Goal: Information Seeking & Learning: Learn about a topic

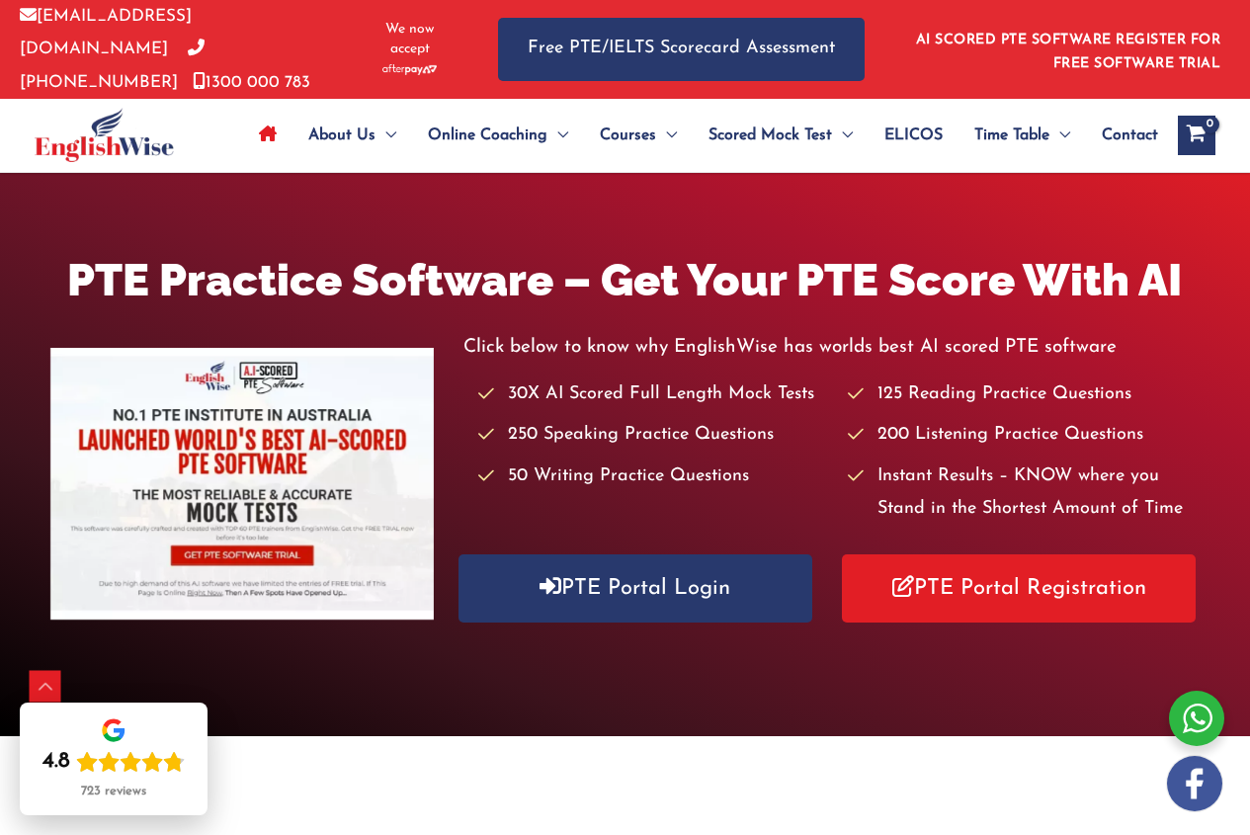
scroll to position [494, 0]
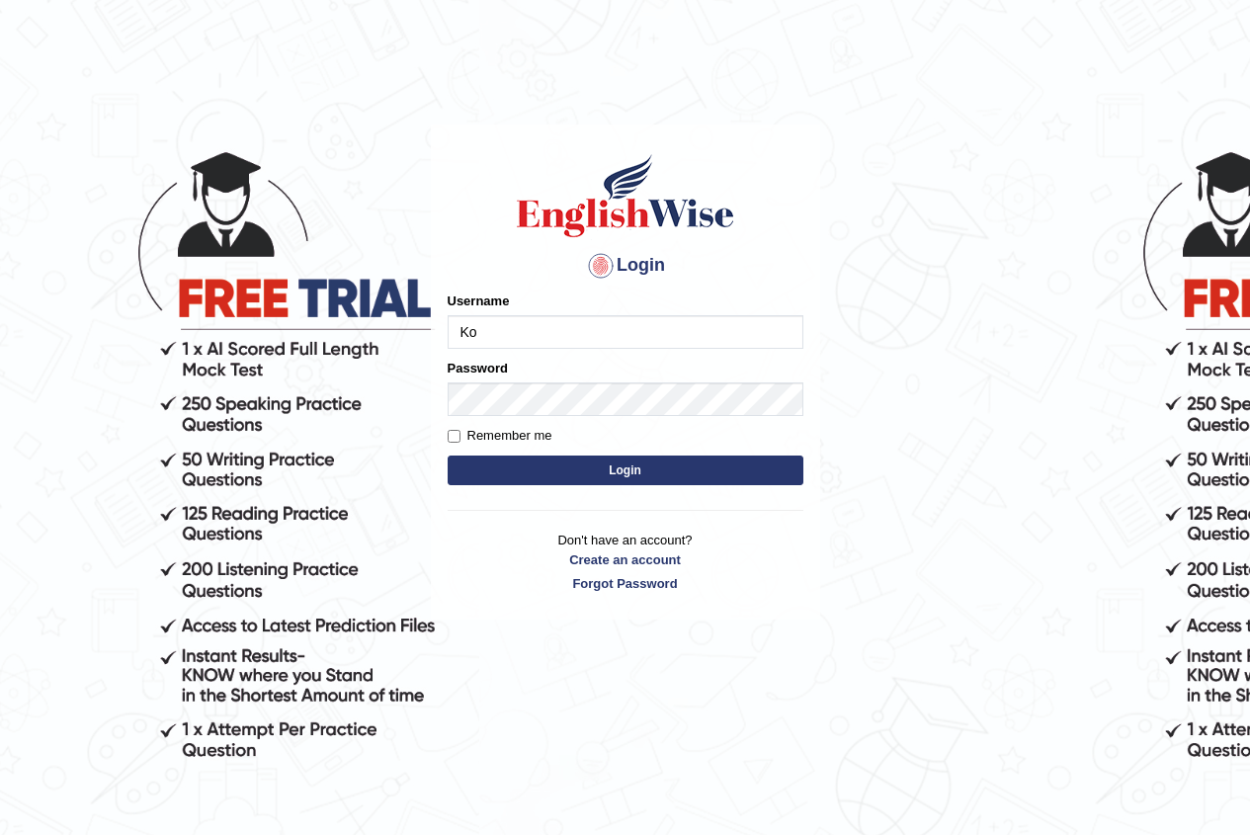
type input "Ko1englishwise"
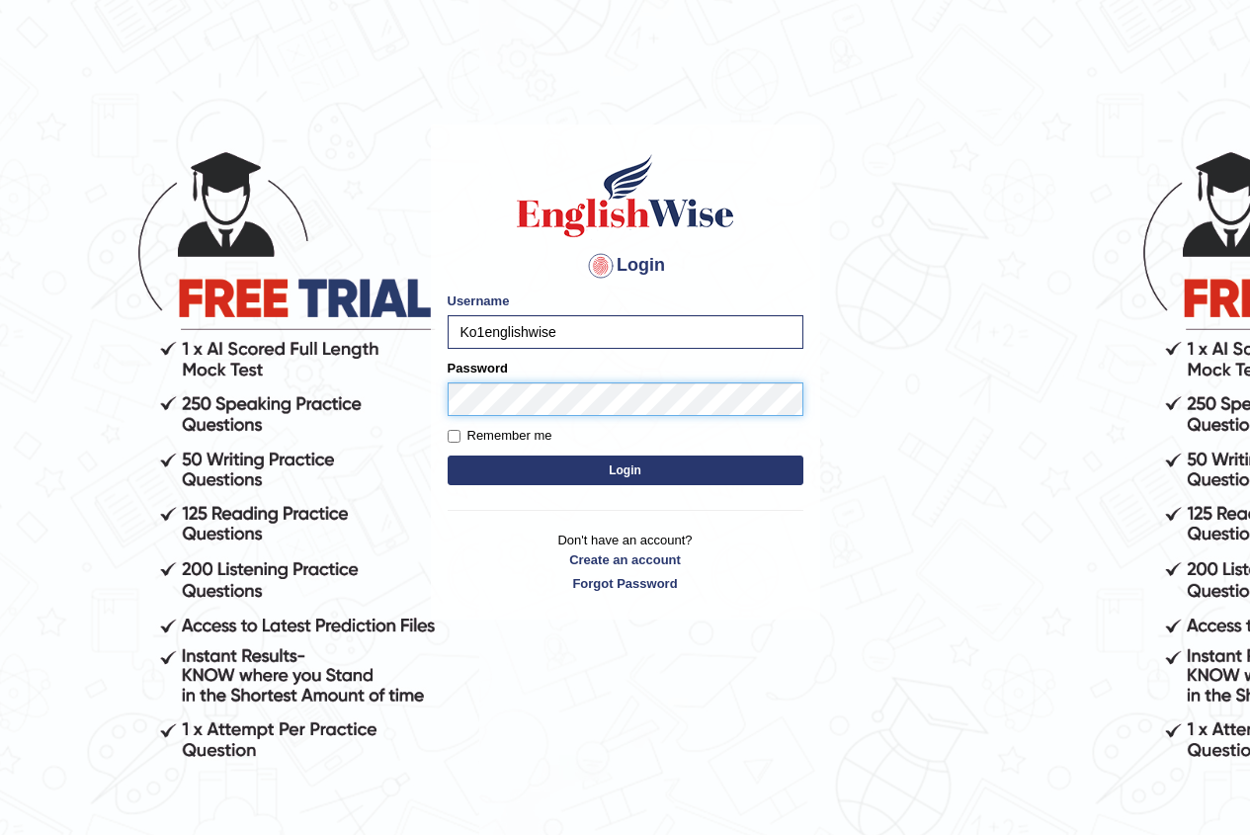
click at [448, 456] on button "Login" at bounding box center [626, 471] width 356 height 30
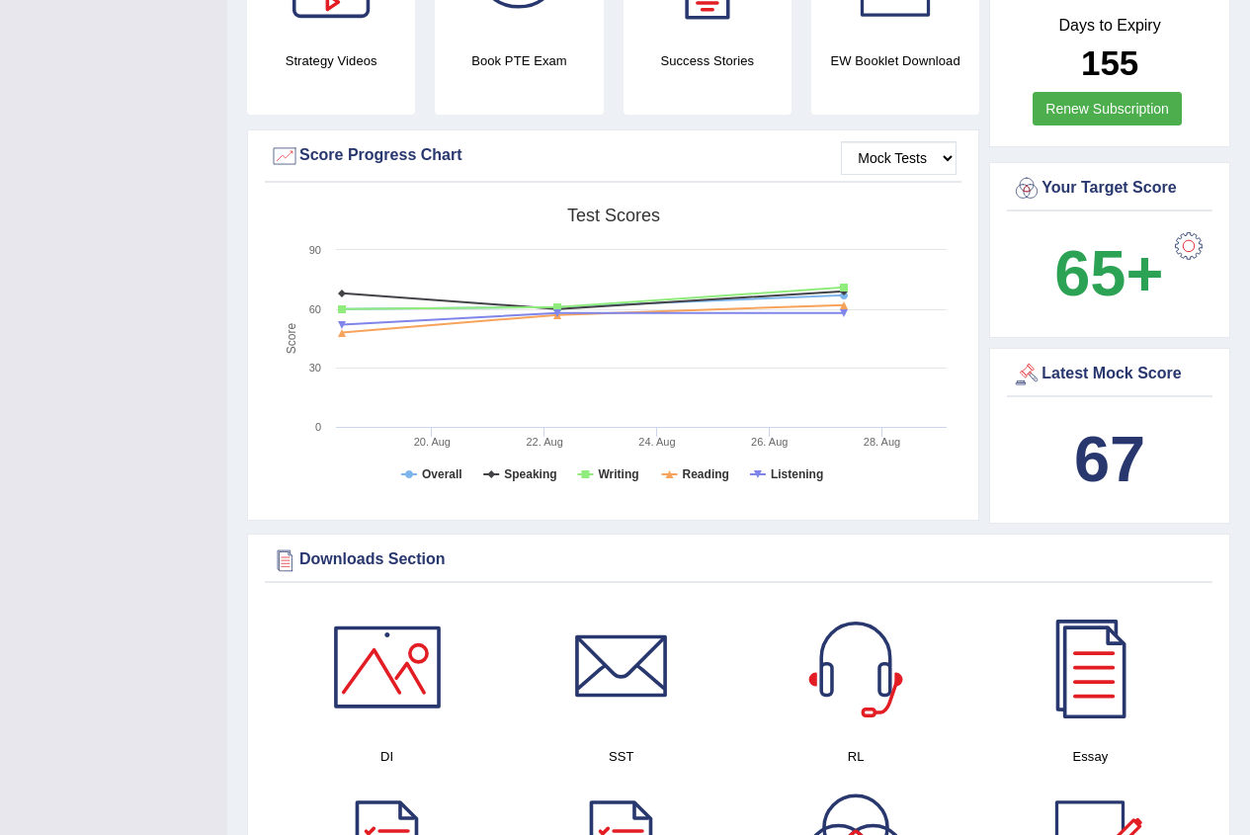
scroll to position [593, 0]
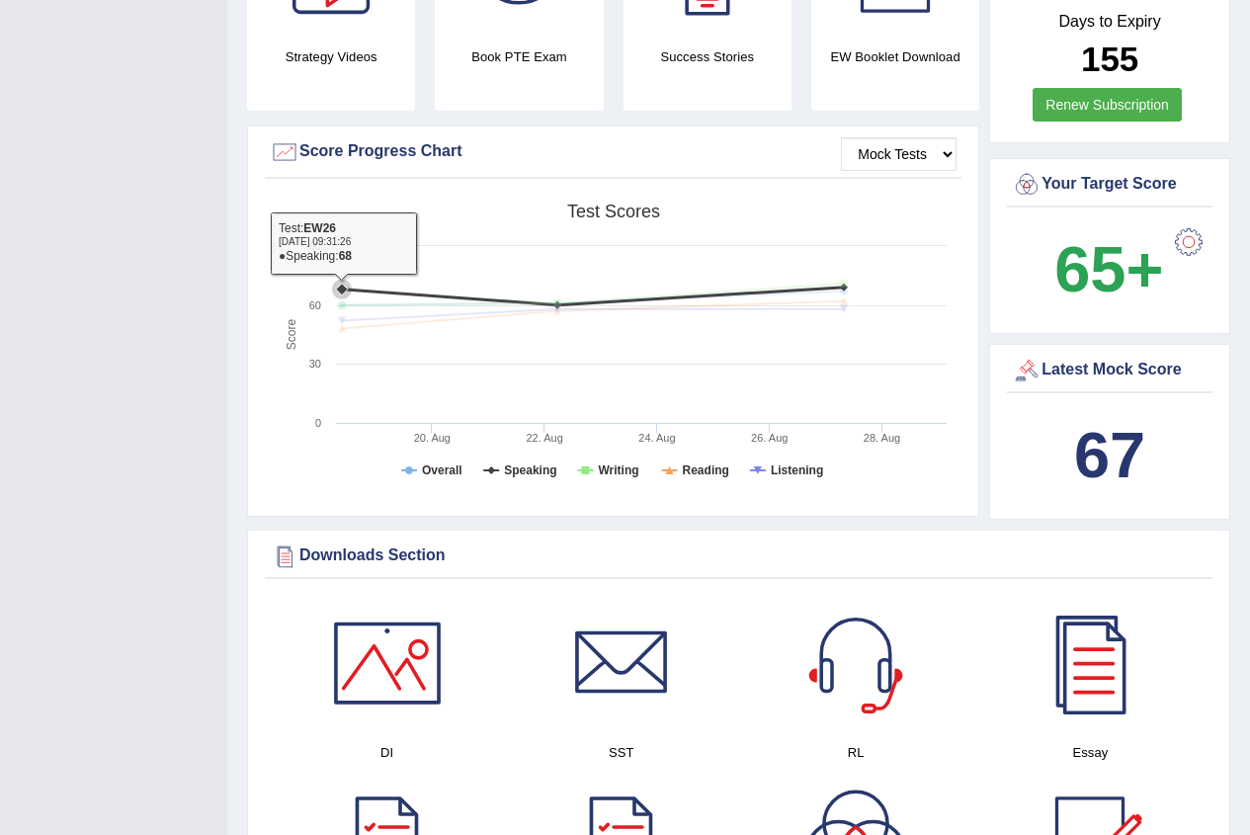
click at [364, 293] on icon at bounding box center [593, 297] width 523 height 18
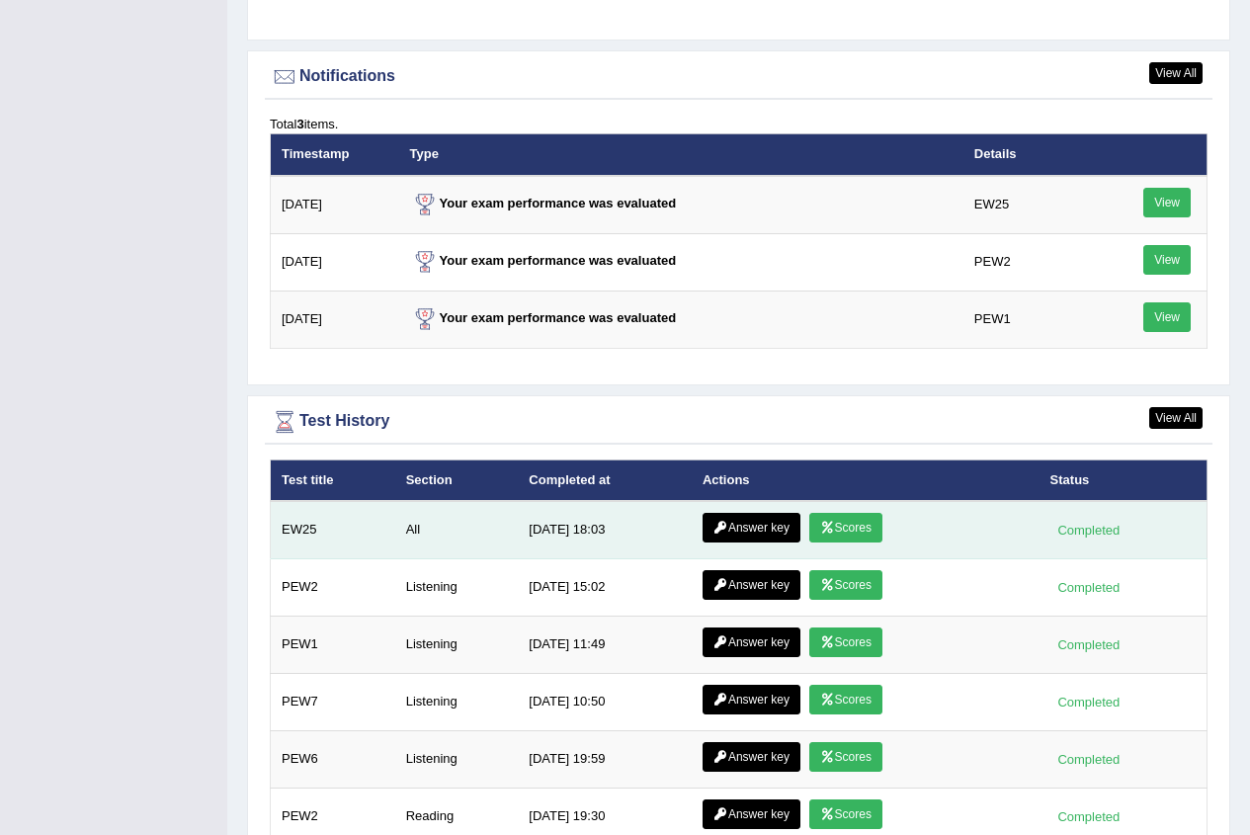
scroll to position [2669, 0]
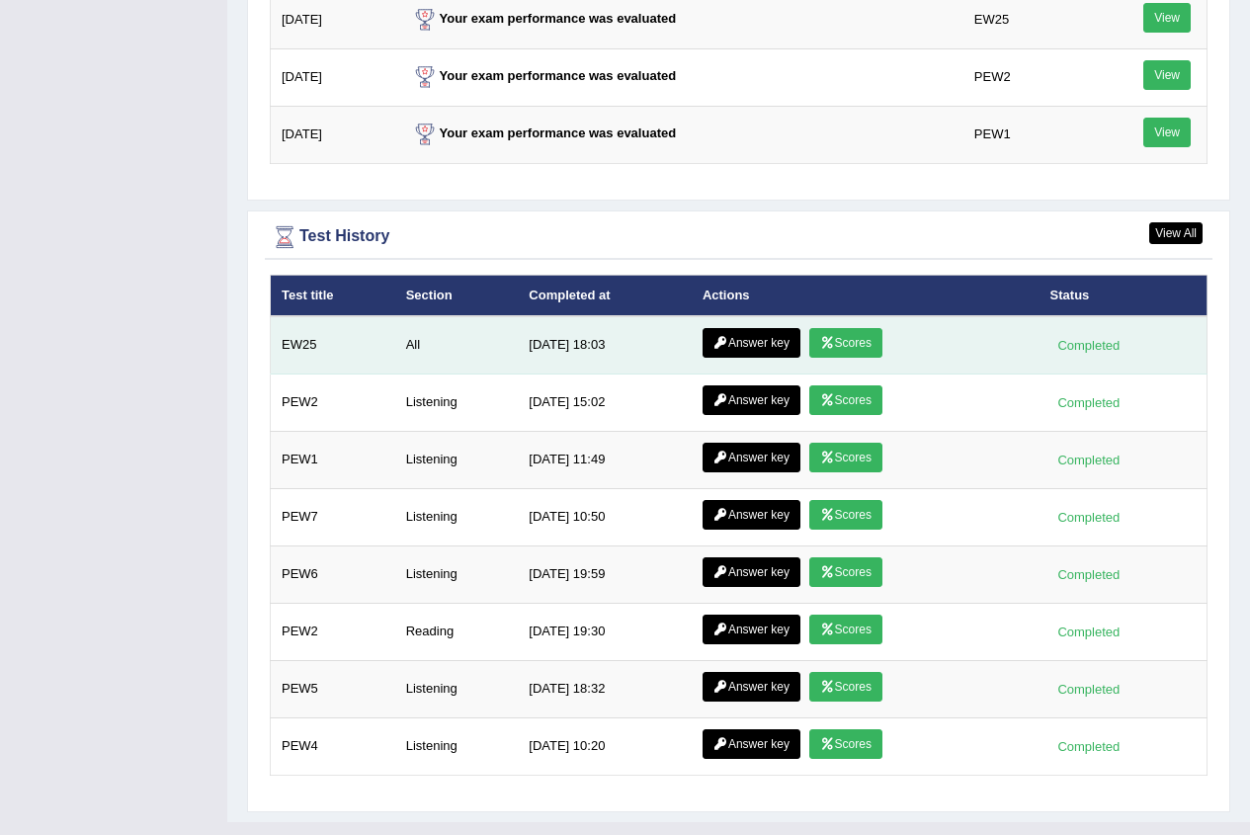
click at [740, 338] on link "Answer key" at bounding box center [752, 343] width 98 height 30
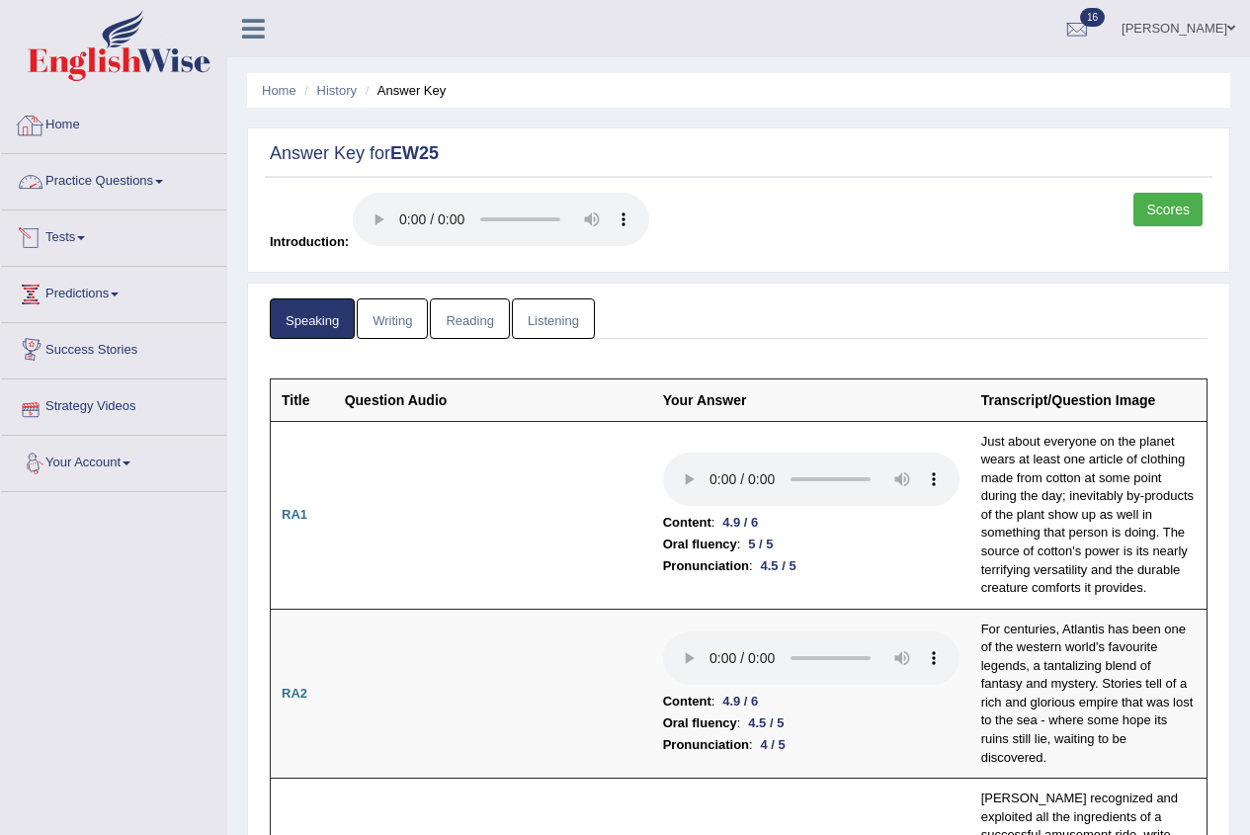
click at [46, 126] on link "Home" at bounding box center [113, 122] width 225 height 49
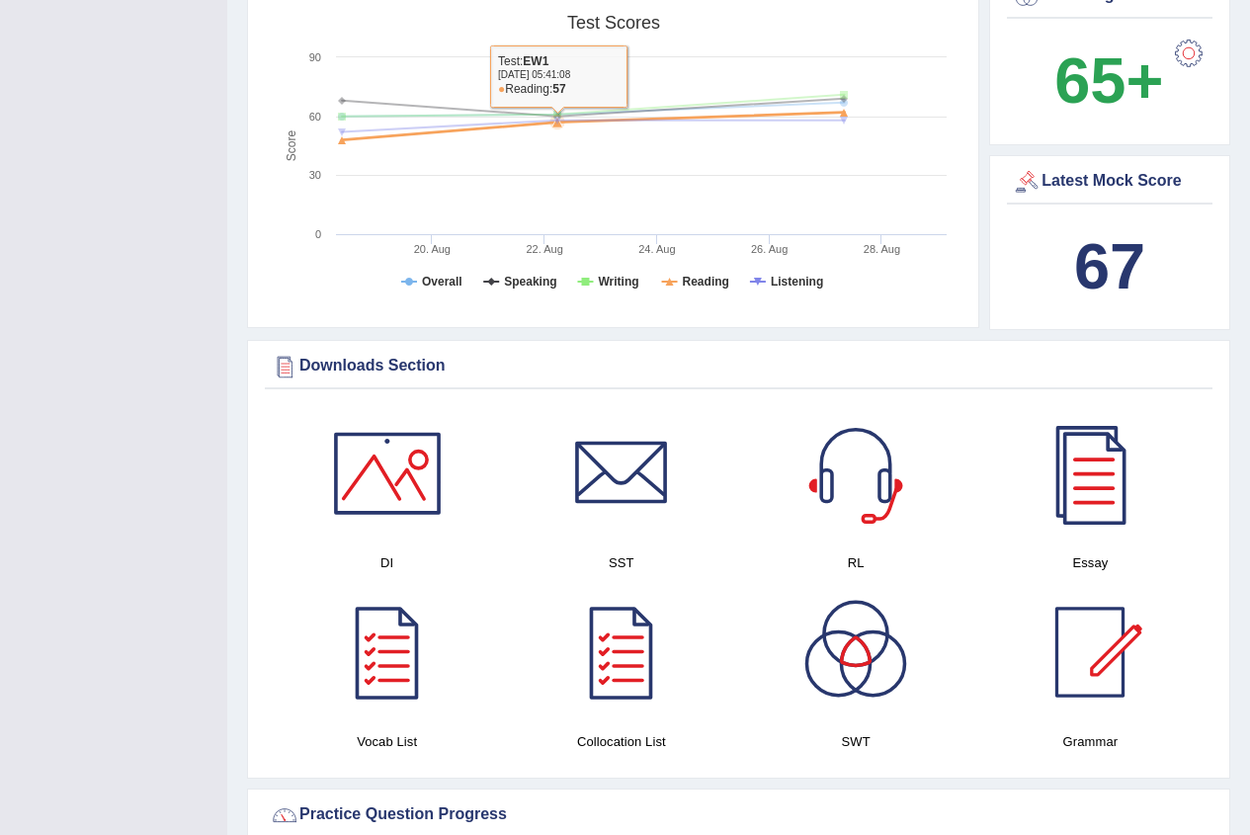
scroll to position [692, 0]
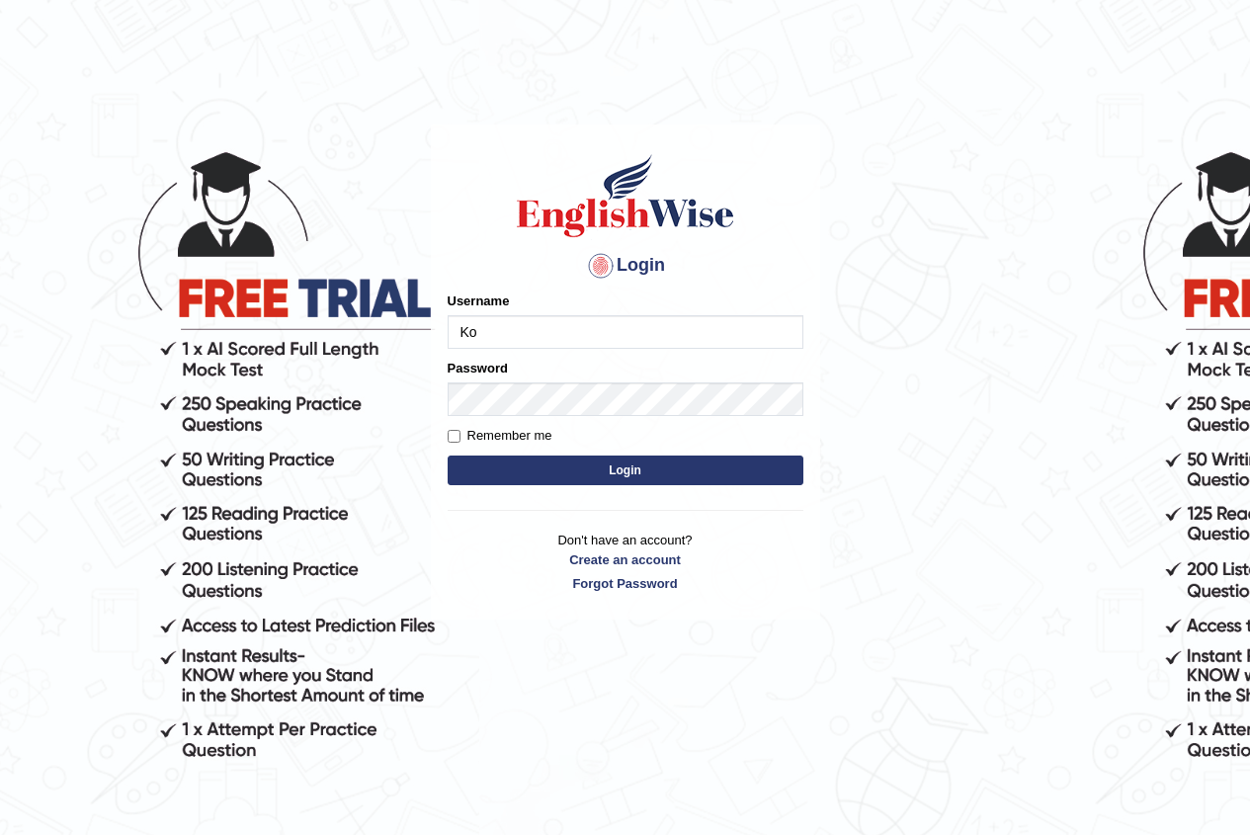
type input "Ko1englishwise"
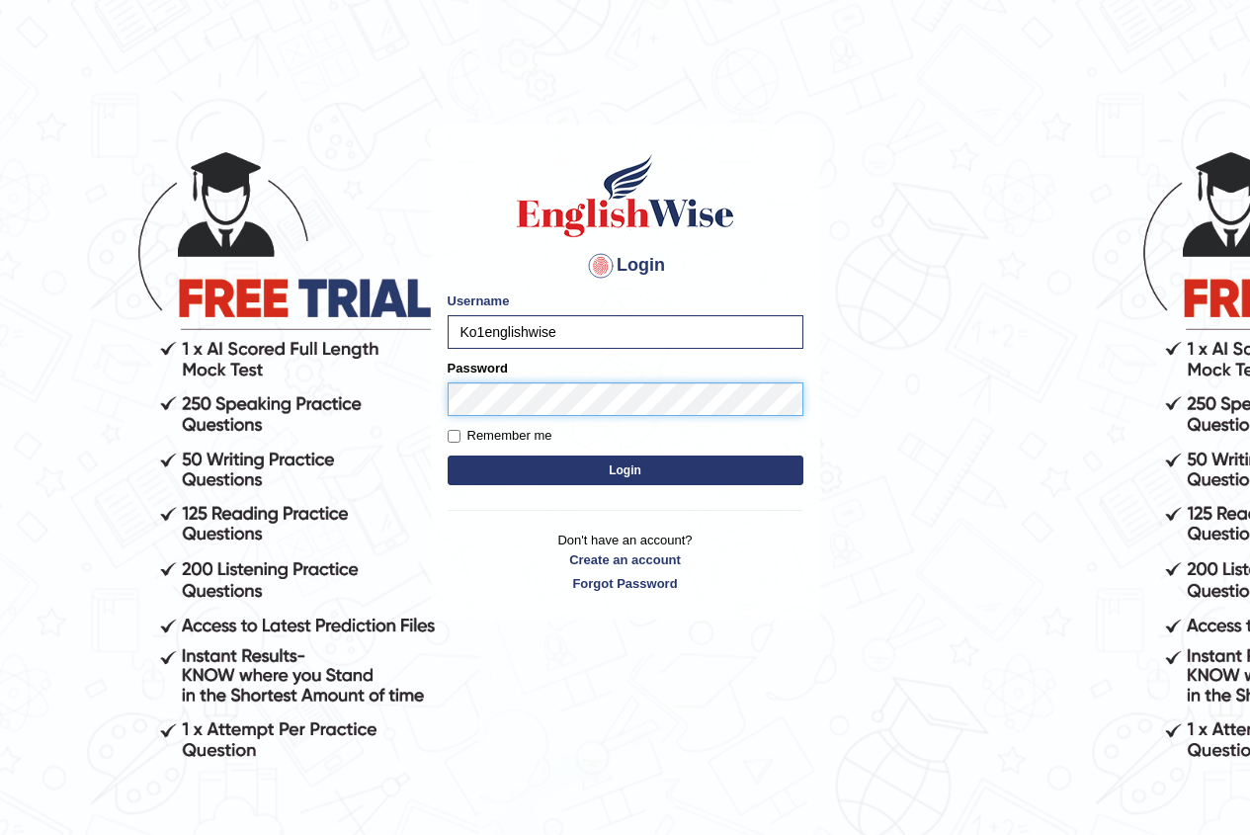
click at [448, 456] on button "Login" at bounding box center [626, 471] width 356 height 30
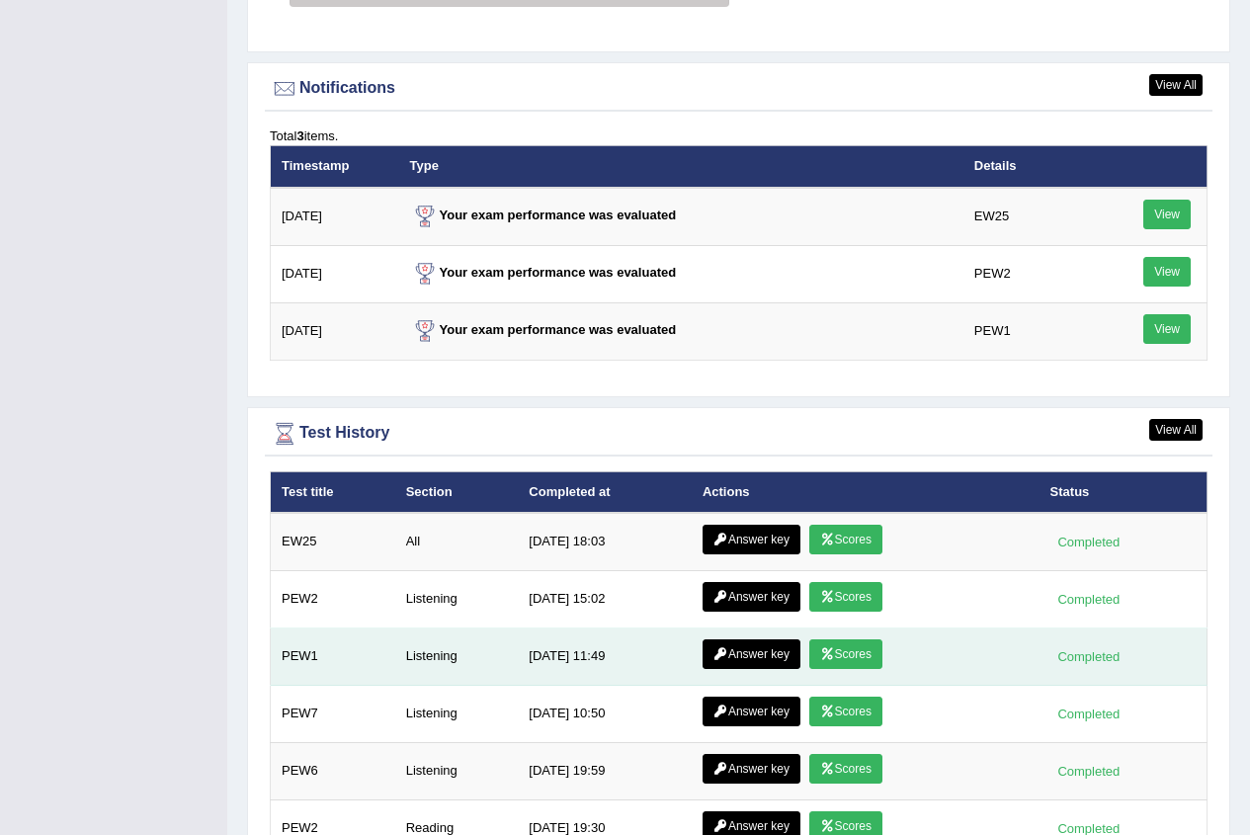
scroll to position [2471, 0]
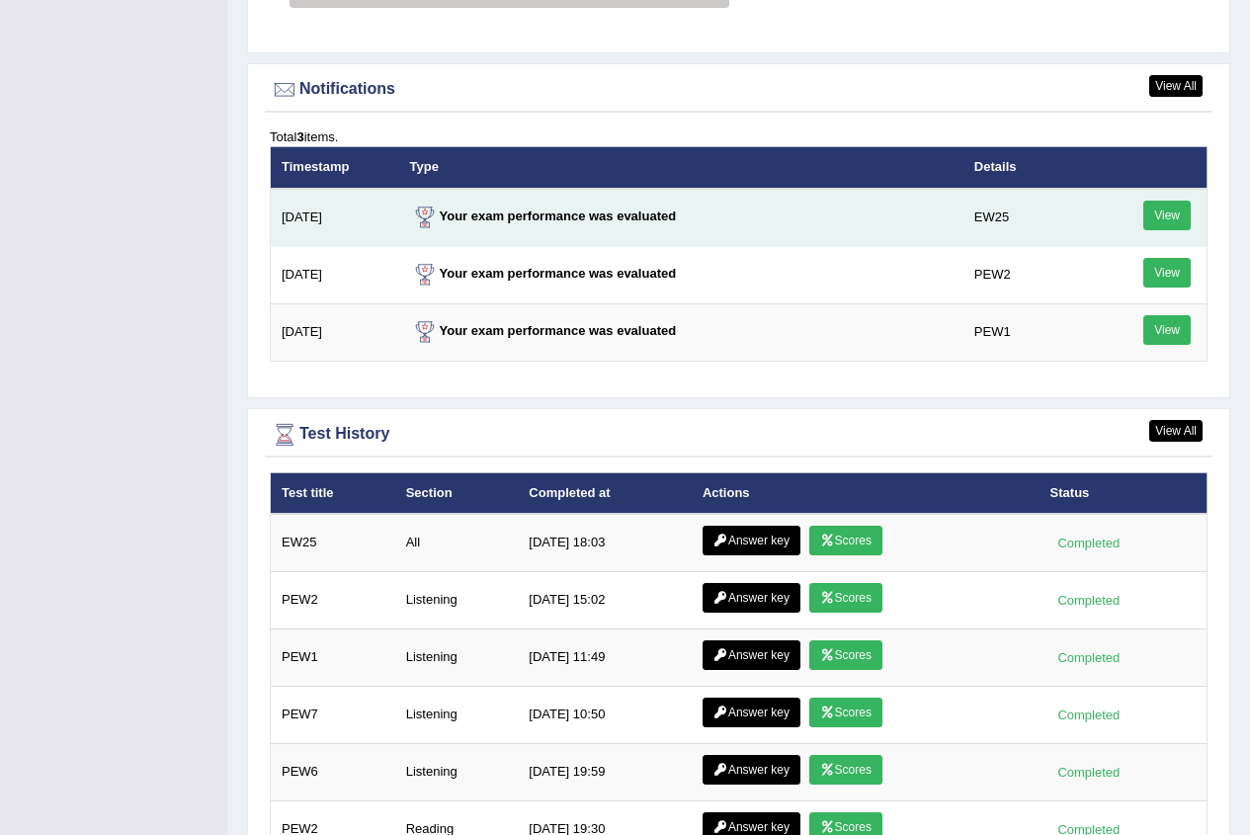
click at [1176, 214] on link "View" at bounding box center [1167, 216] width 47 height 30
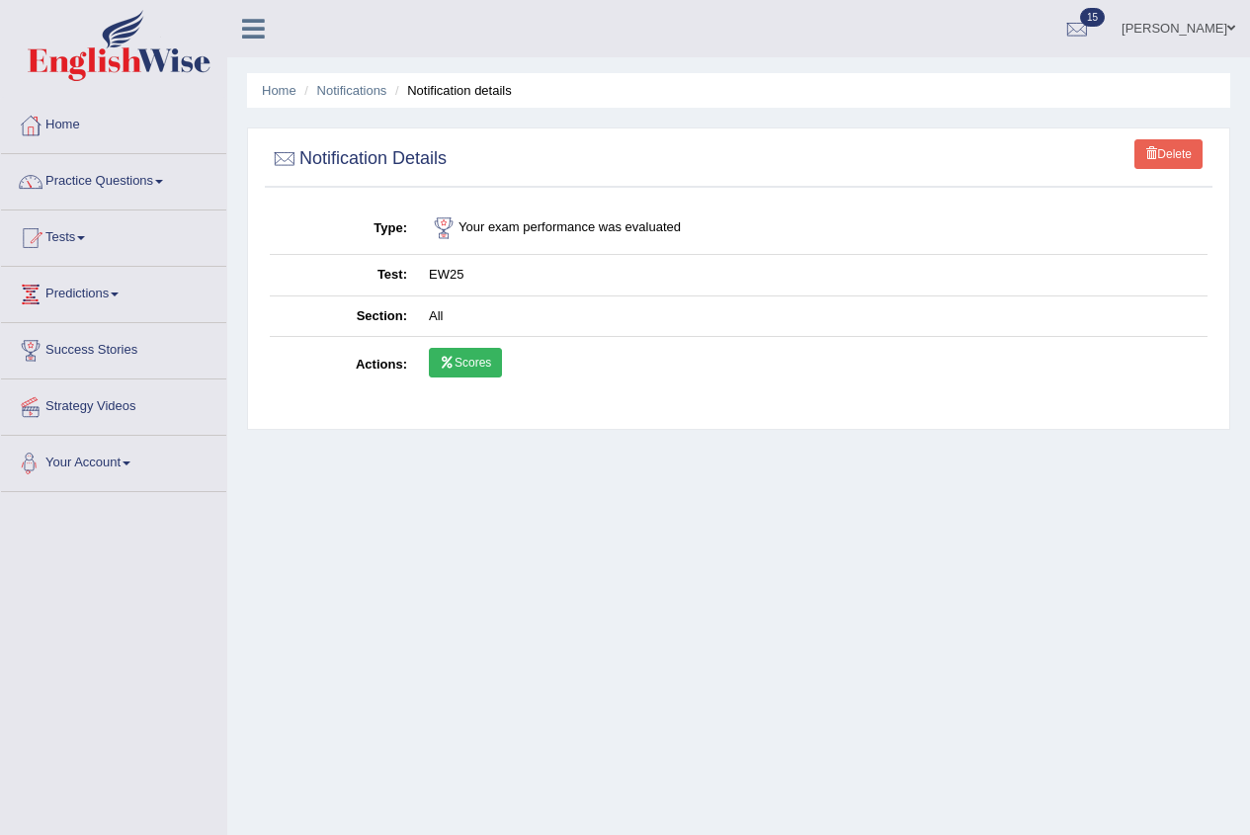
click at [434, 363] on link "Scores" at bounding box center [465, 363] width 73 height 30
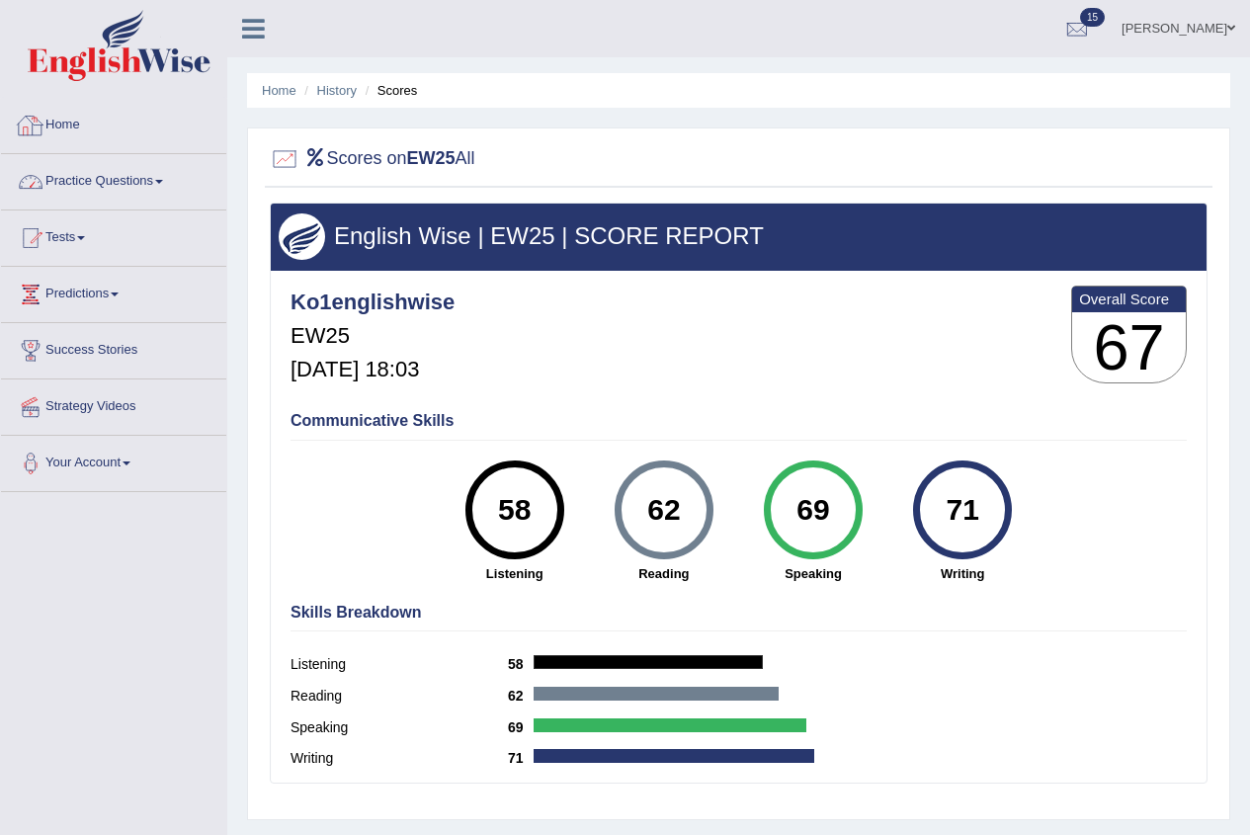
click at [77, 120] on link "Home" at bounding box center [113, 122] width 225 height 49
click at [75, 120] on link "Home" at bounding box center [113, 122] width 225 height 49
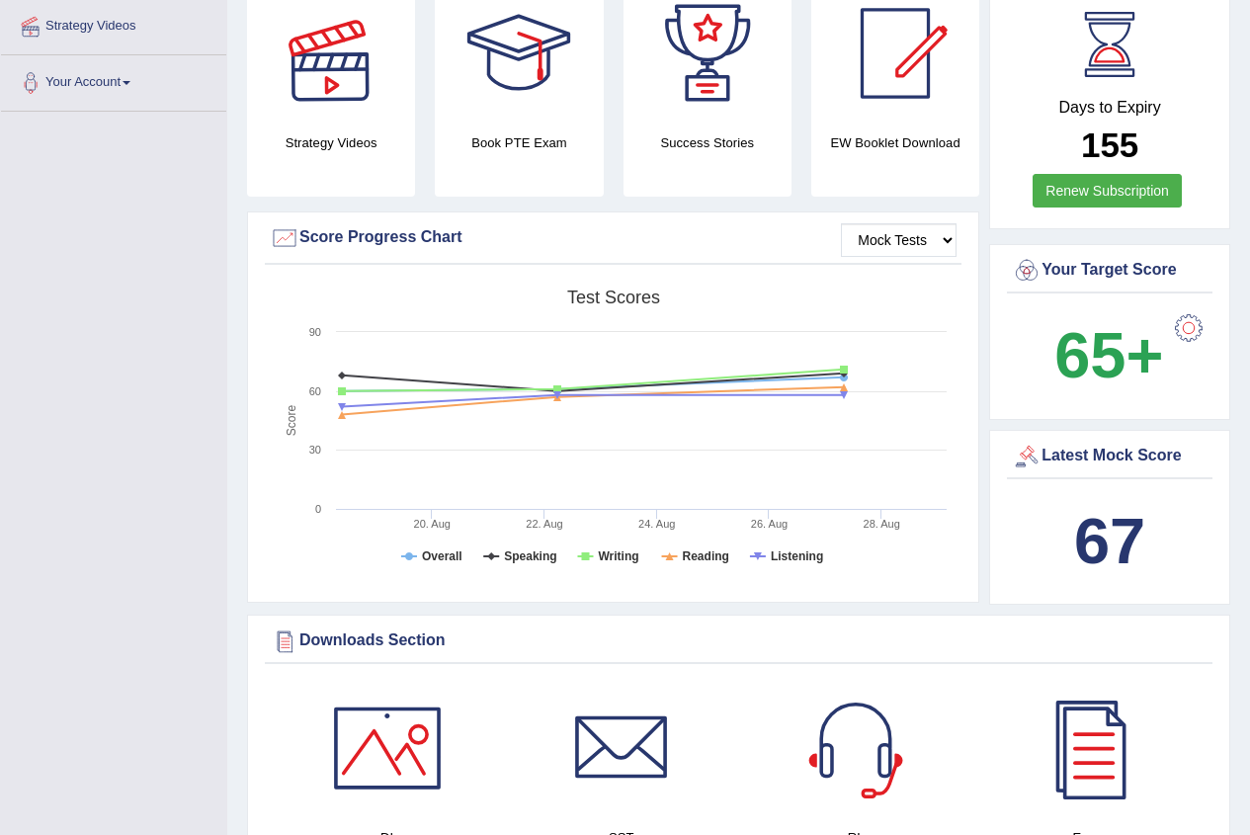
scroll to position [395, 0]
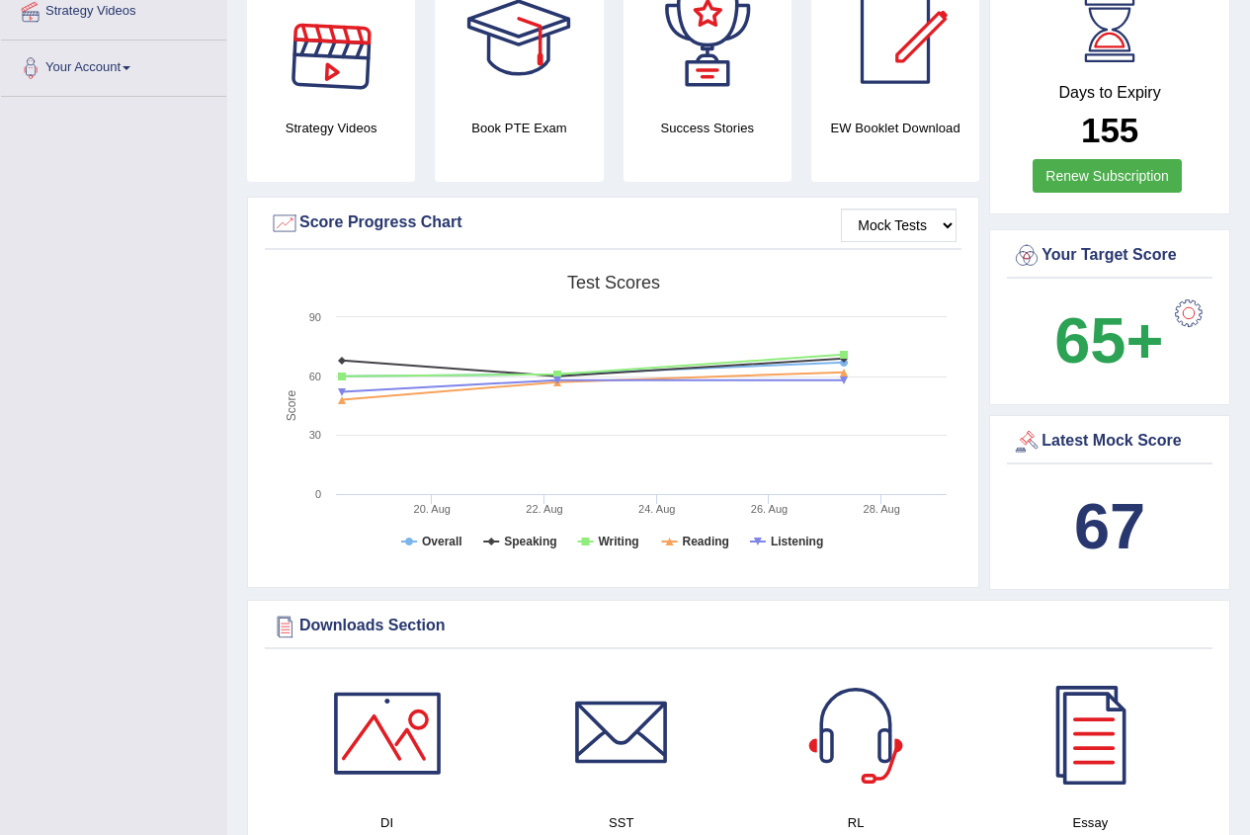
click at [1191, 314] on div at bounding box center [1189, 314] width 40 height 40
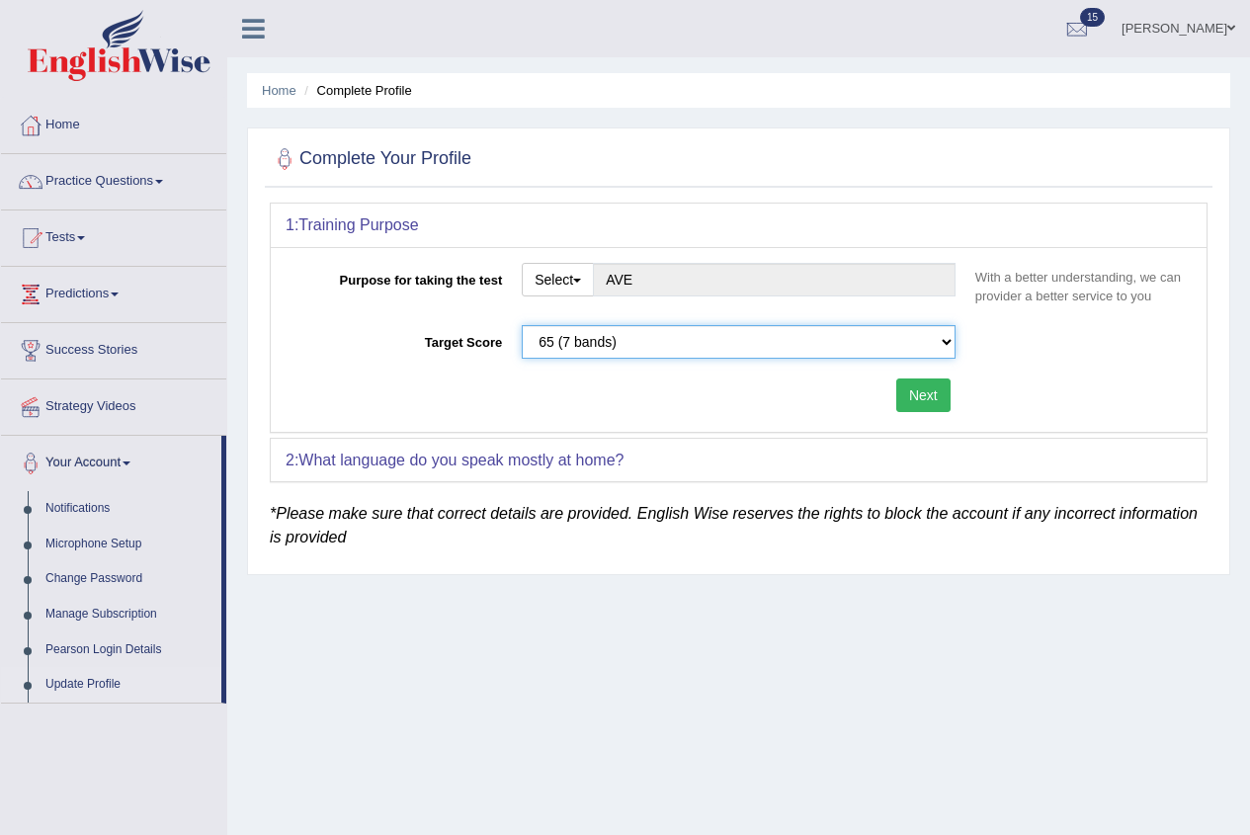
click at [919, 340] on select "Please select the correct value 50 (6 bands) 58 (6.5 bands) 65 (7 bands) 79 (8 …" at bounding box center [739, 342] width 434 height 34
click at [919, 339] on select "Please select the correct value 50 (6 bands) 58 (6.5 bands) 65 (7 bands) 79 (8 …" at bounding box center [739, 342] width 434 height 34
click at [304, 370] on div "Purpose for taking the test Select Student Visa Permanent Residency Nursing Oth…" at bounding box center [739, 339] width 936 height 185
click at [100, 133] on link "Home" at bounding box center [113, 122] width 225 height 49
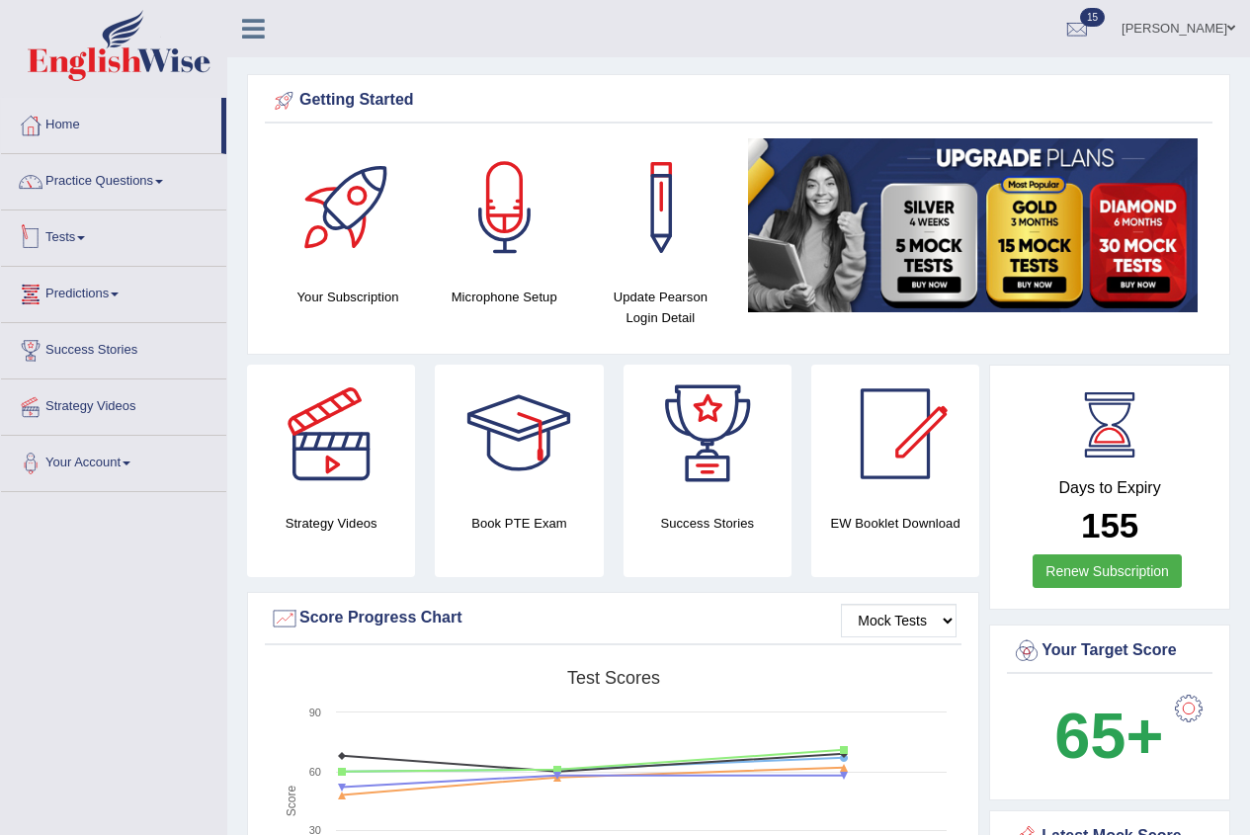
click at [52, 231] on link "Tests" at bounding box center [113, 235] width 225 height 49
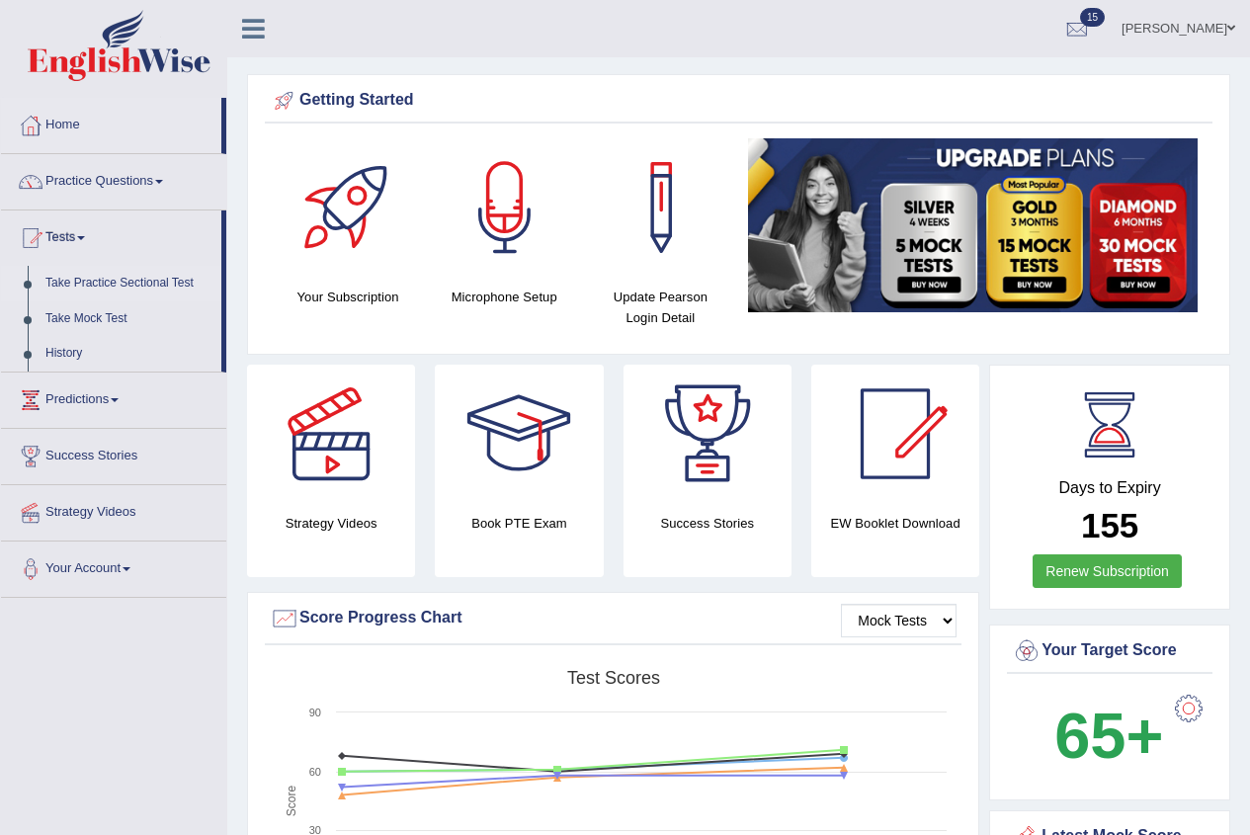
click at [178, 287] on link "Take Practice Sectional Test" at bounding box center [129, 284] width 185 height 36
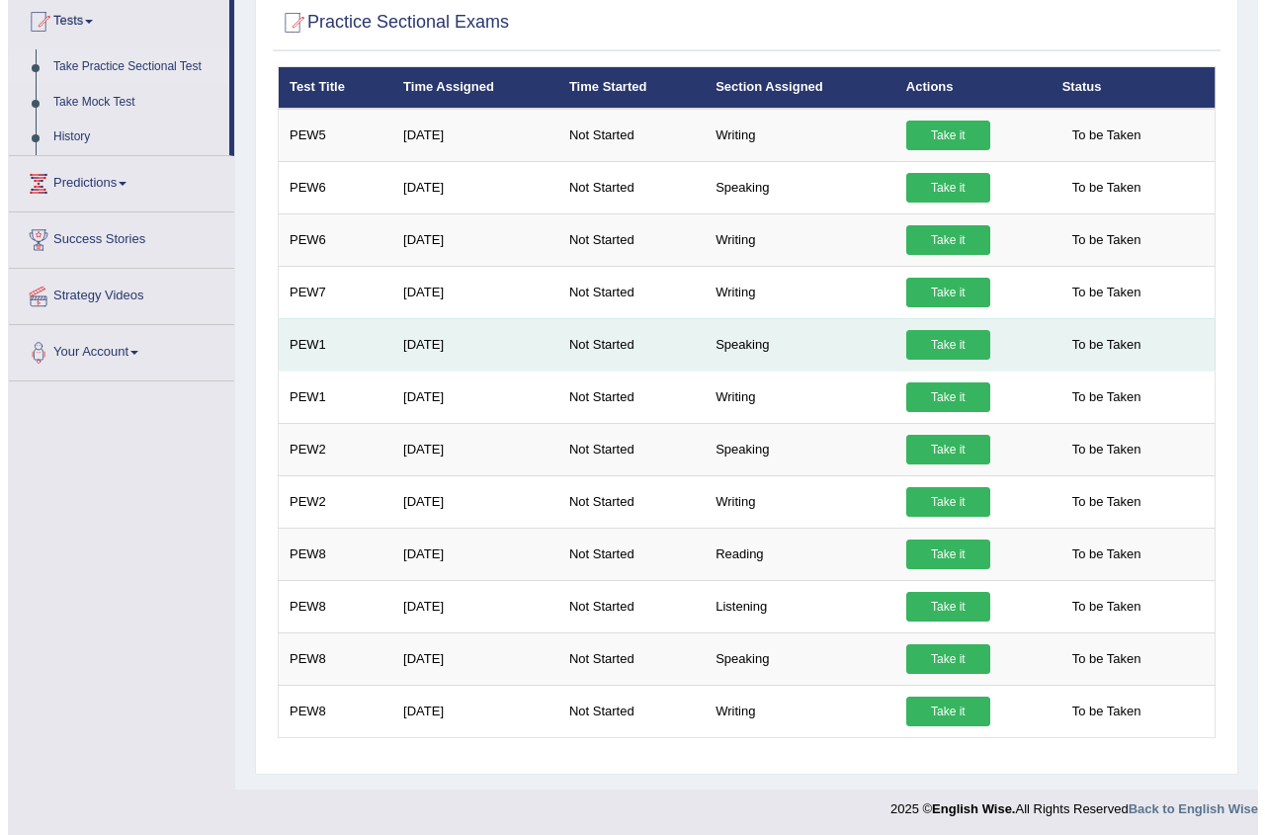
scroll to position [220, 0]
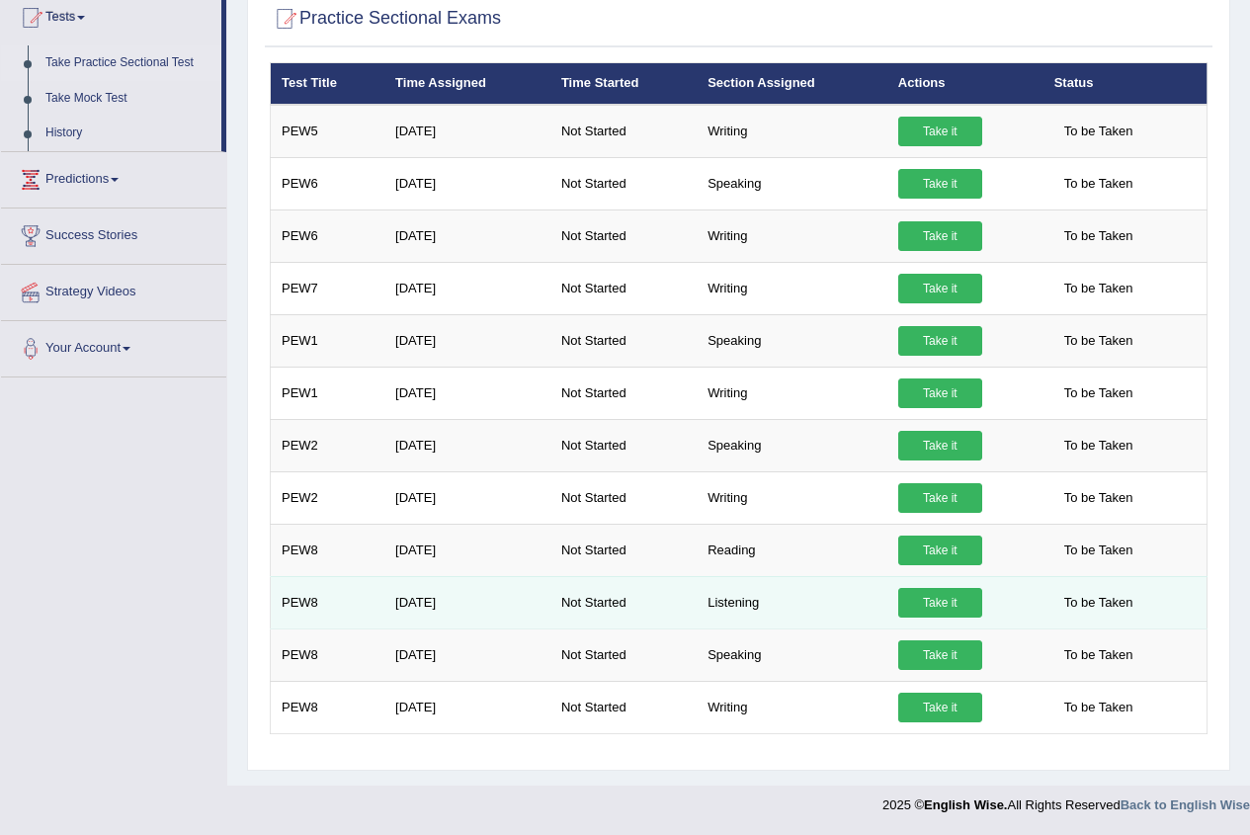
click at [947, 613] on link "Take it" at bounding box center [941, 603] width 84 height 30
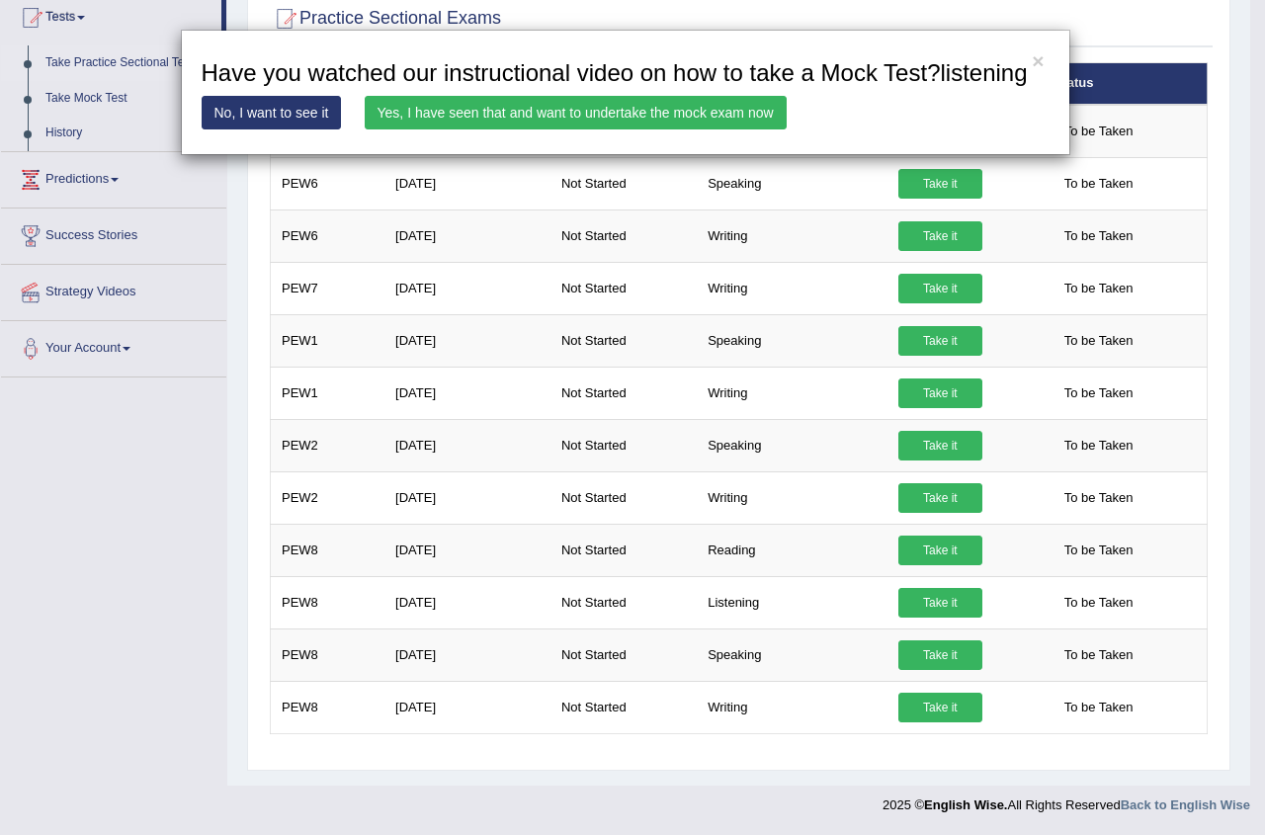
click at [645, 110] on link "Yes, I have seen that and want to undertake the mock exam now" at bounding box center [576, 113] width 422 height 34
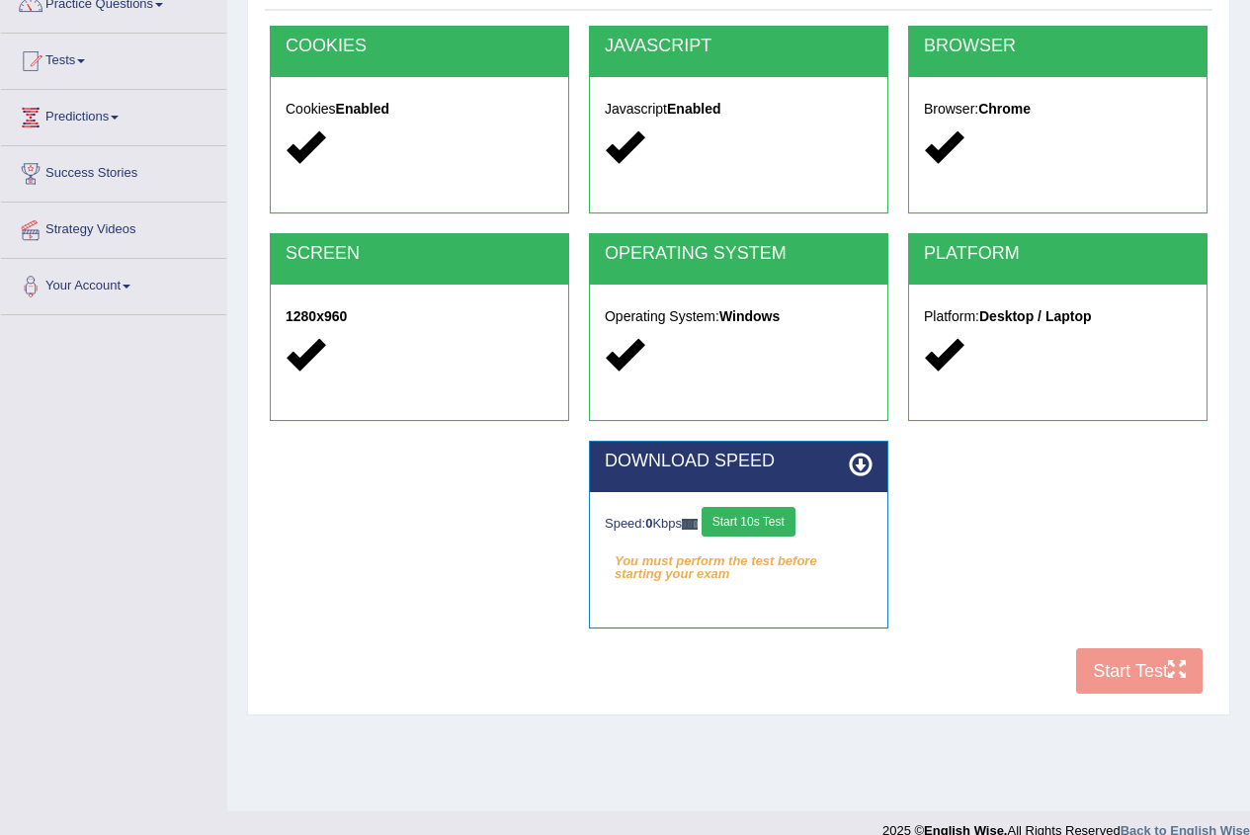
scroll to position [198, 0]
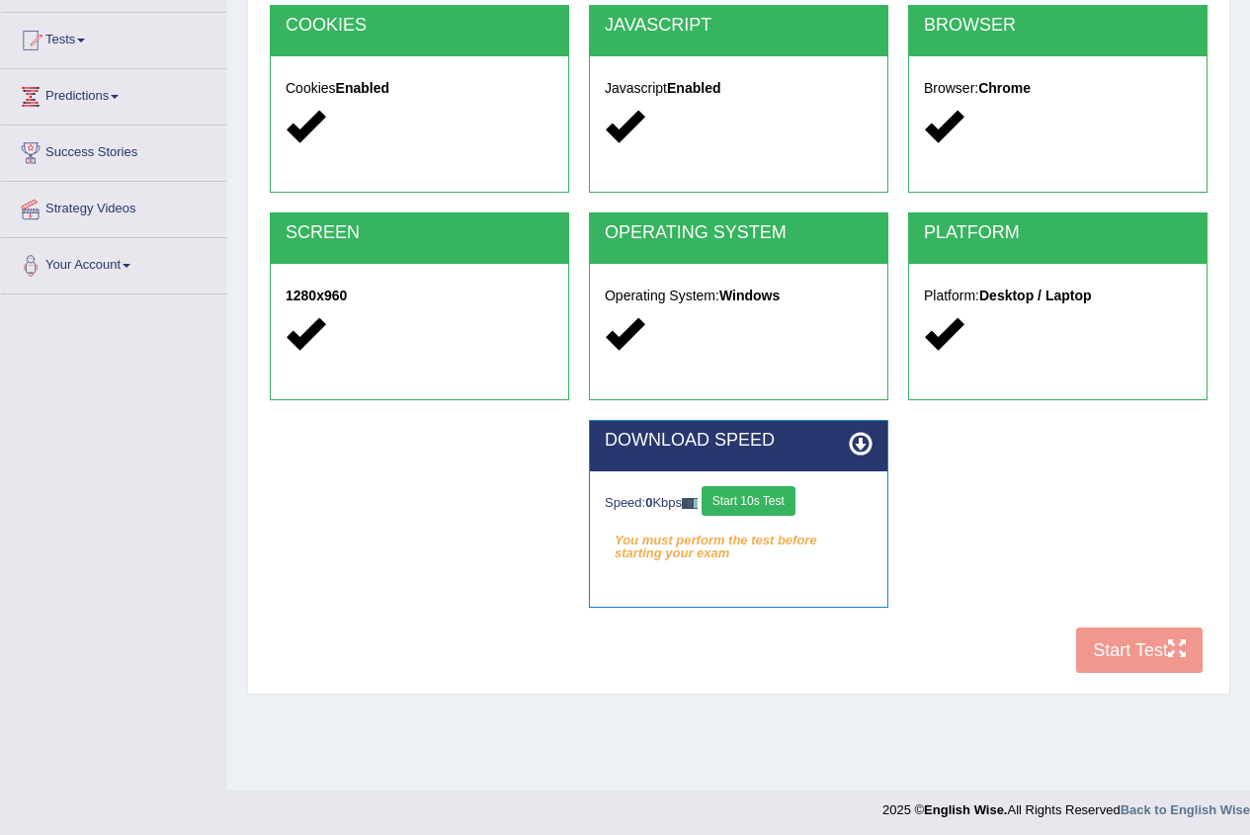
click at [771, 486] on button "Start 10s Test" at bounding box center [749, 501] width 94 height 30
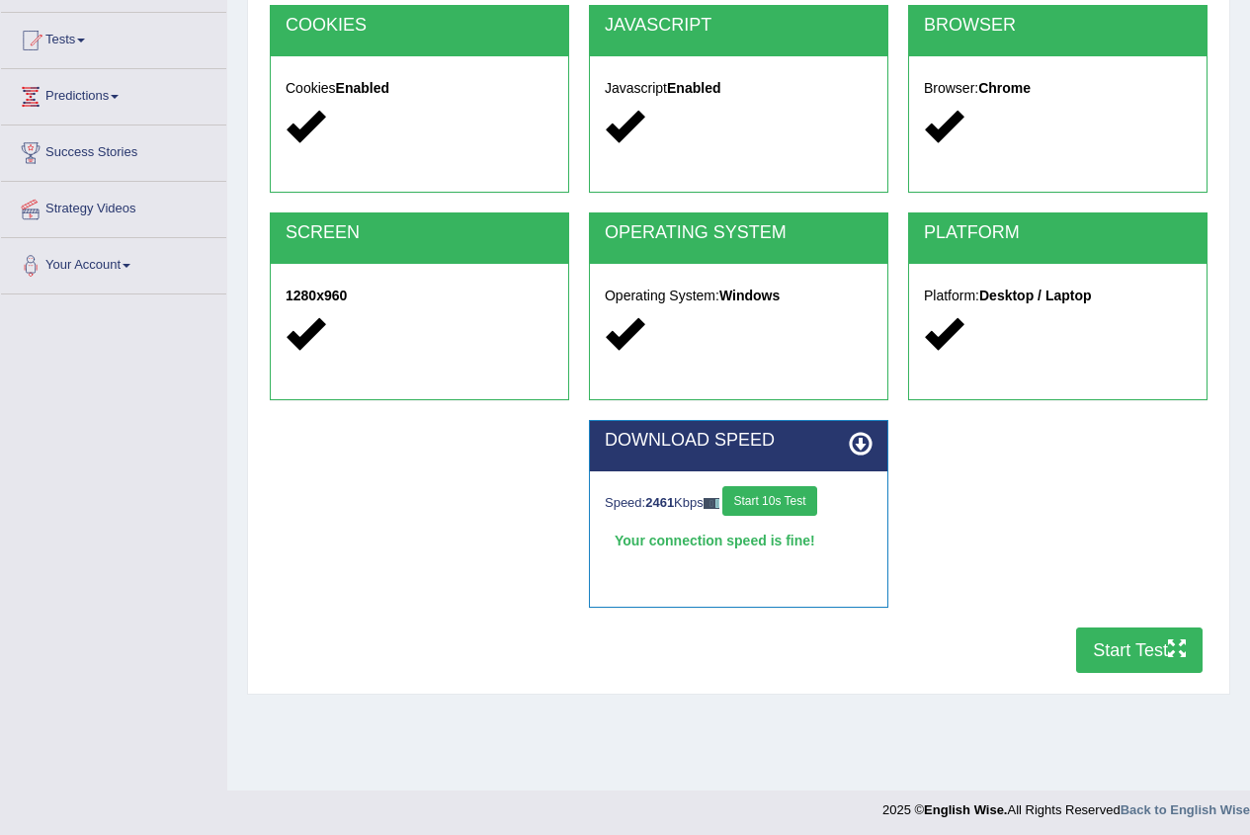
click at [1112, 648] on button "Start Test" at bounding box center [1139, 650] width 127 height 45
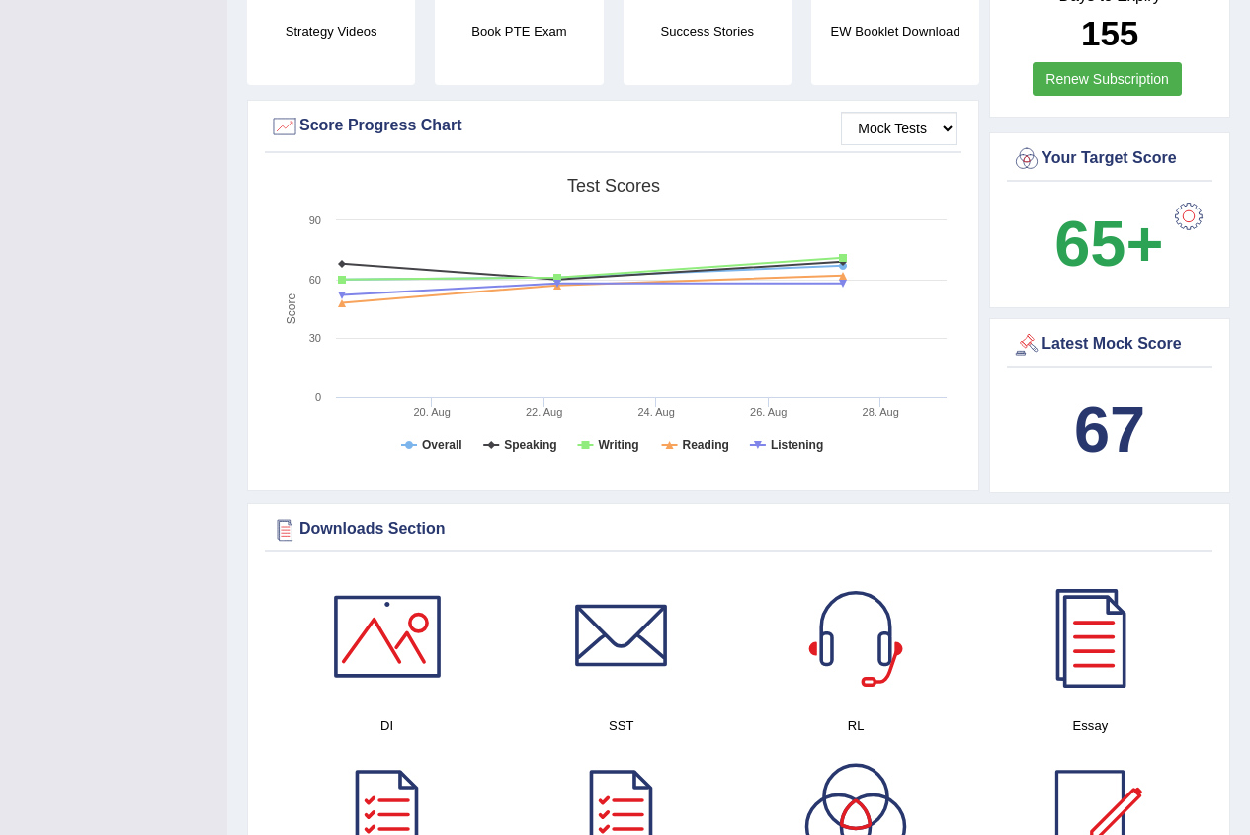
scroll to position [494, 0]
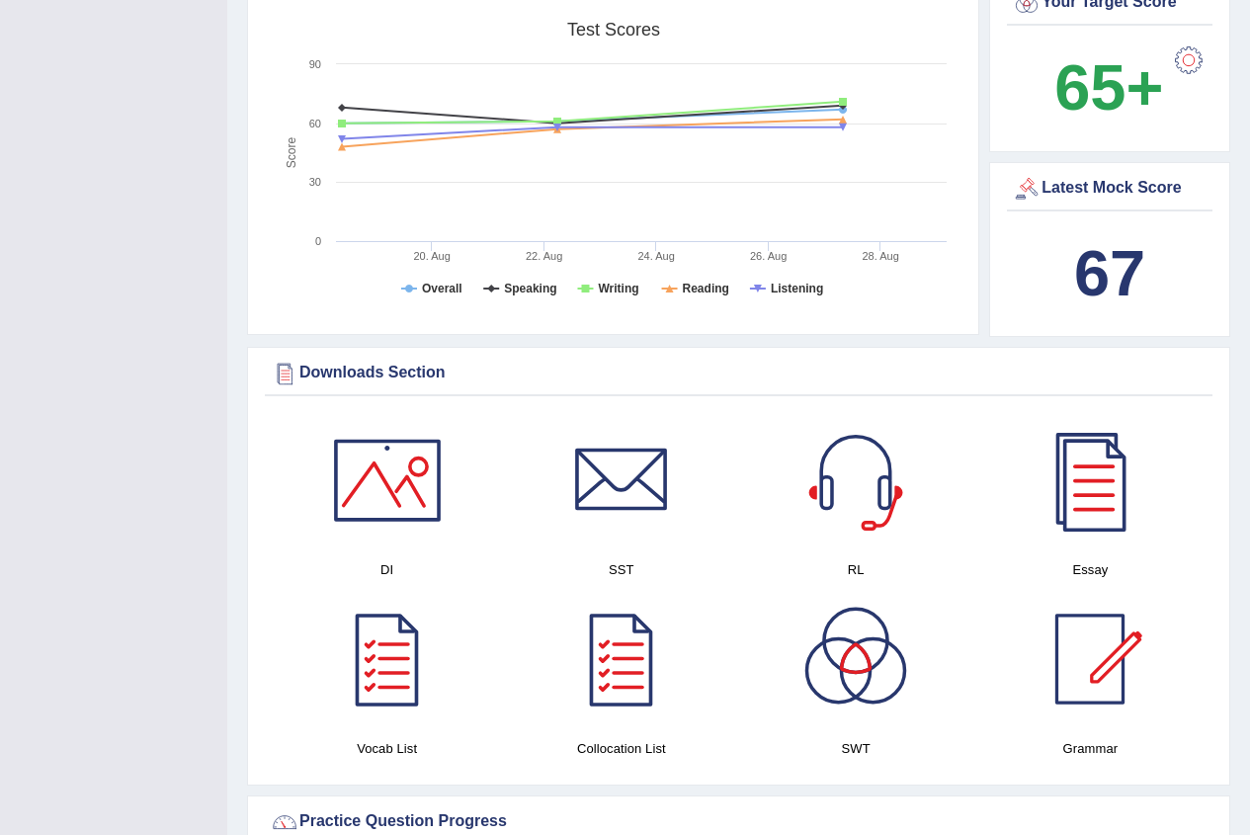
scroll to position [99, 0]
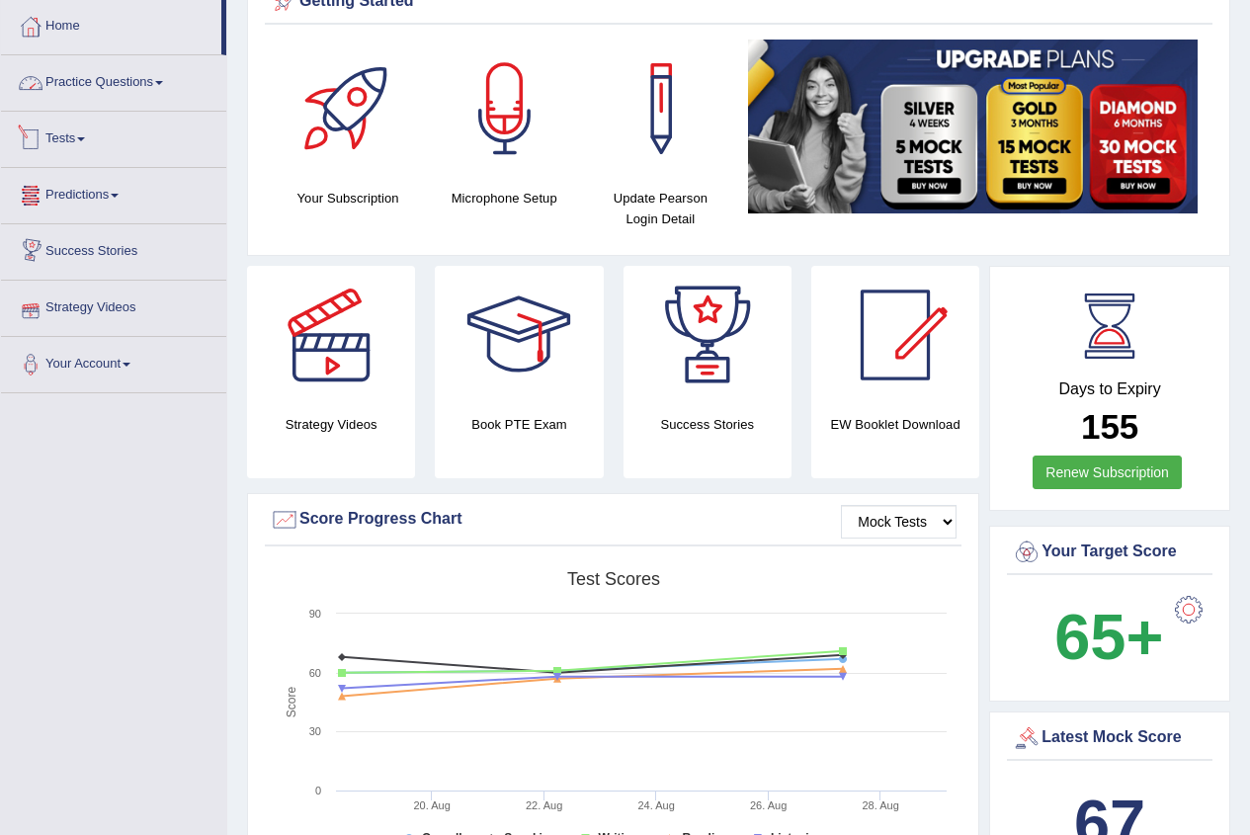
click at [85, 86] on link "Practice Questions" at bounding box center [113, 79] width 225 height 49
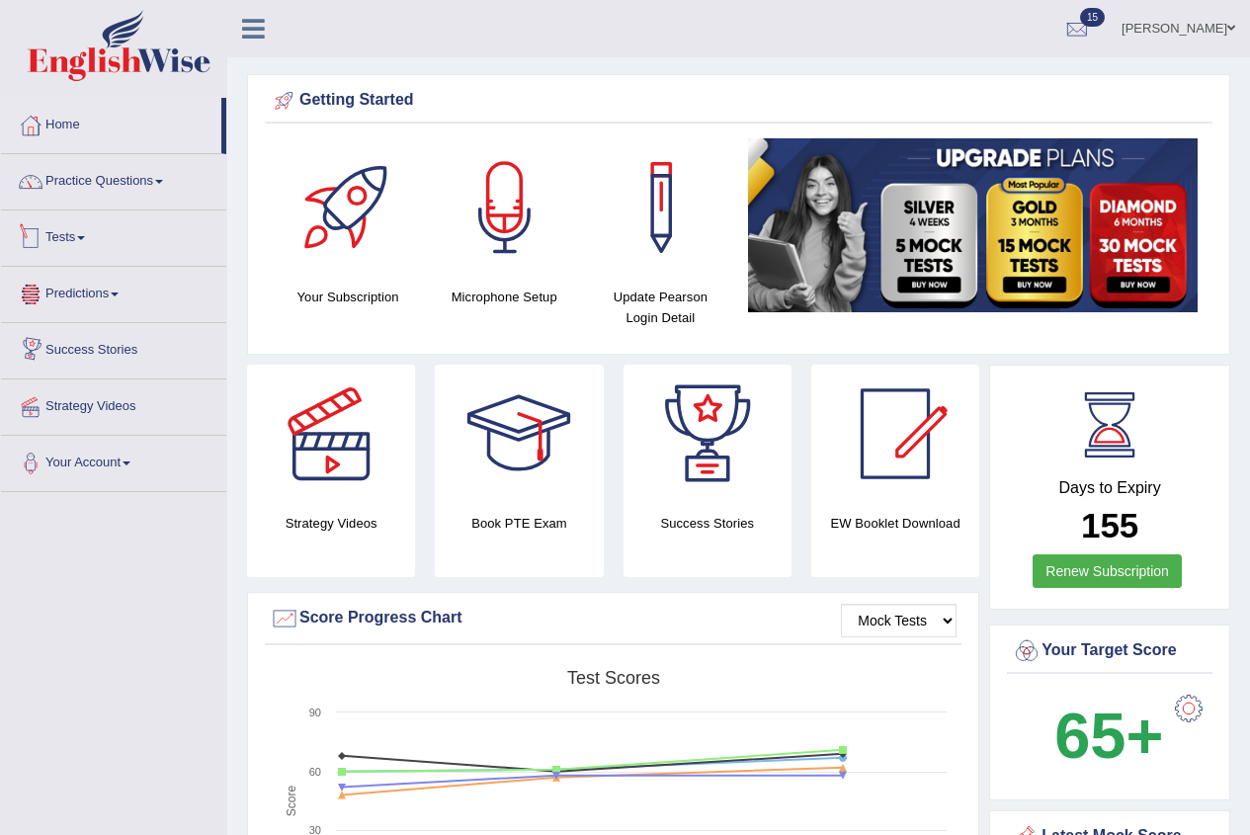
click at [148, 177] on link "Practice Questions" at bounding box center [113, 178] width 225 height 49
click at [60, 228] on link "Tests" at bounding box center [113, 235] width 225 height 49
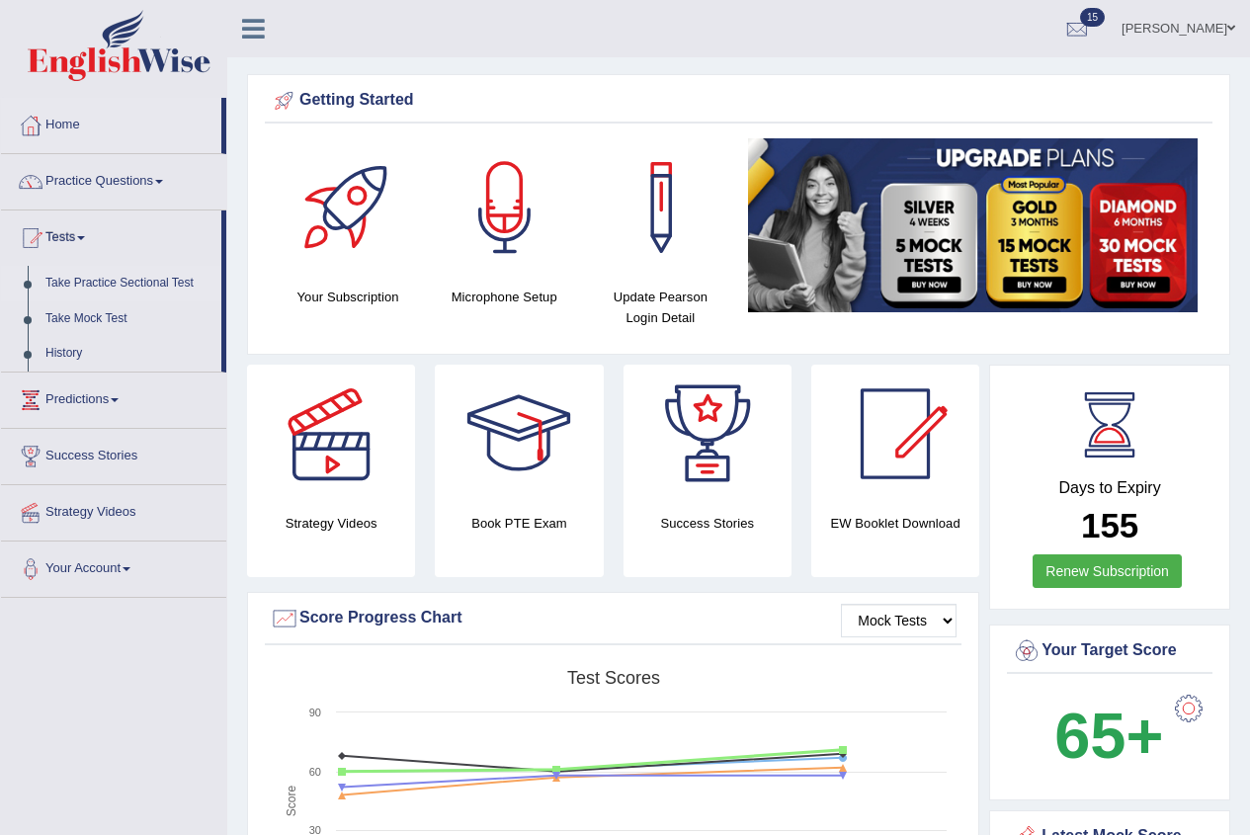
click at [142, 277] on link "Take Practice Sectional Test" at bounding box center [129, 284] width 185 height 36
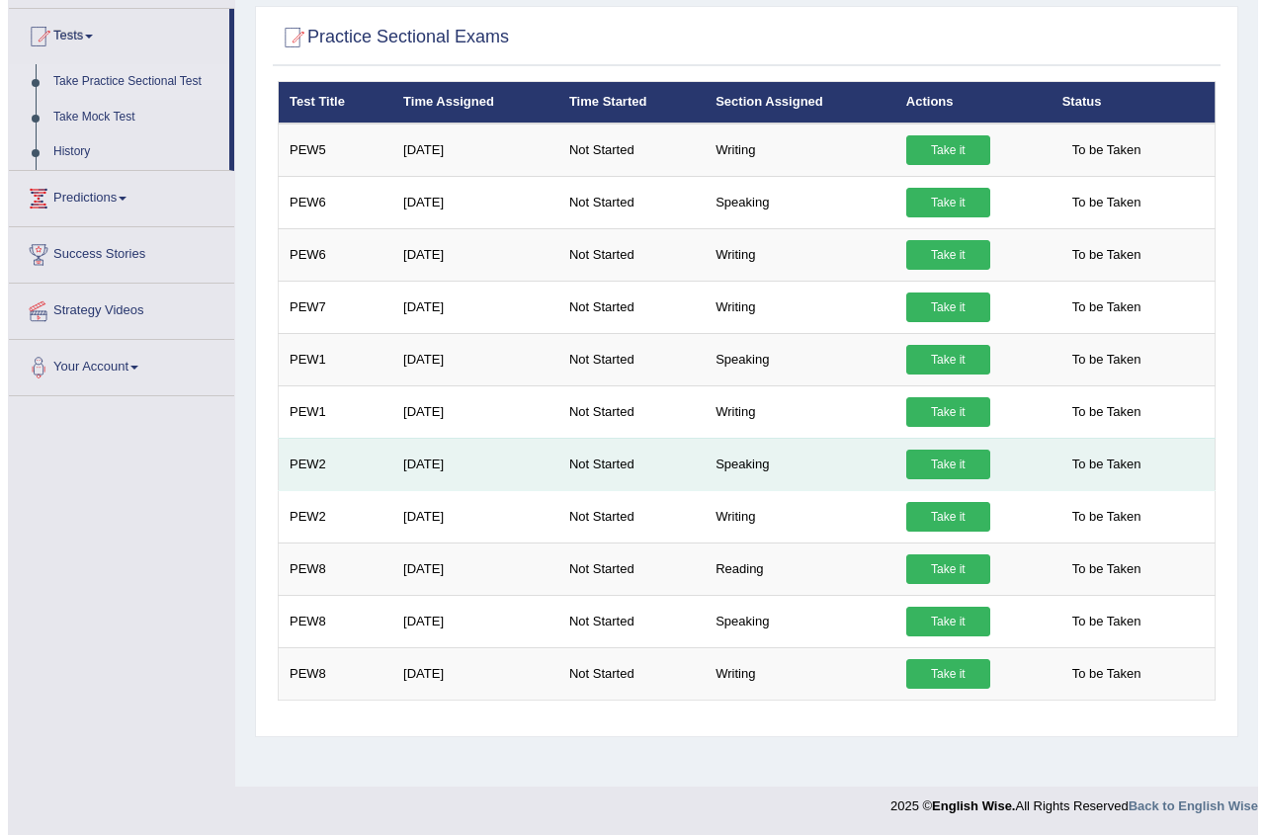
scroll to position [203, 0]
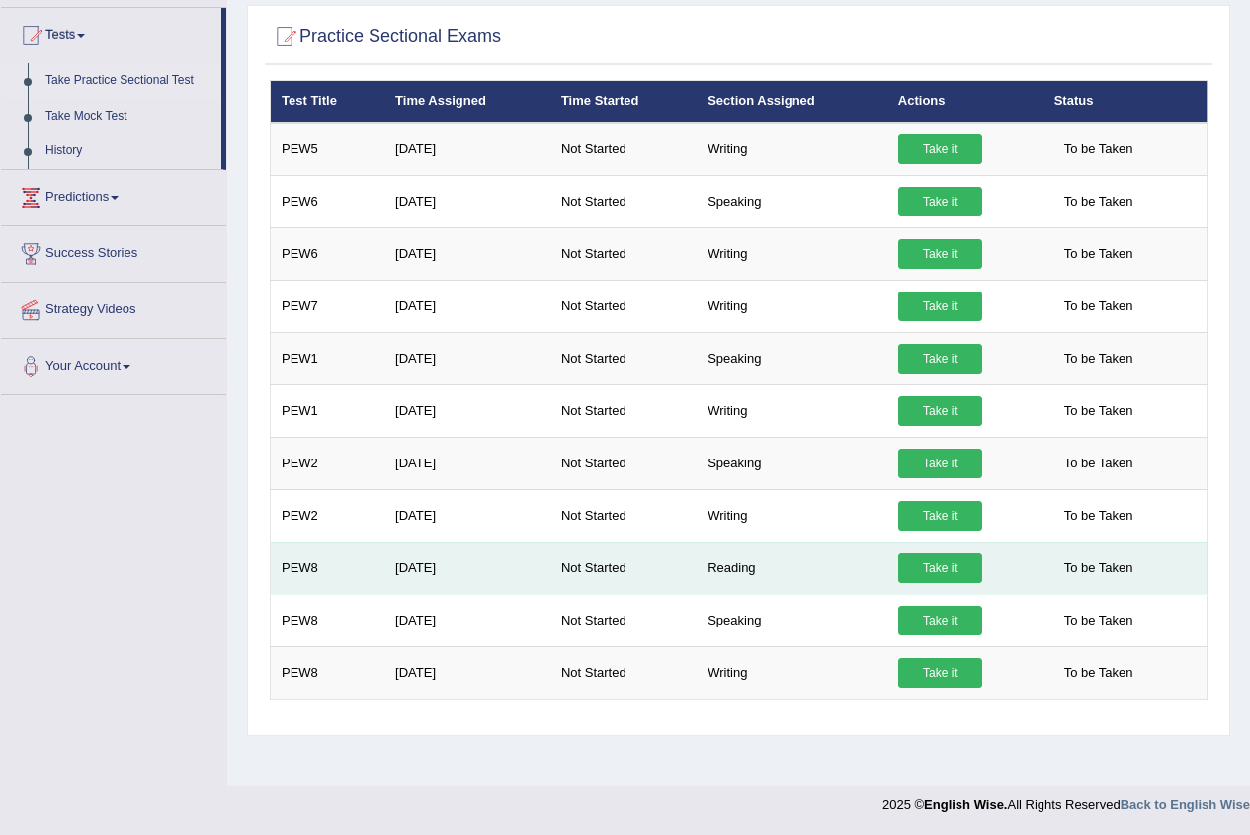
click at [918, 567] on link "Take it" at bounding box center [941, 569] width 84 height 30
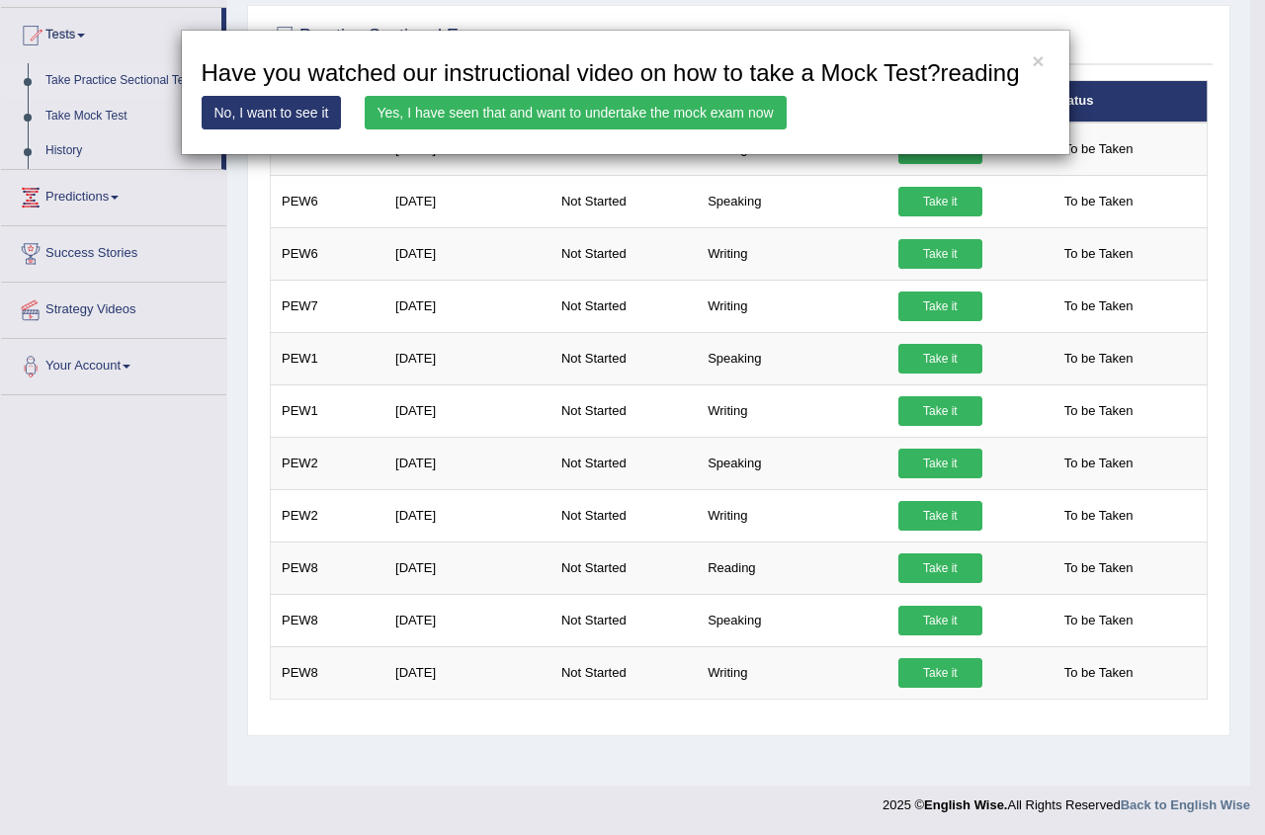
click at [604, 115] on link "Yes, I have seen that and want to undertake the mock exam now" at bounding box center [576, 113] width 422 height 34
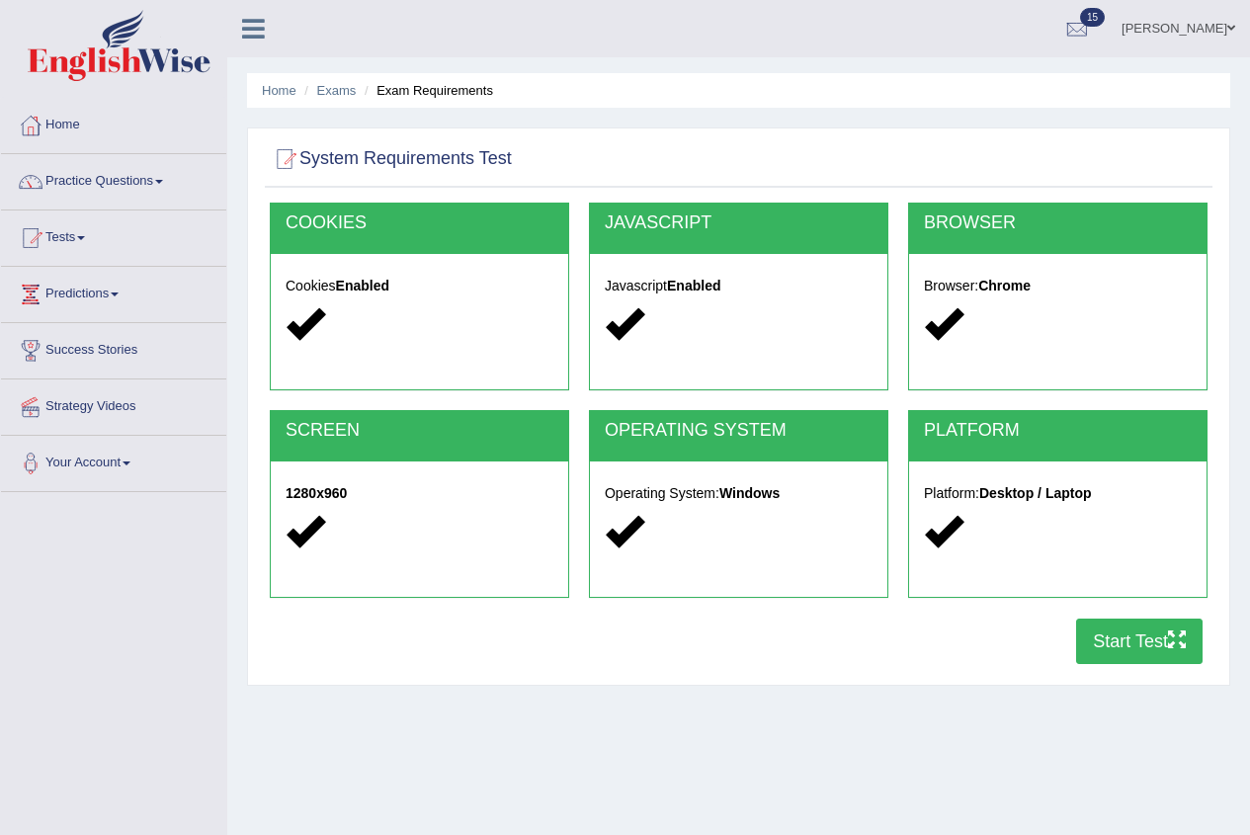
click at [1131, 640] on button "Start Test" at bounding box center [1139, 641] width 127 height 45
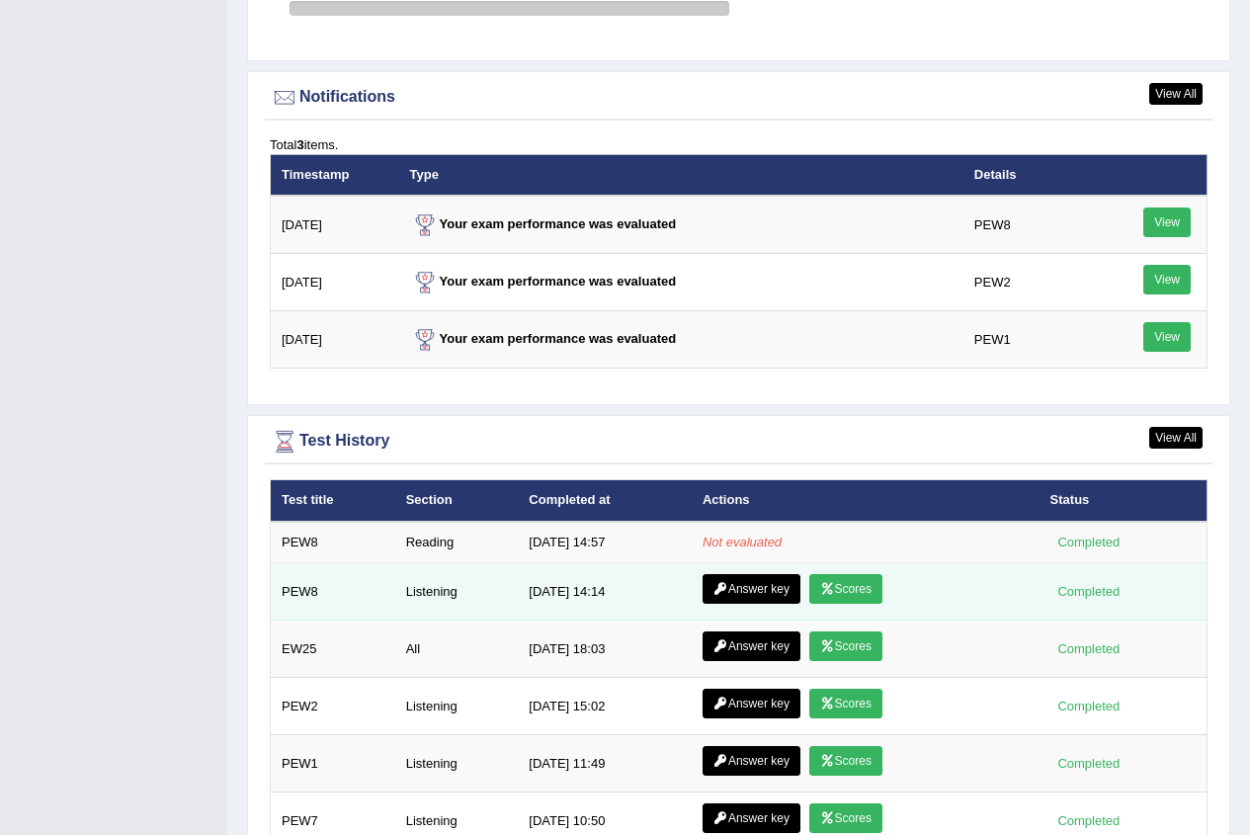
scroll to position [2372, 0]
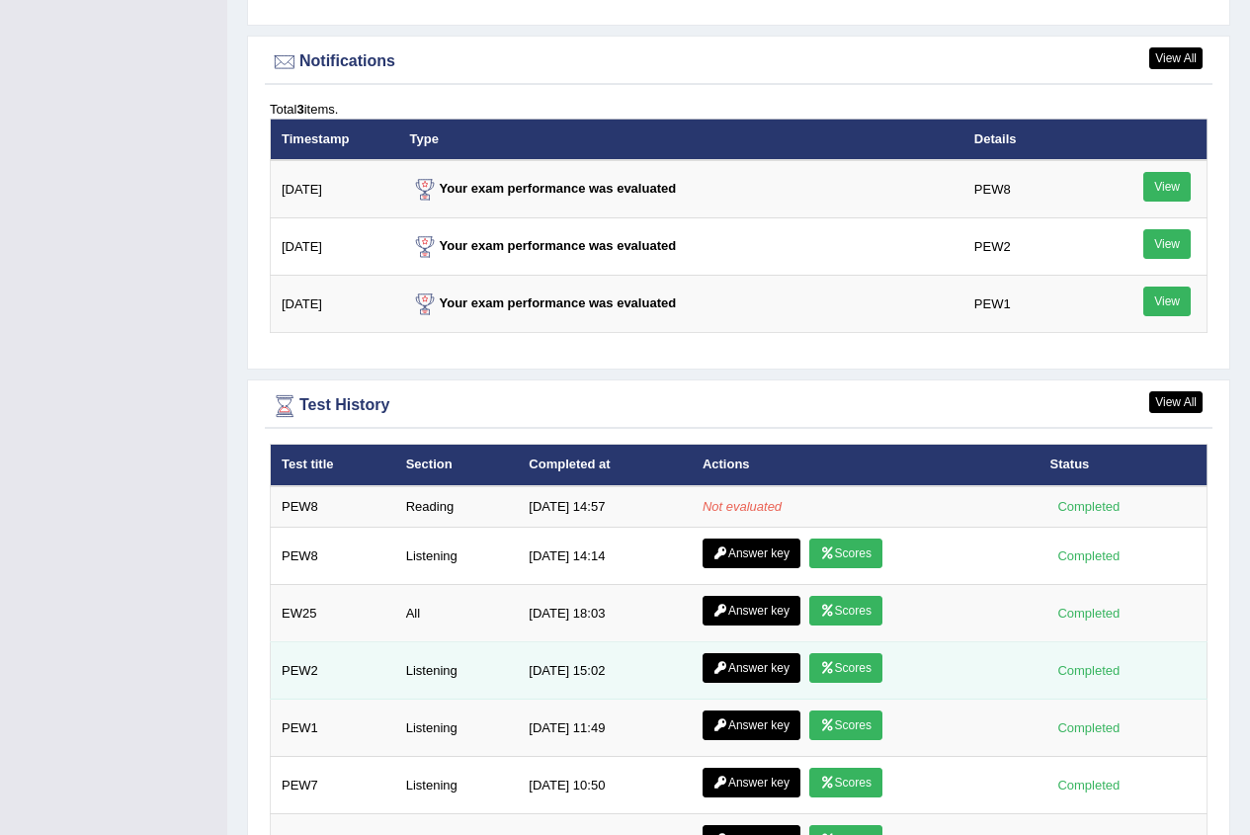
click at [873, 663] on link "Scores" at bounding box center [846, 668] width 73 height 30
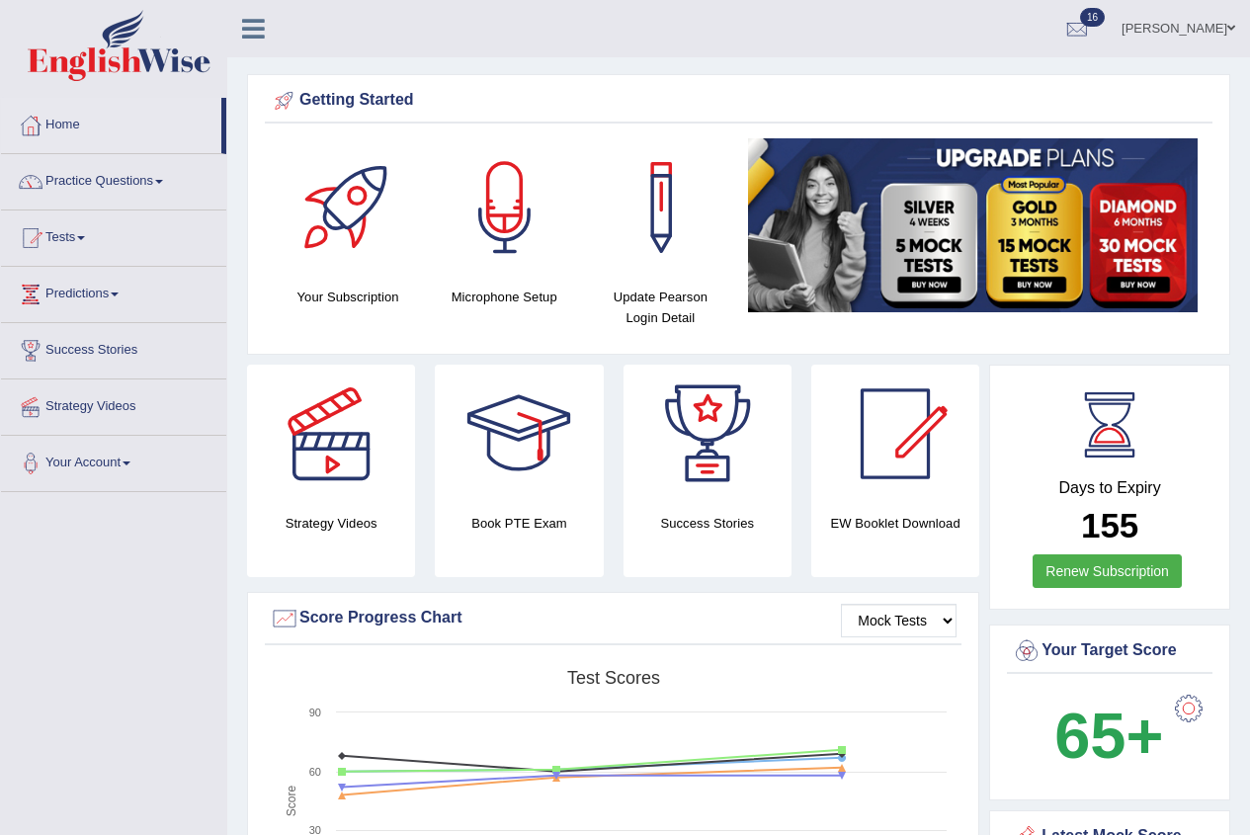
scroll to position [2372, 0]
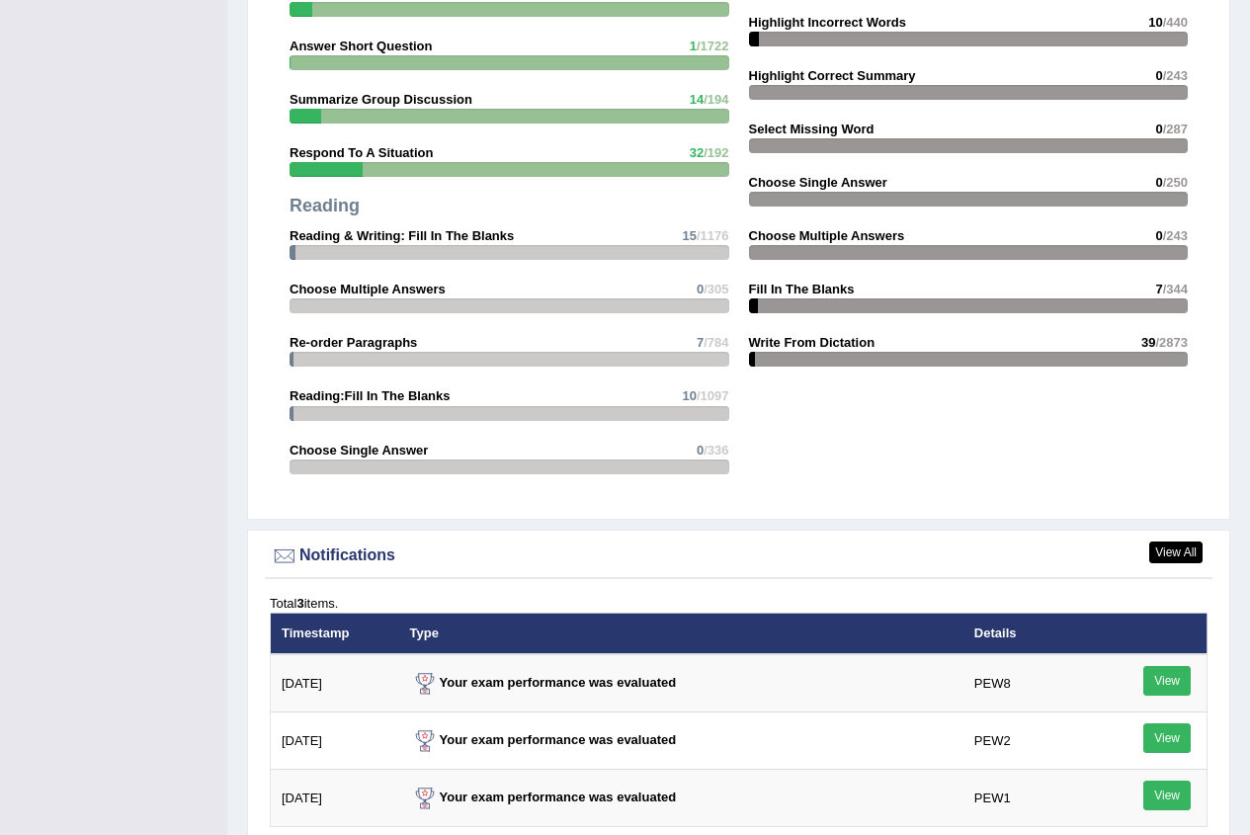
scroll to position [2562, 0]
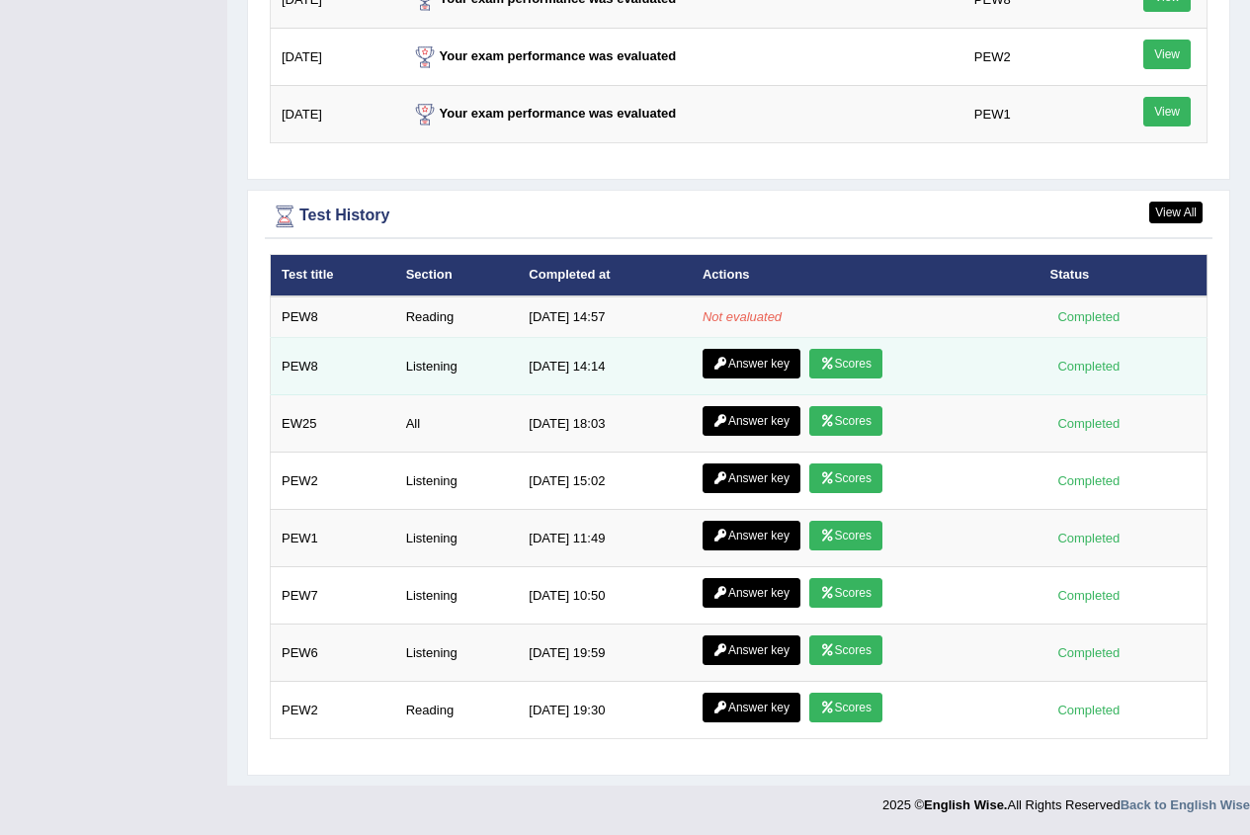
click at [753, 361] on link "Answer key" at bounding box center [752, 364] width 98 height 30
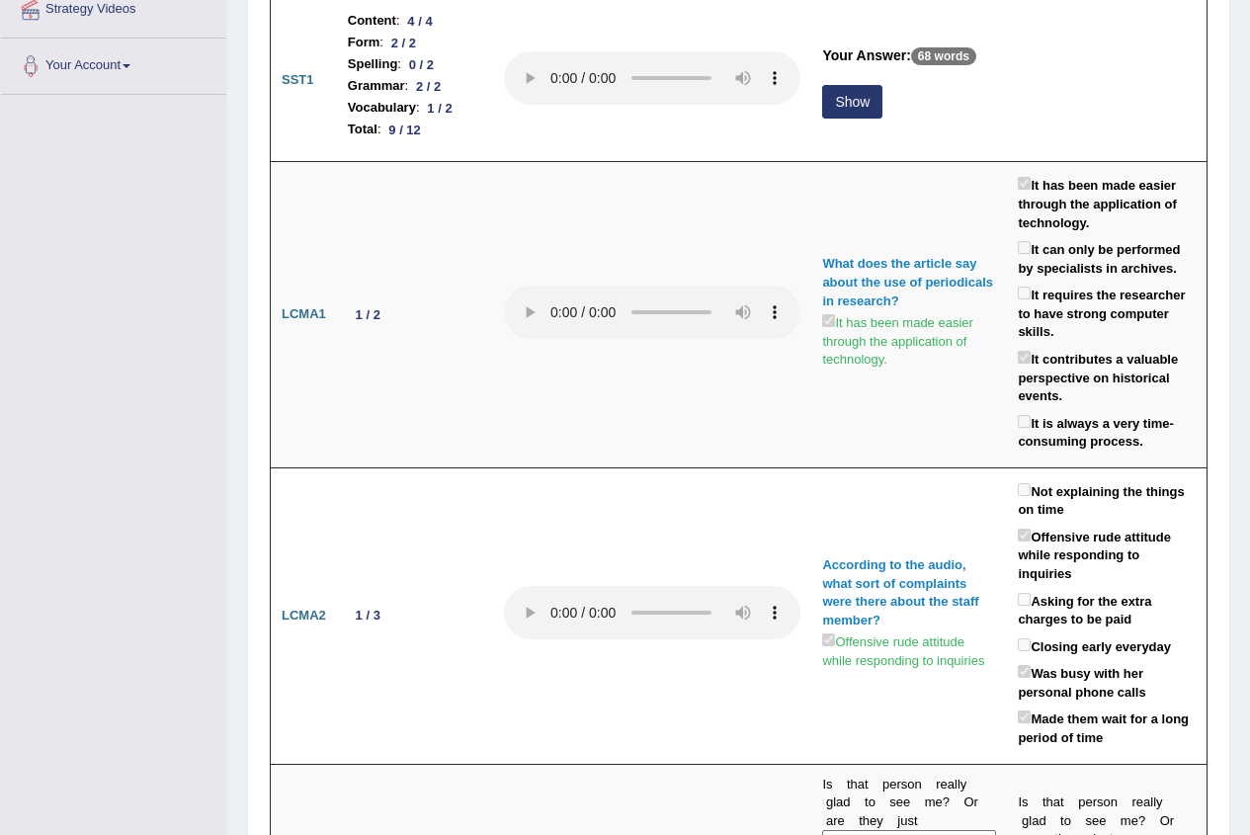
scroll to position [219, 0]
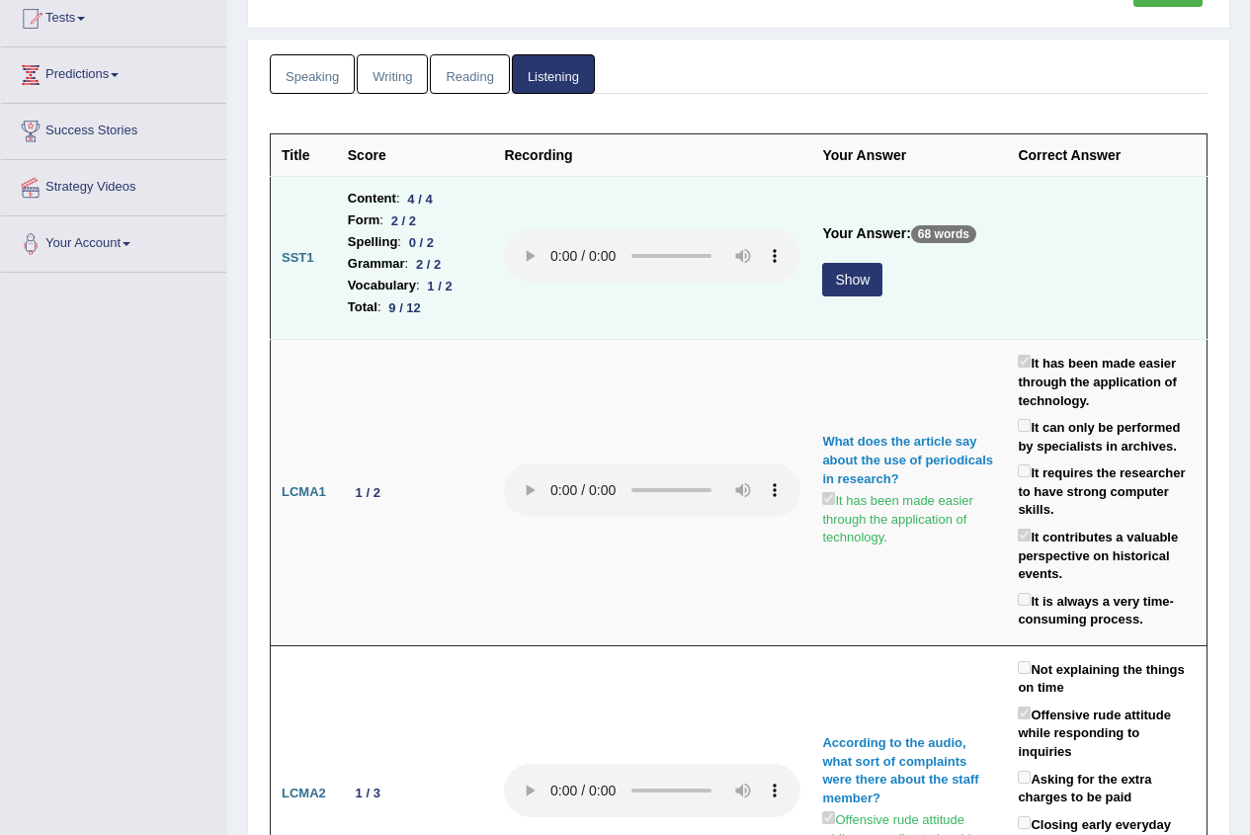
click at [860, 282] on button "Show" at bounding box center [852, 280] width 60 height 34
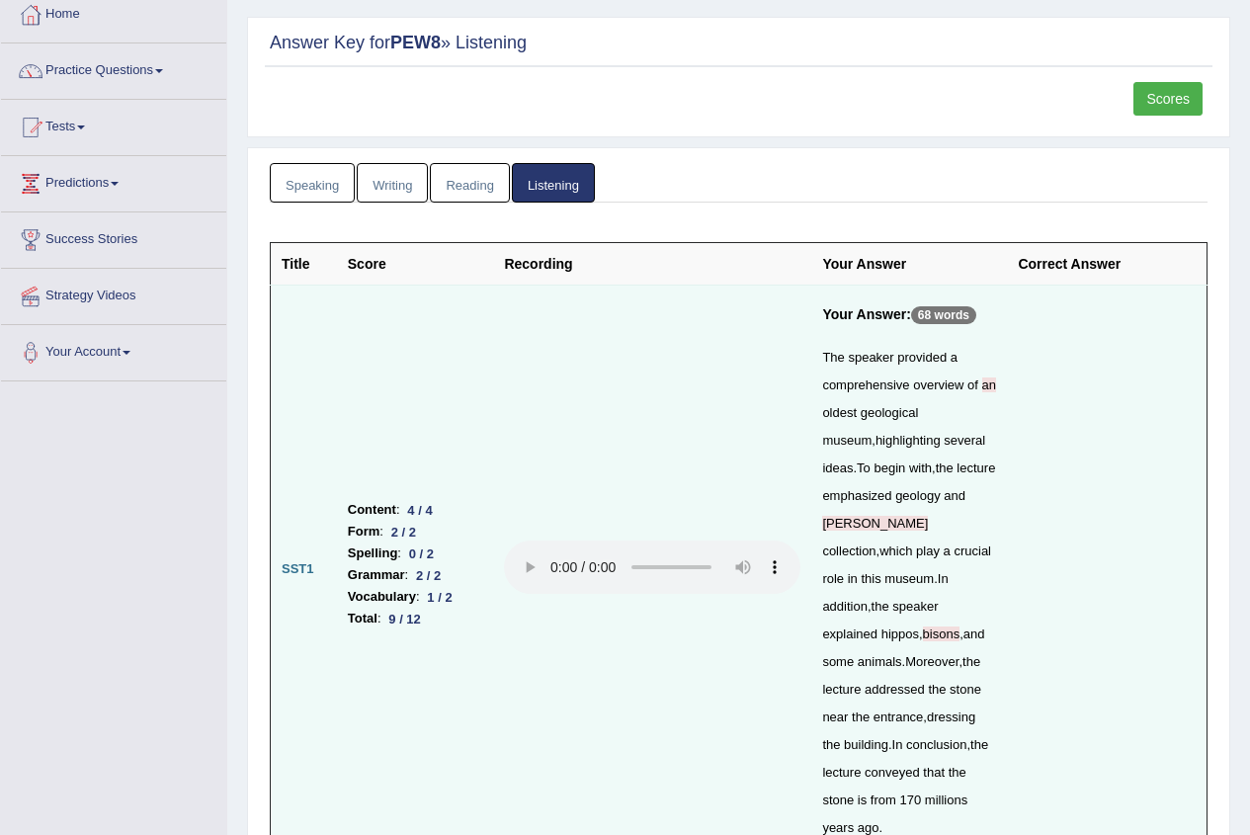
scroll to position [0, 0]
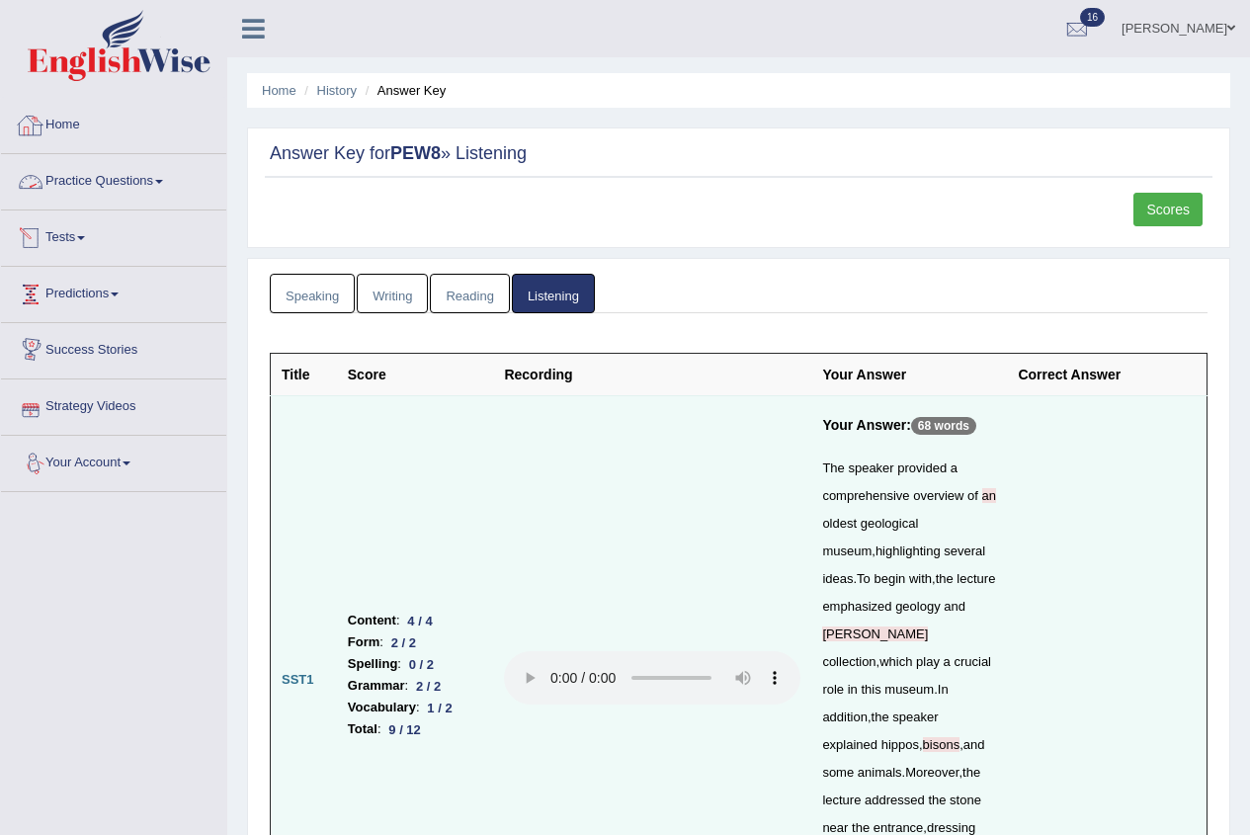
click at [63, 115] on link "Home" at bounding box center [113, 122] width 225 height 49
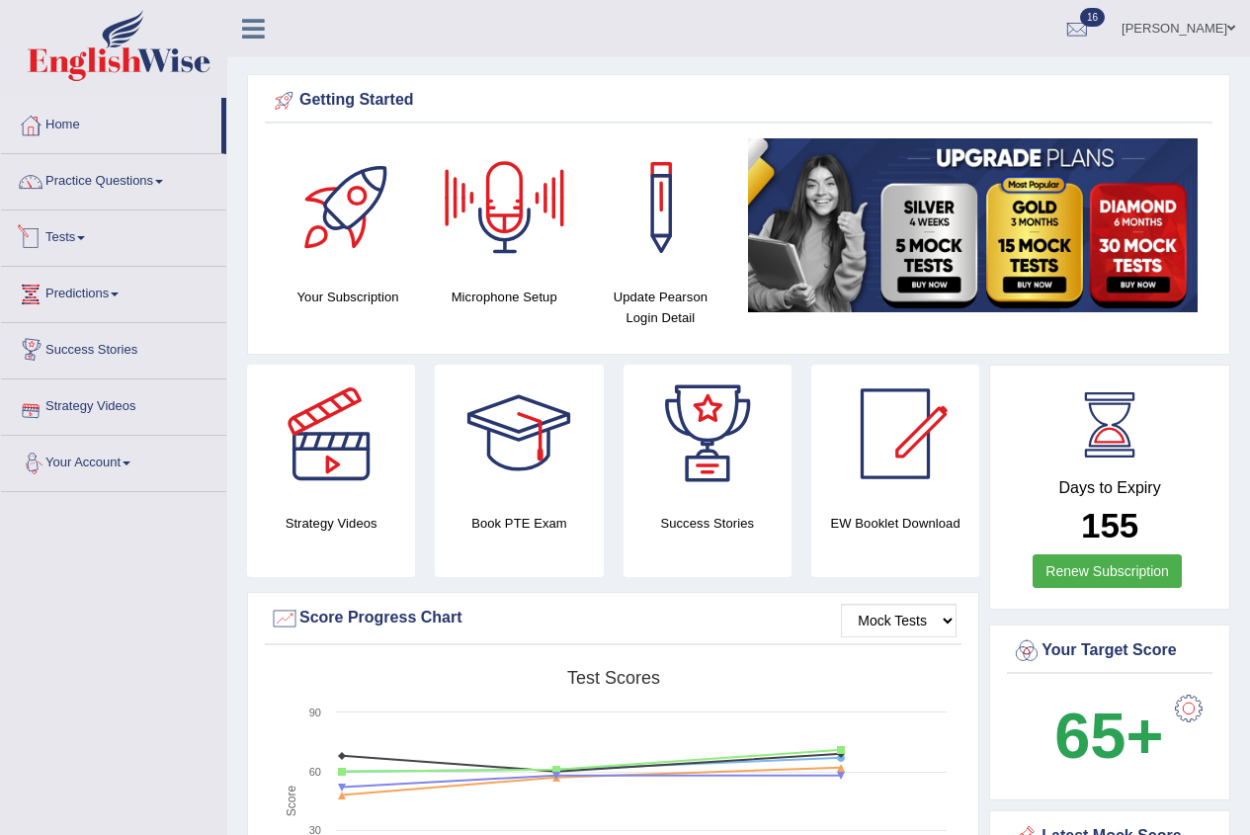
click at [71, 249] on link "Tests" at bounding box center [113, 235] width 225 height 49
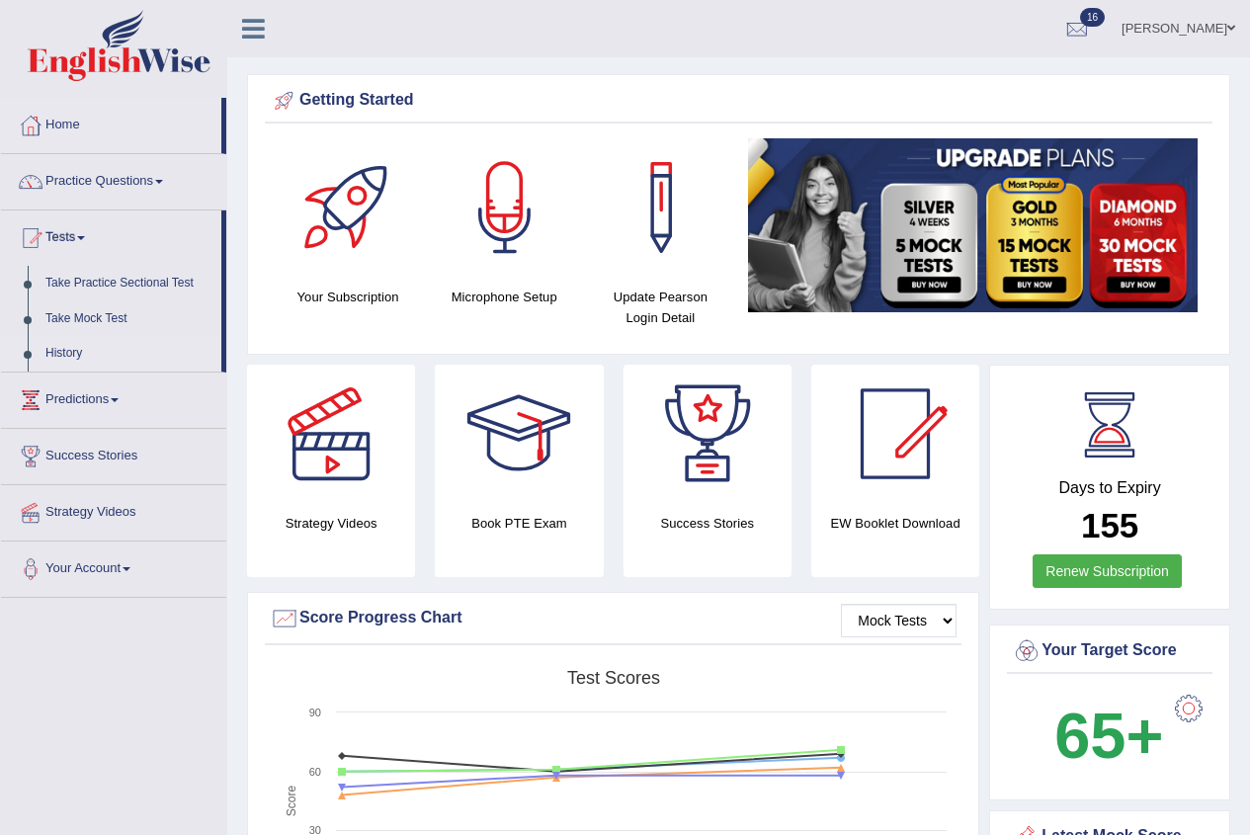
click at [57, 347] on link "History" at bounding box center [129, 354] width 185 height 36
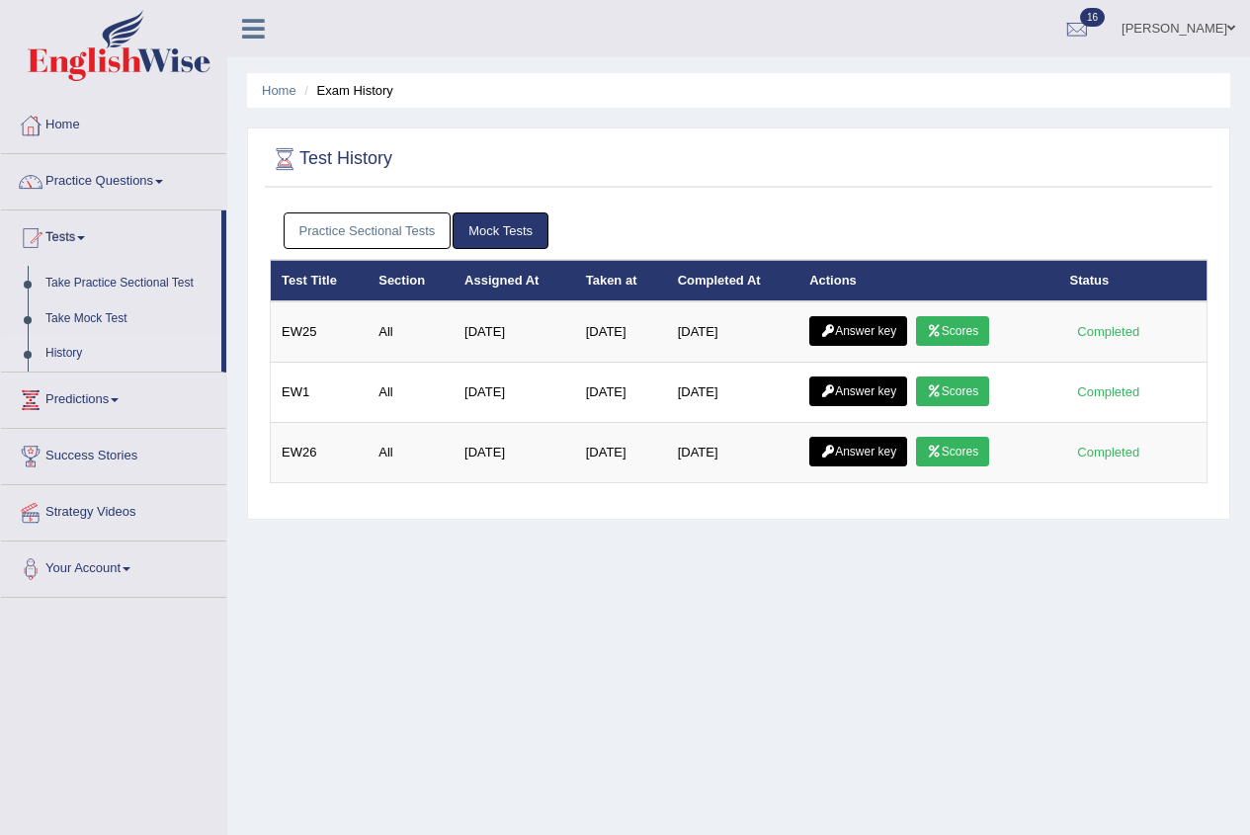
click at [960, 329] on link "Scores" at bounding box center [952, 331] width 73 height 30
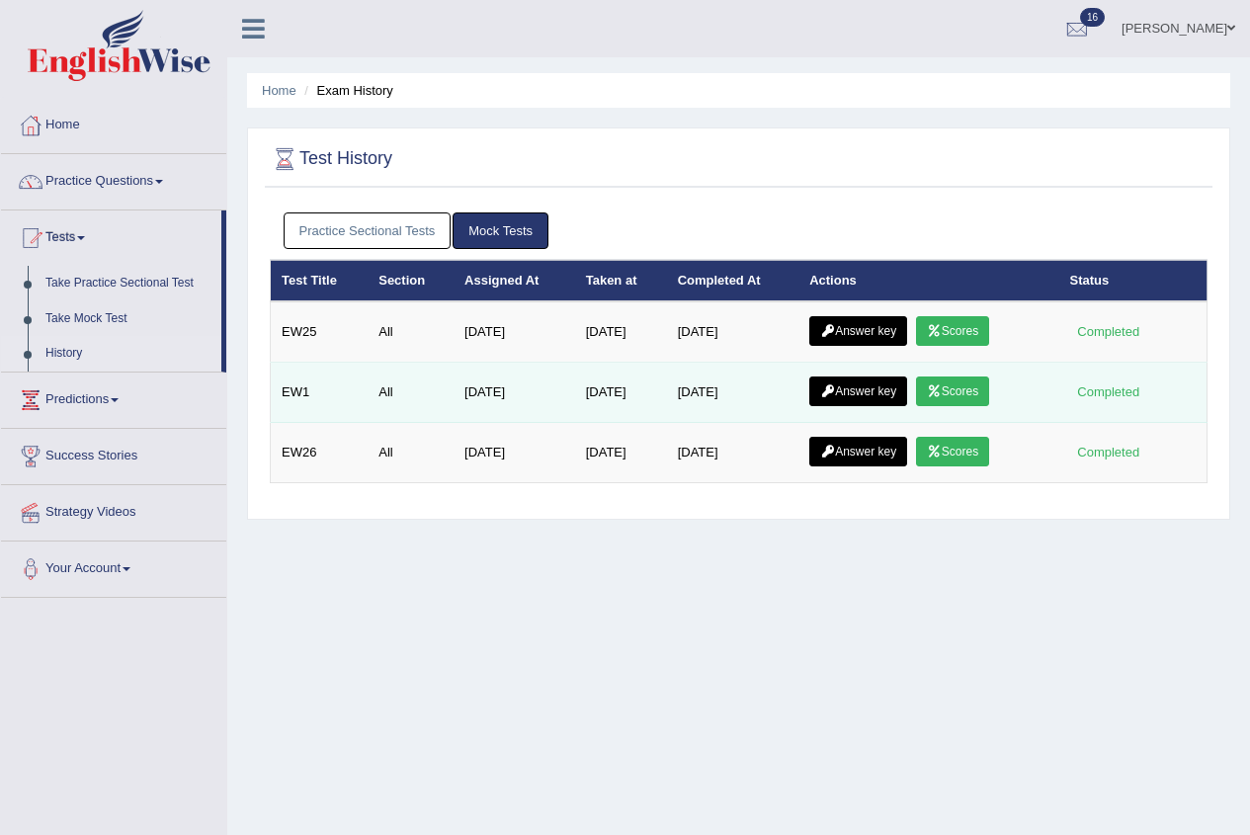
click at [954, 397] on link "Scores" at bounding box center [952, 392] width 73 height 30
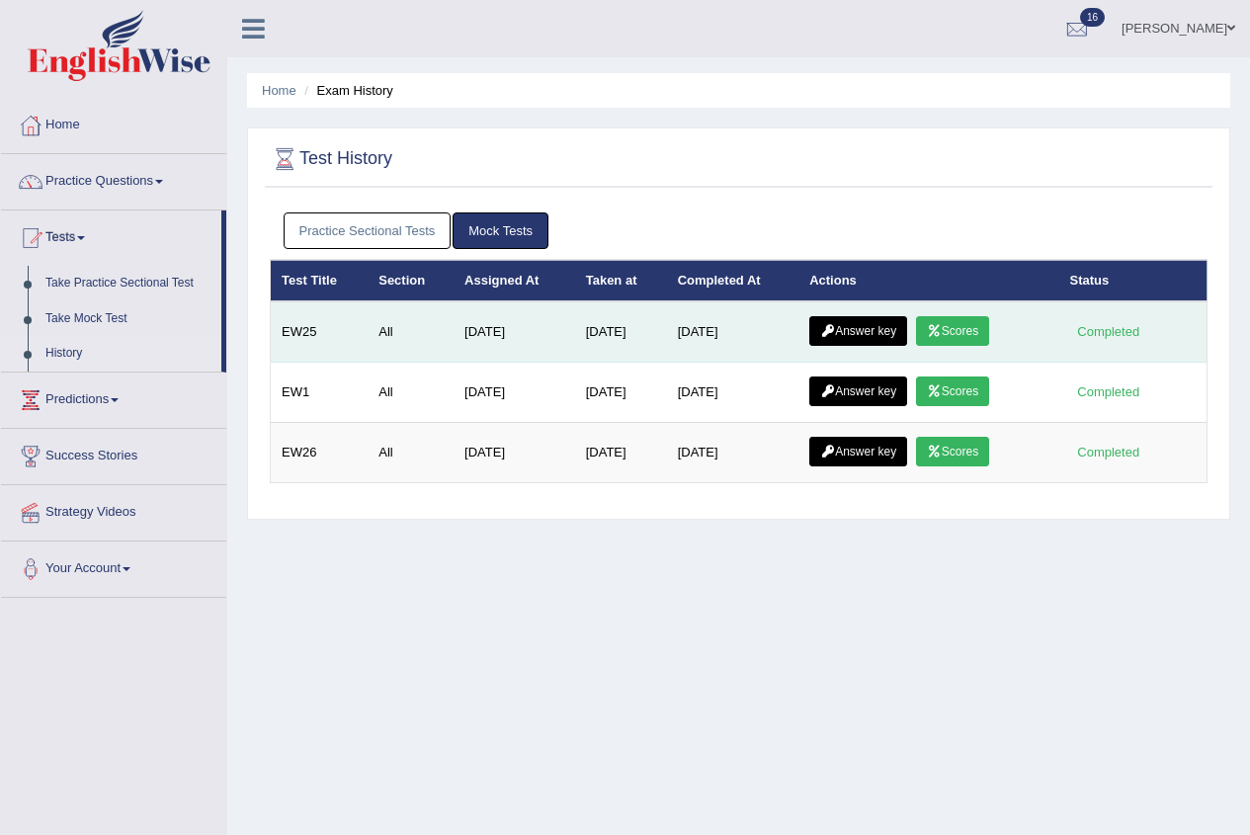
click at [983, 334] on link "Scores" at bounding box center [952, 331] width 73 height 30
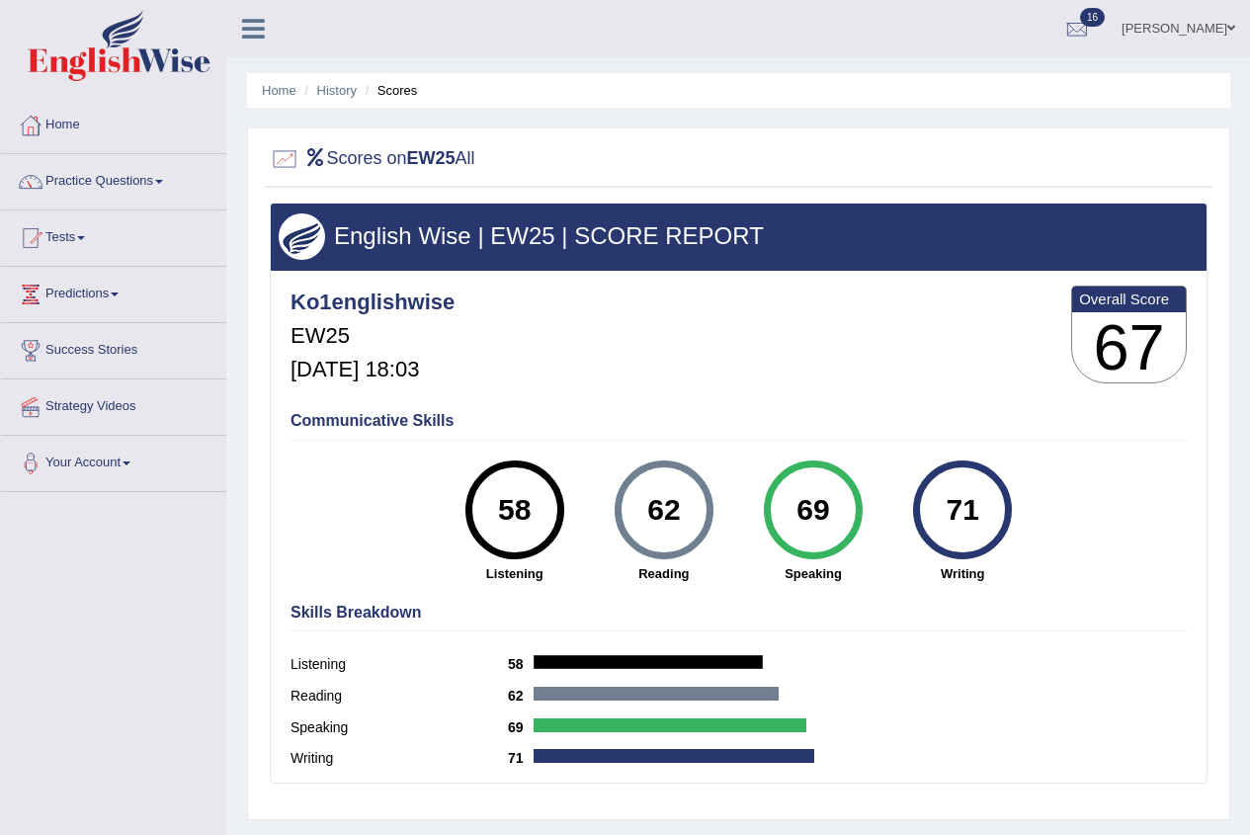
drag, startPoint x: 533, startPoint y: 511, endPoint x: 488, endPoint y: 510, distance: 44.5
click at [488, 510] on div "58" at bounding box center [514, 510] width 72 height 83
drag, startPoint x: 488, startPoint y: 510, endPoint x: 678, endPoint y: 513, distance: 189.8
click at [678, 513] on div "62" at bounding box center [664, 510] width 72 height 83
drag, startPoint x: 534, startPoint y: 502, endPoint x: 474, endPoint y: 504, distance: 59.3
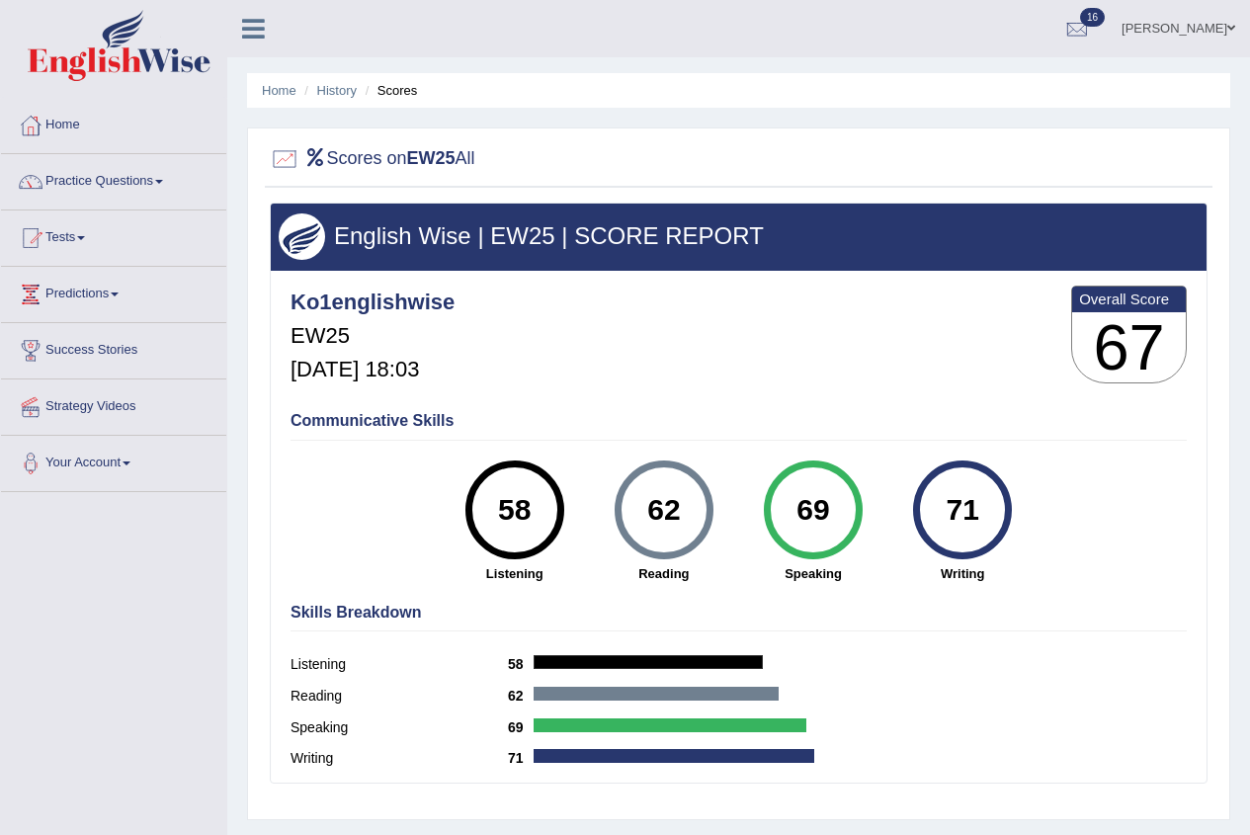
click at [474, 504] on div "58" at bounding box center [515, 510] width 99 height 99
drag, startPoint x: 992, startPoint y: 497, endPoint x: 901, endPoint y: 496, distance: 91.9
click at [901, 496] on div "71 Writing" at bounding box center [963, 522] width 149 height 123
drag, startPoint x: 539, startPoint y: 507, endPoint x: 420, endPoint y: 520, distance: 119.3
click at [420, 520] on div "Communicative Skills 58 Listening 62 Reading 69 Speaking 71 Writing" at bounding box center [739, 495] width 906 height 187
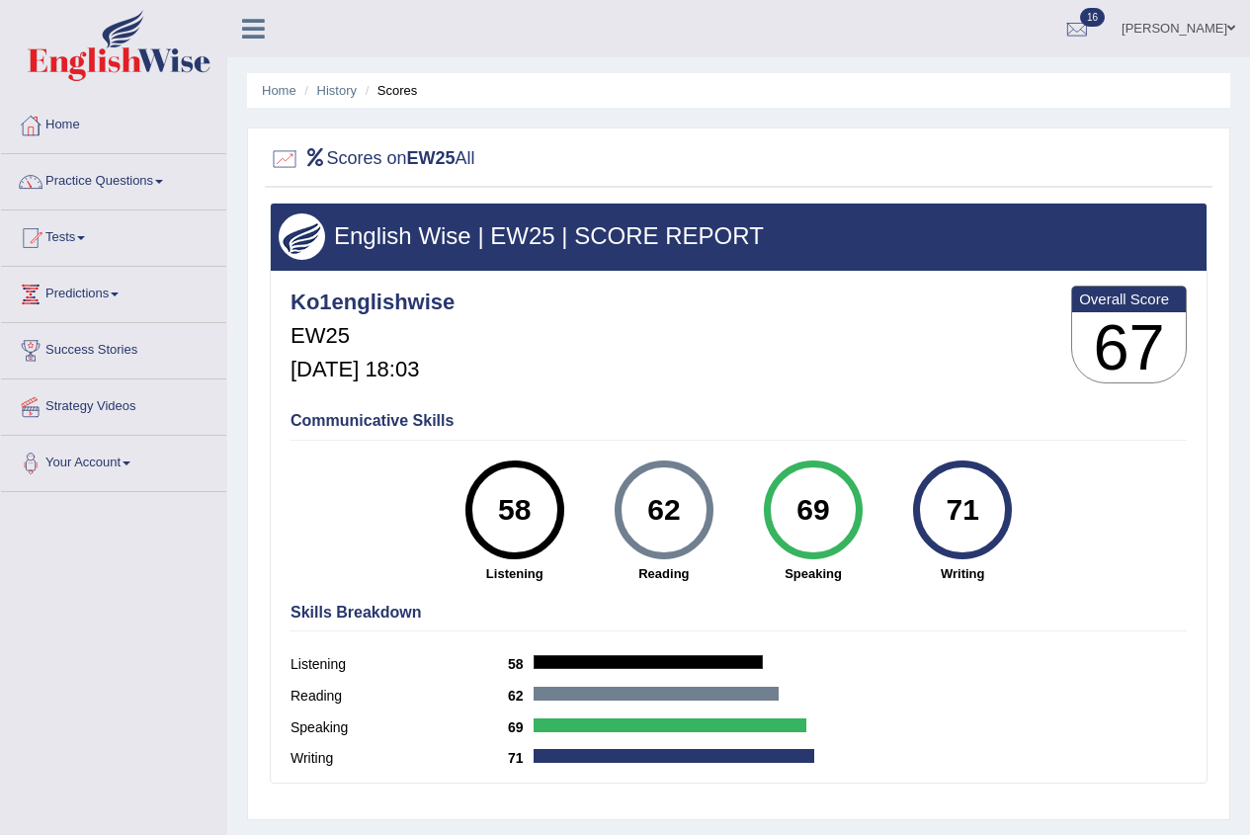
click at [509, 519] on div "58" at bounding box center [514, 510] width 72 height 83
click at [338, 91] on link "History" at bounding box center [337, 90] width 40 height 15
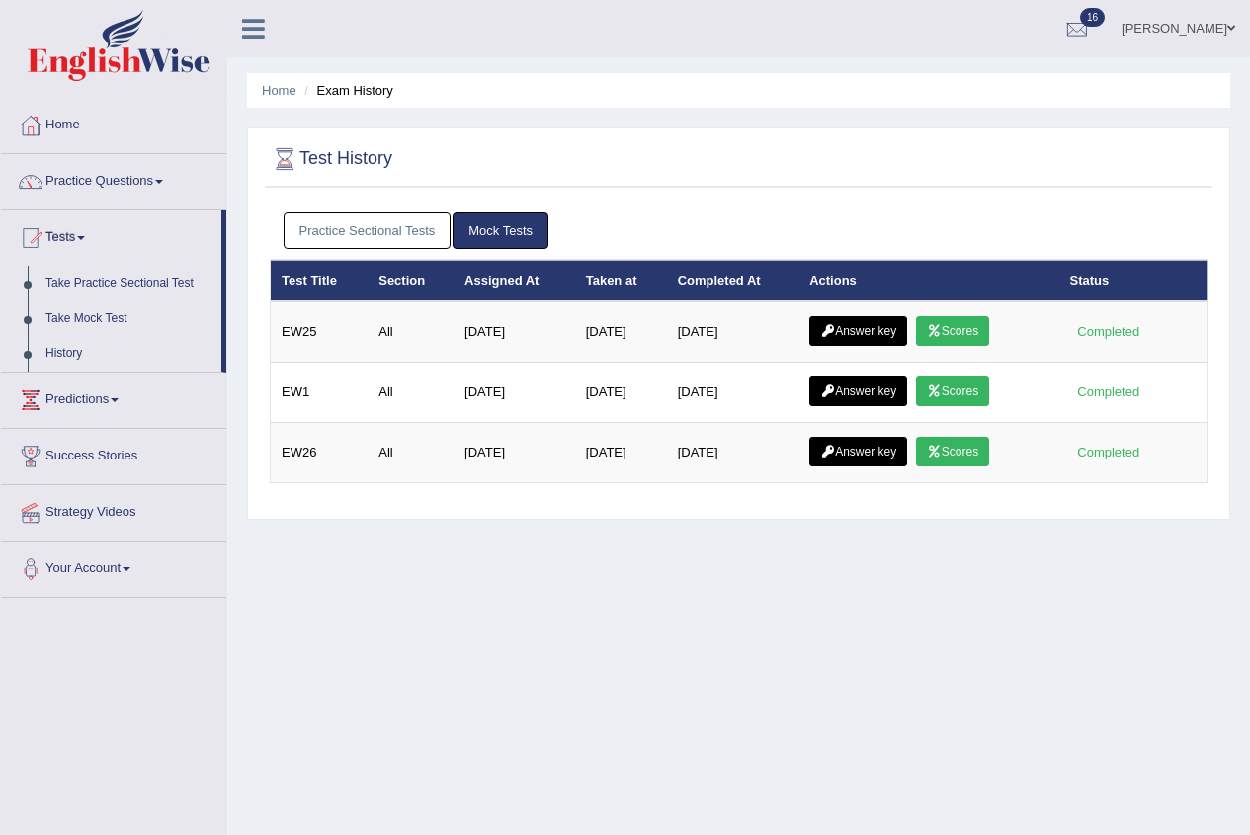
click at [844, 328] on link "Answer key" at bounding box center [859, 331] width 98 height 30
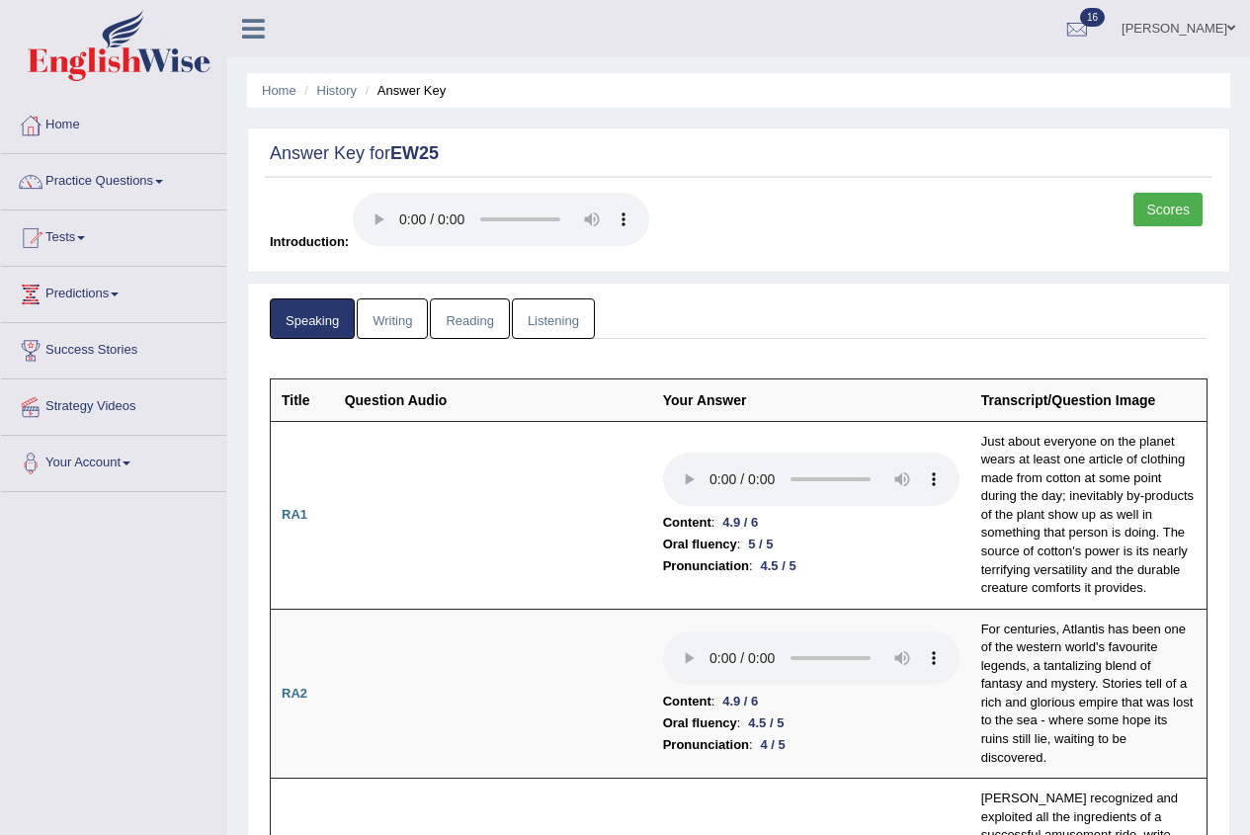
click at [563, 318] on link "Listening" at bounding box center [553, 319] width 83 height 41
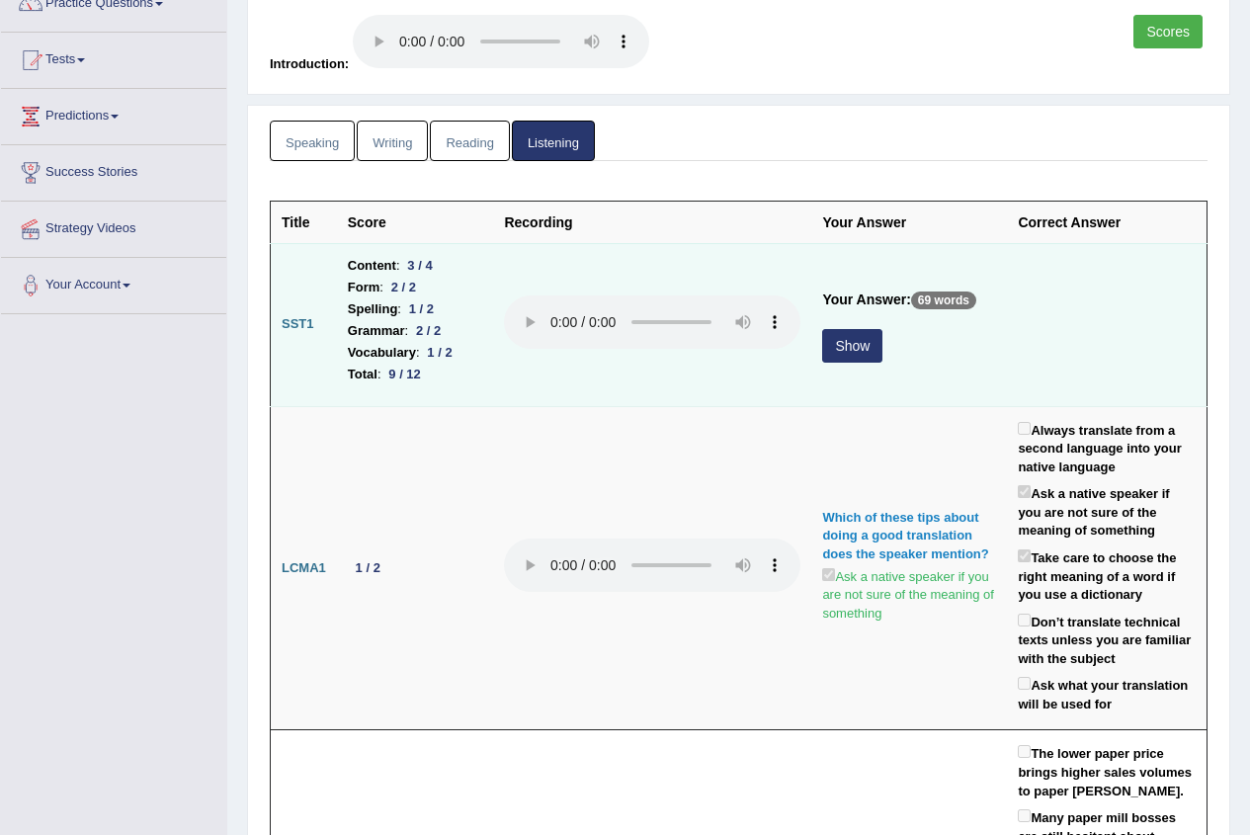
scroll to position [198, 0]
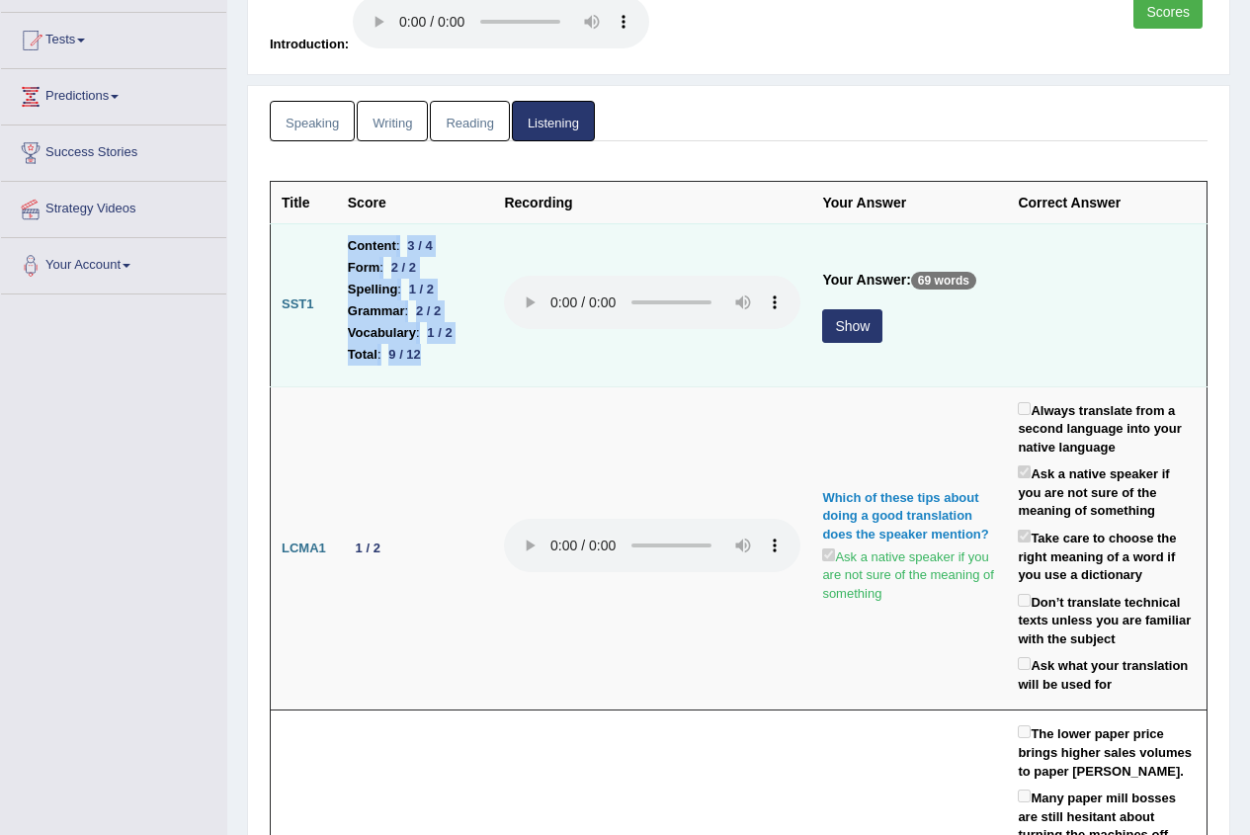
drag, startPoint x: 419, startPoint y: 361, endPoint x: 329, endPoint y: 366, distance: 90.1
click at [329, 366] on tr "SST1 Content : 3 / 4 Form : 2 / 2 Spelling : 1 / 2 Grammar : 2 / 2 Vocabulary :…" at bounding box center [739, 304] width 937 height 163
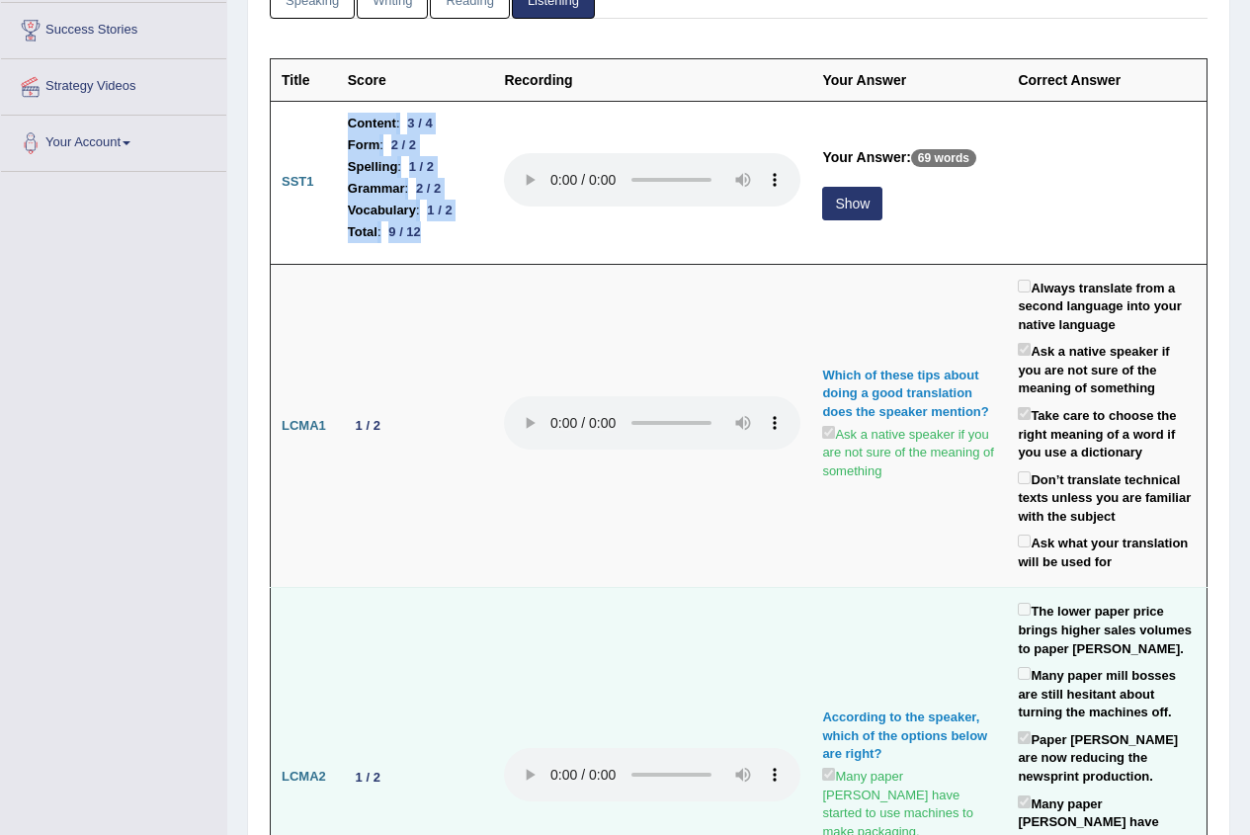
scroll to position [0, 0]
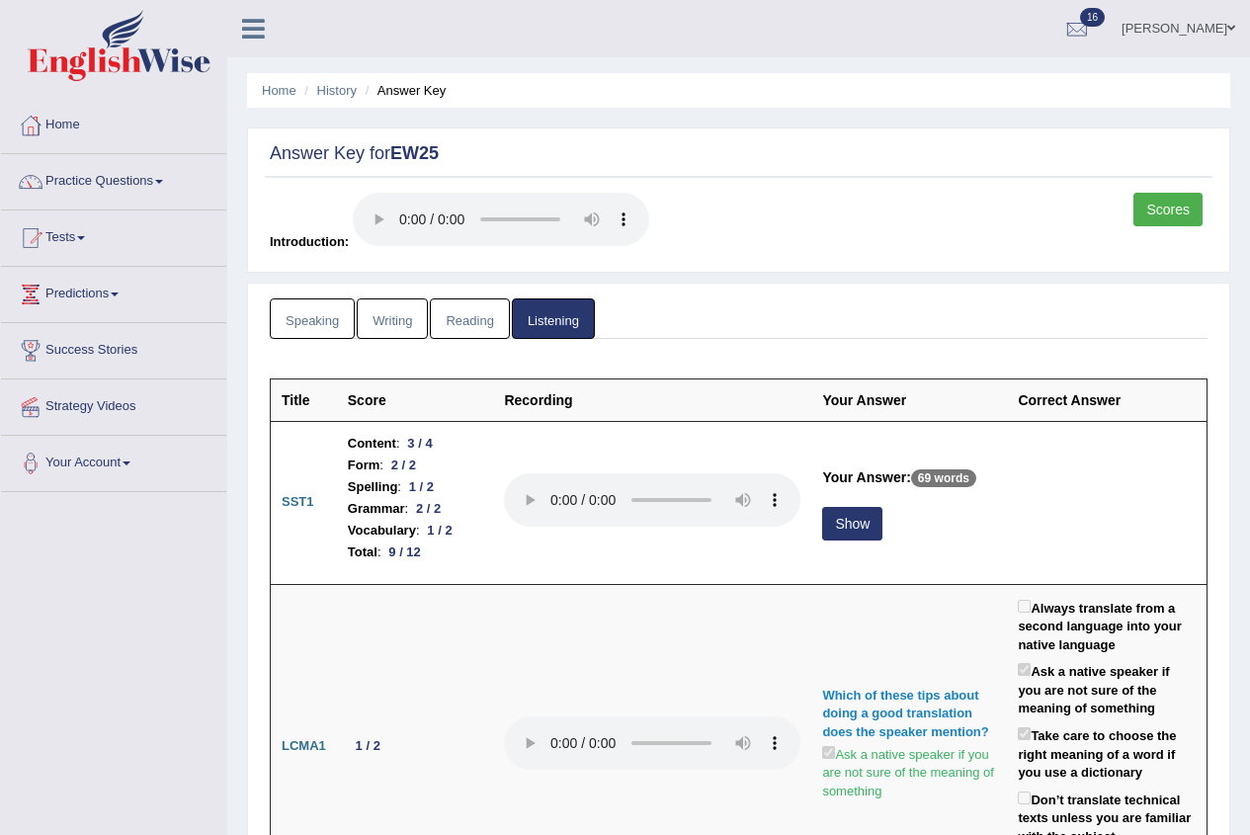
click at [158, 190] on link "Practice Questions" at bounding box center [113, 178] width 225 height 49
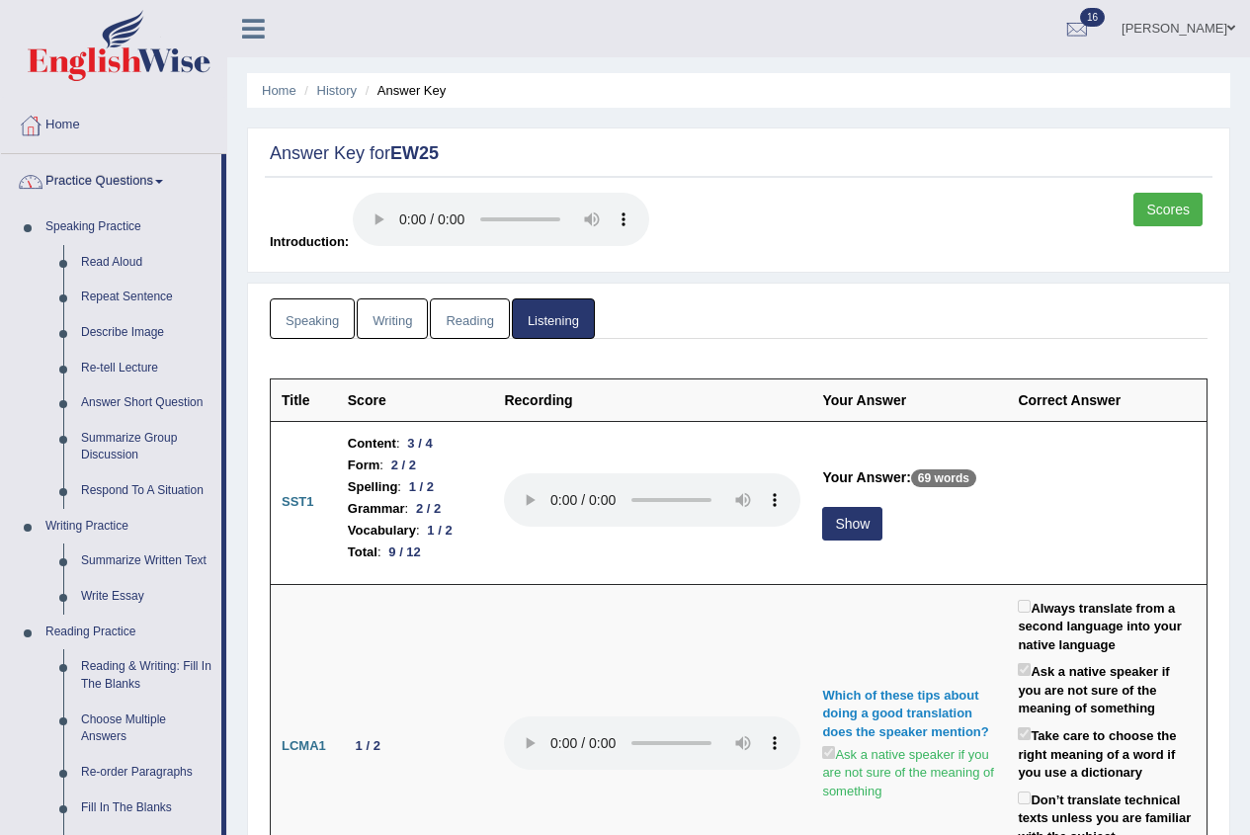
click at [91, 190] on link "Practice Questions" at bounding box center [111, 178] width 220 height 49
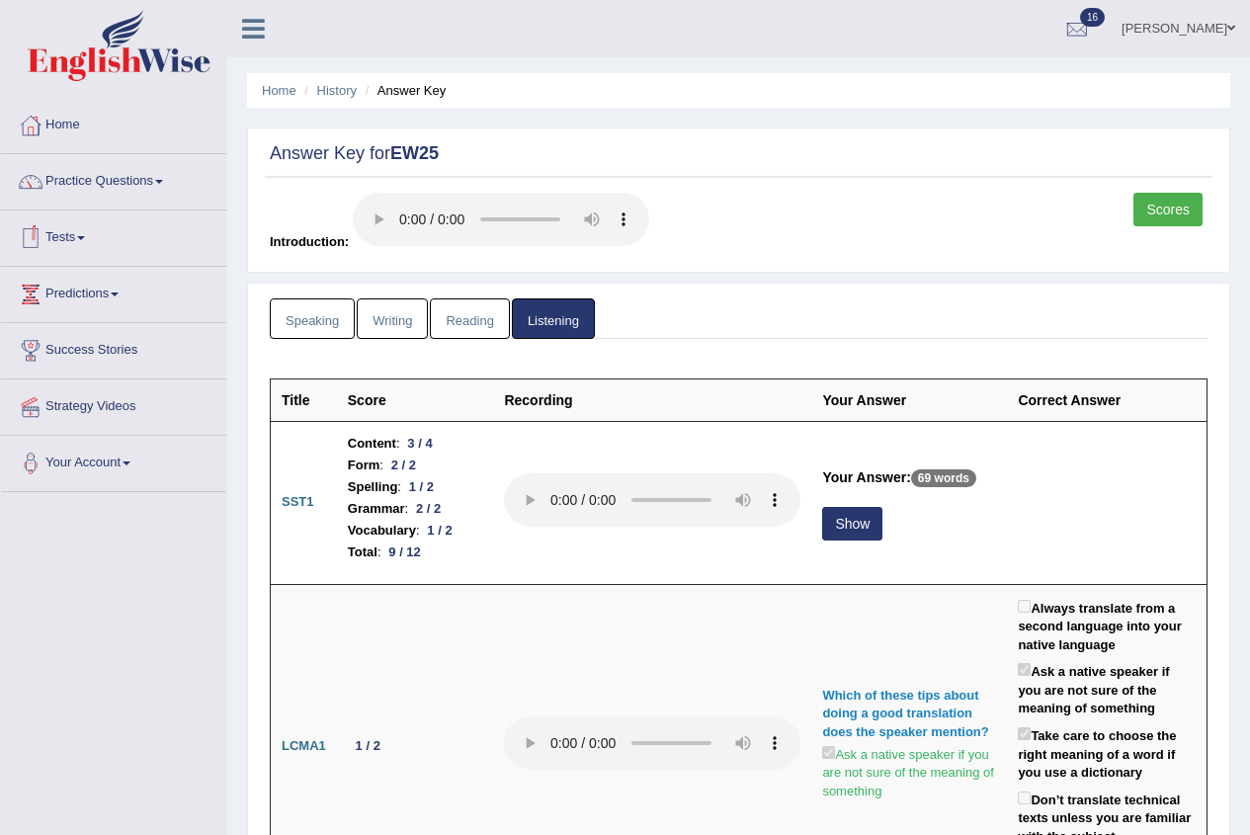
click at [313, 323] on link "Speaking" at bounding box center [312, 319] width 85 height 41
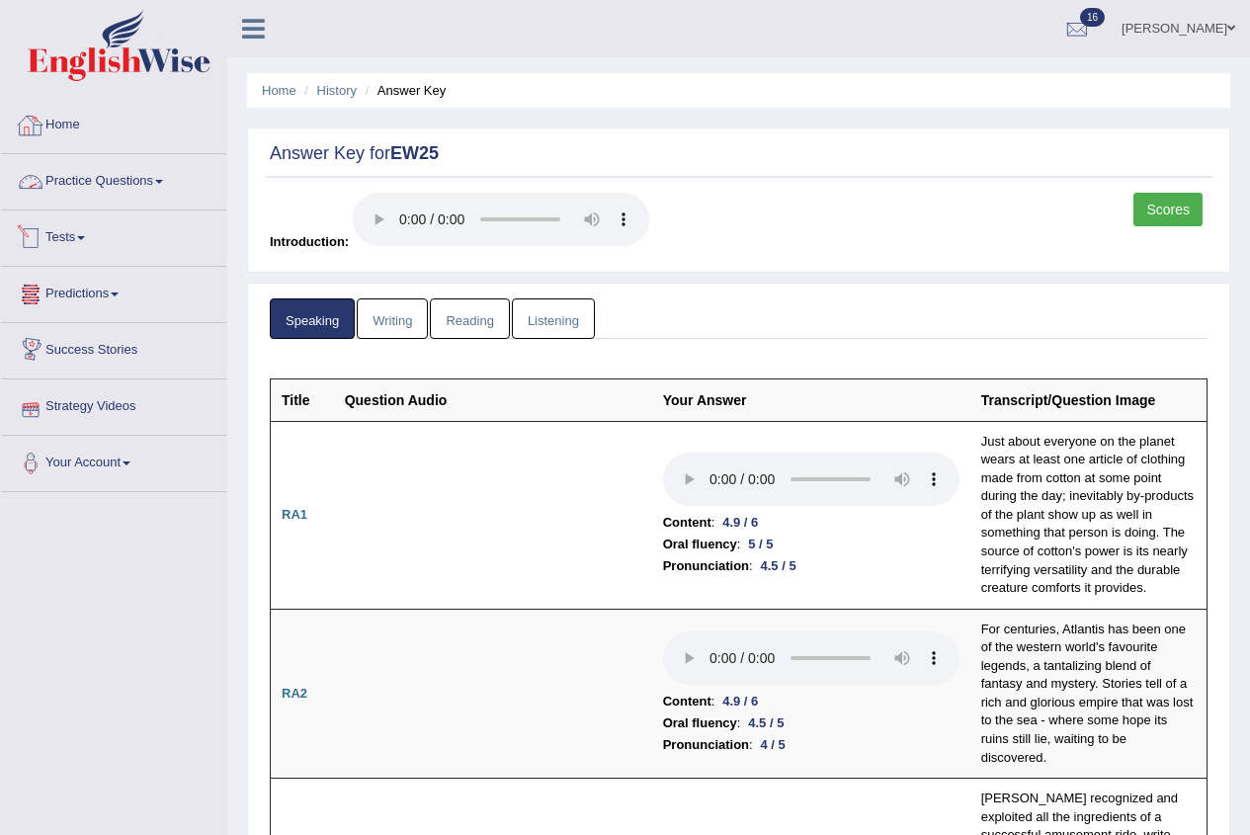
click at [56, 131] on link "Home" at bounding box center [113, 122] width 225 height 49
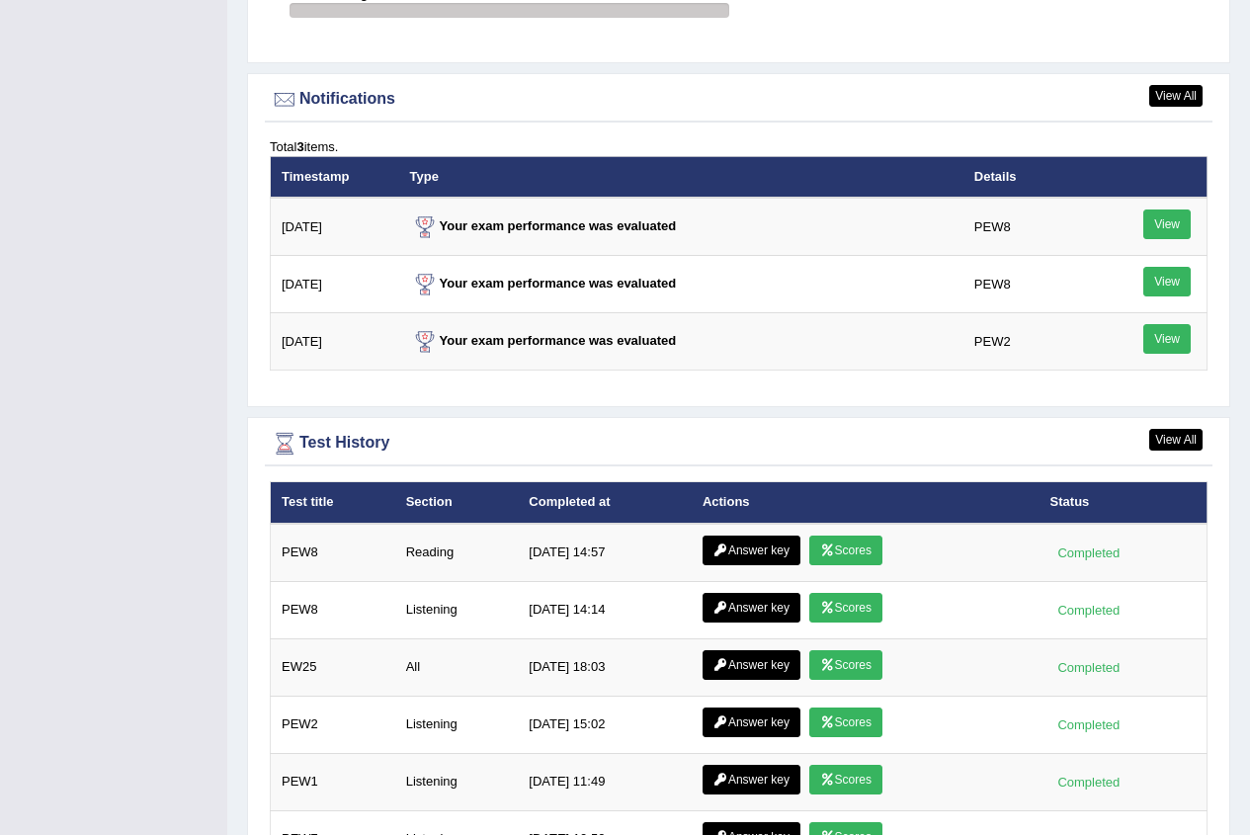
scroll to position [2570, 0]
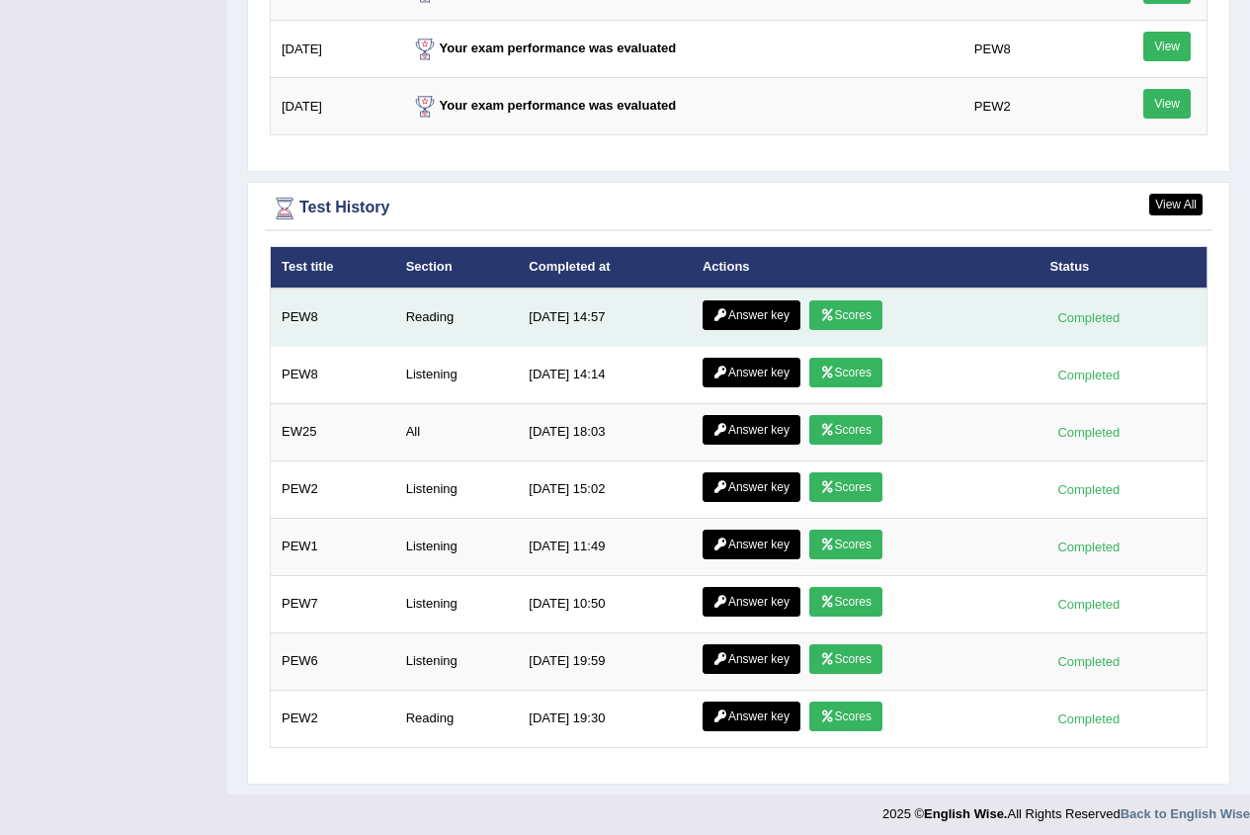
click at [829, 306] on link "Scores" at bounding box center [846, 316] width 73 height 30
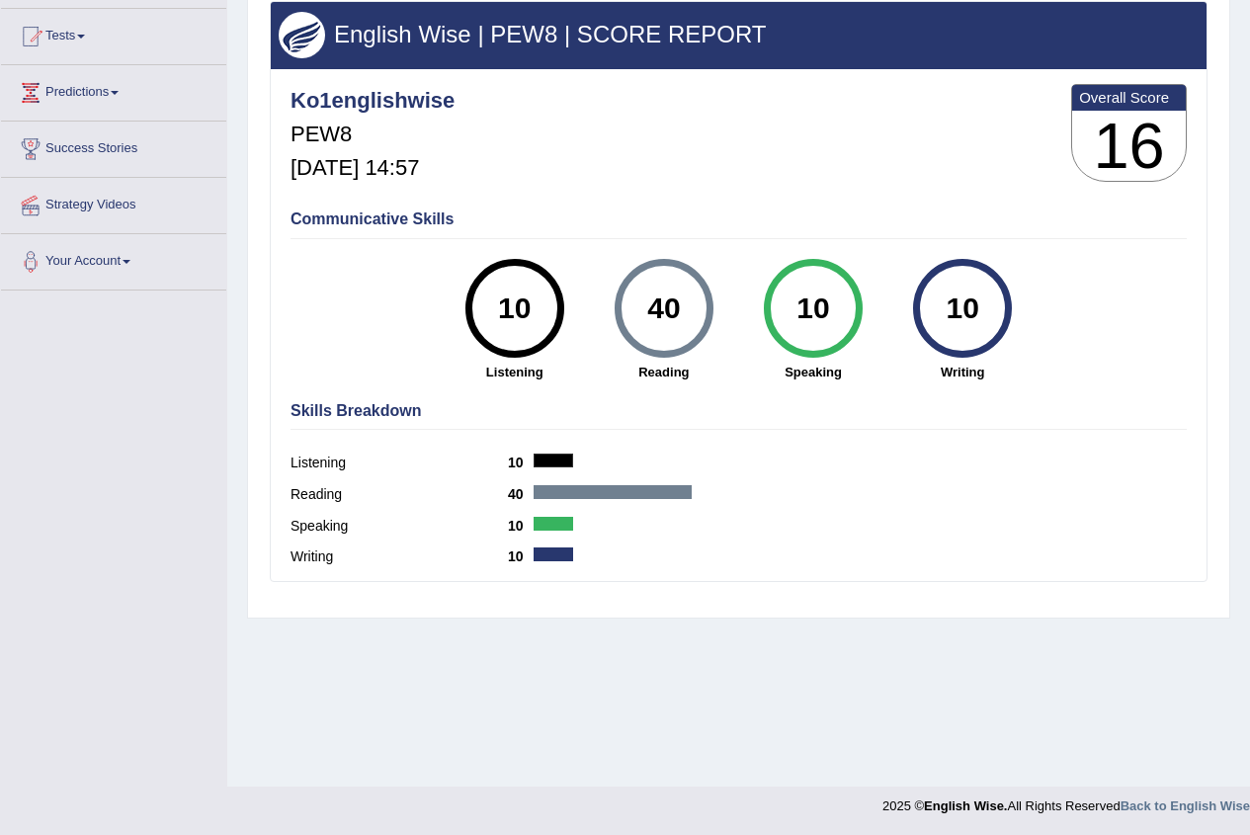
scroll to position [203, 0]
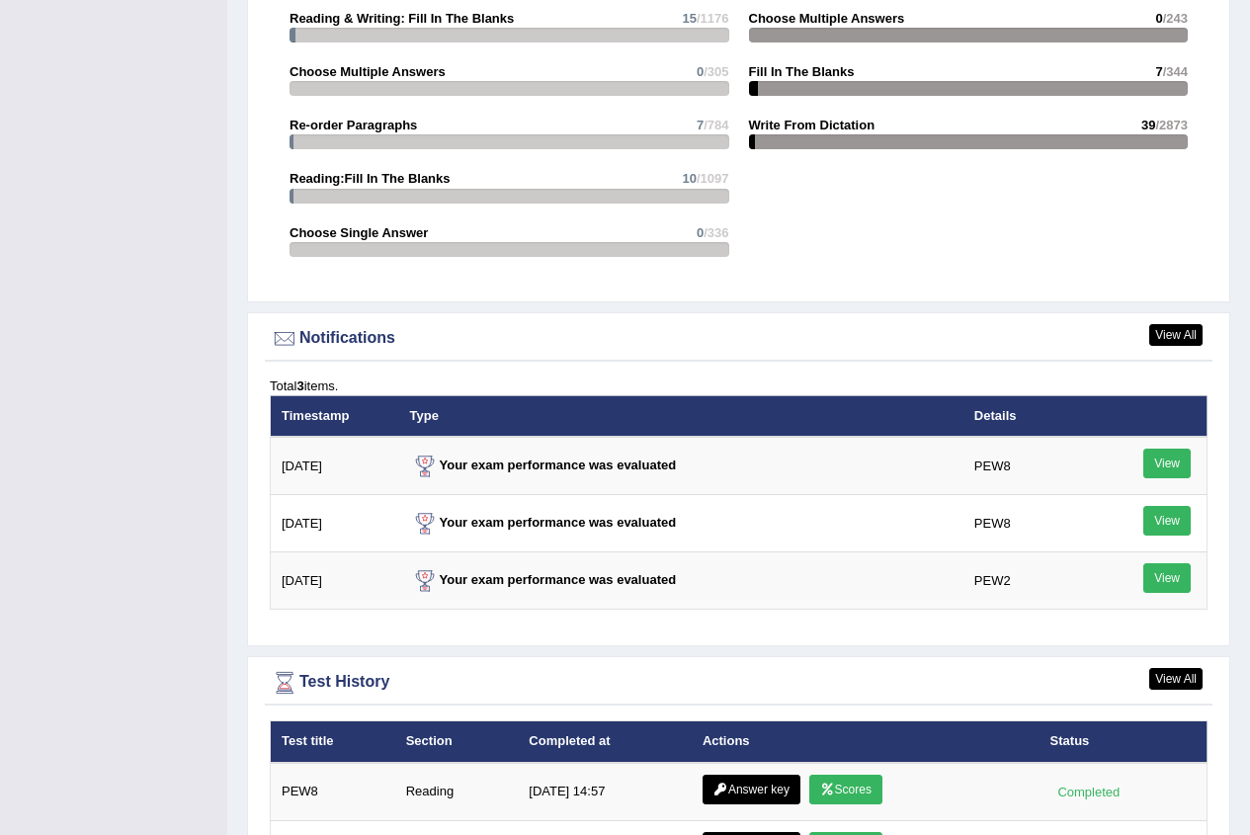
scroll to position [2372, 0]
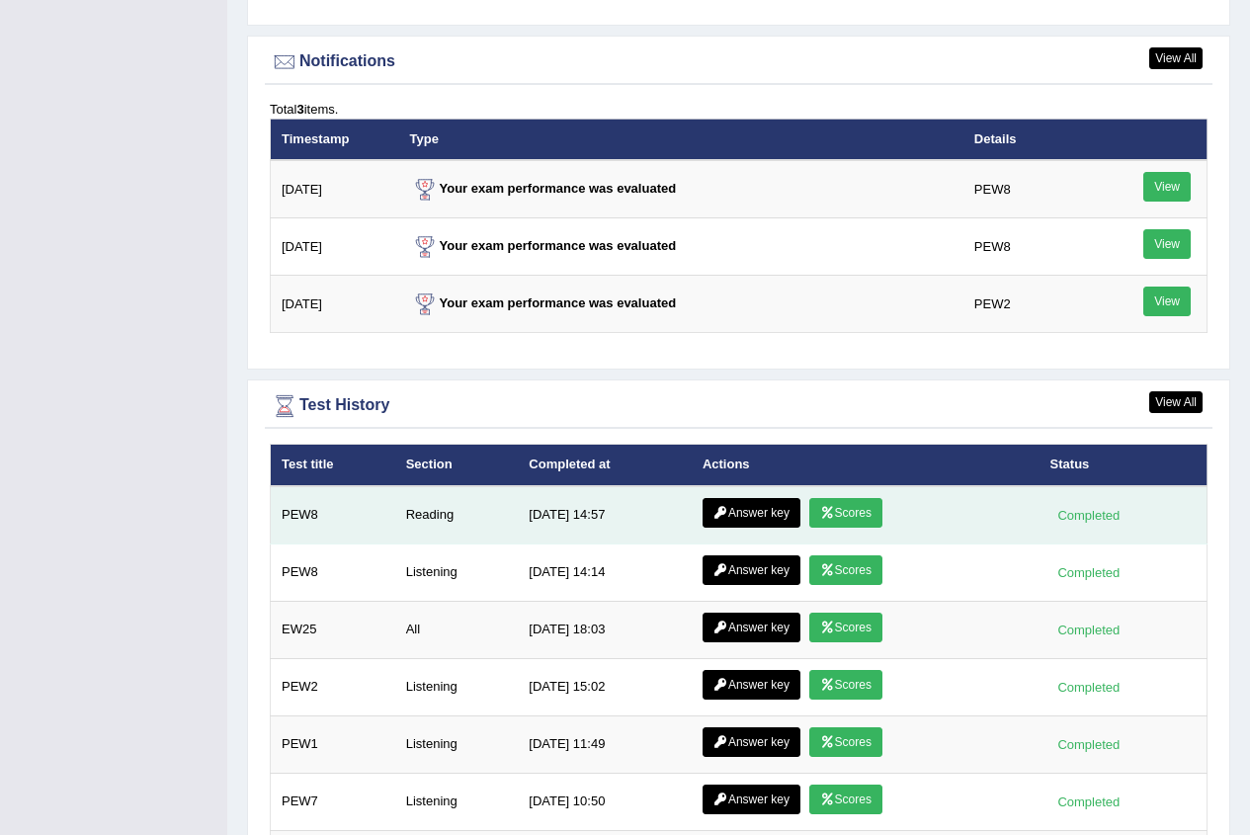
click at [728, 502] on link "Answer key" at bounding box center [752, 513] width 98 height 30
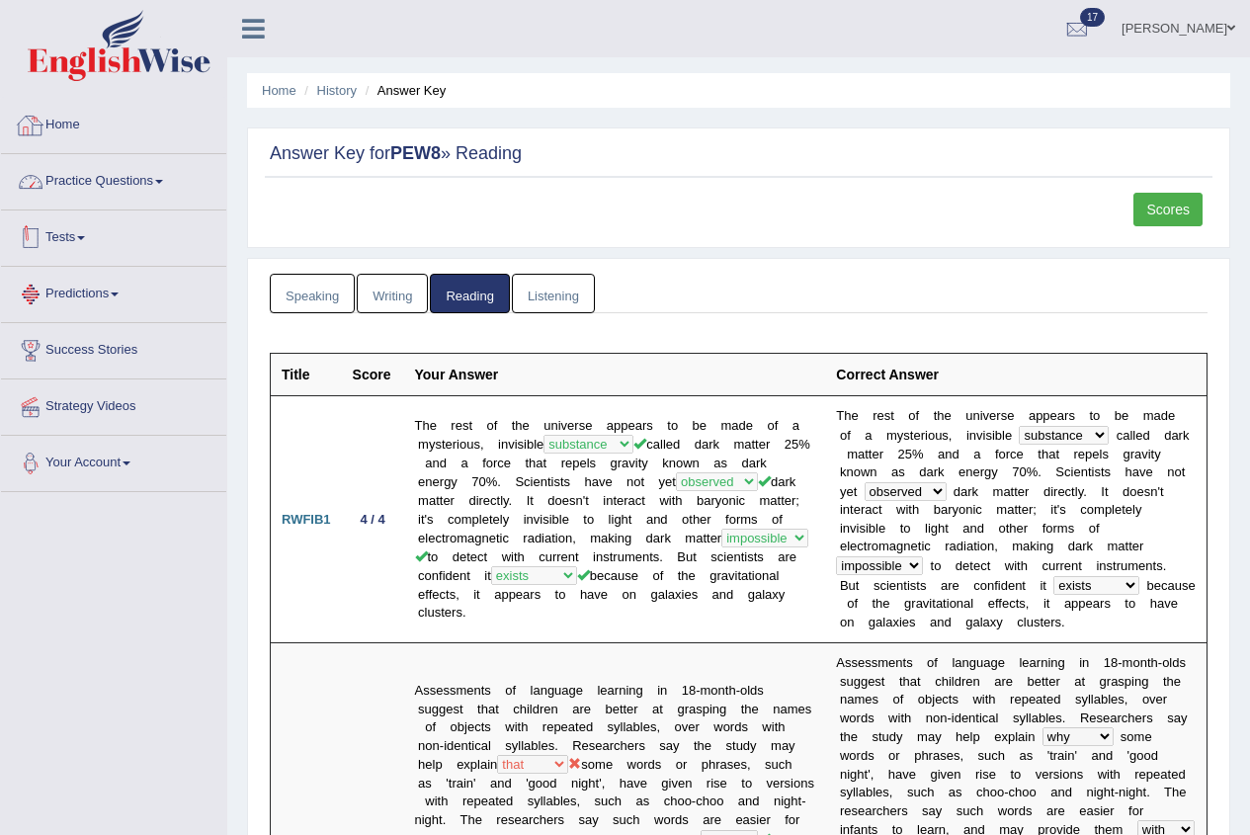
click at [89, 130] on link "Home" at bounding box center [113, 122] width 225 height 49
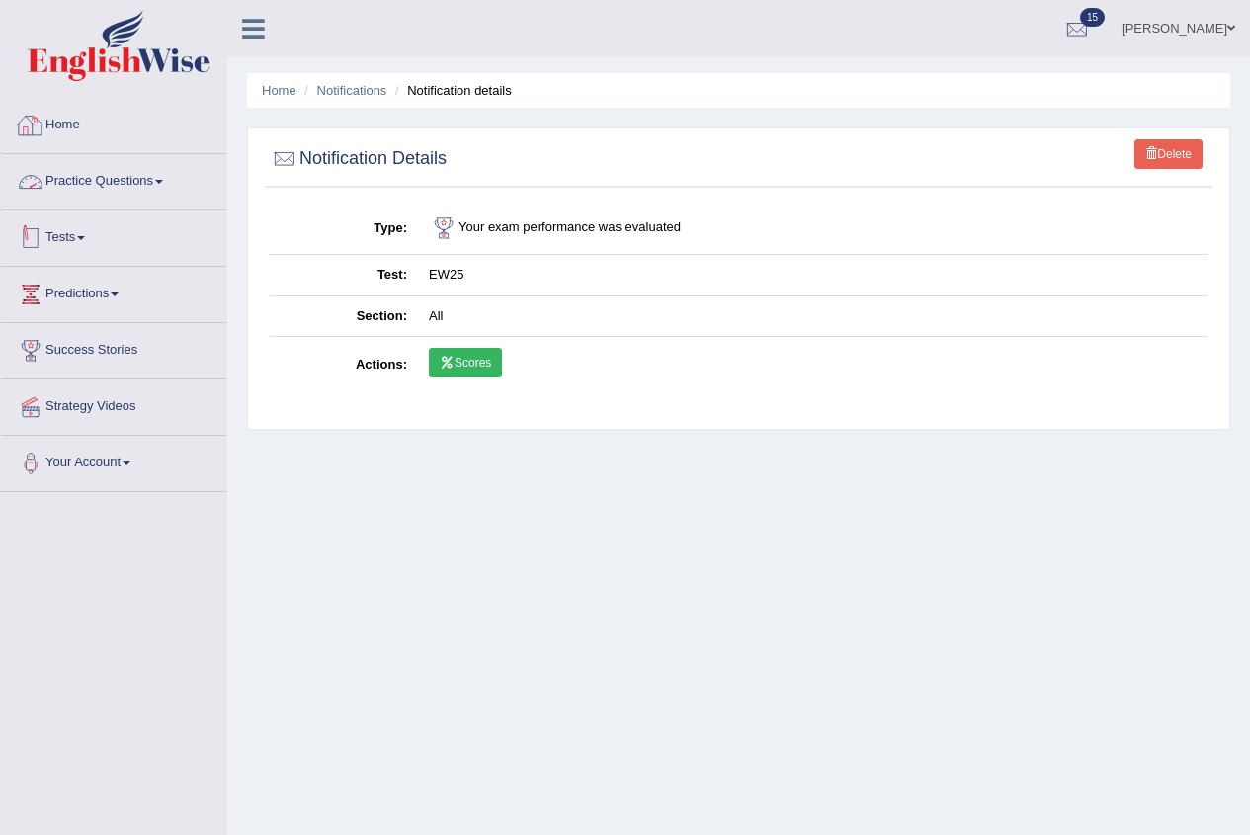
click at [473, 361] on link "Scores" at bounding box center [465, 363] width 73 height 30
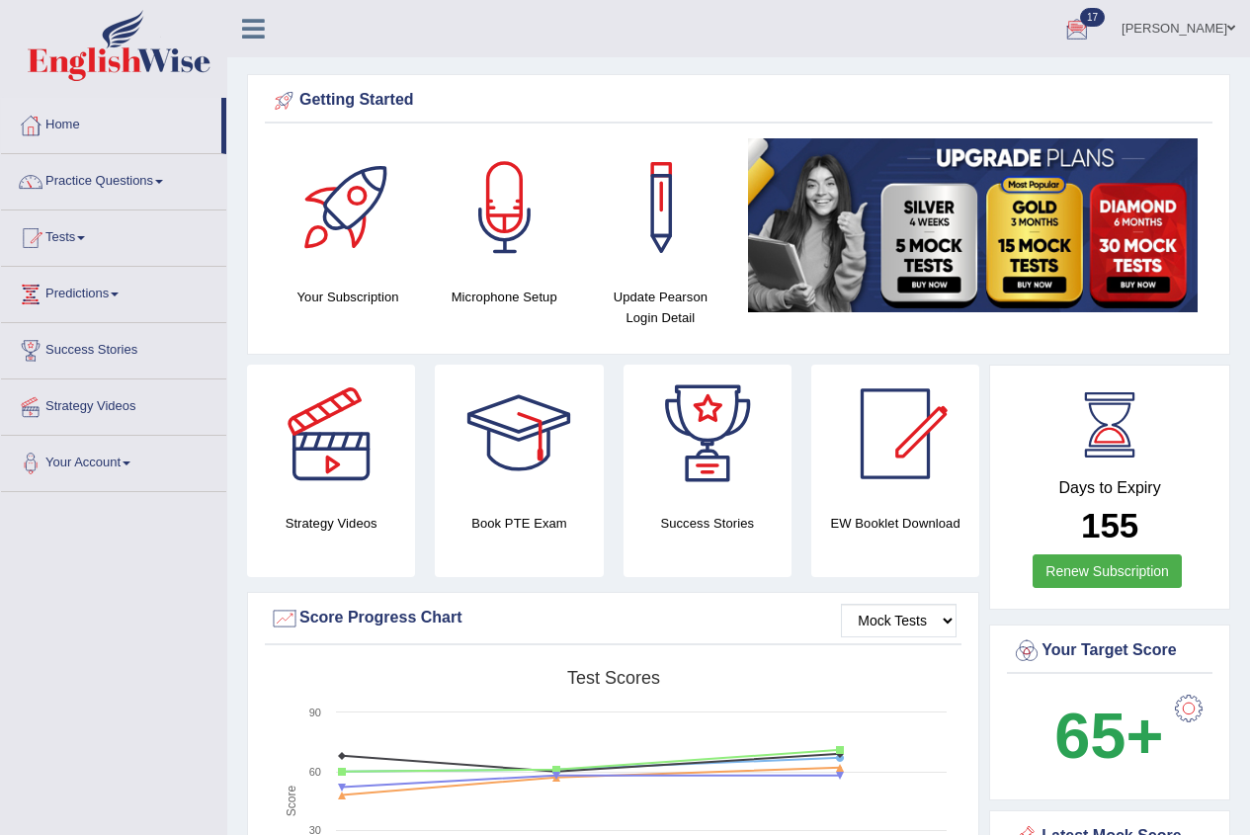
click at [1084, 33] on div at bounding box center [1078, 30] width 30 height 30
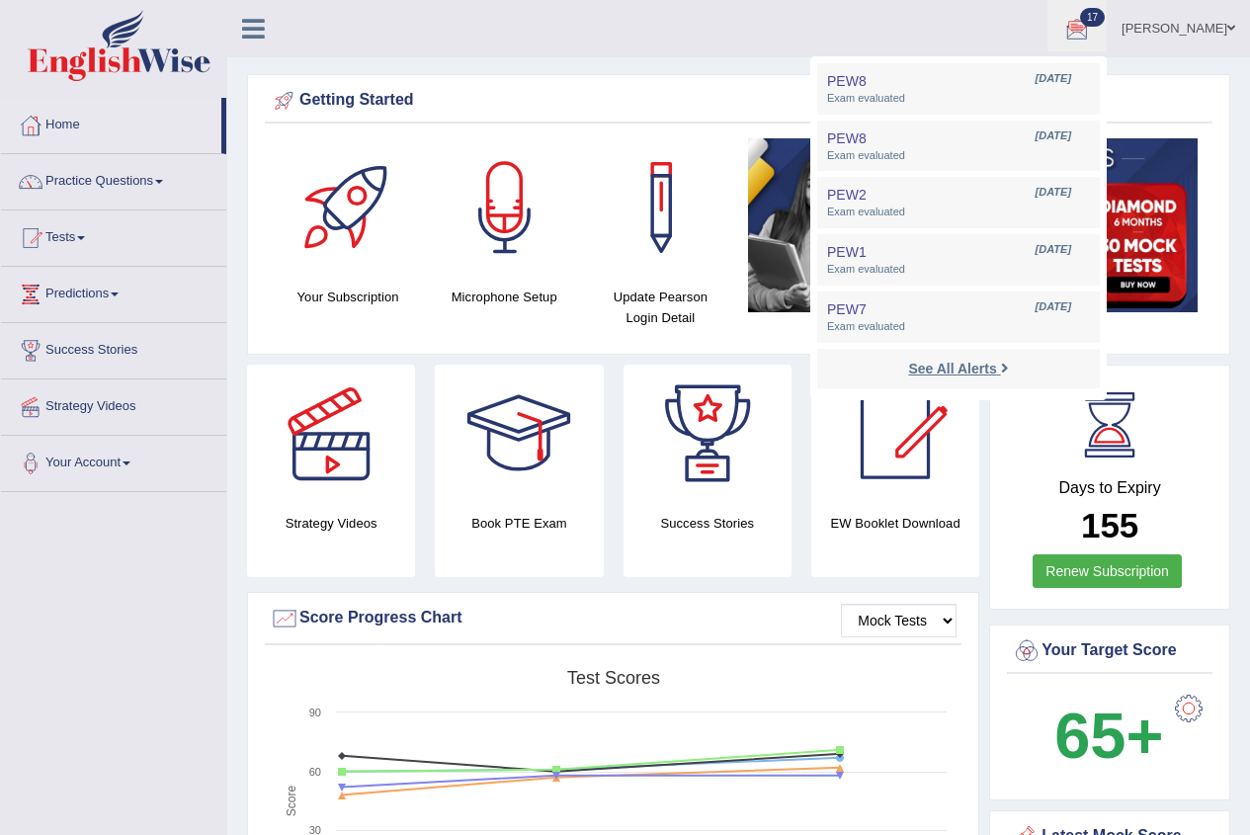
click at [996, 370] on strong "See All Alerts" at bounding box center [952, 369] width 88 height 16
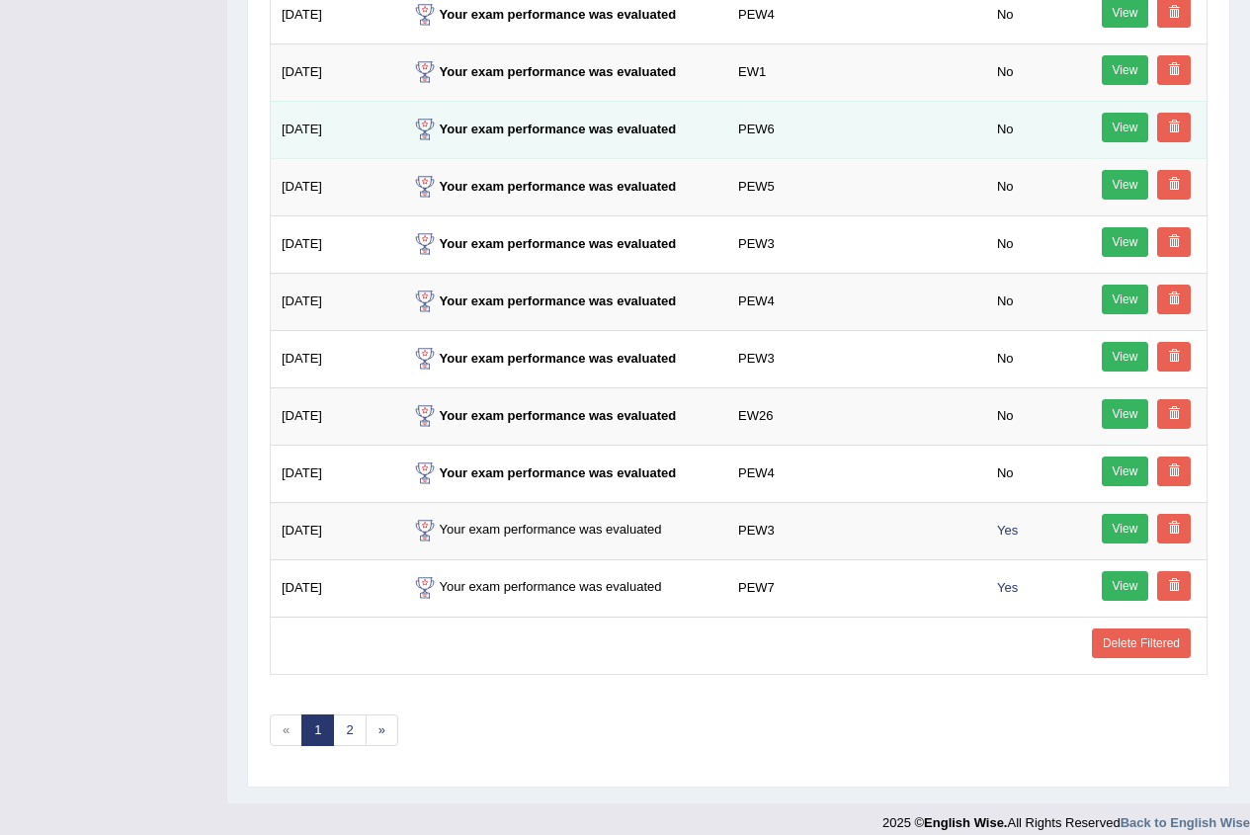
scroll to position [868, 0]
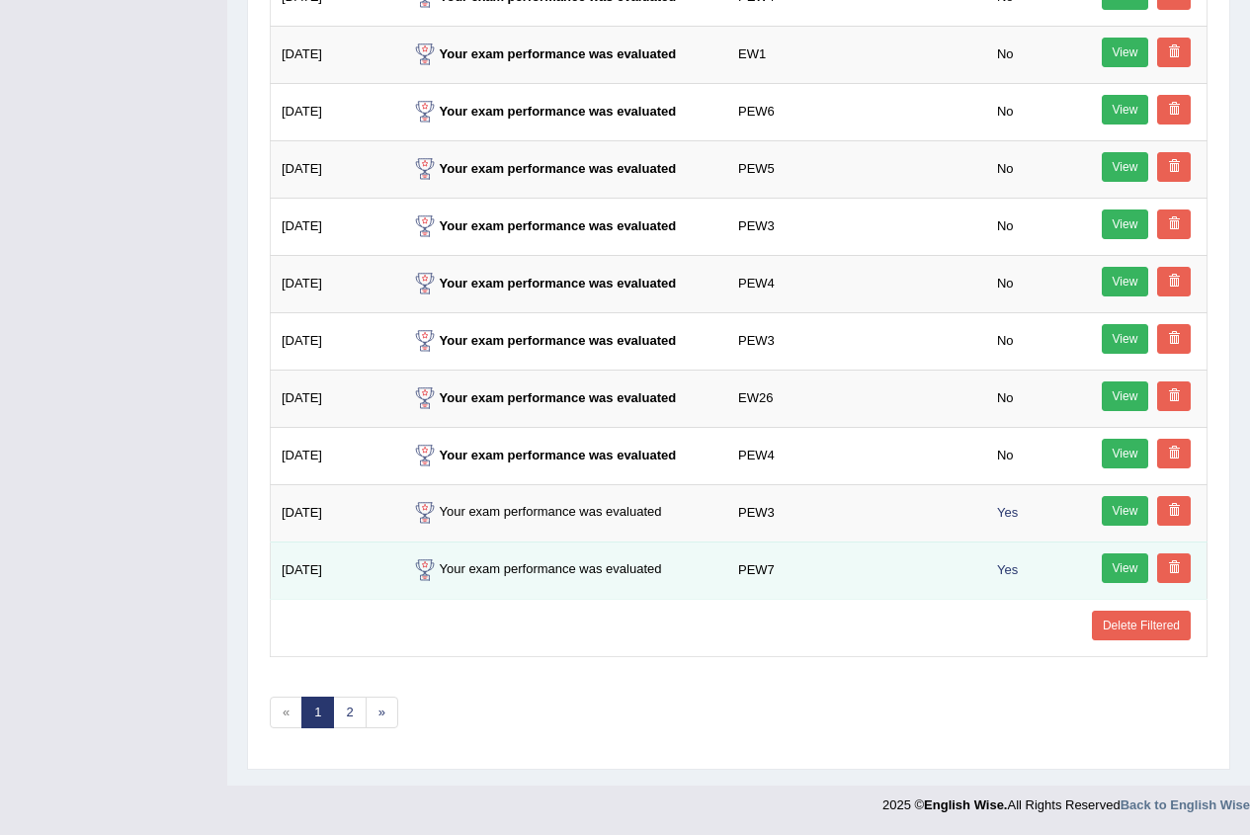
click at [1184, 567] on link at bounding box center [1175, 569] width 34 height 30
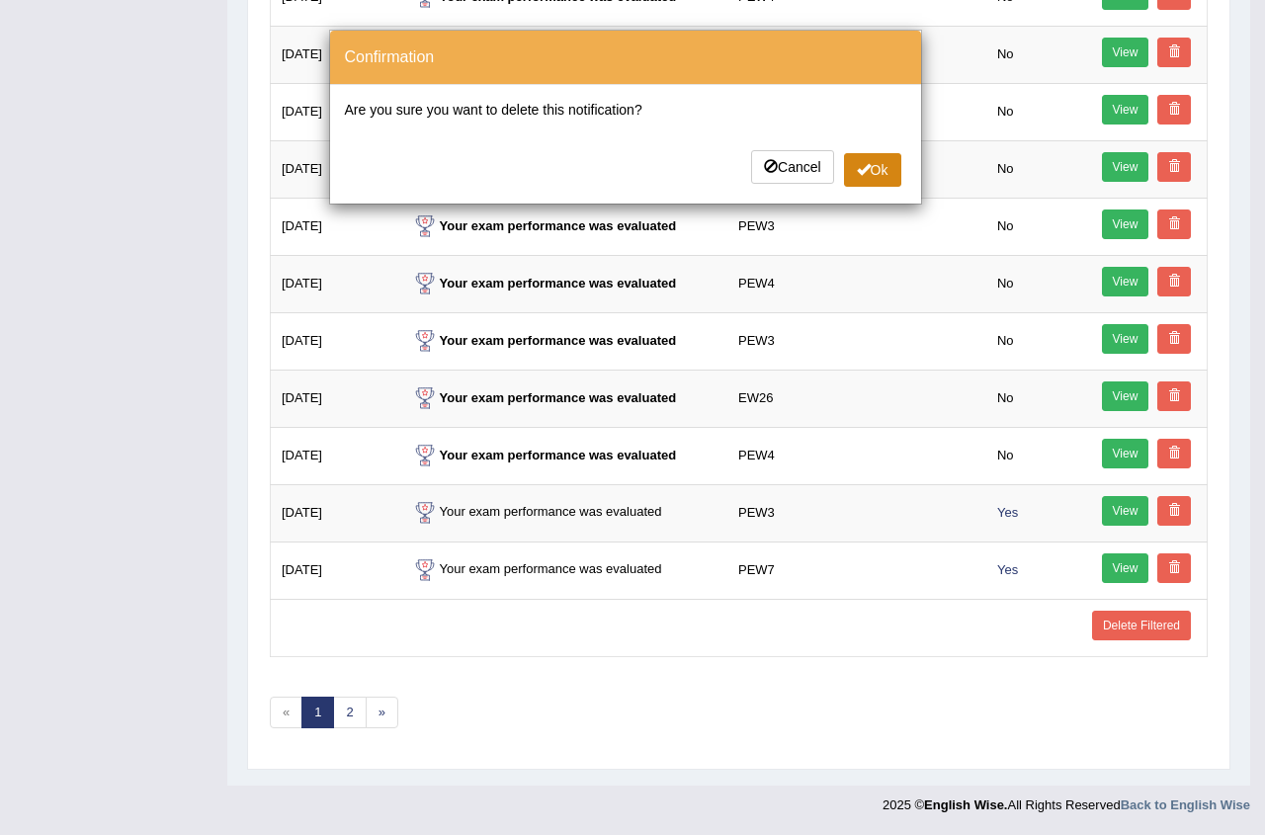
click at [858, 163] on span at bounding box center [864, 169] width 14 height 14
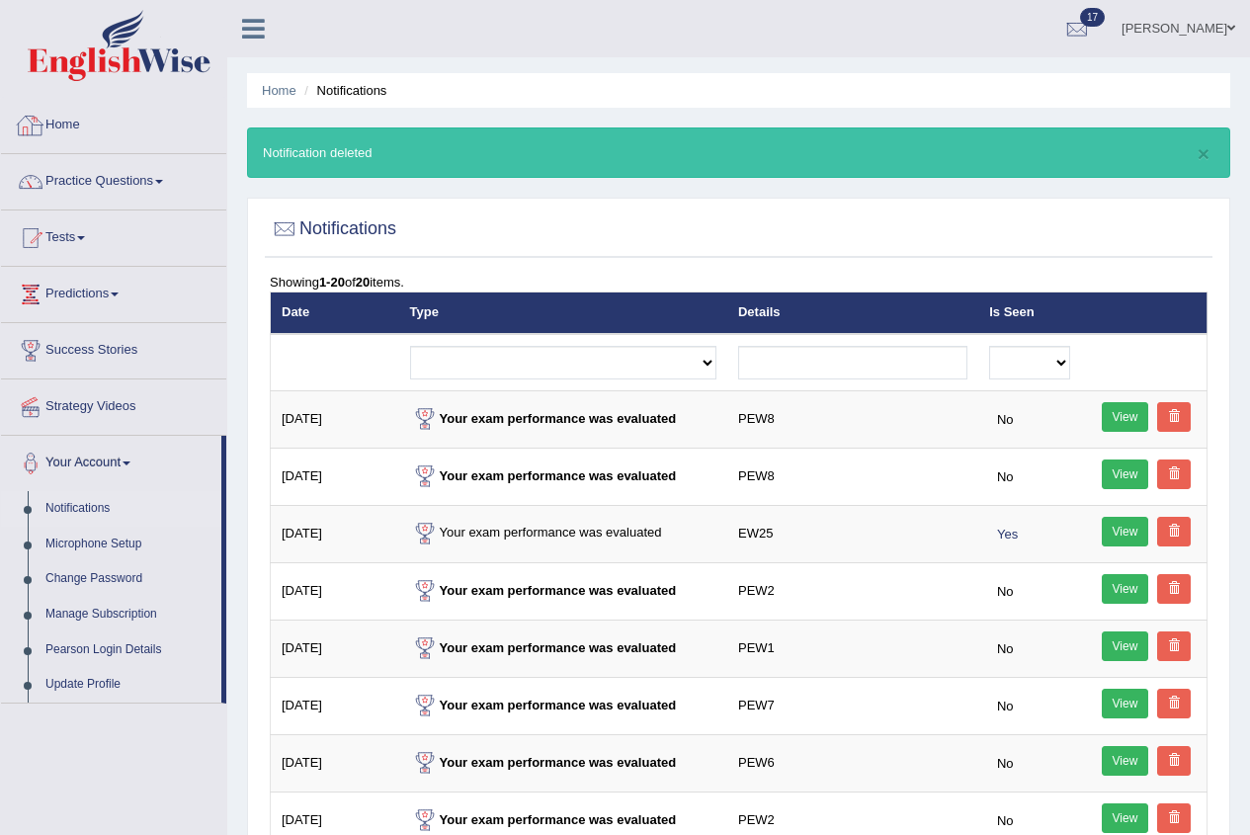
click at [58, 115] on link "Home" at bounding box center [113, 122] width 225 height 49
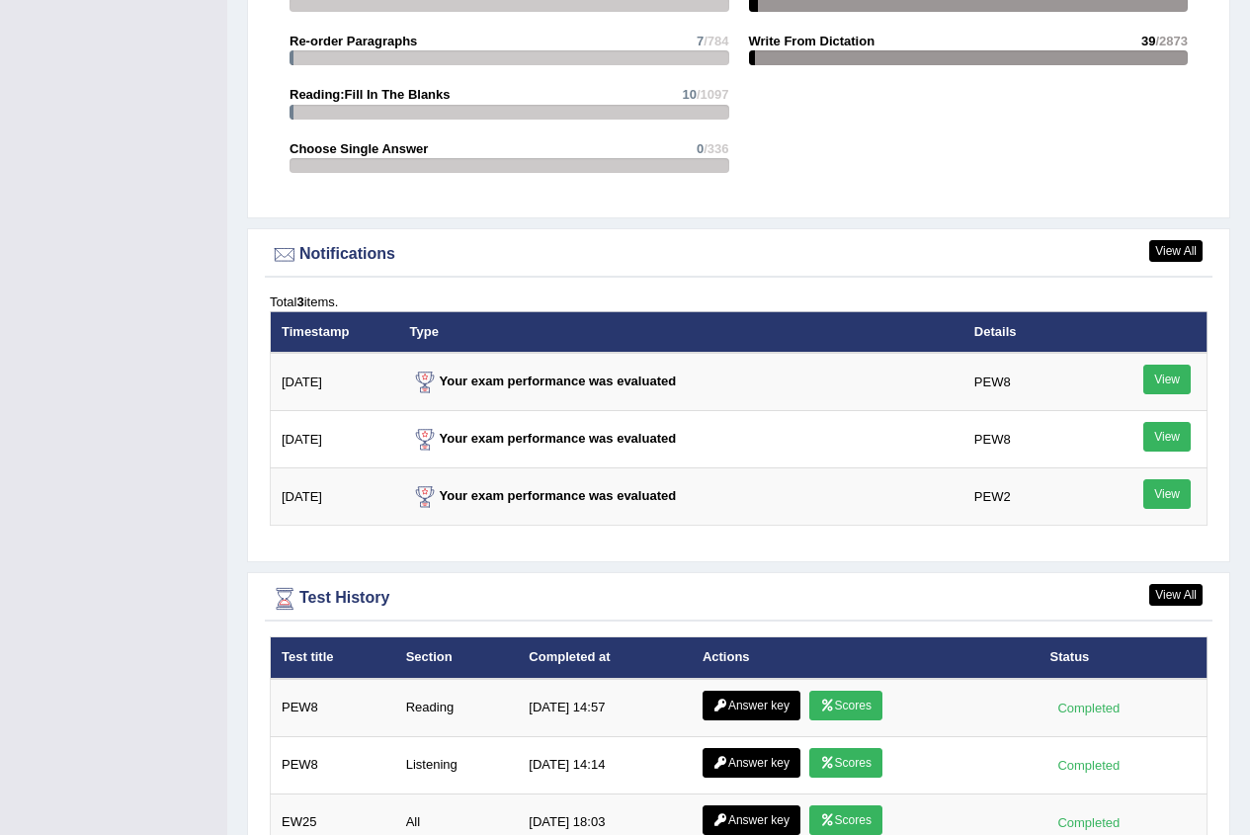
scroll to position [2570, 0]
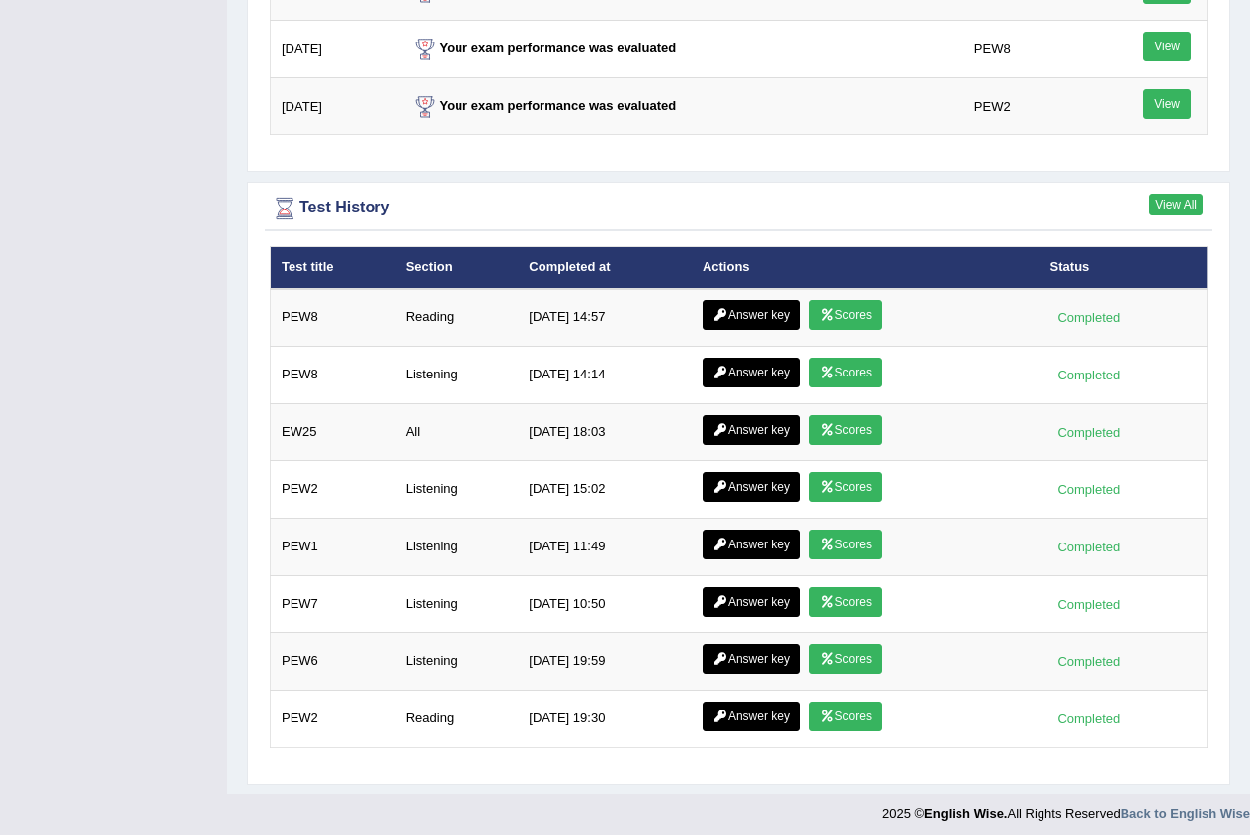
click at [1166, 207] on link "View All" at bounding box center [1176, 205] width 53 height 22
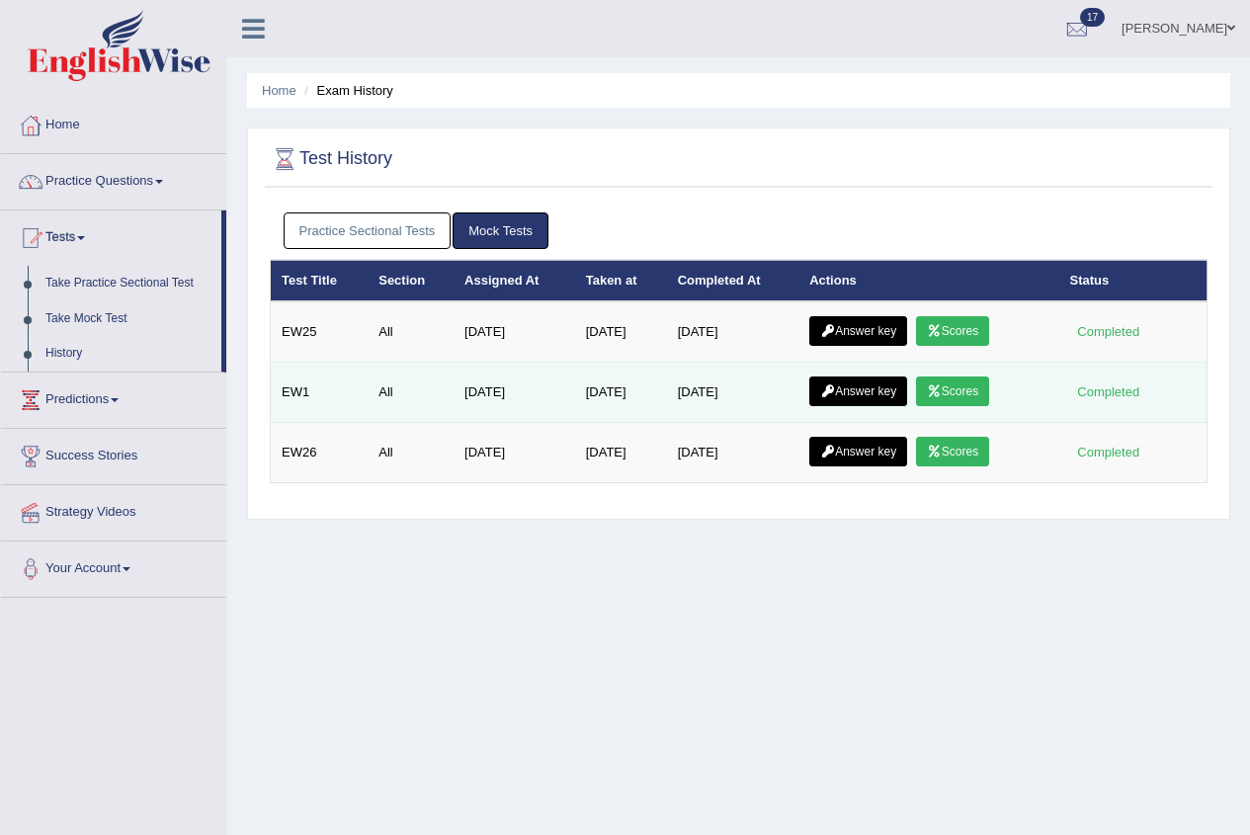
click at [942, 386] on icon at bounding box center [934, 392] width 15 height 12
click at [855, 396] on link "Answer key" at bounding box center [859, 392] width 98 height 30
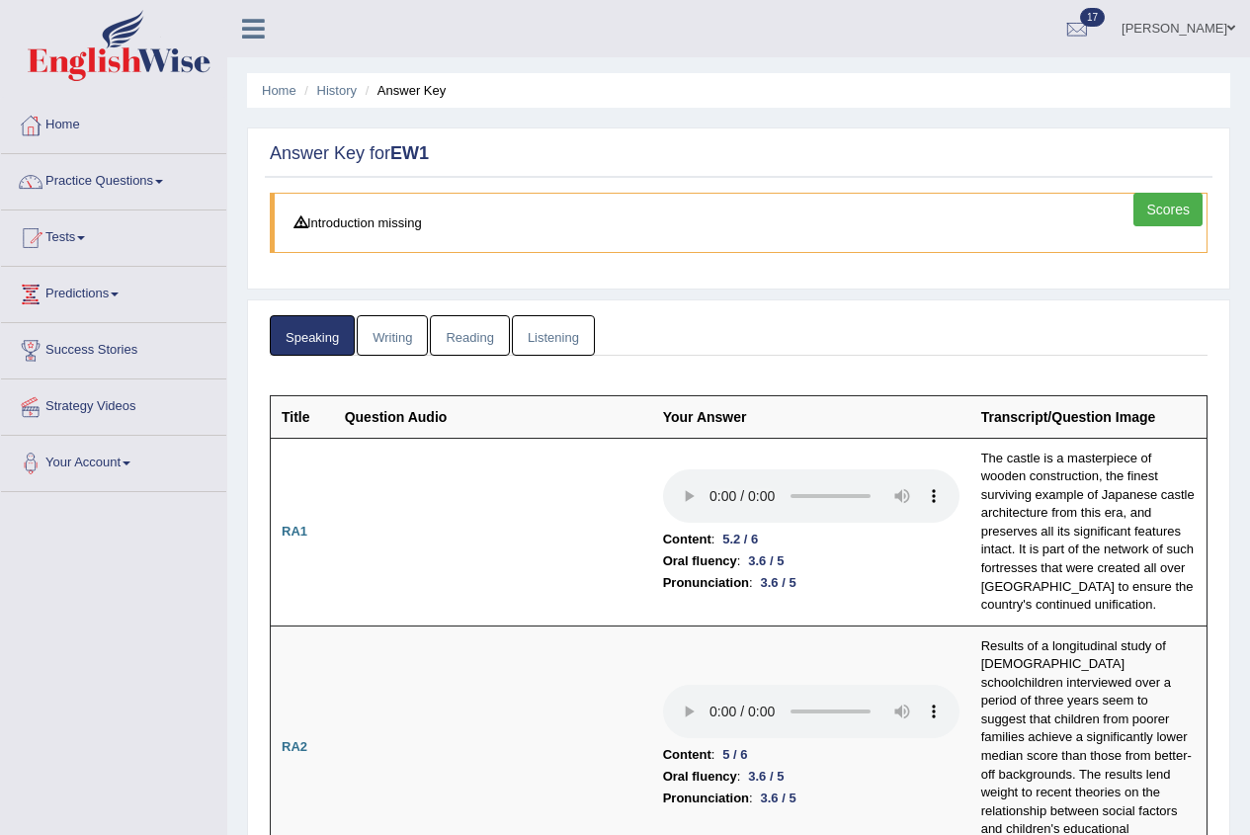
click at [549, 321] on link "Listening" at bounding box center [553, 335] width 83 height 41
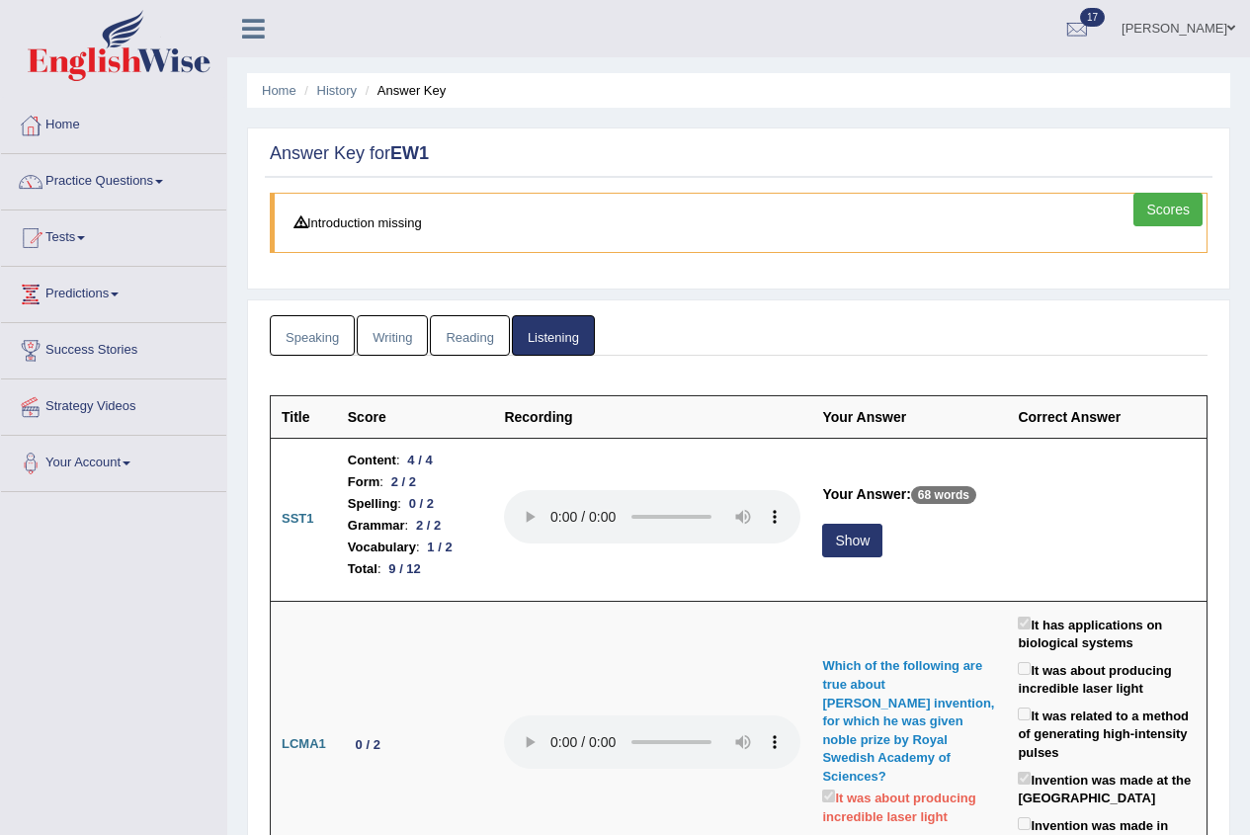
click at [311, 337] on link "Speaking" at bounding box center [312, 335] width 85 height 41
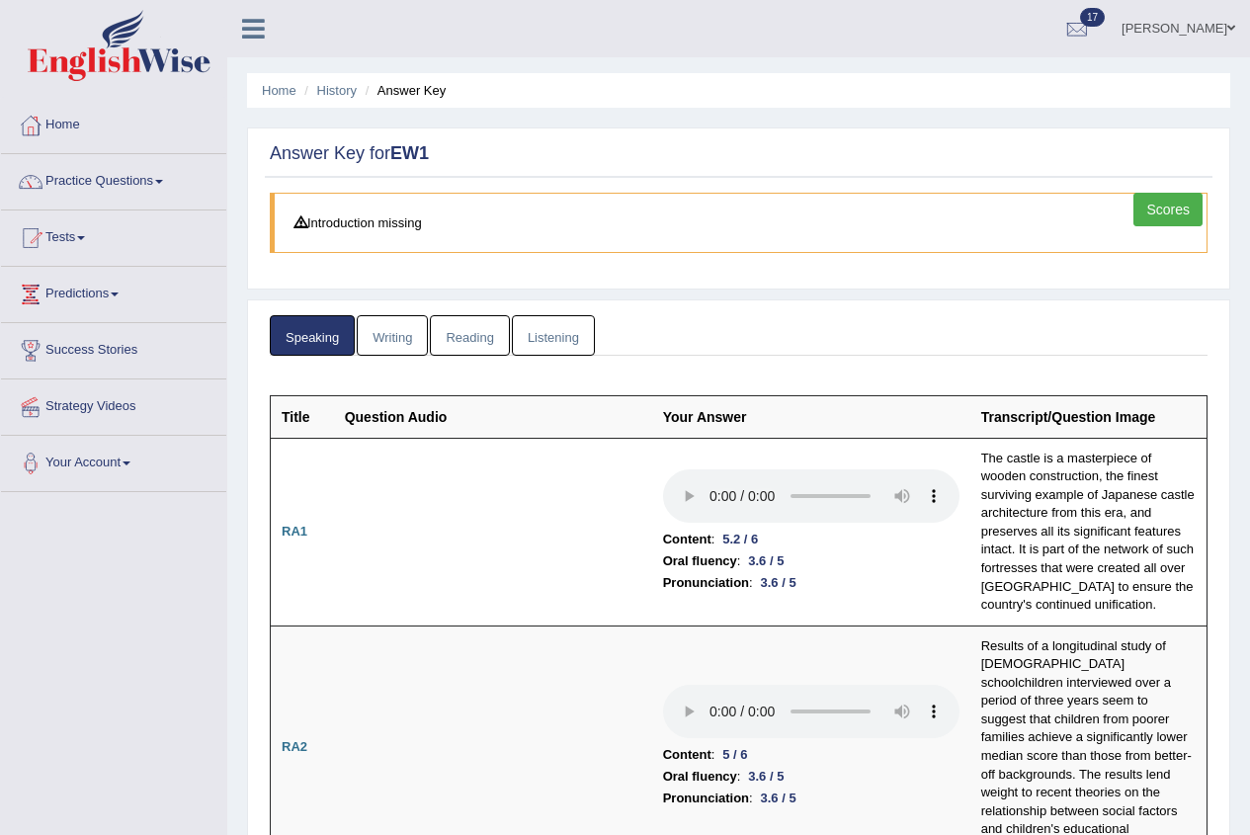
click at [407, 345] on link "Writing" at bounding box center [392, 335] width 71 height 41
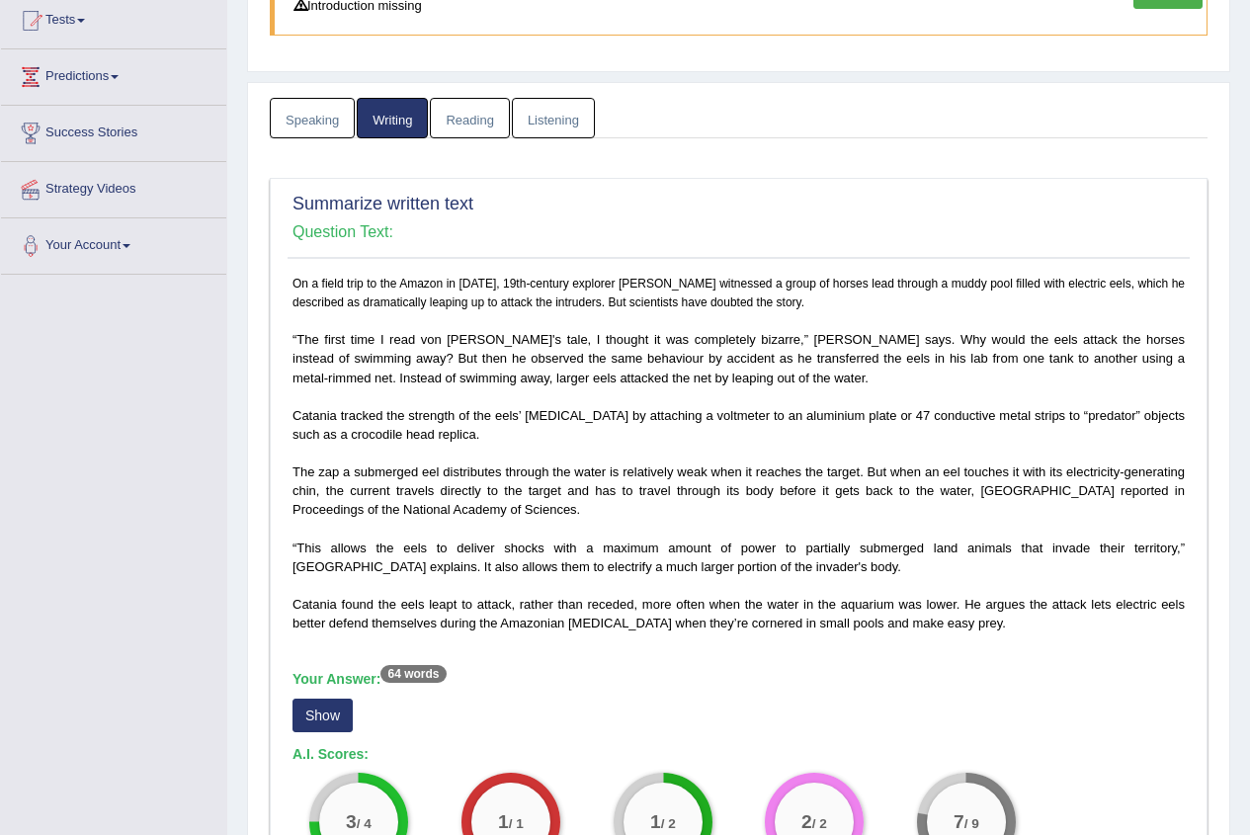
scroll to position [395, 0]
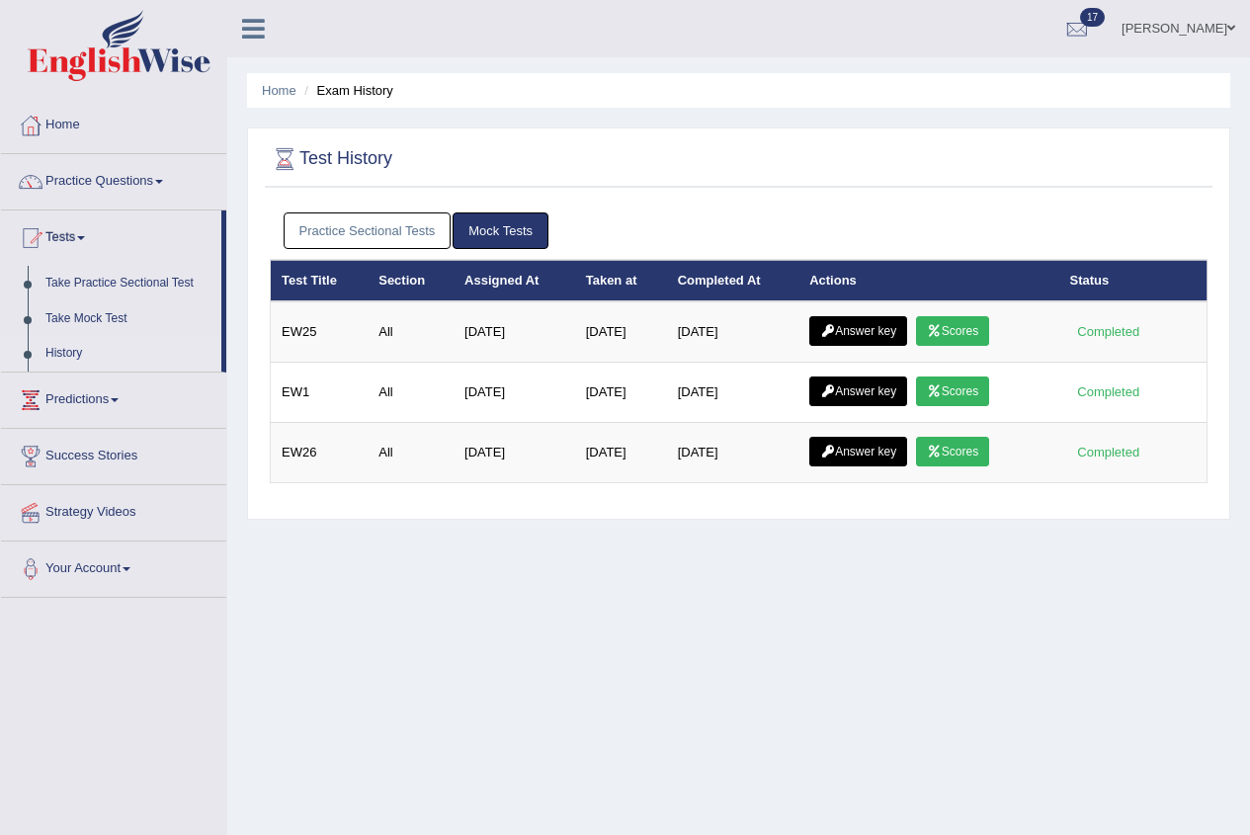
click at [833, 336] on icon at bounding box center [827, 331] width 15 height 12
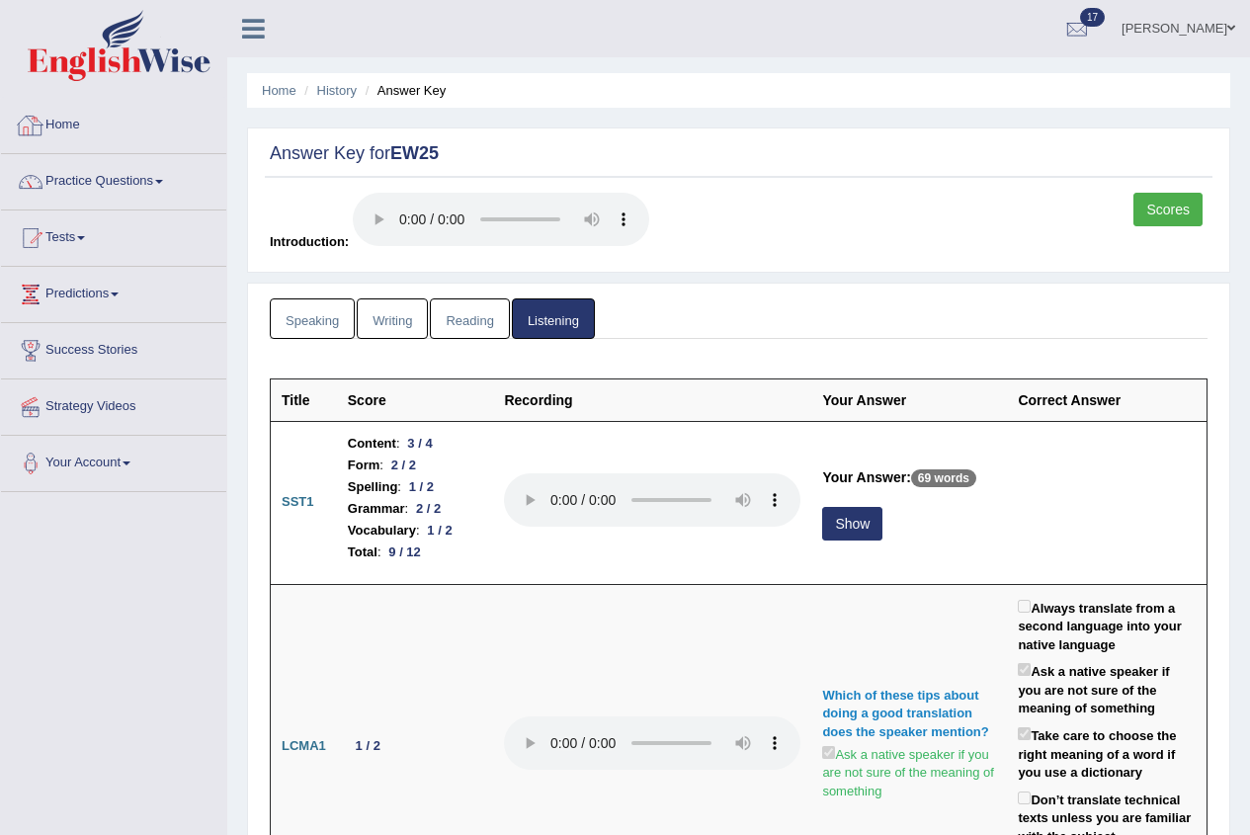
click at [78, 134] on link "Home" at bounding box center [113, 122] width 225 height 49
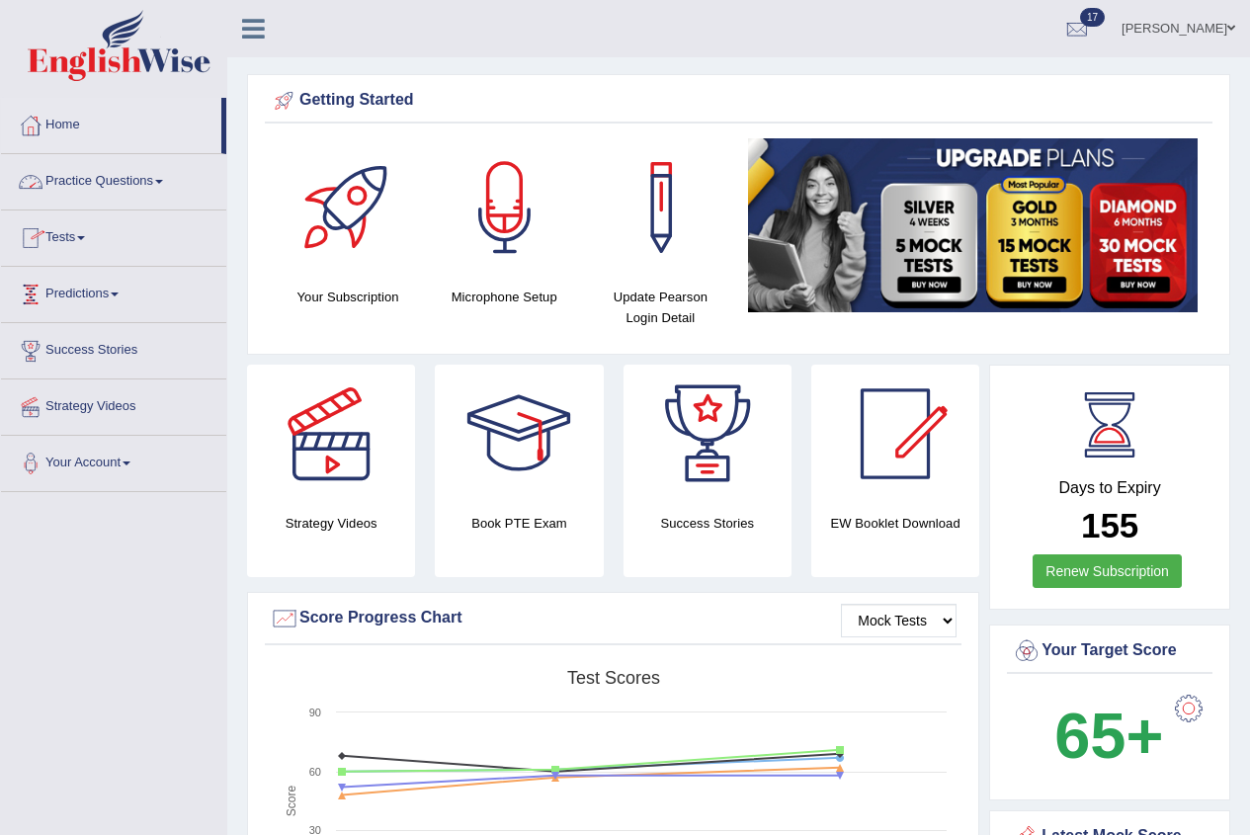
click at [77, 234] on link "Tests" at bounding box center [113, 235] width 225 height 49
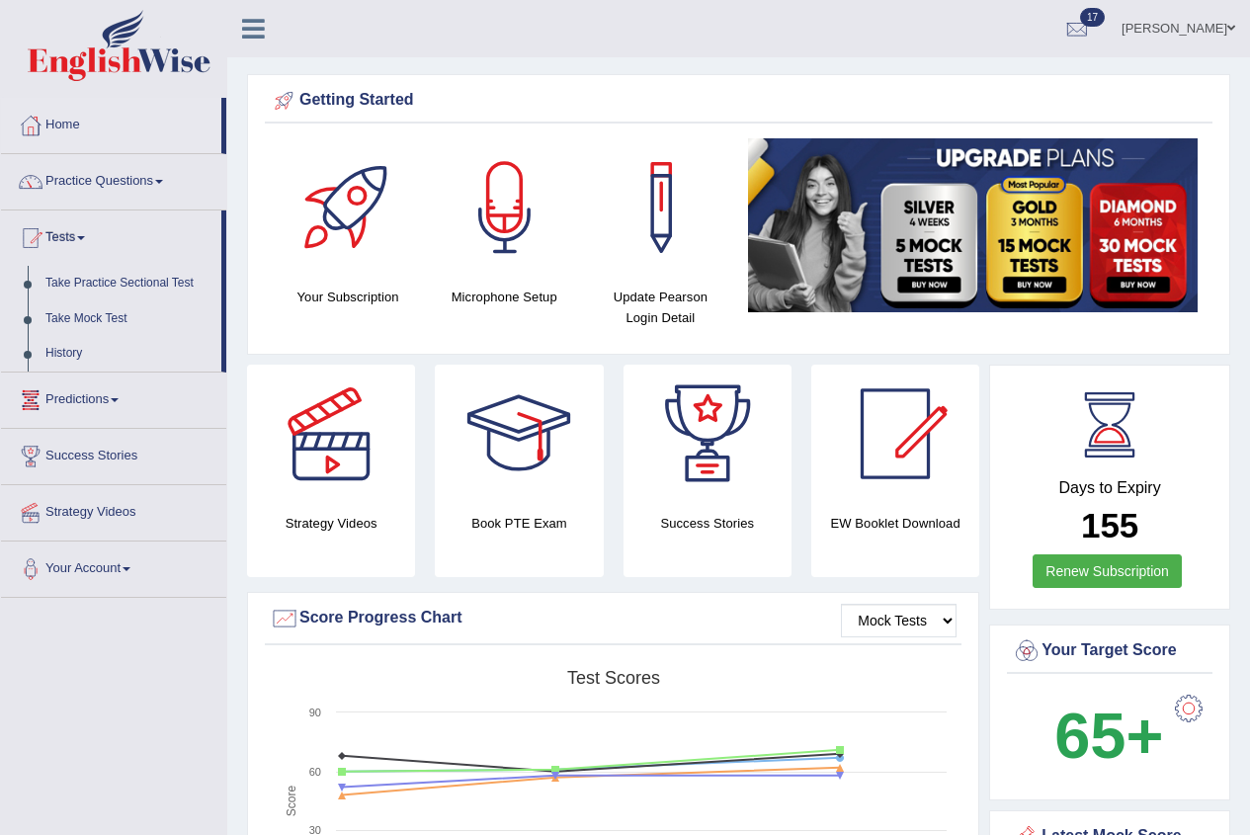
click at [88, 173] on link "Practice Questions" at bounding box center [113, 178] width 225 height 49
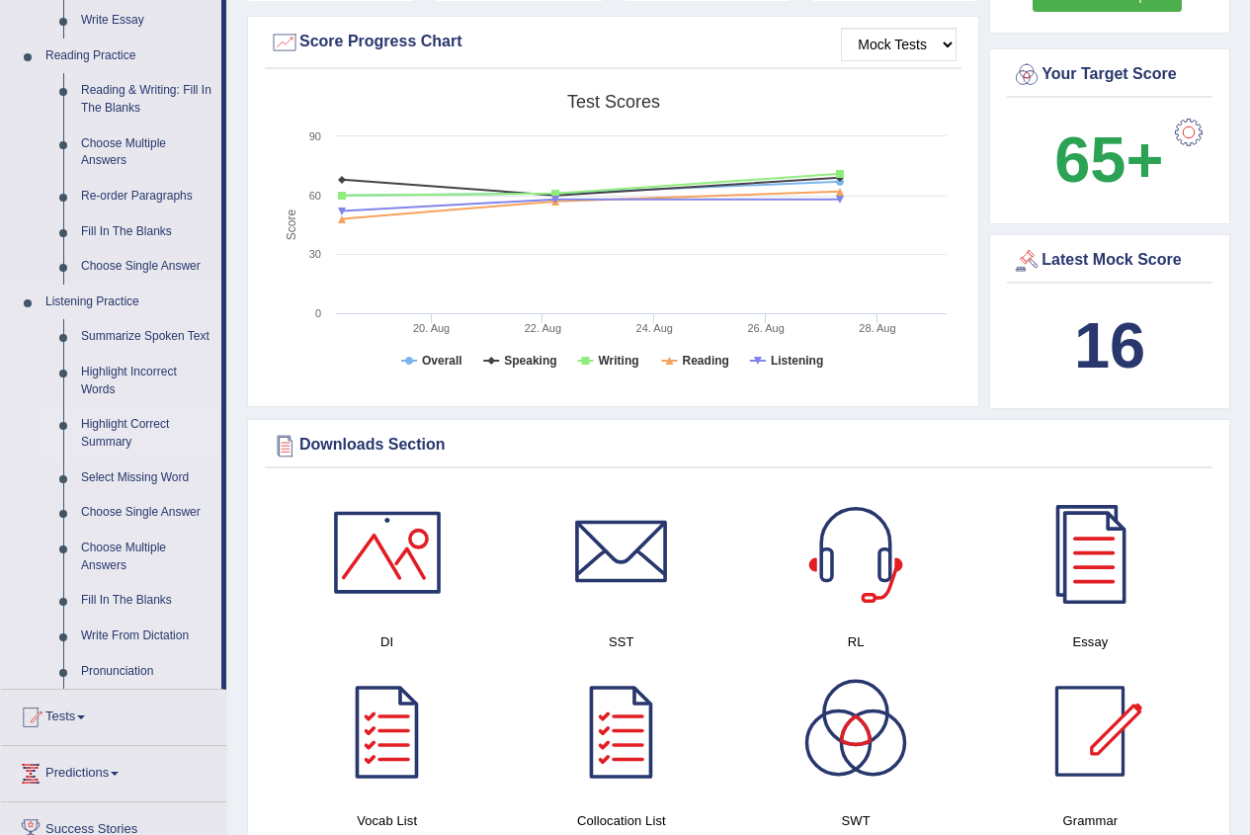
scroll to position [692, 0]
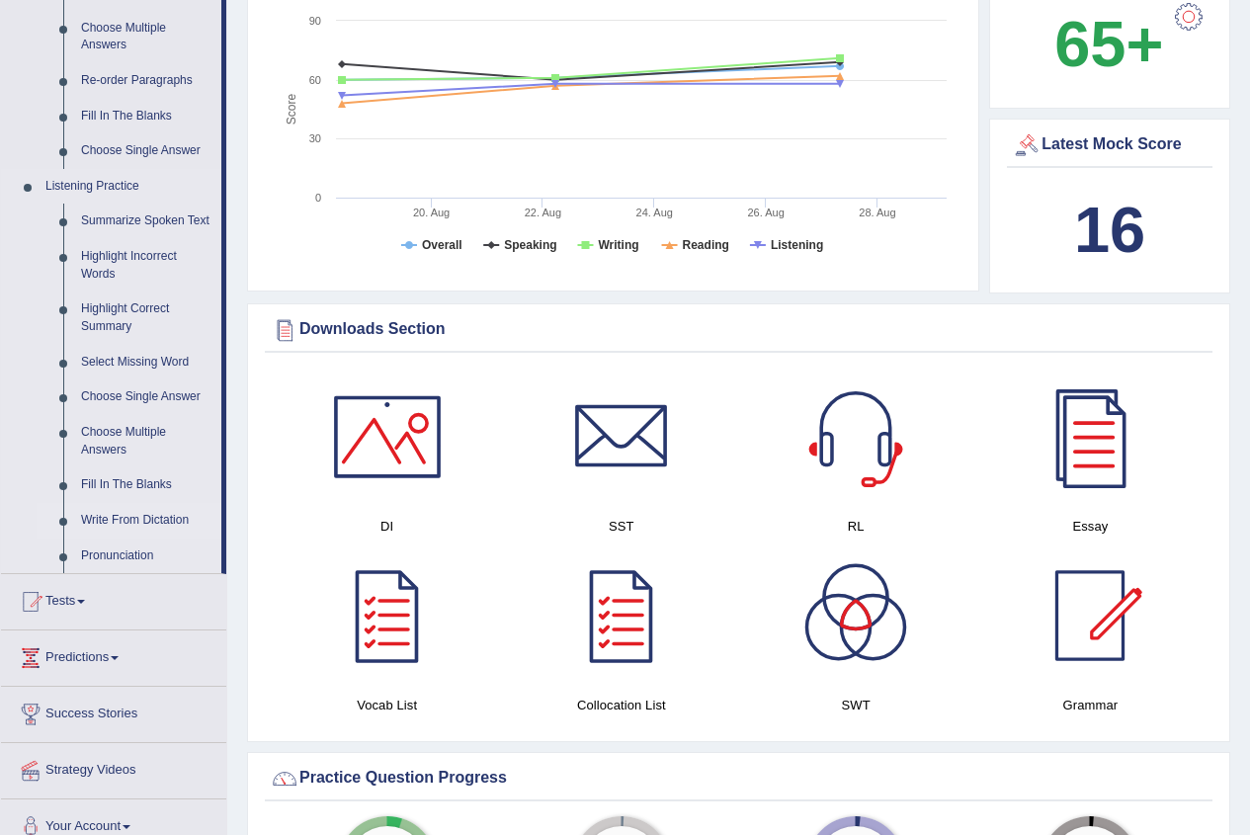
click at [121, 519] on link "Write From Dictation" at bounding box center [146, 521] width 149 height 36
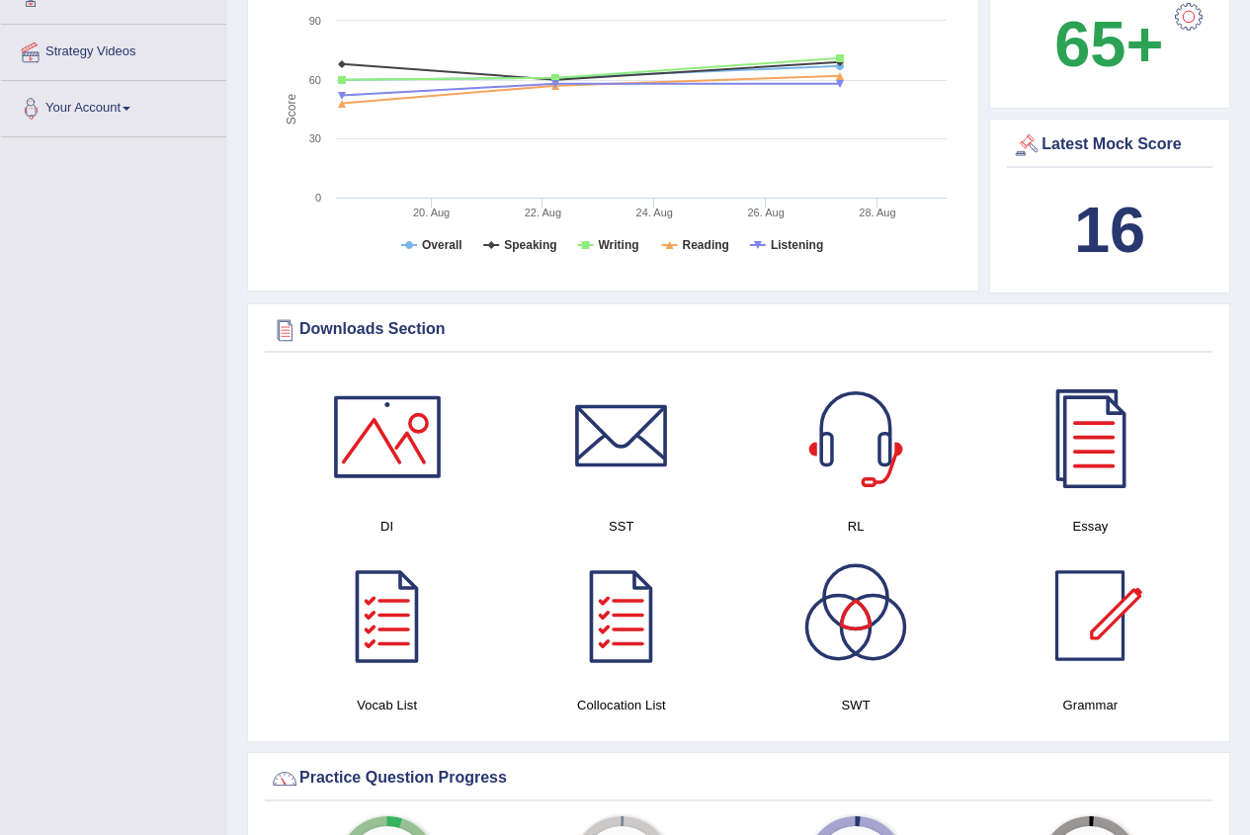
scroll to position [295, 0]
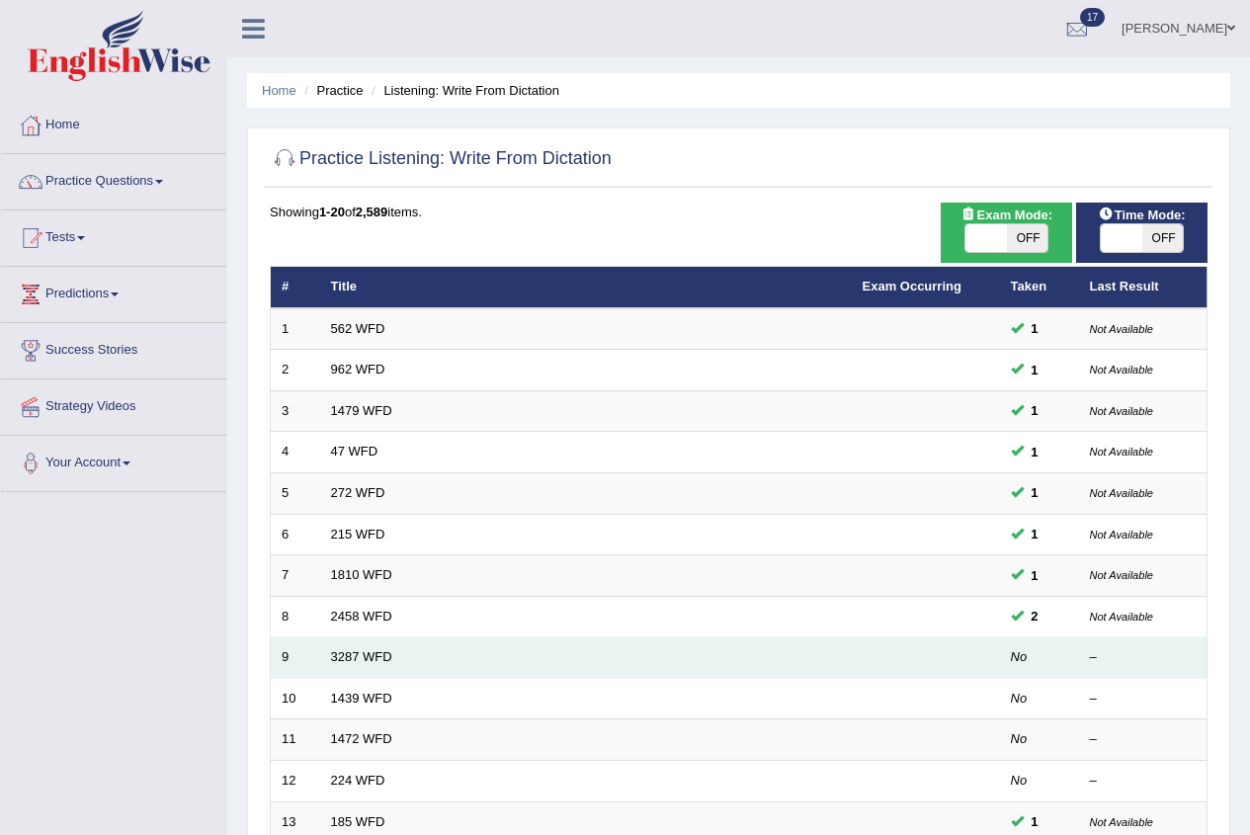
click at [1019, 659] on em "No" at bounding box center [1019, 656] width 17 height 15
click at [373, 653] on link "3287 WFD" at bounding box center [361, 656] width 61 height 15
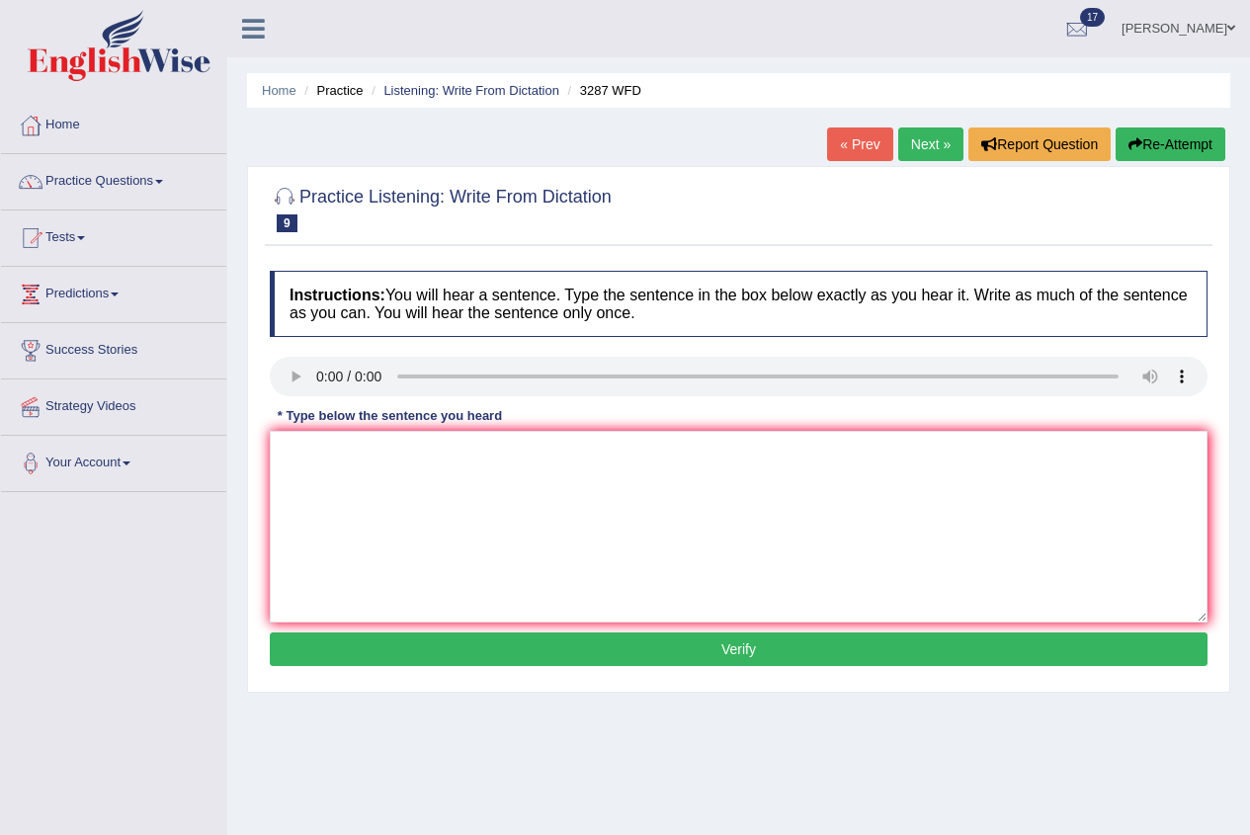
click at [312, 399] on div at bounding box center [739, 379] width 938 height 44
click at [376, 507] on textarea at bounding box center [739, 527] width 938 height 192
click at [381, 499] on textarea at bounding box center [739, 527] width 938 height 192
type textarea "A new article was published regarding the university last week."
click at [513, 654] on button "Verify" at bounding box center [739, 650] width 938 height 34
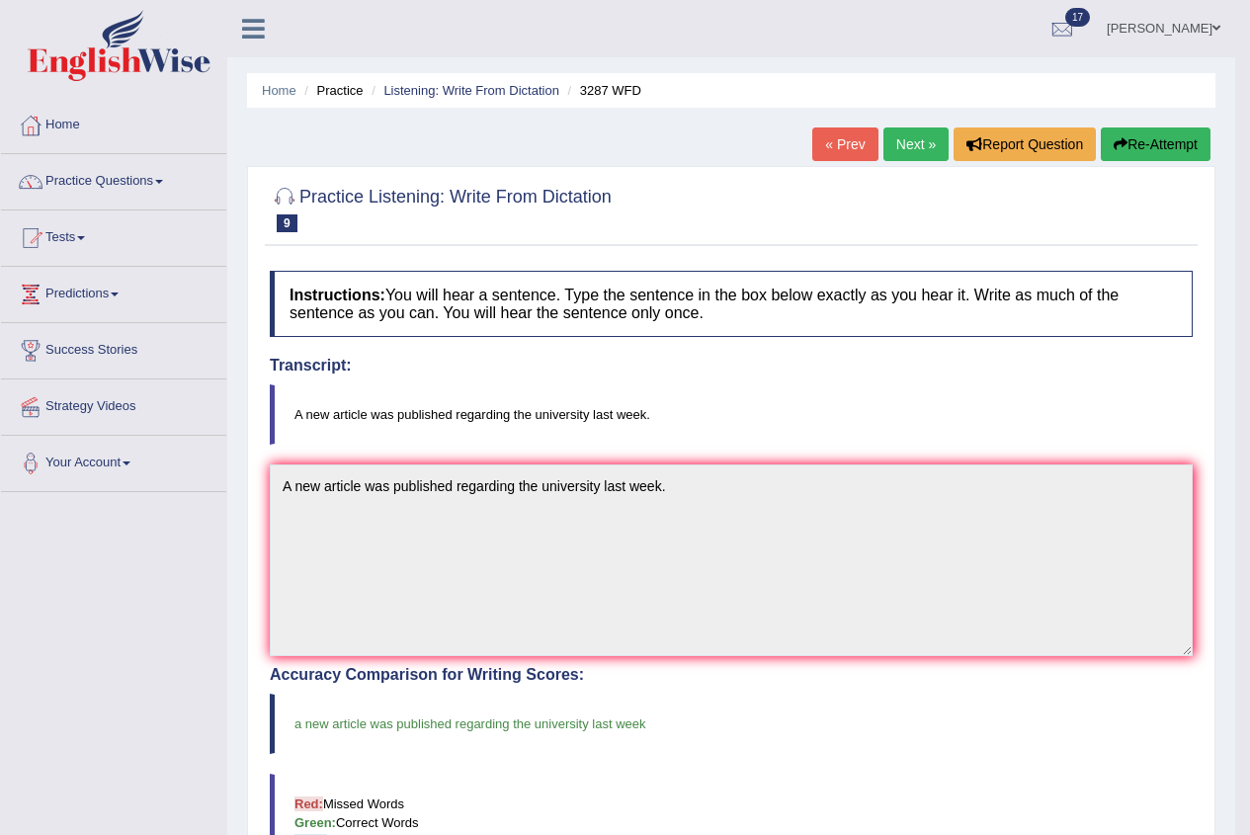
click at [904, 150] on link "Next »" at bounding box center [916, 145] width 65 height 34
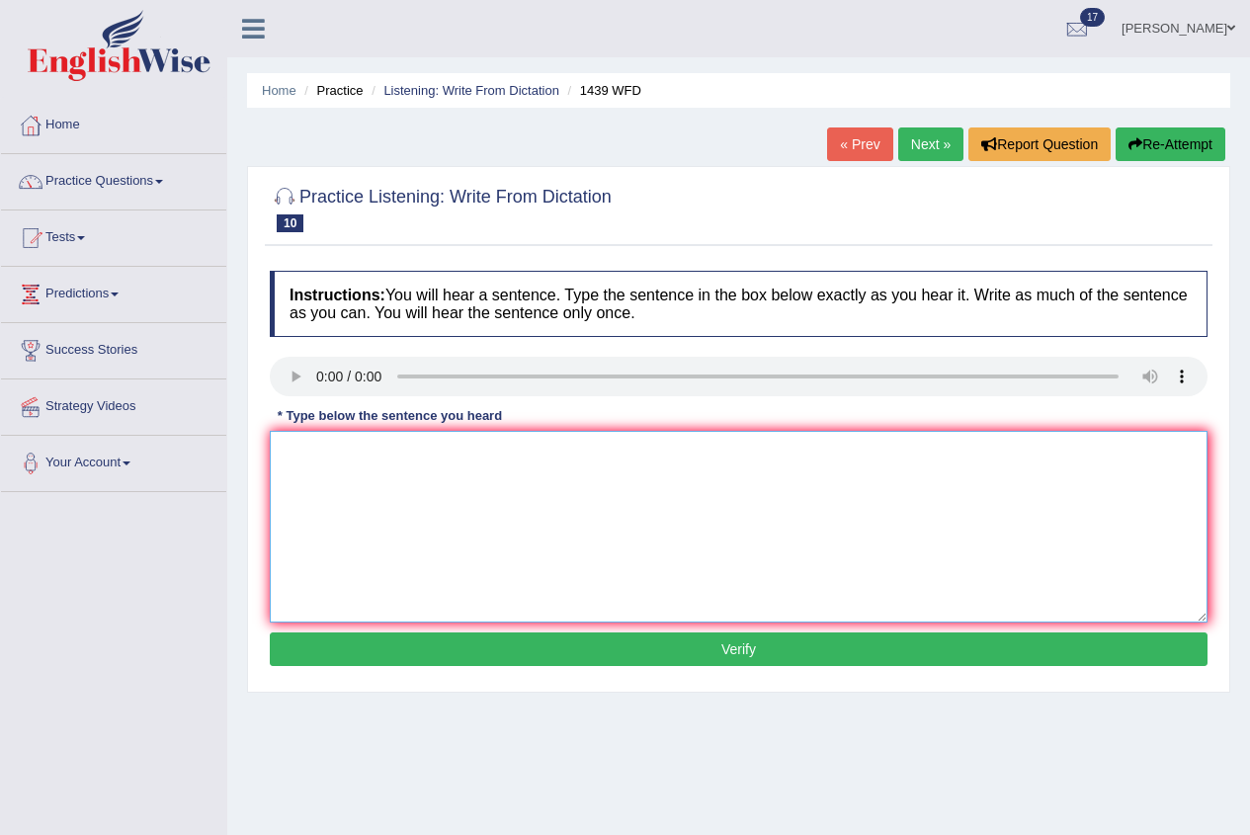
click at [360, 510] on textarea at bounding box center [739, 527] width 938 height 192
type textarea "The fiction book was just passed at the counter."
click at [582, 646] on button "Verify" at bounding box center [739, 650] width 938 height 34
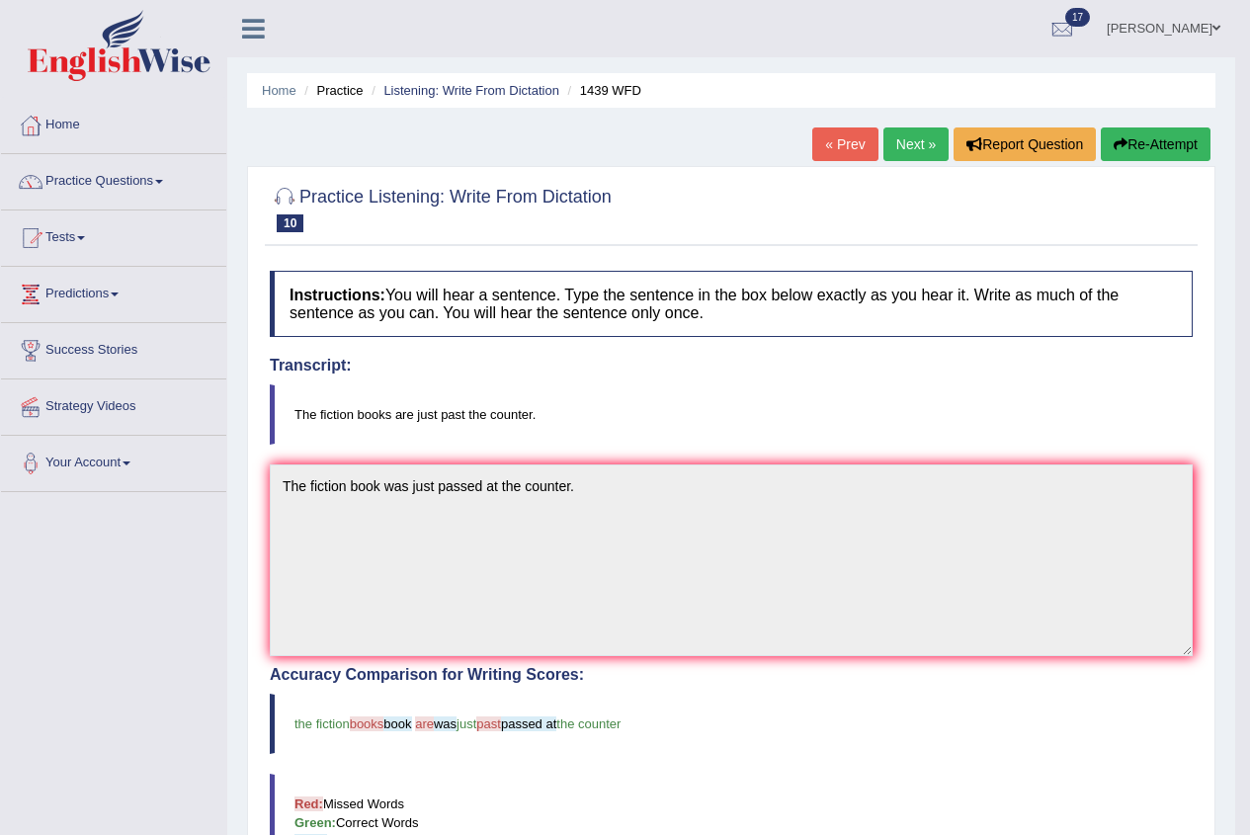
click at [915, 150] on link "Next »" at bounding box center [916, 145] width 65 height 34
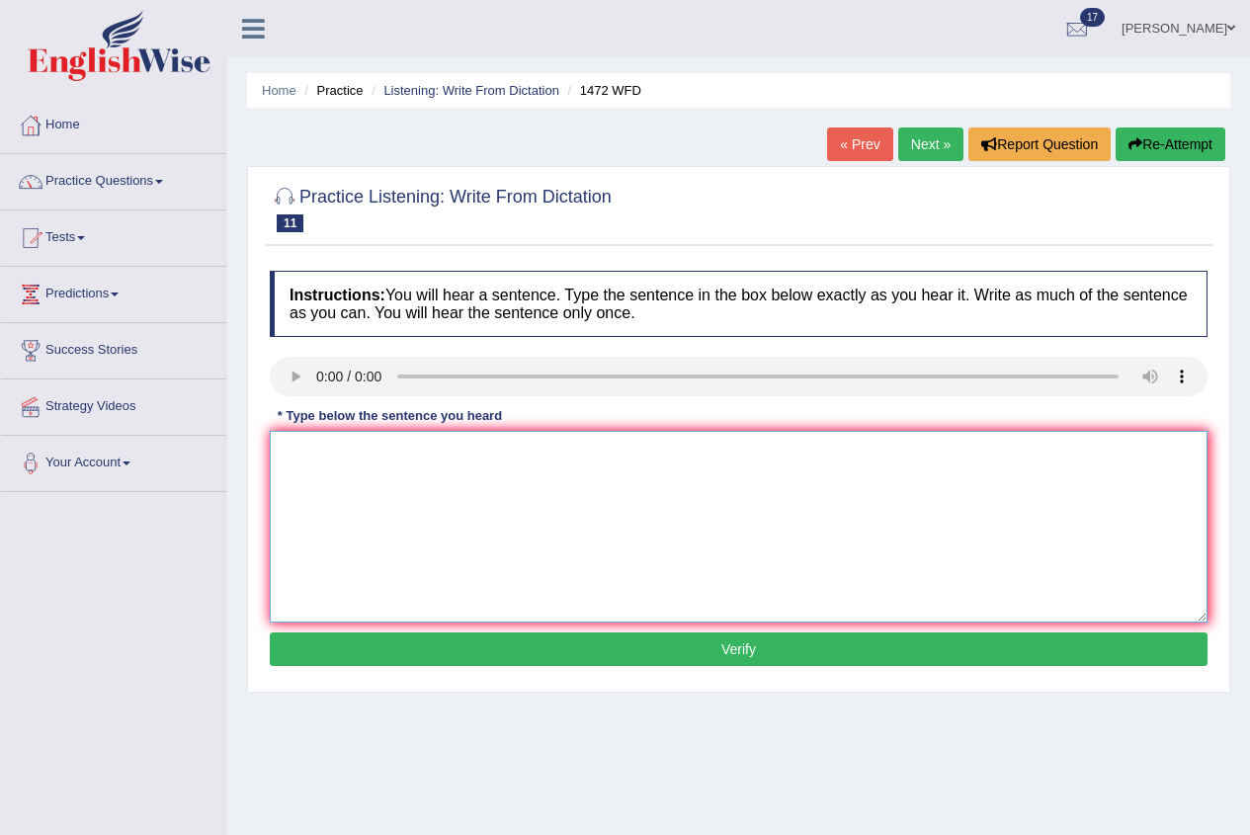
click at [409, 469] on textarea at bounding box center [739, 527] width 938 height 192
type textarea "The local government has adopted the plan to infrastructure the development."
click at [683, 658] on button "Verify" at bounding box center [739, 650] width 938 height 34
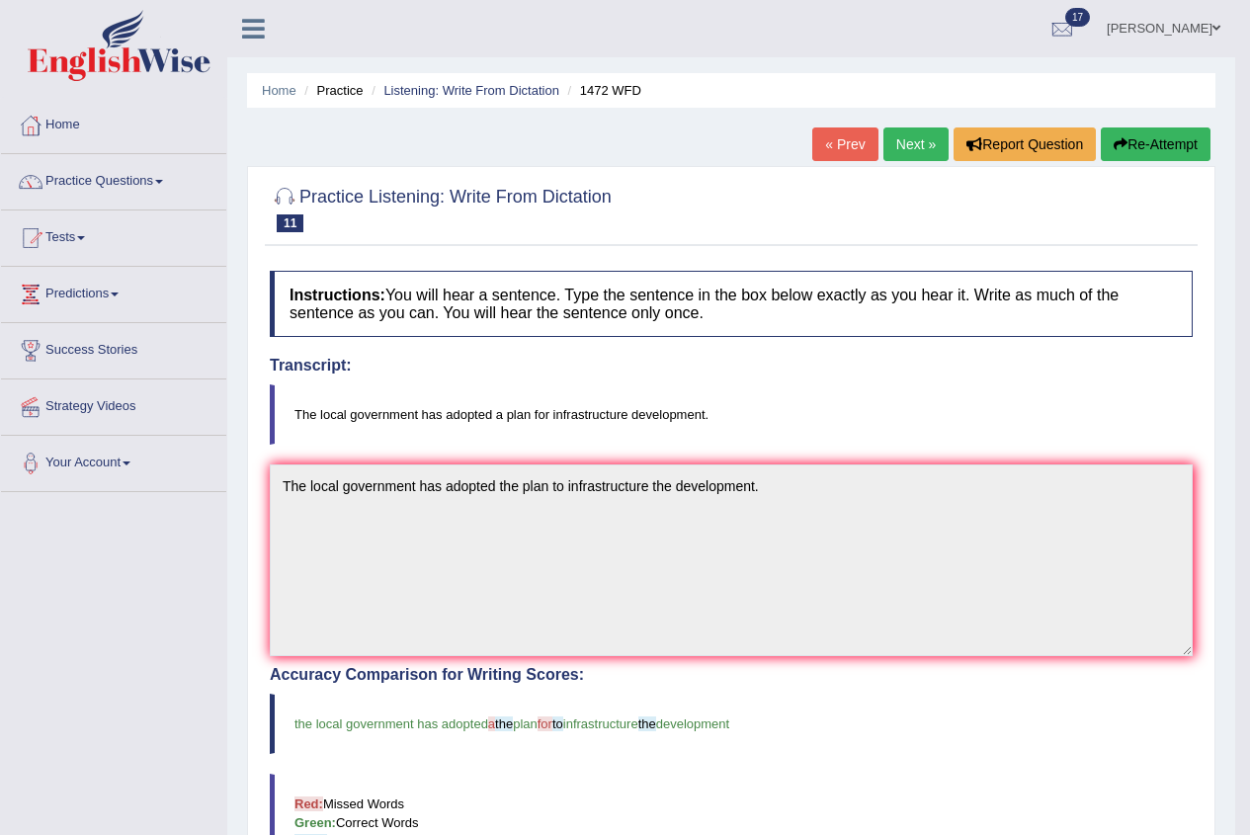
click at [923, 147] on link "Next »" at bounding box center [916, 145] width 65 height 34
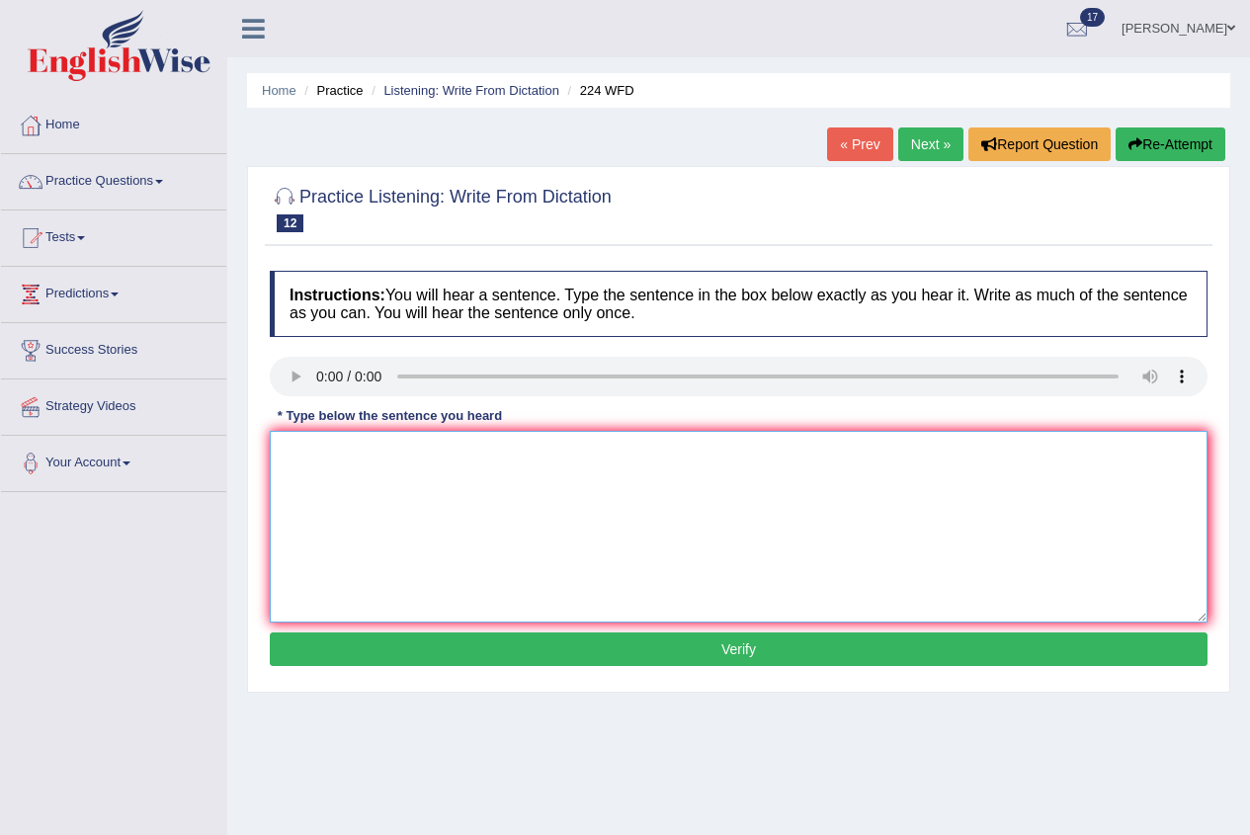
click at [349, 469] on textarea at bounding box center [739, 527] width 938 height 192
type textarea "In the winter it gets harsh, but it won't be a the heater."
click at [435, 655] on button "Verify" at bounding box center [739, 650] width 938 height 34
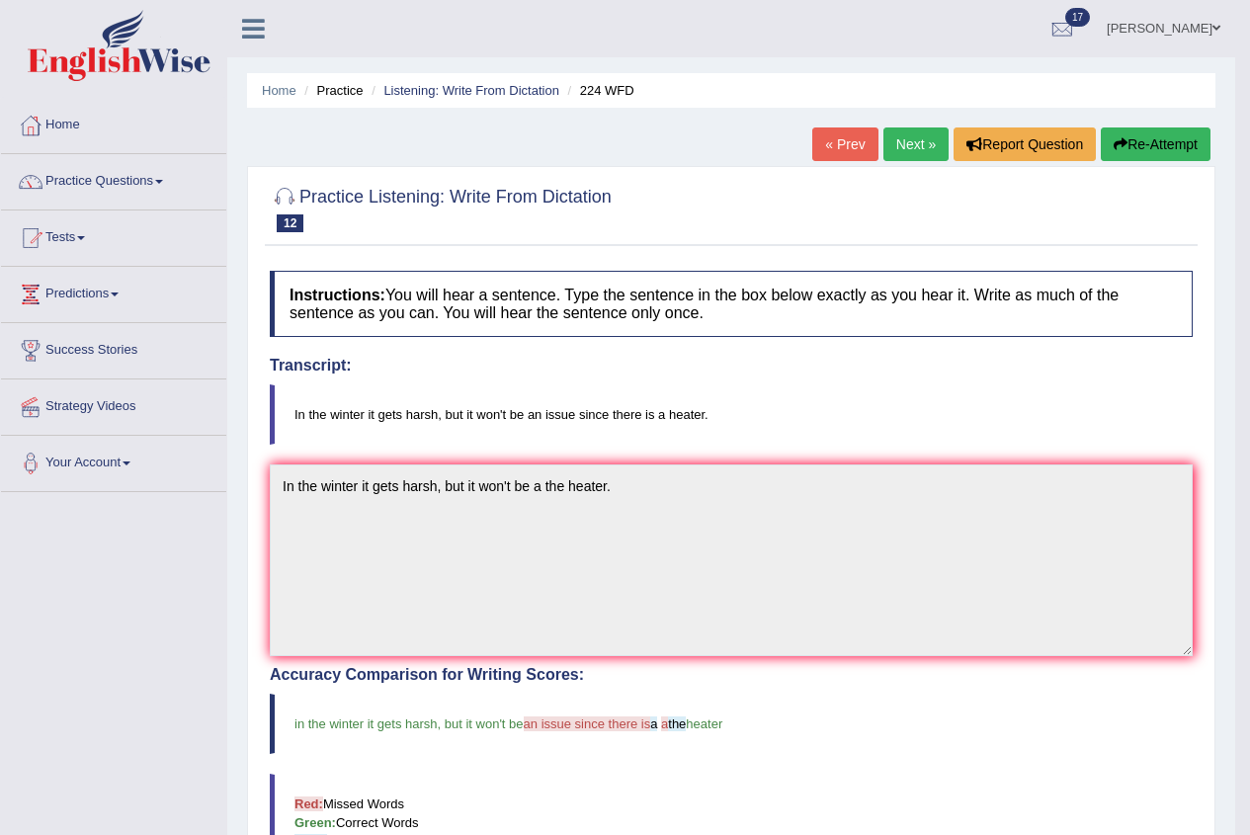
scroll to position [99, 0]
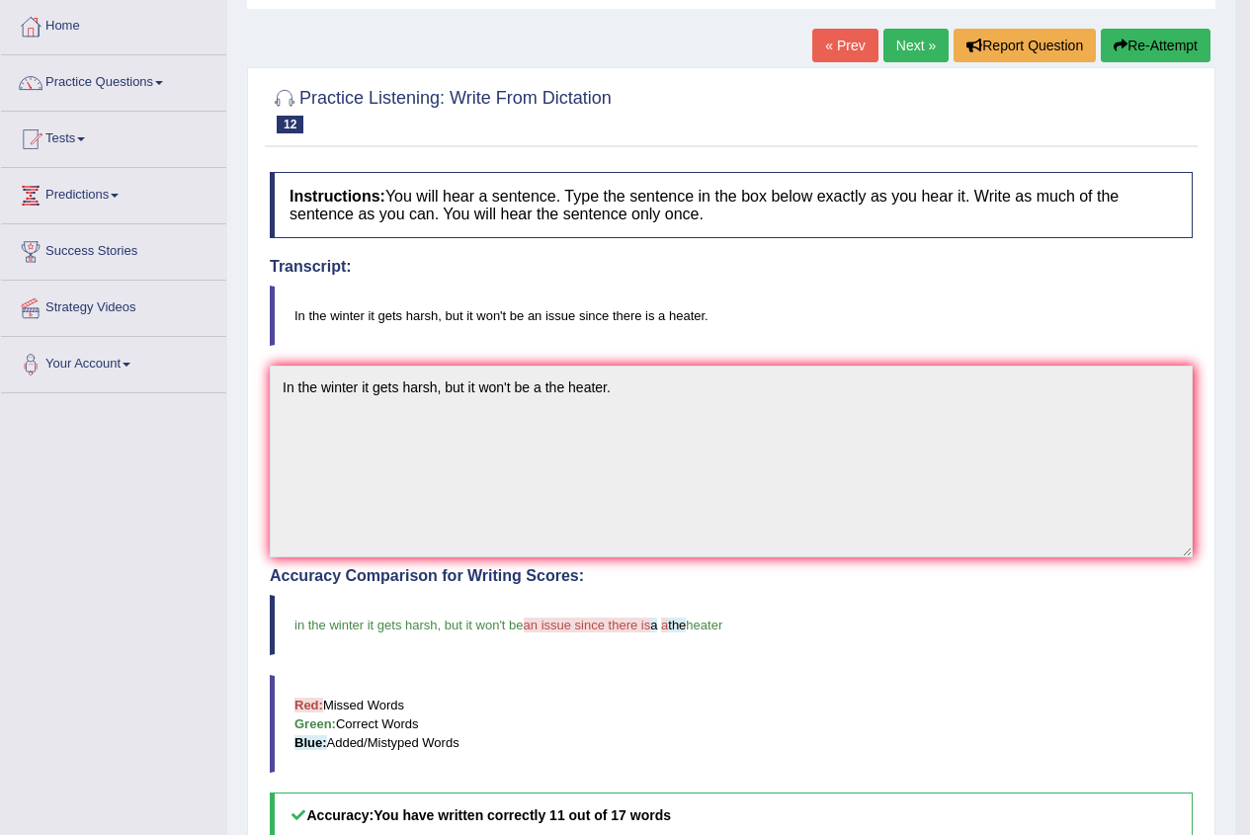
click at [276, 86] on div at bounding box center [285, 99] width 30 height 30
click at [281, 90] on div at bounding box center [285, 99] width 30 height 30
click at [902, 50] on link "Next »" at bounding box center [916, 46] width 65 height 34
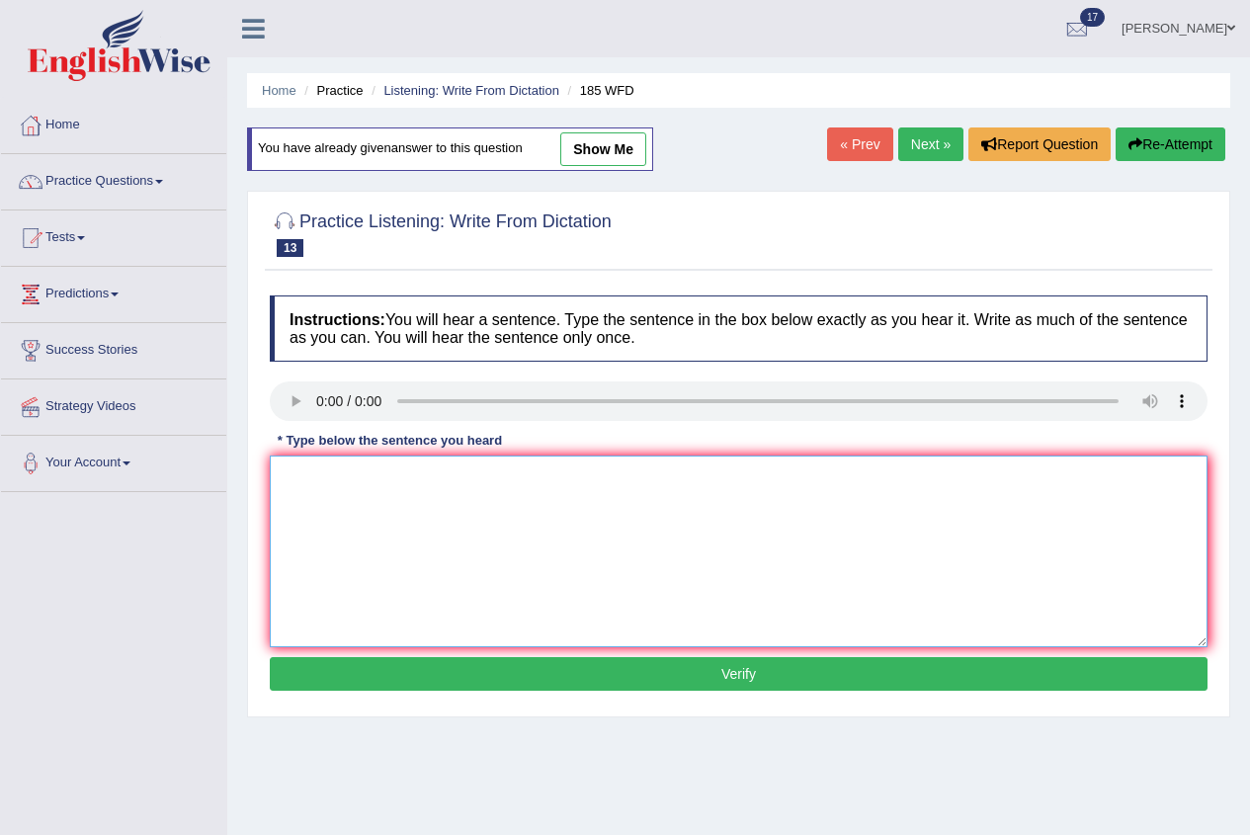
click at [388, 512] on textarea at bounding box center [739, 552] width 938 height 192
type textarea "Researchers say many students feel stressed and academic results."
click at [508, 662] on button "Verify" at bounding box center [739, 674] width 938 height 34
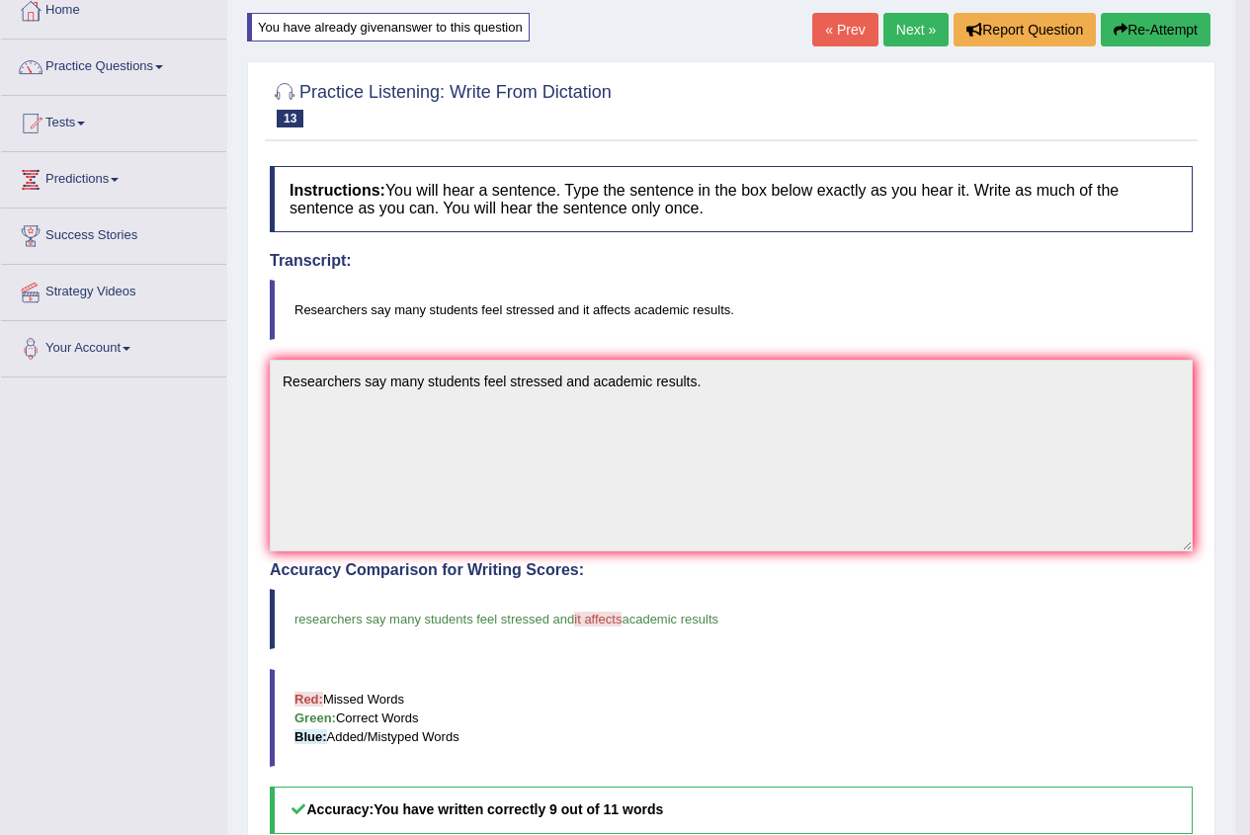
scroll to position [59, 0]
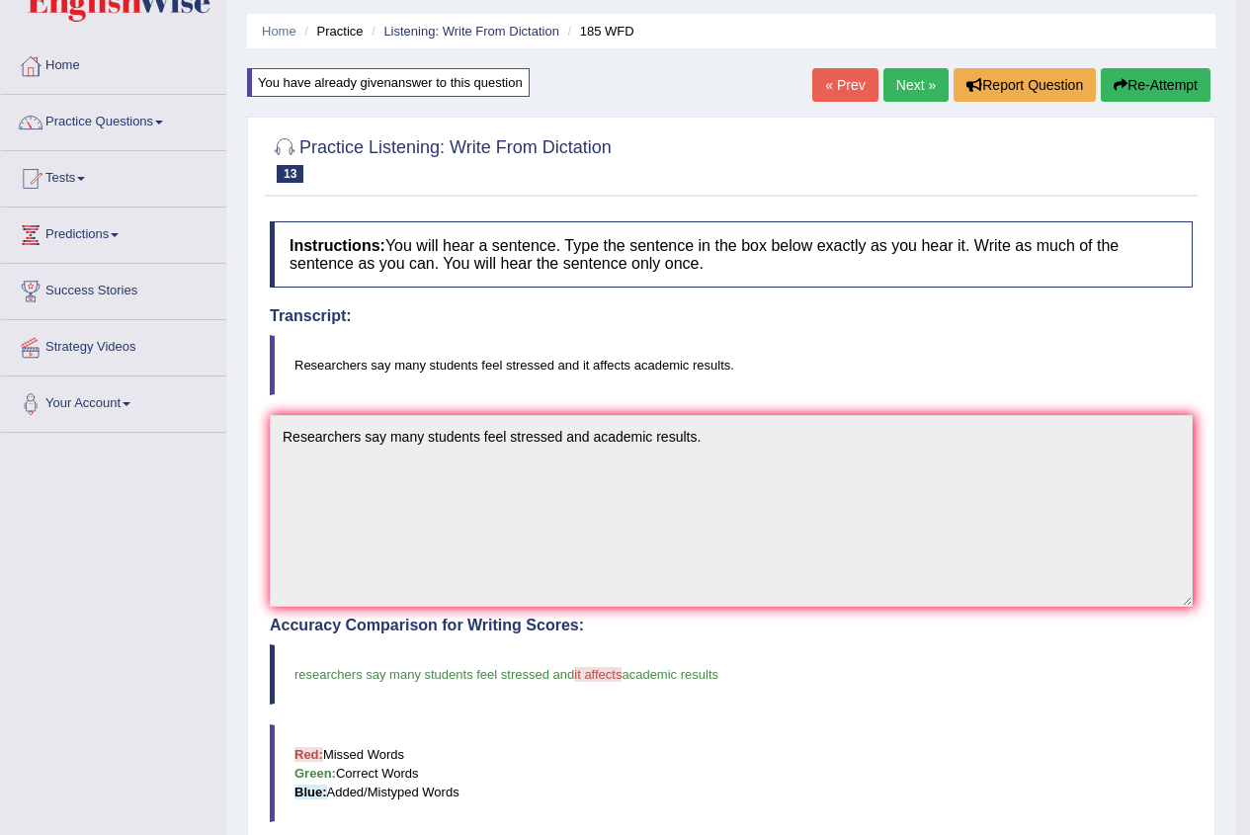
click at [897, 76] on link "Next »" at bounding box center [916, 85] width 65 height 34
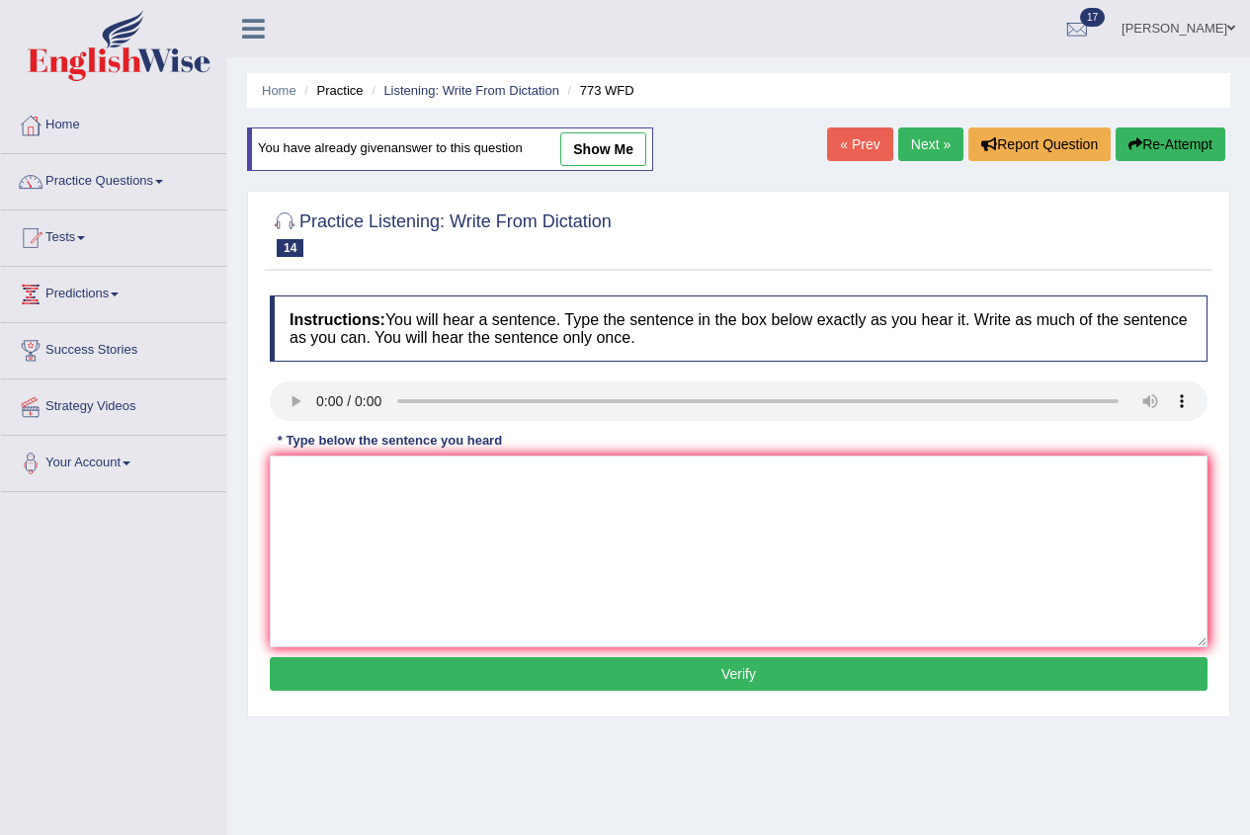
click at [942, 150] on link "Next »" at bounding box center [931, 145] width 65 height 34
click at [375, 494] on textarea at bounding box center [739, 552] width 938 height 192
type textarea "students live in the hall of residence during winter time."
click at [556, 680] on button "Verify" at bounding box center [739, 674] width 938 height 34
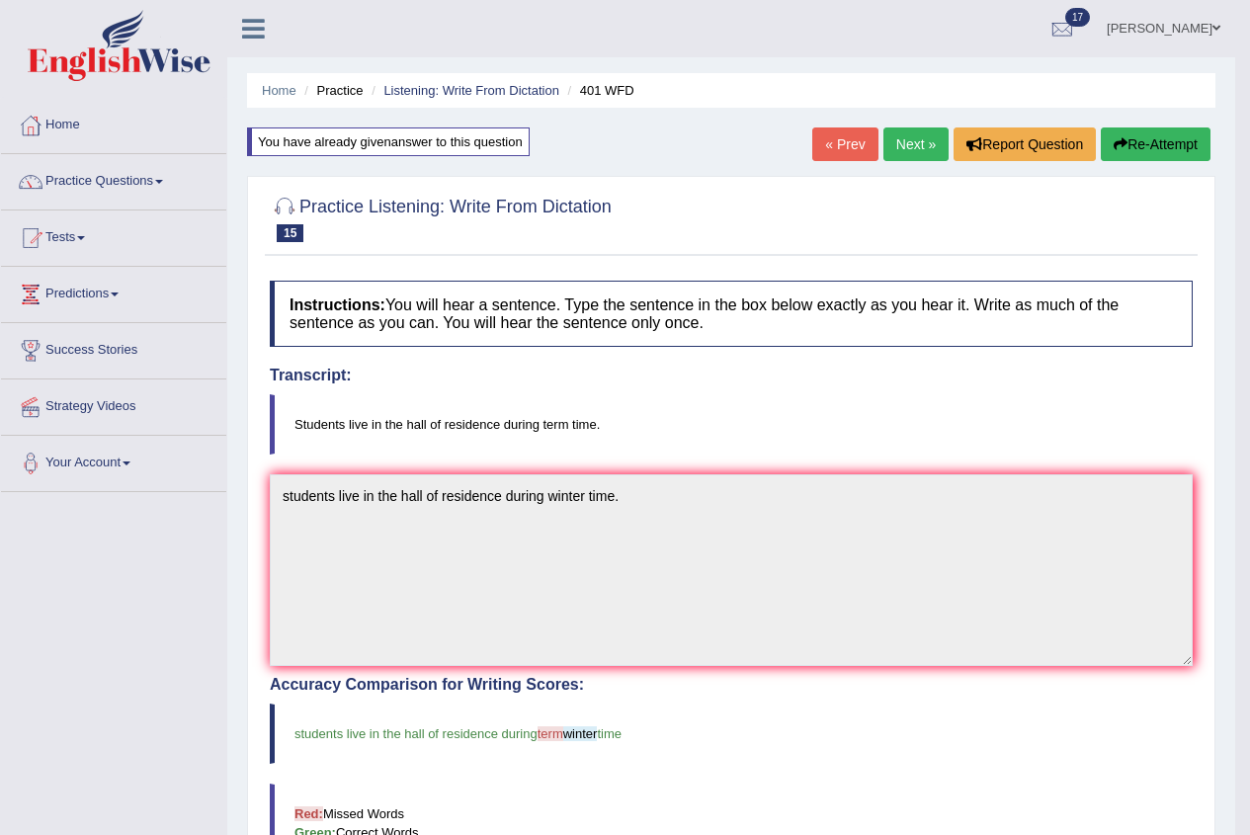
click at [914, 142] on link "Next »" at bounding box center [916, 145] width 65 height 34
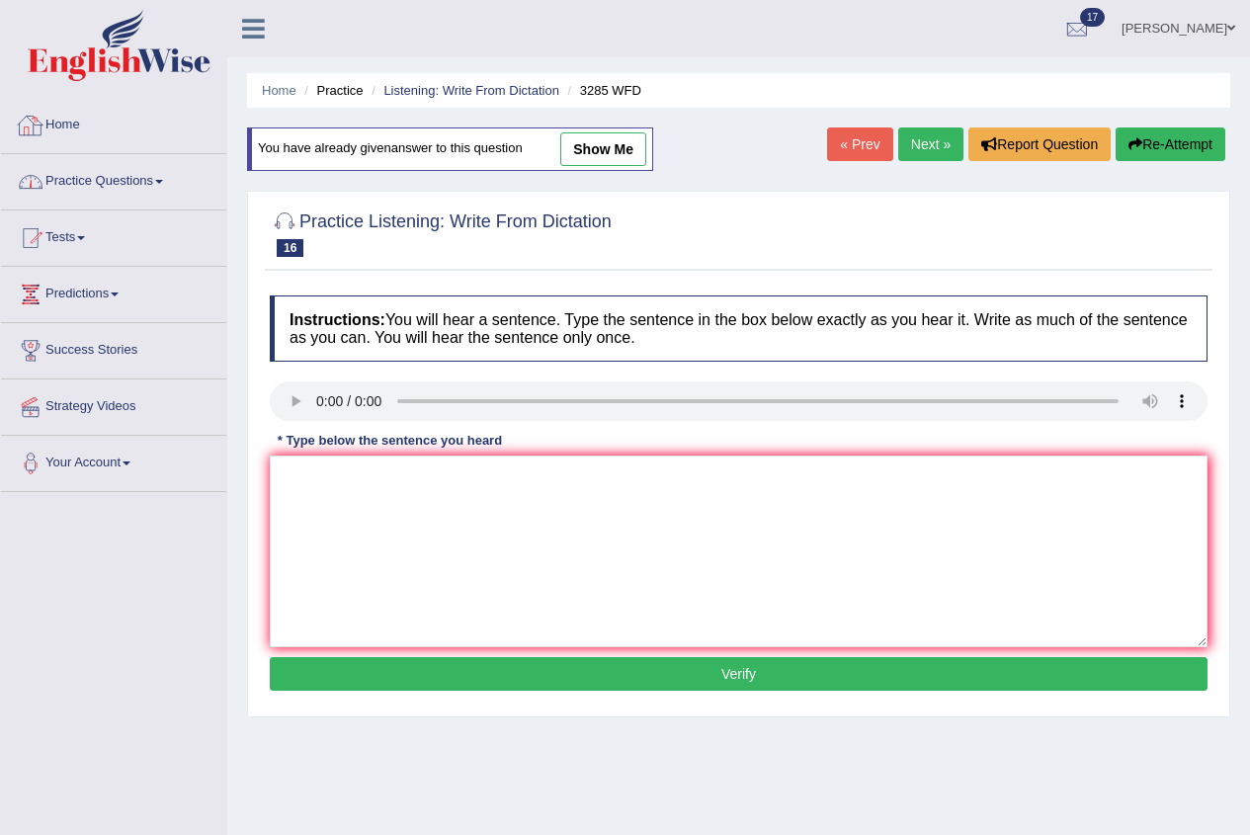
click at [116, 182] on link "Practice Questions" at bounding box center [113, 178] width 225 height 49
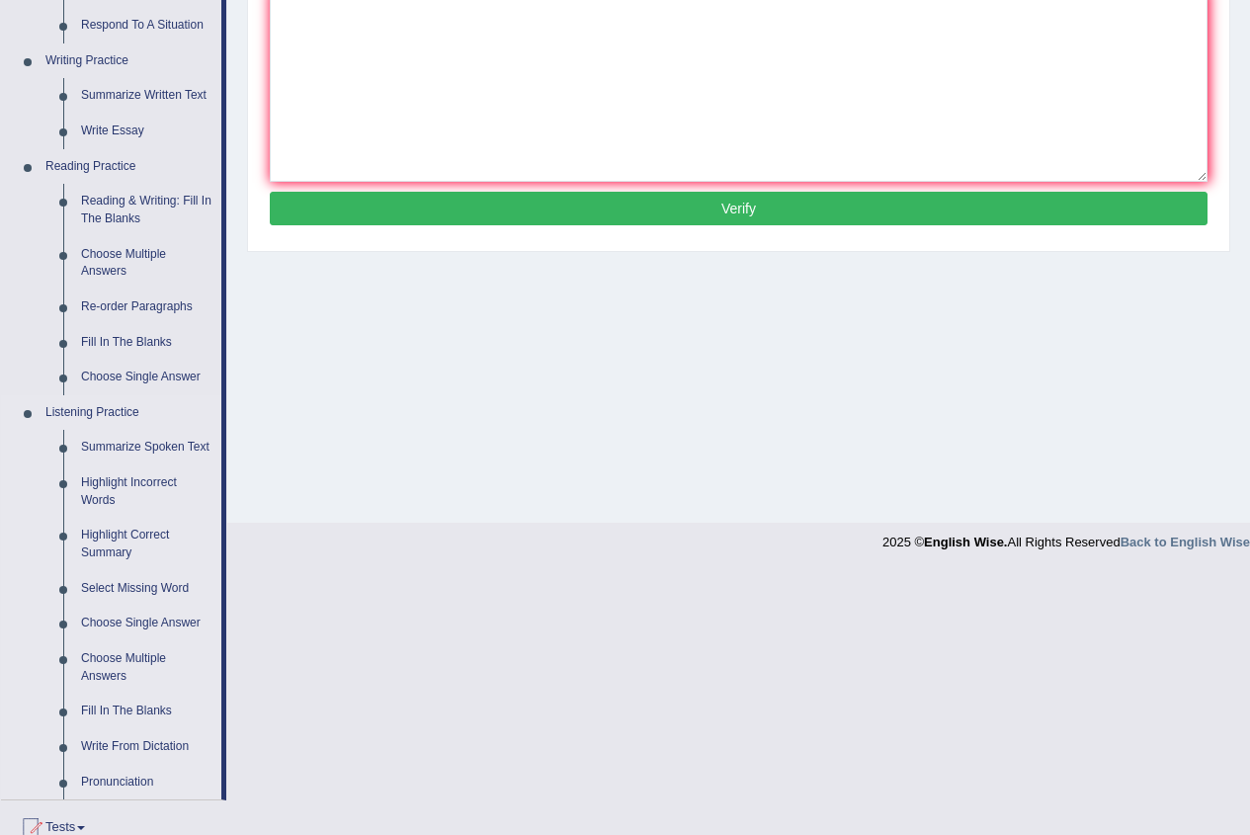
scroll to position [494, 0]
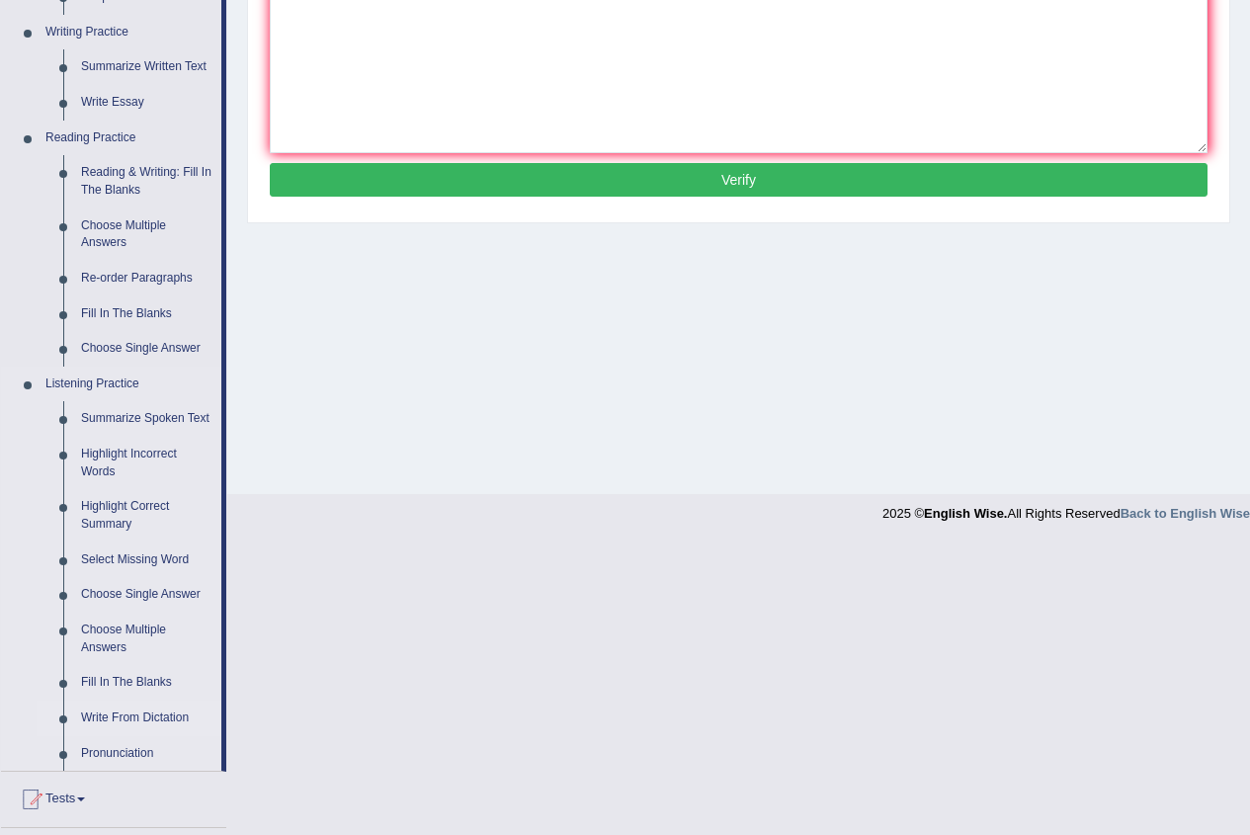
click at [133, 718] on link "Write From Dictation" at bounding box center [146, 719] width 149 height 36
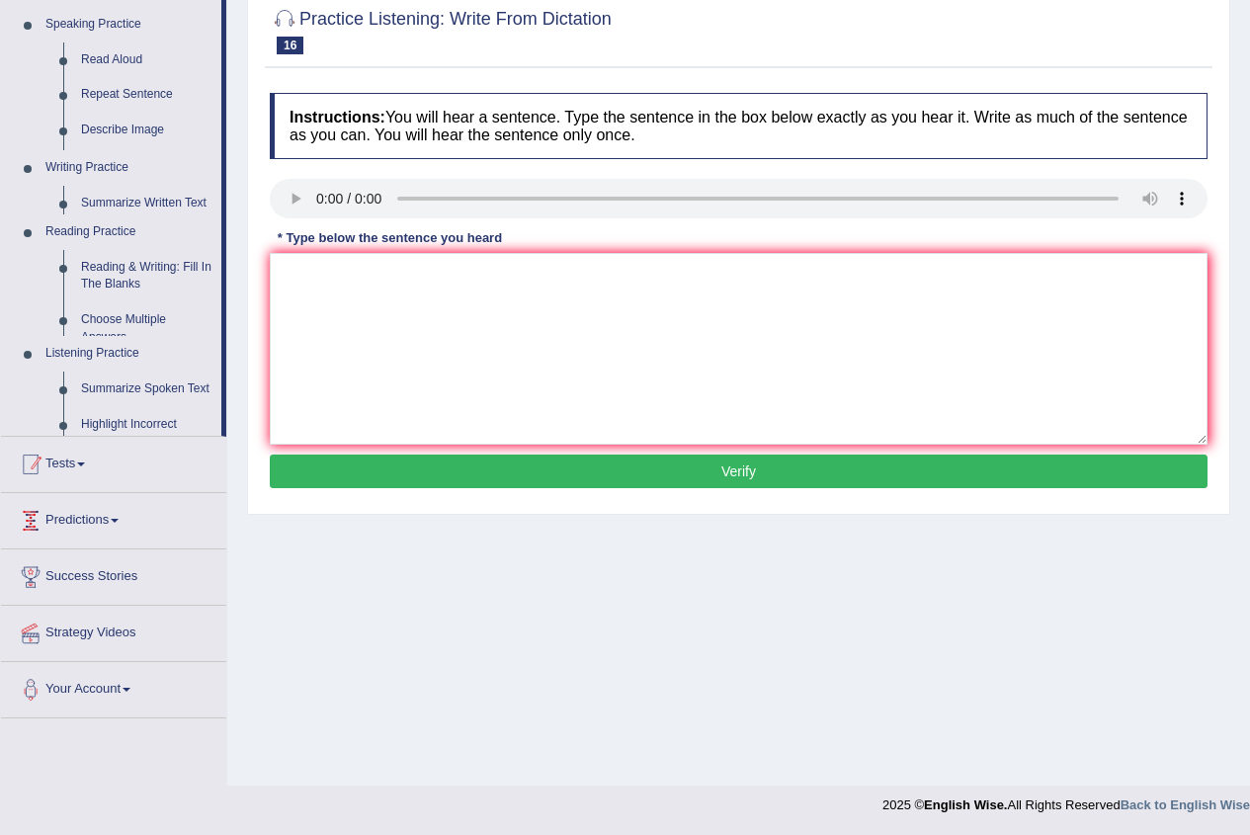
scroll to position [203, 0]
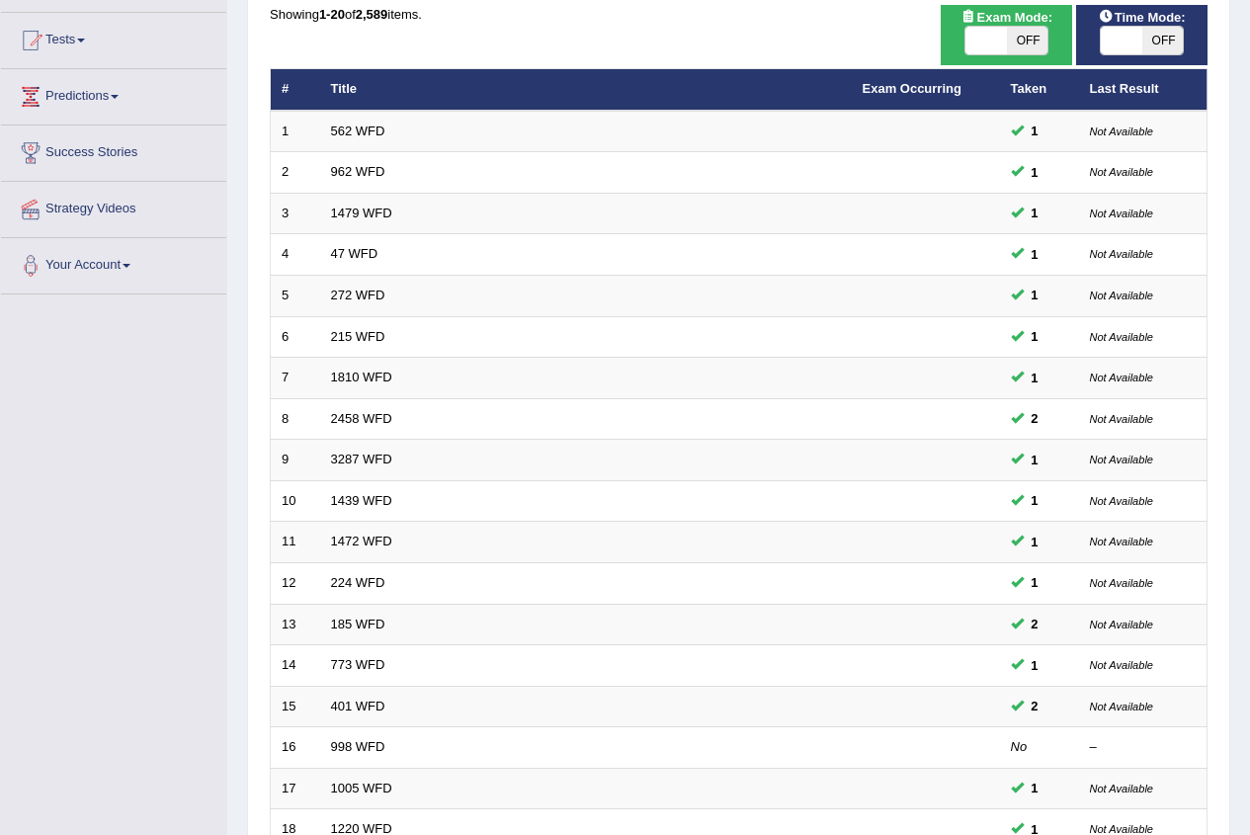
click at [1012, 39] on span "OFF" at bounding box center [1028, 41] width 42 height 28
checkbox input "true"
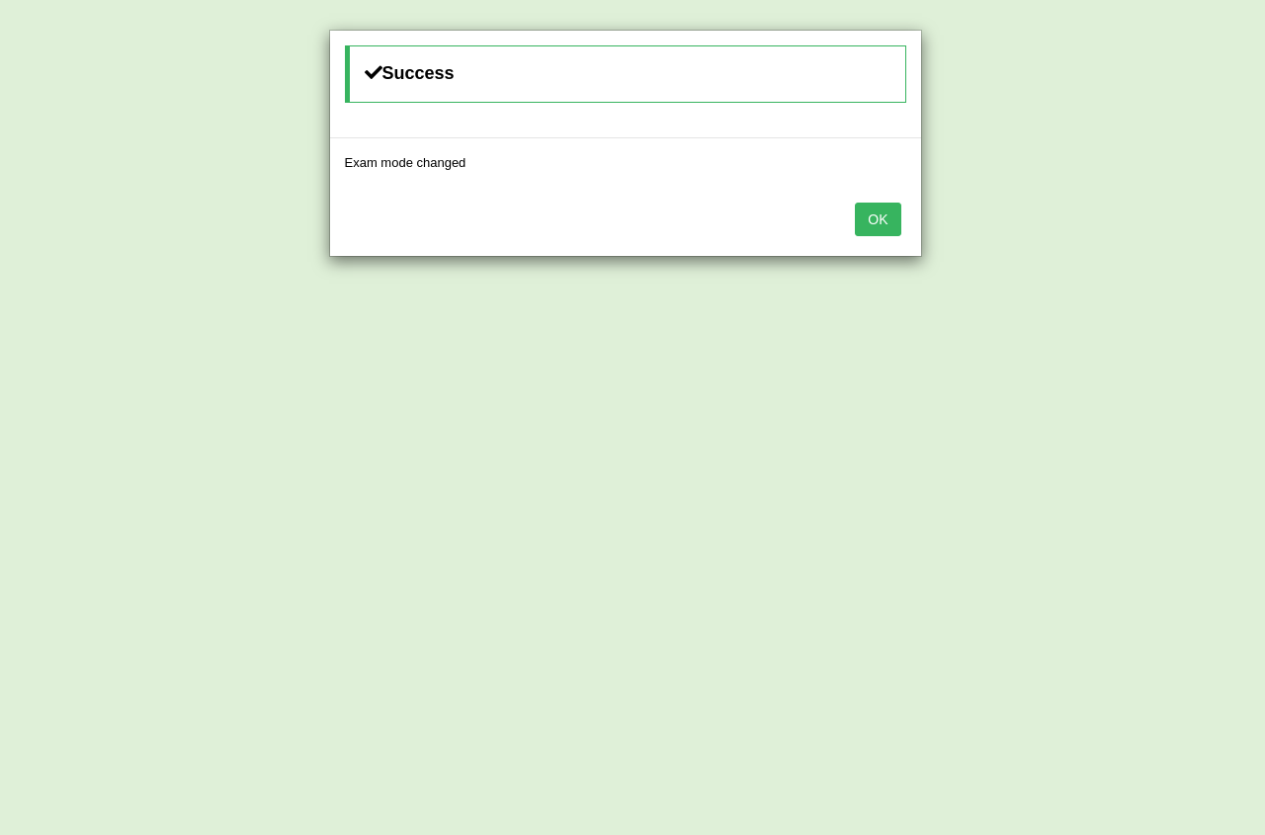
click at [1139, 38] on div "Success Exam mode changed OK" at bounding box center [632, 417] width 1265 height 835
click at [876, 221] on button "OK" at bounding box center [877, 220] width 45 height 34
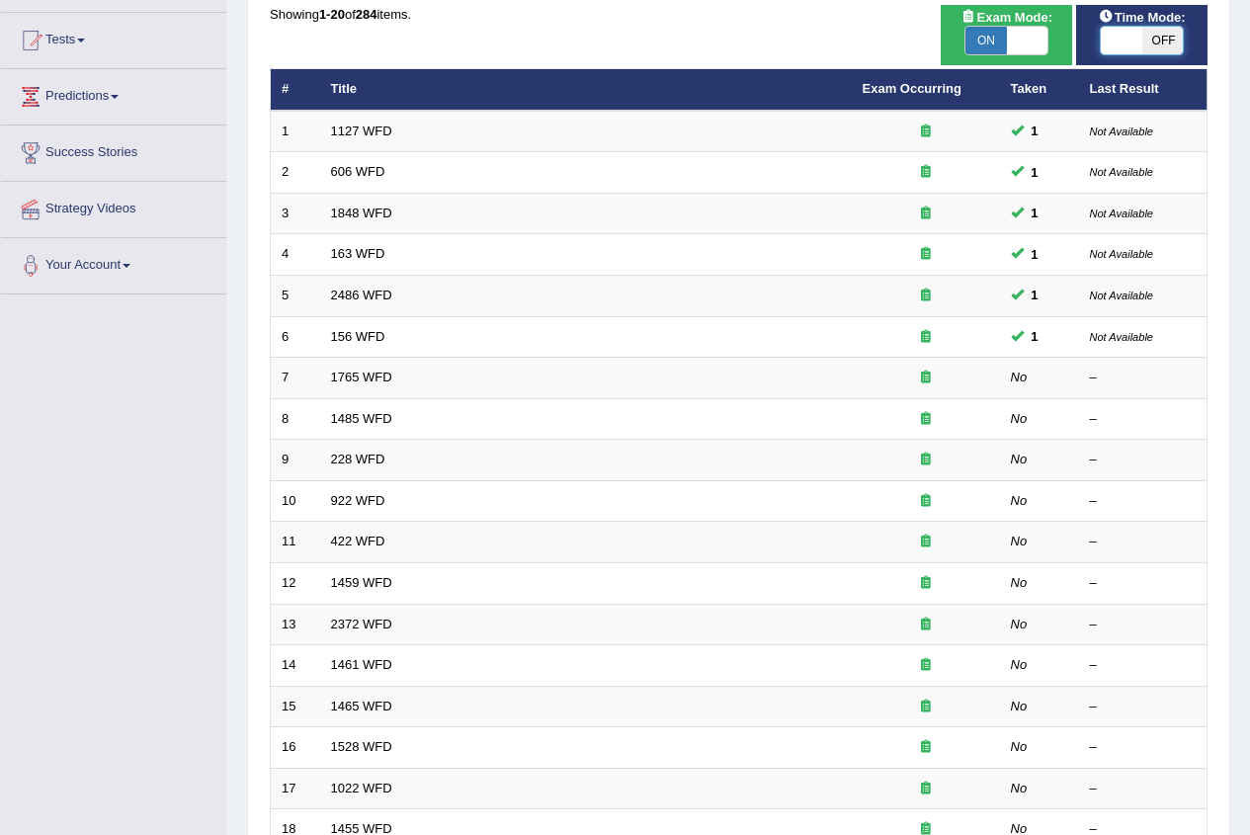
checkbox input "true"
click at [1143, 33] on span at bounding box center [1122, 41] width 42 height 28
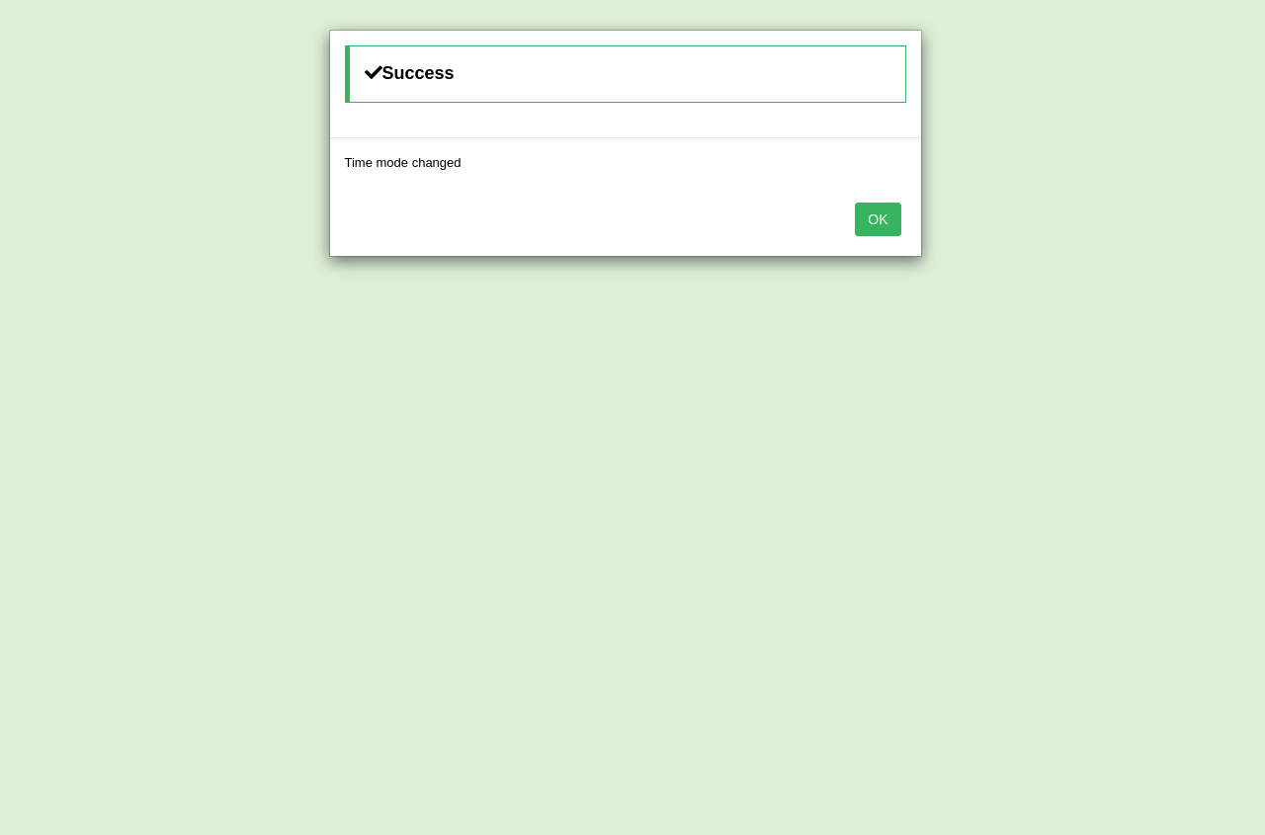
click at [885, 212] on button "OK" at bounding box center [877, 220] width 45 height 34
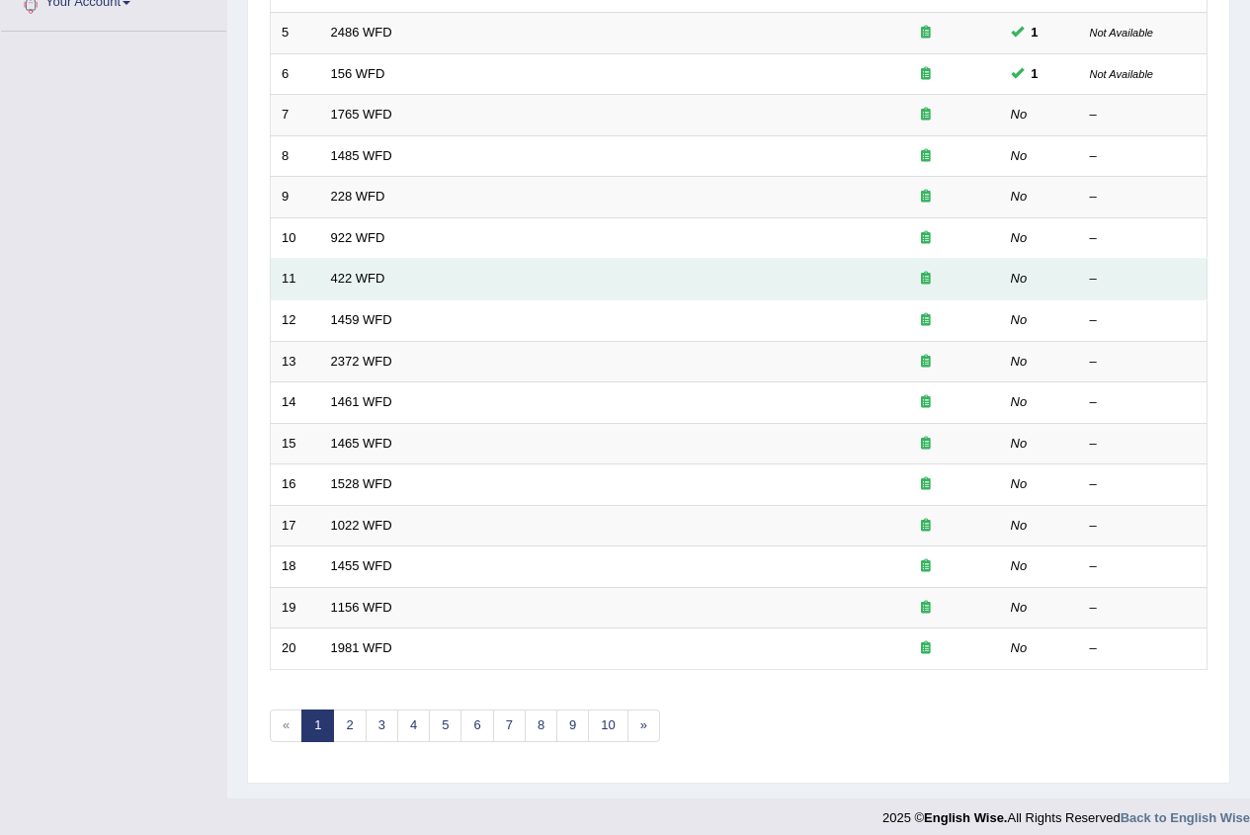
scroll to position [473, 0]
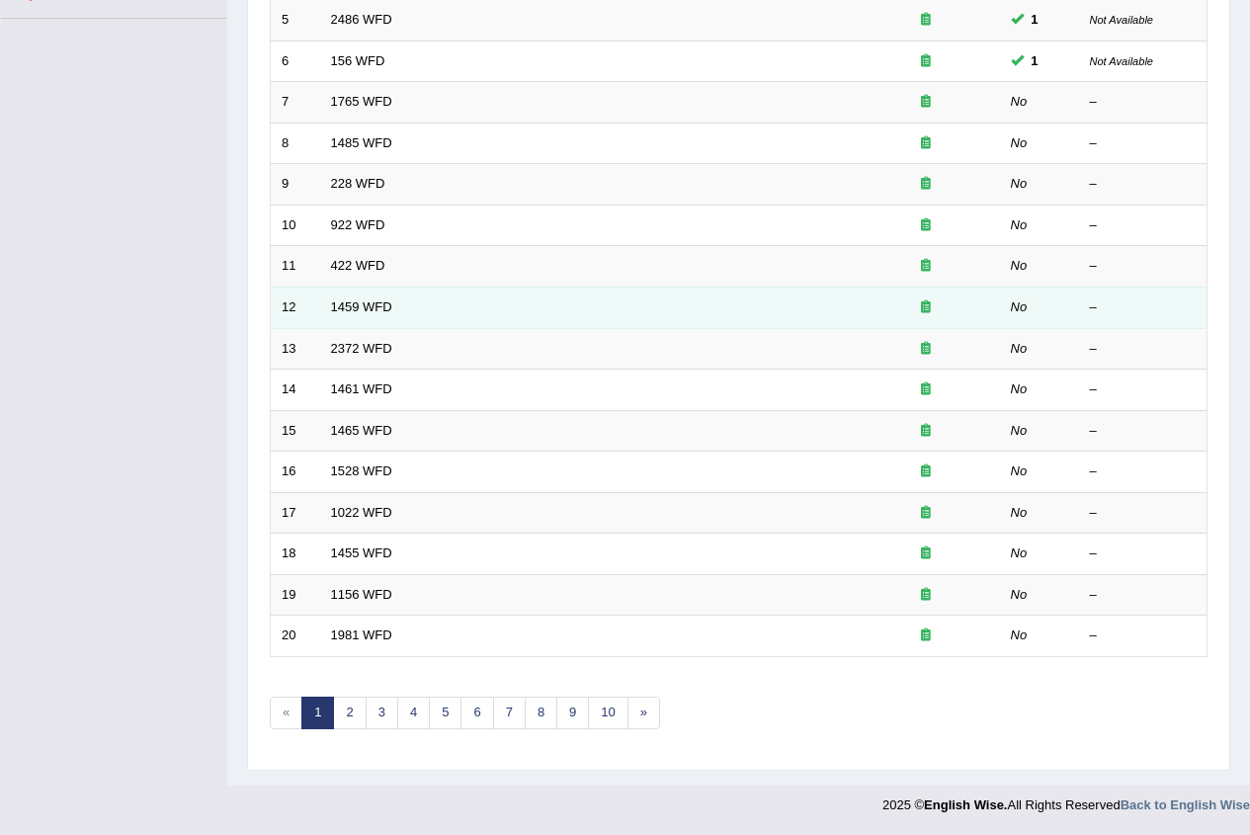
click at [704, 322] on td "1459 WFD" at bounding box center [586, 308] width 532 height 42
click at [363, 307] on link "1459 WFD" at bounding box center [361, 307] width 61 height 15
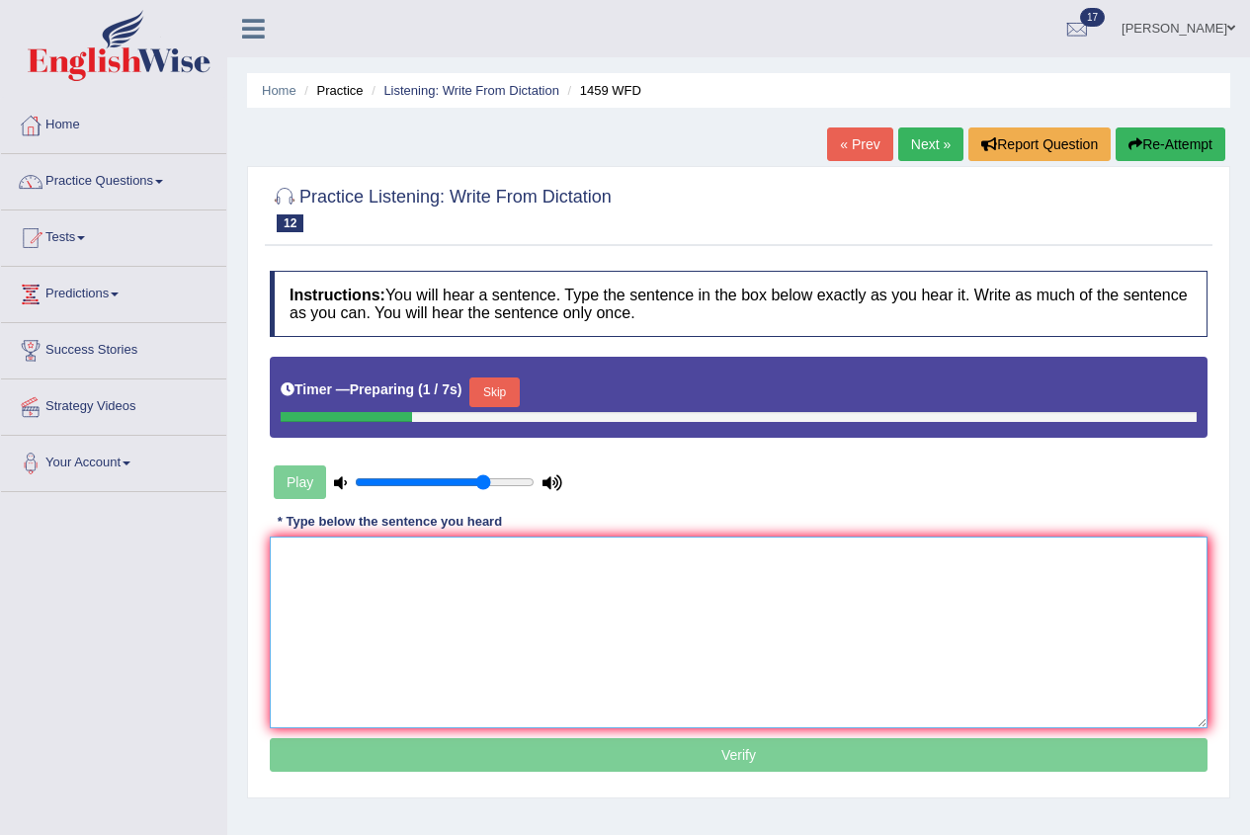
click at [416, 564] on textarea at bounding box center [739, 633] width 938 height 192
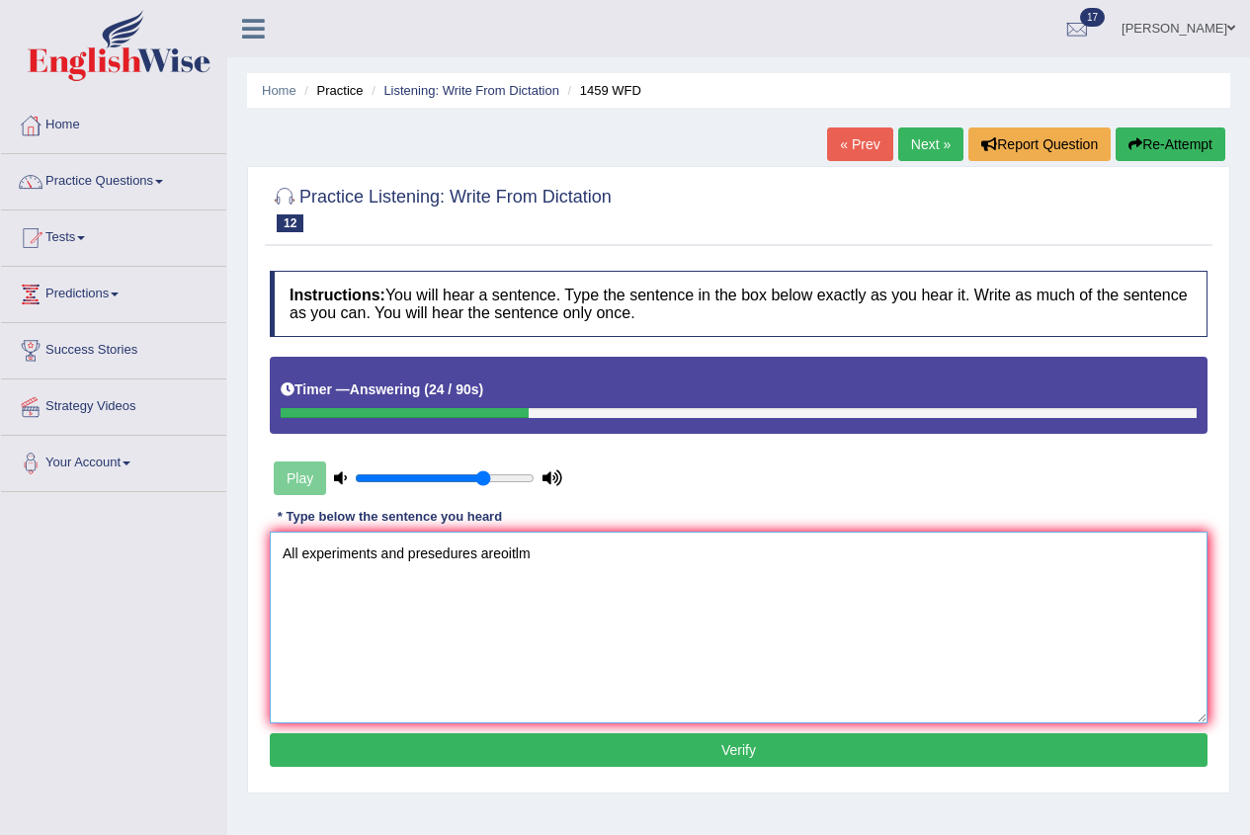
drag, startPoint x: 602, startPoint y: 526, endPoint x: 518, endPoint y: 550, distance: 87.3
click at [518, 550] on textarea "All experiments and presedures areoitlm" at bounding box center [739, 628] width 938 height 192
click at [499, 555] on textarea "All experiments and presedures areoitlm" at bounding box center [739, 628] width 938 height 192
click at [510, 559] on textarea "All experiments and presedures are oitlm" at bounding box center [739, 628] width 938 height 192
click at [508, 555] on textarea "All experiments and presedures are o in the laboratory manual." at bounding box center [739, 628] width 938 height 192
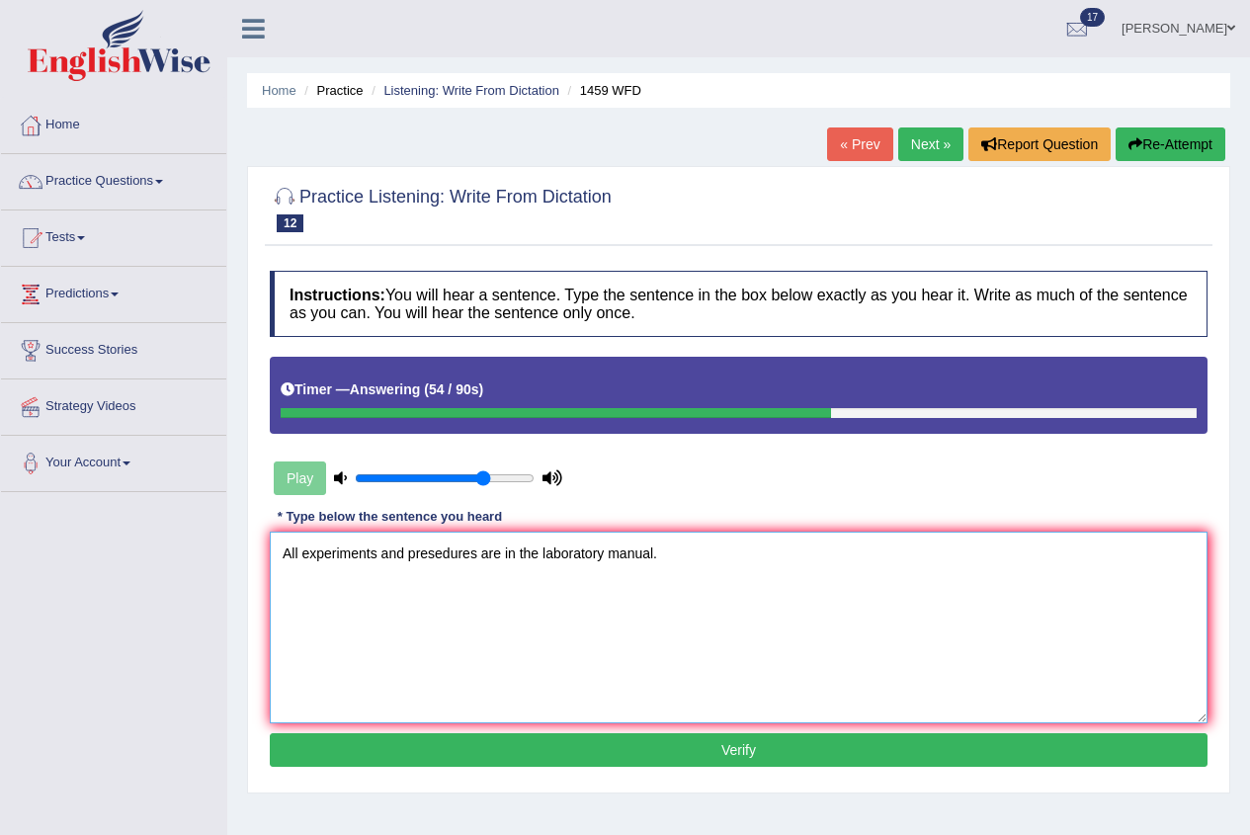
type textarea "All experiments and presedures are in the laboratory manual."
click at [584, 736] on button "Verify" at bounding box center [739, 750] width 938 height 34
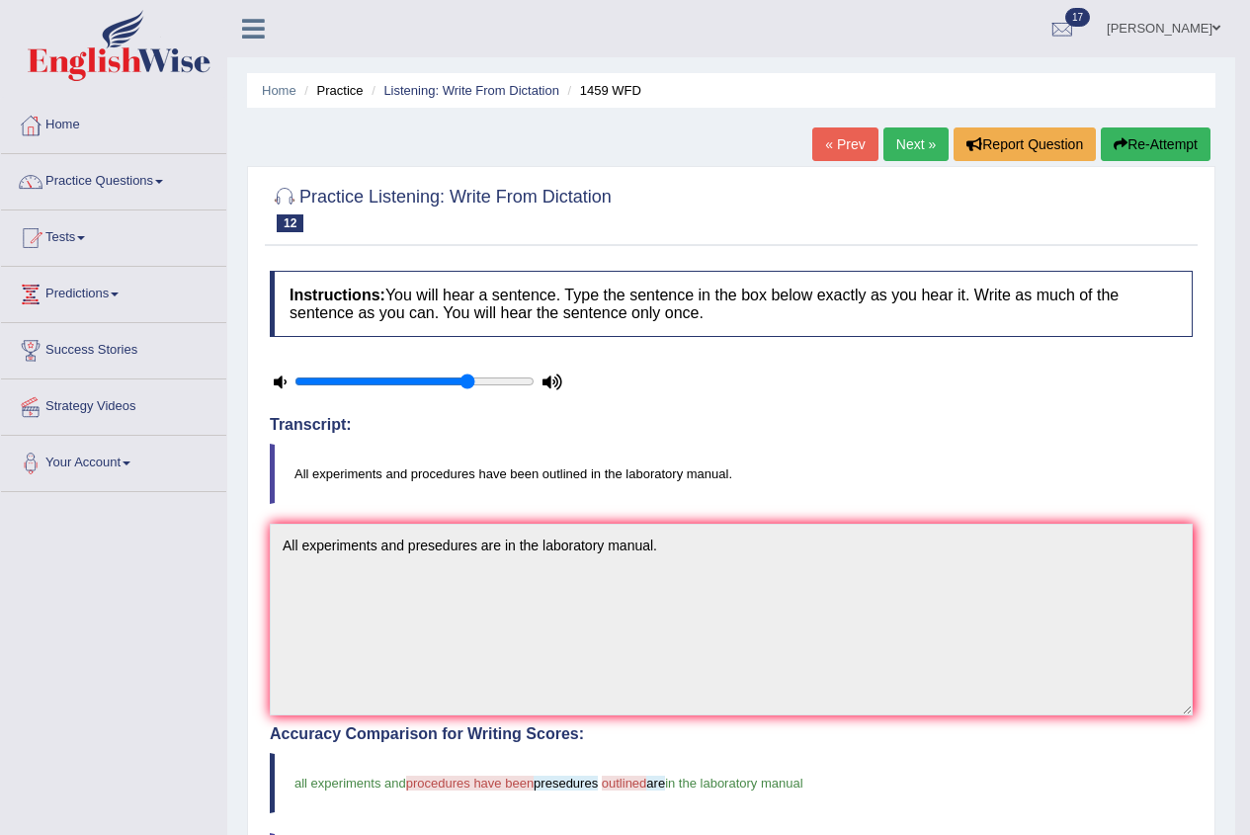
click at [915, 141] on link "Next »" at bounding box center [916, 145] width 65 height 34
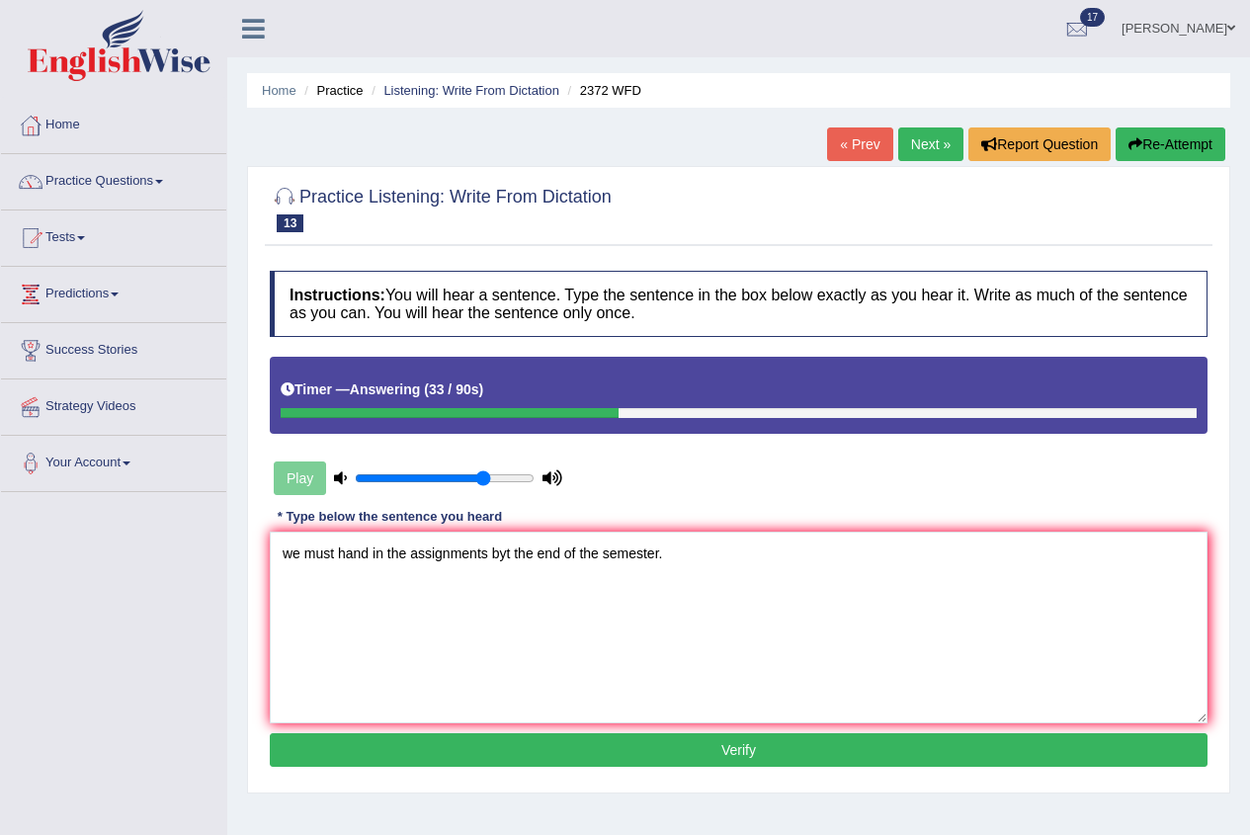
click at [508, 554] on textarea "we must hand in the assignments byt the end of the semester." at bounding box center [739, 628] width 938 height 192
type textarea "we must hand in the assignments by the end of the semester."
click at [732, 737] on button "Verify" at bounding box center [739, 750] width 938 height 34
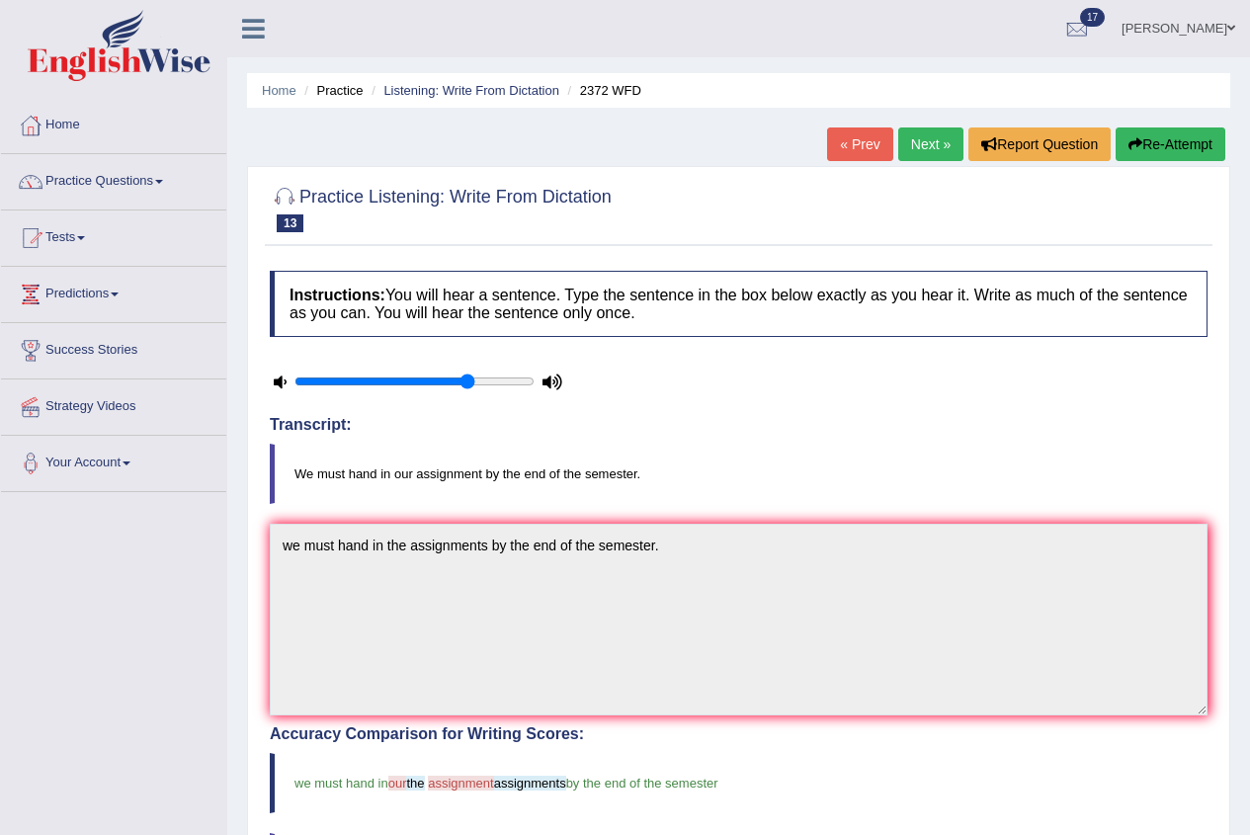
click at [931, 153] on link "Next »" at bounding box center [931, 145] width 65 height 34
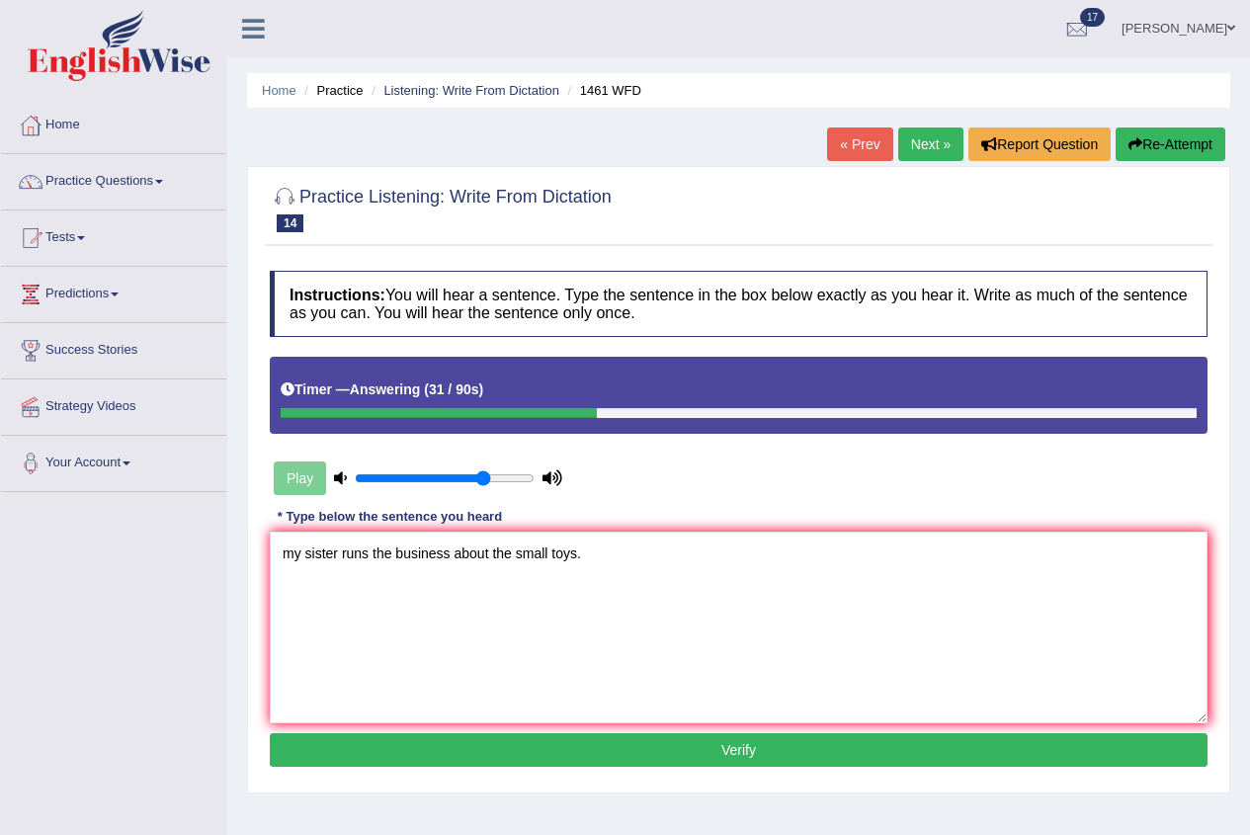
type textarea "my sister runs the business about the small toys."
click at [617, 749] on button "Verify" at bounding box center [739, 750] width 938 height 34
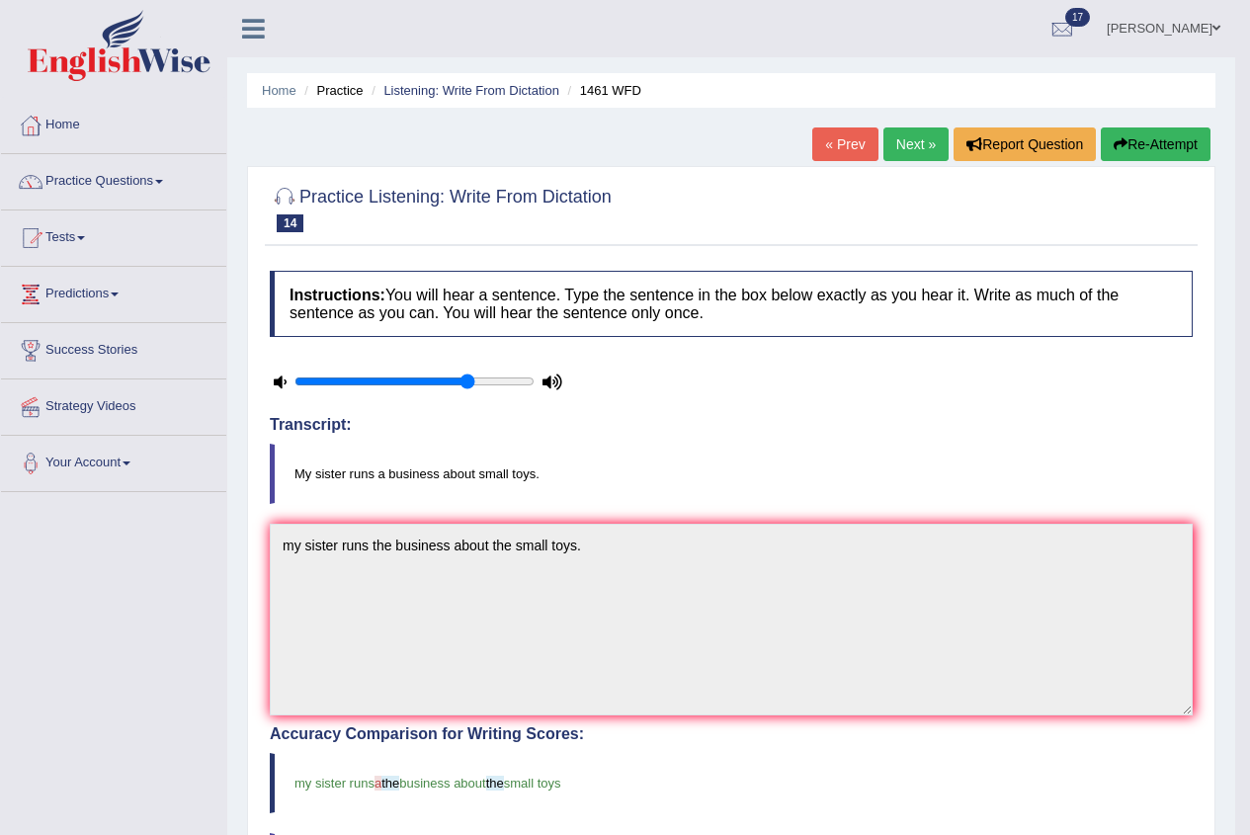
click at [934, 147] on link "Next »" at bounding box center [916, 145] width 65 height 34
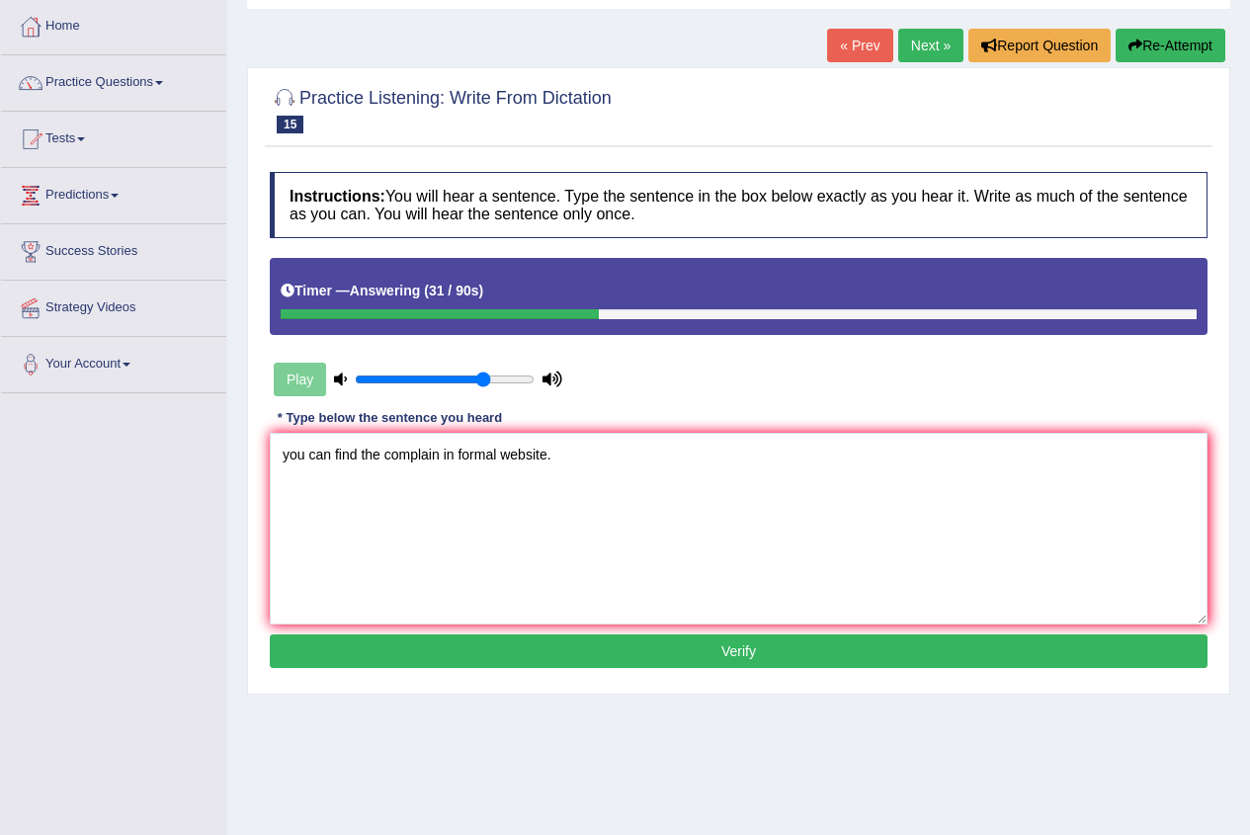
type textarea "you can find the complain in formal website."
click at [637, 662] on button "Verify" at bounding box center [739, 652] width 938 height 34
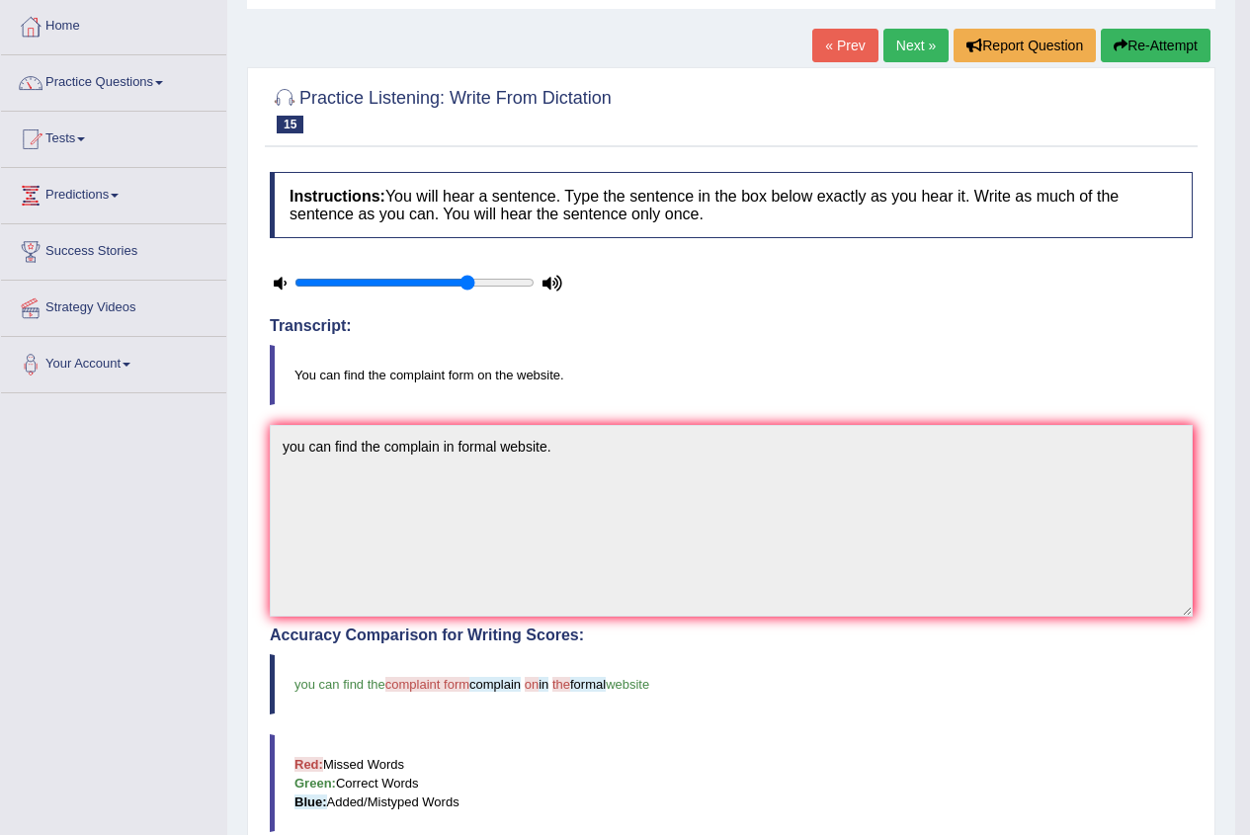
click at [915, 37] on link "Next »" at bounding box center [916, 46] width 65 height 34
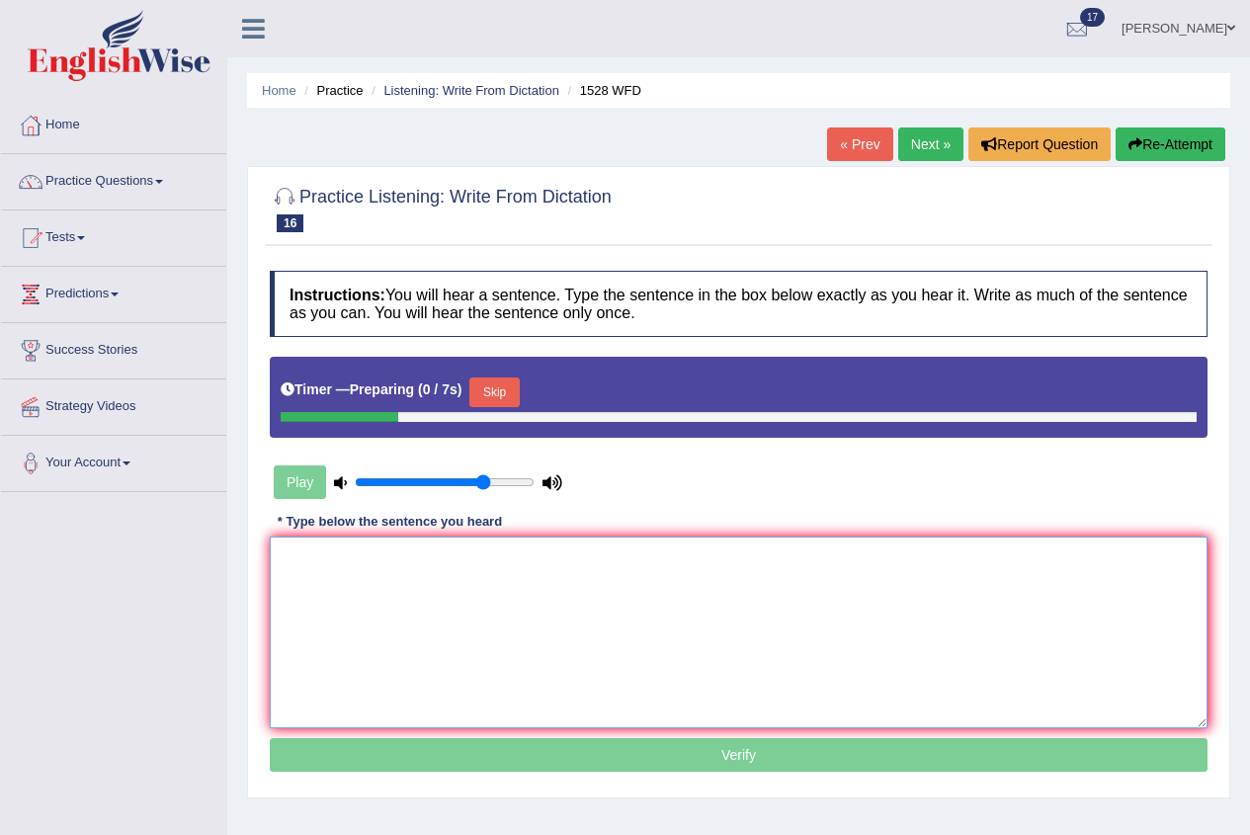
click at [574, 611] on textarea at bounding box center [739, 633] width 938 height 192
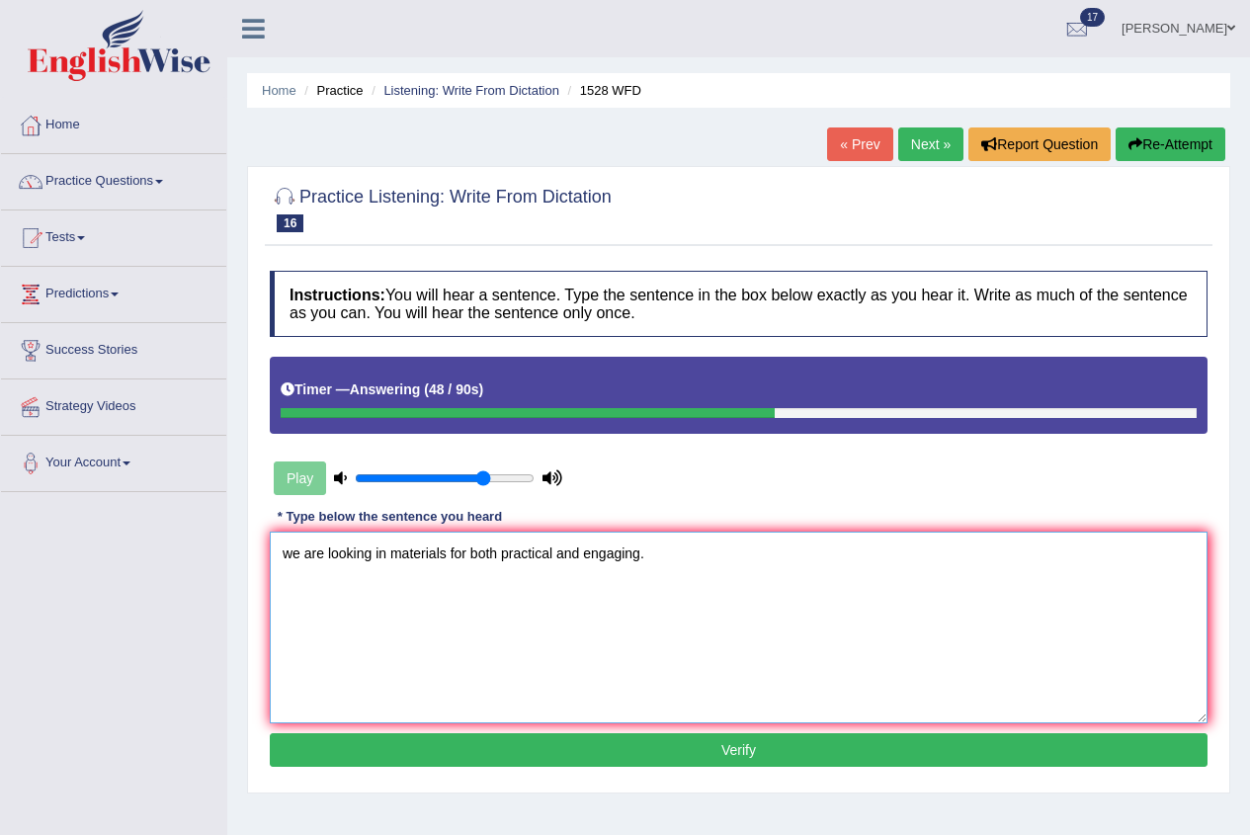
click at [298, 563] on textarea "we are looking in materials for both practical and engaging." at bounding box center [739, 628] width 938 height 192
type textarea "We are looking in materials for both practical and engaging."
click at [414, 753] on button "Verify" at bounding box center [739, 750] width 938 height 34
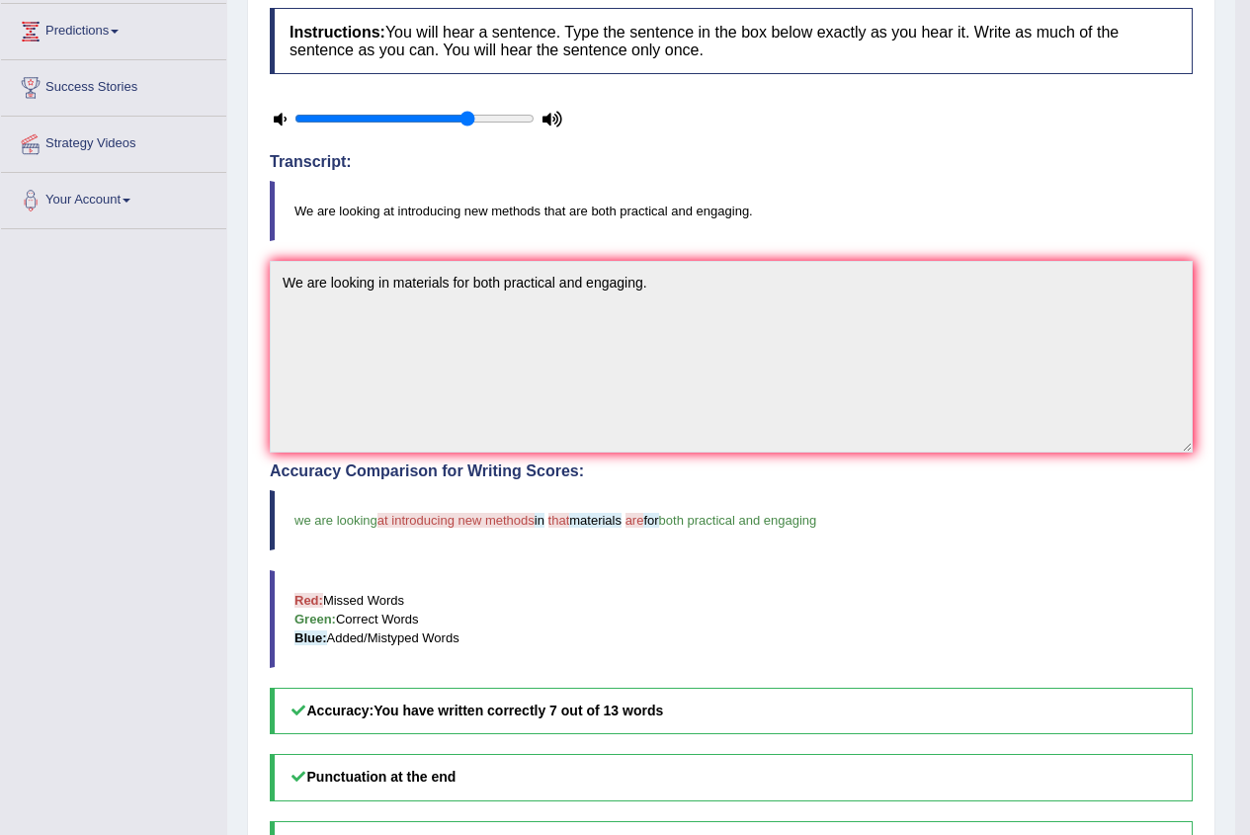
scroll to position [10, 0]
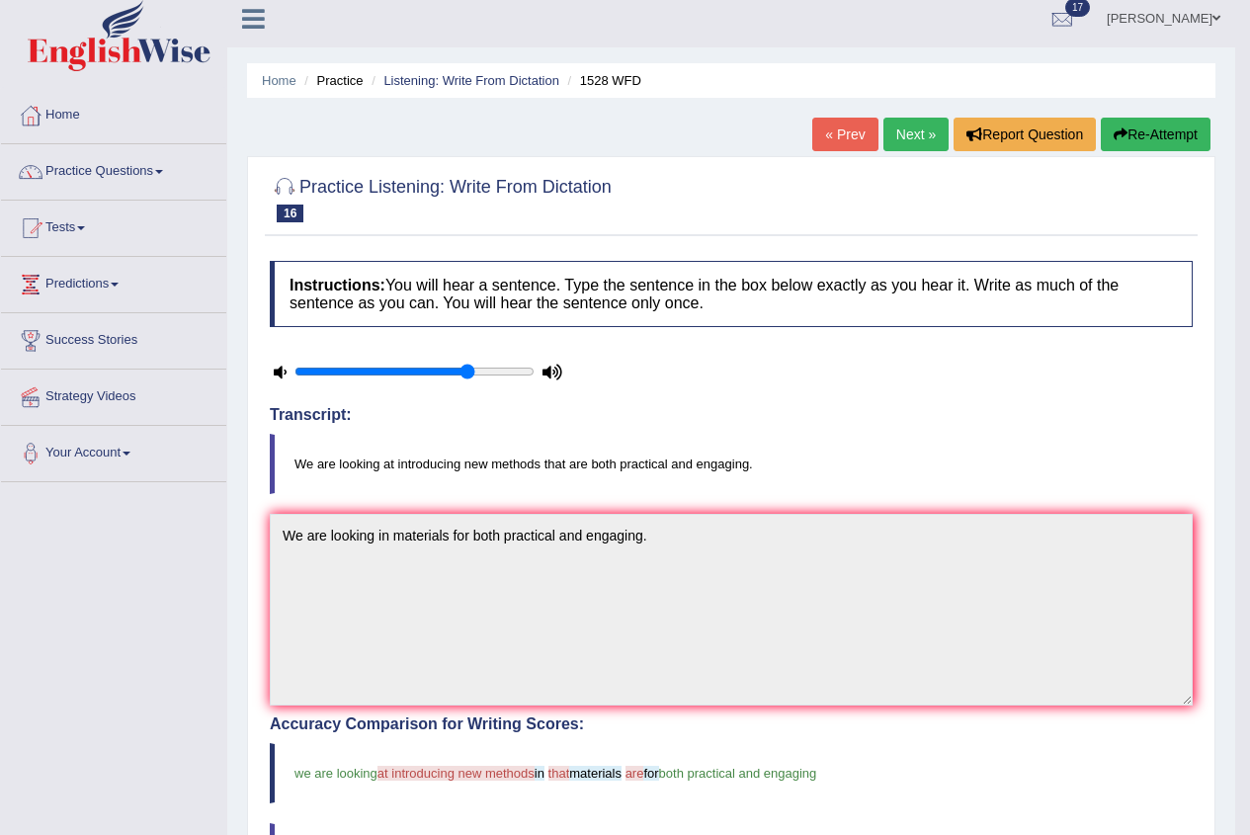
click at [918, 128] on link "Next »" at bounding box center [916, 135] width 65 height 34
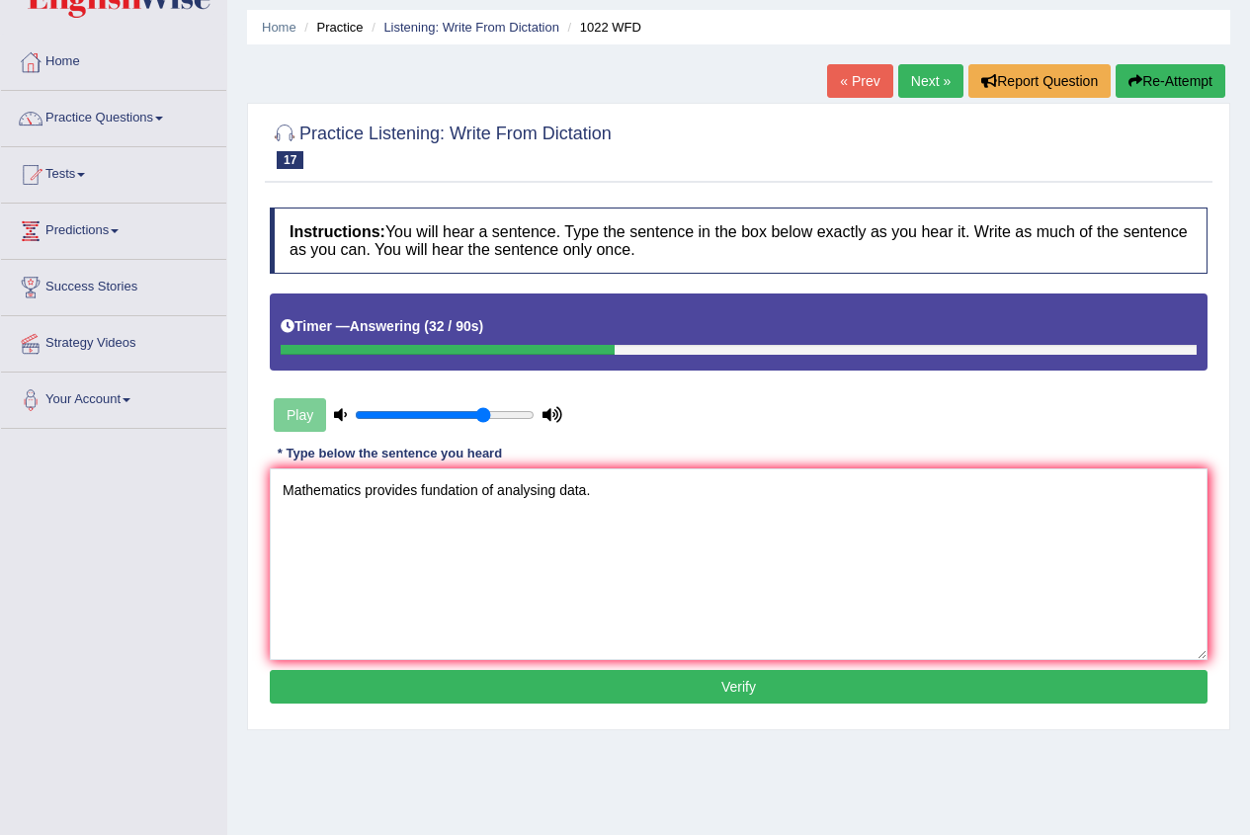
scroll to position [99, 0]
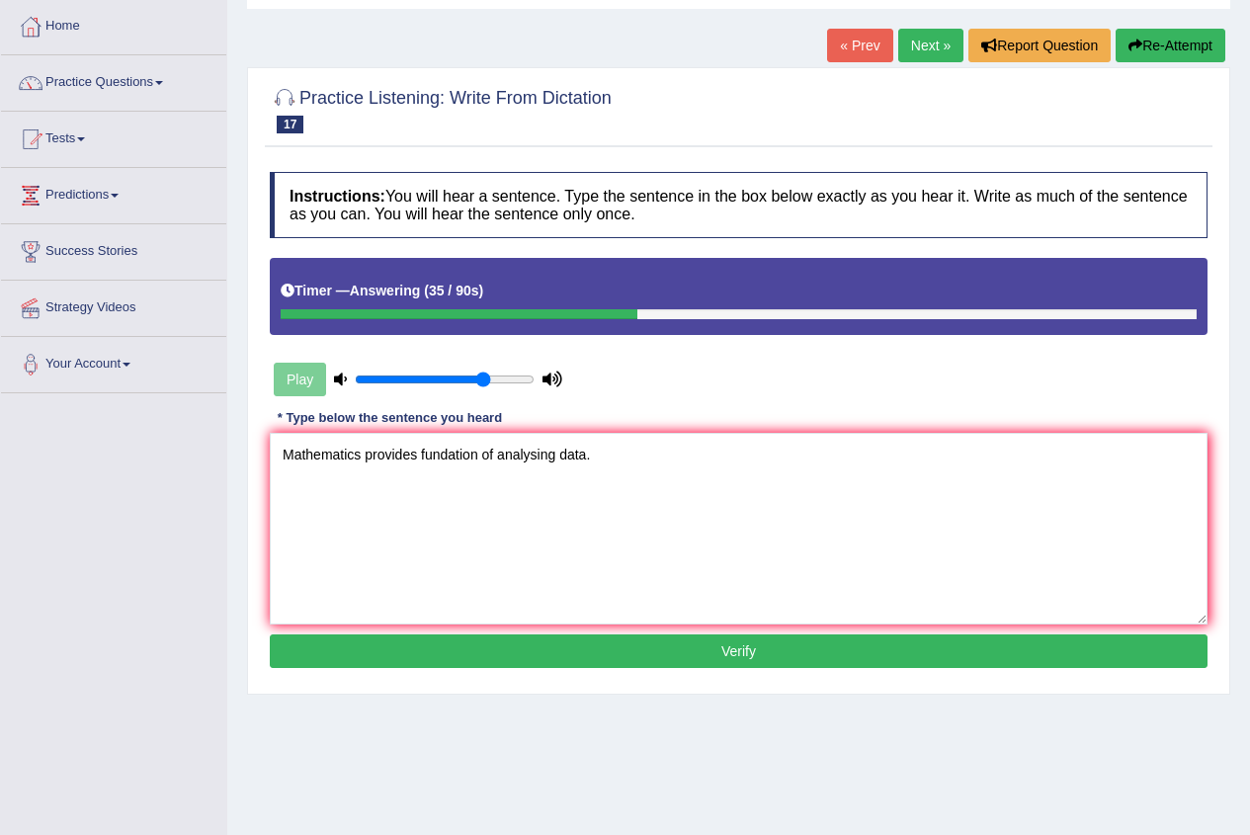
type textarea "Mathematics provides fundation of analysing data."
click at [410, 664] on button "Verify" at bounding box center [739, 652] width 938 height 34
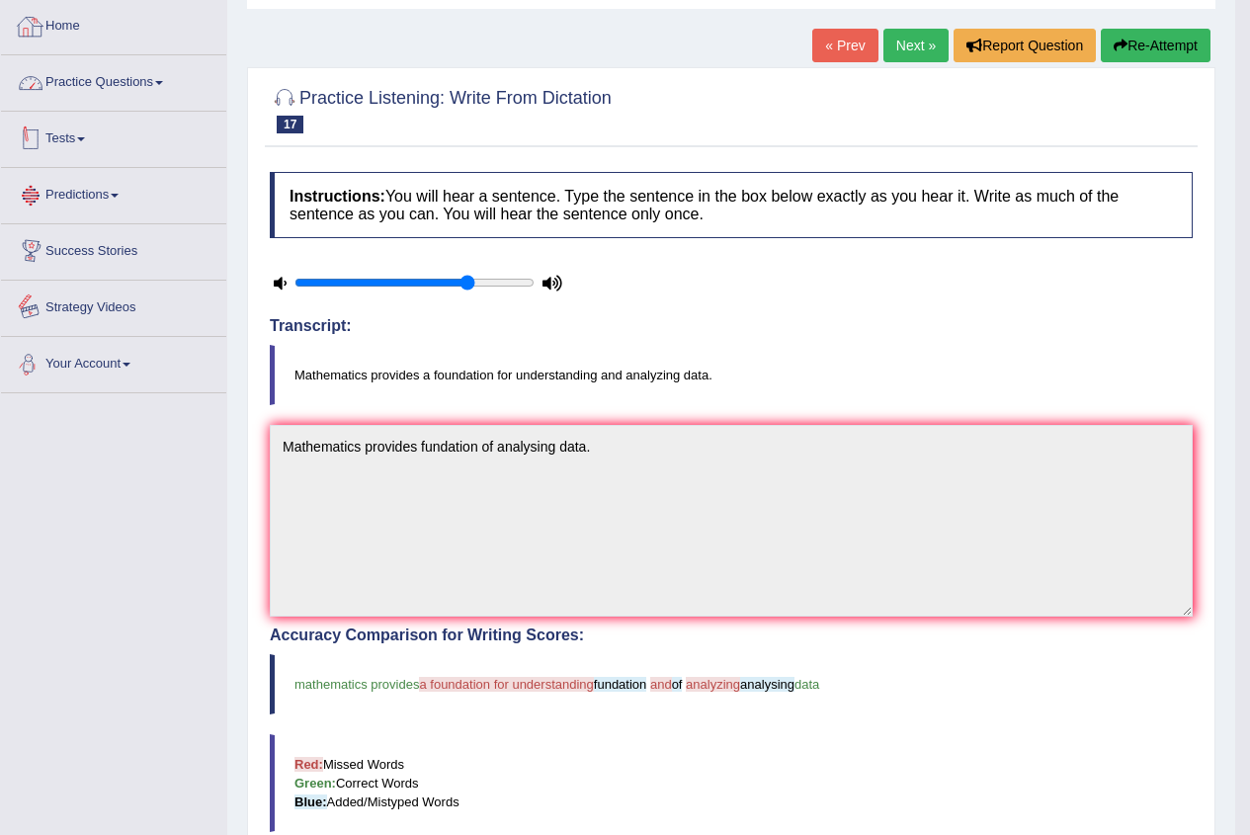
click at [35, 21] on div at bounding box center [31, 27] width 30 height 30
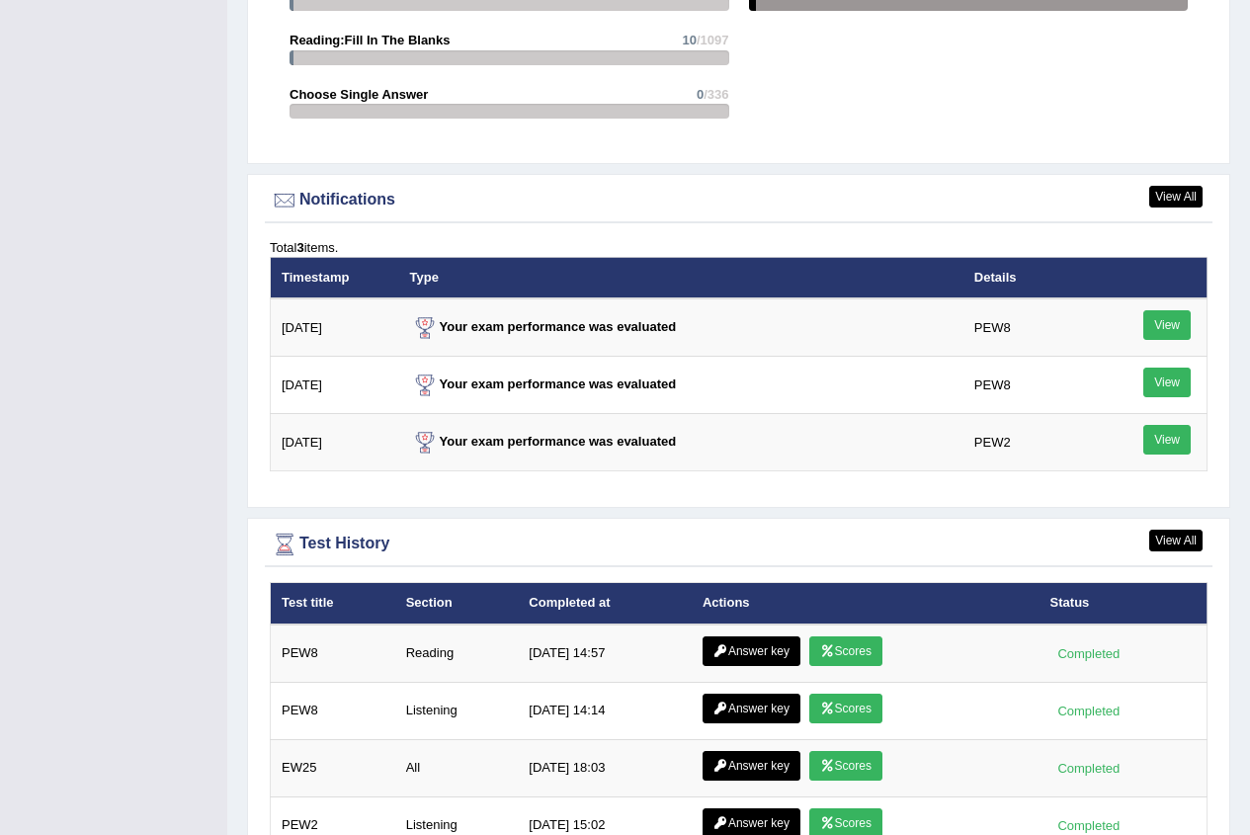
scroll to position [2471, 0]
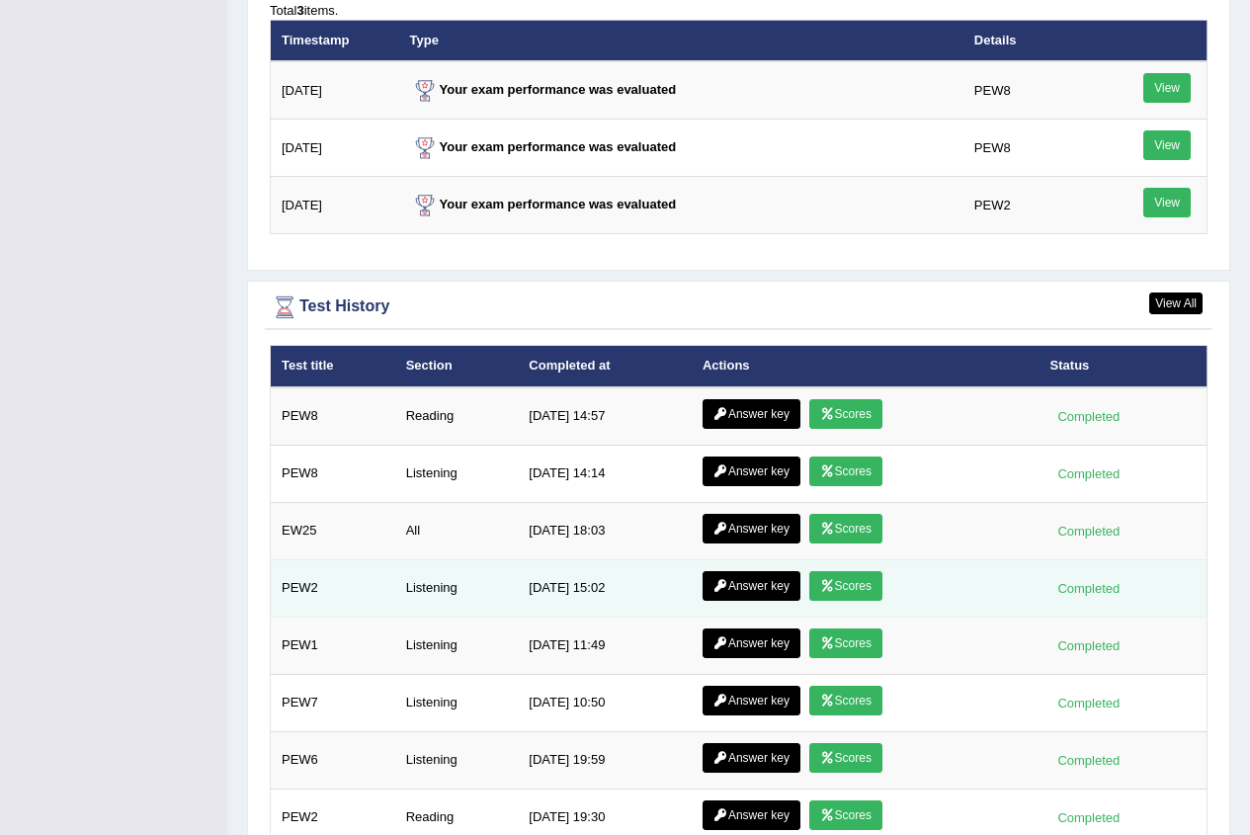
click at [768, 585] on link "Answer key" at bounding box center [752, 586] width 98 height 30
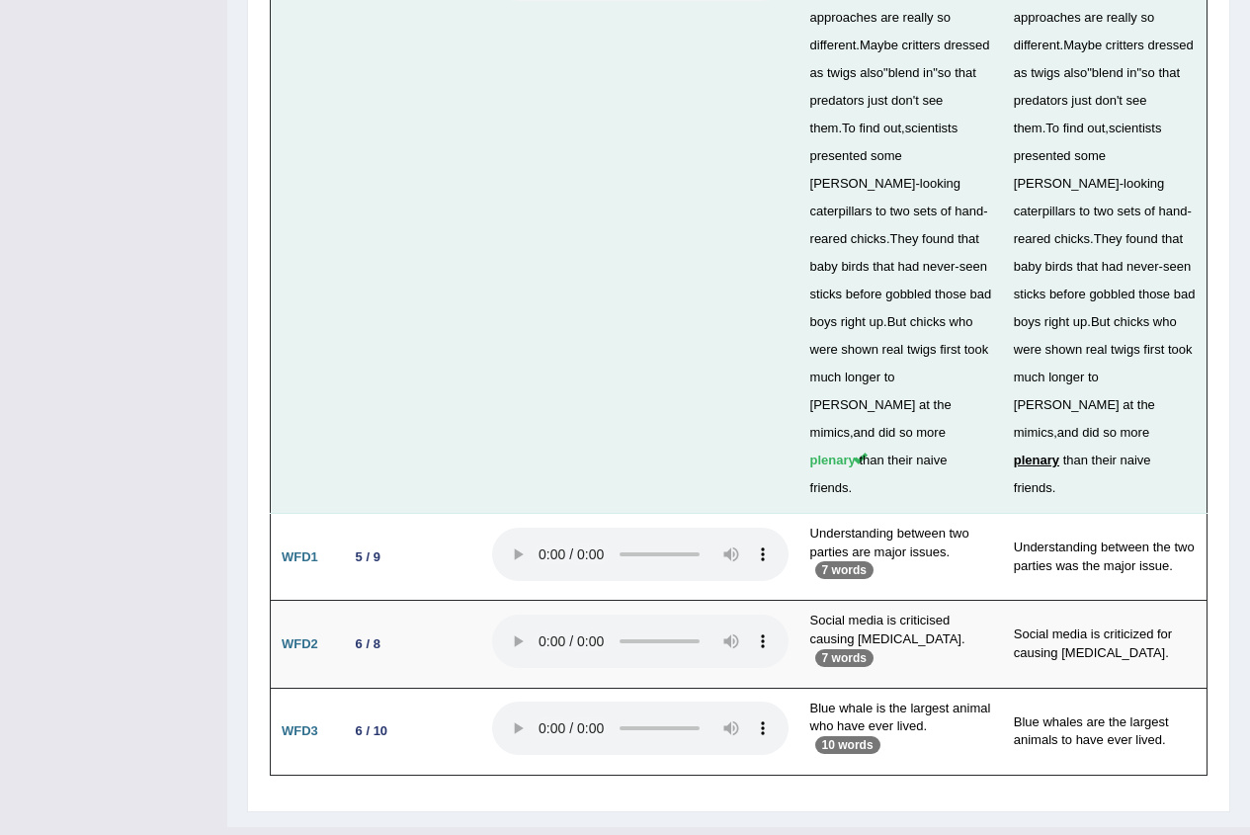
scroll to position [6198, 0]
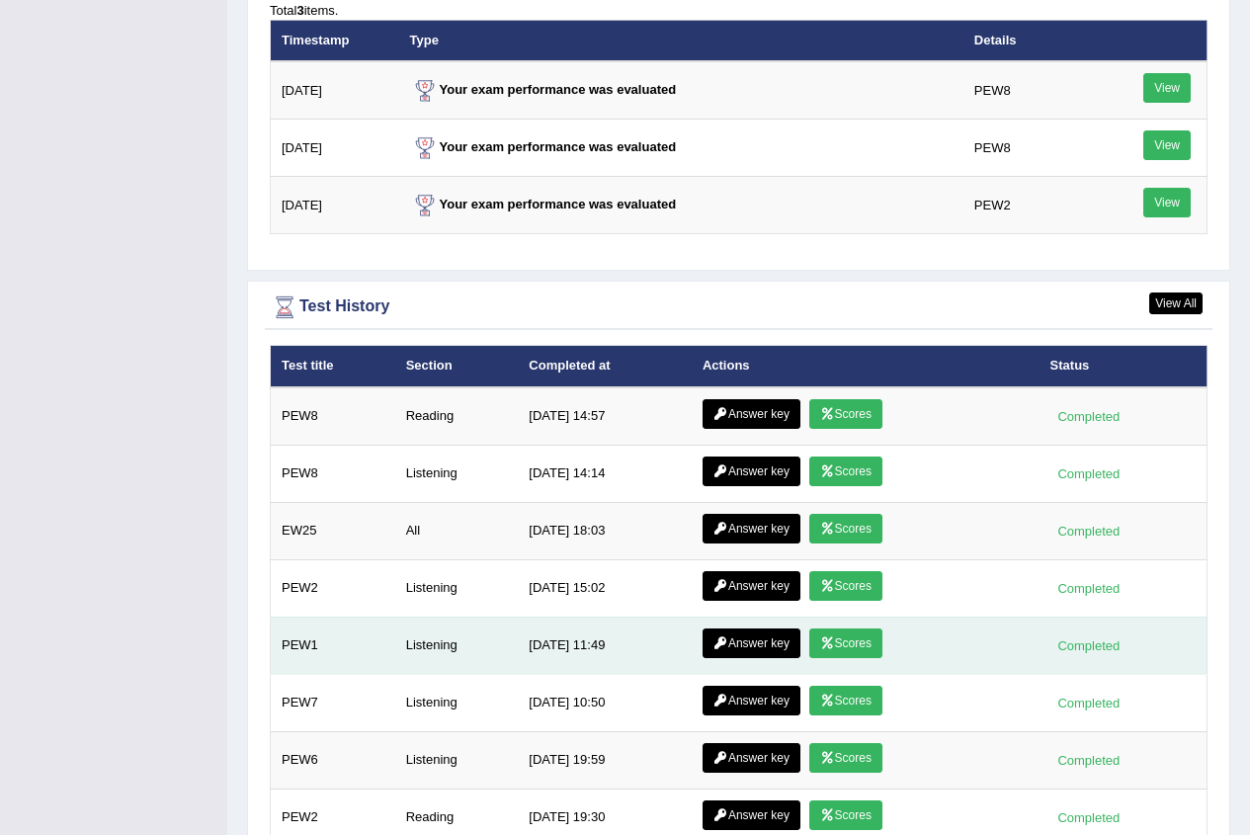
click at [773, 646] on link "Answer key" at bounding box center [752, 644] width 98 height 30
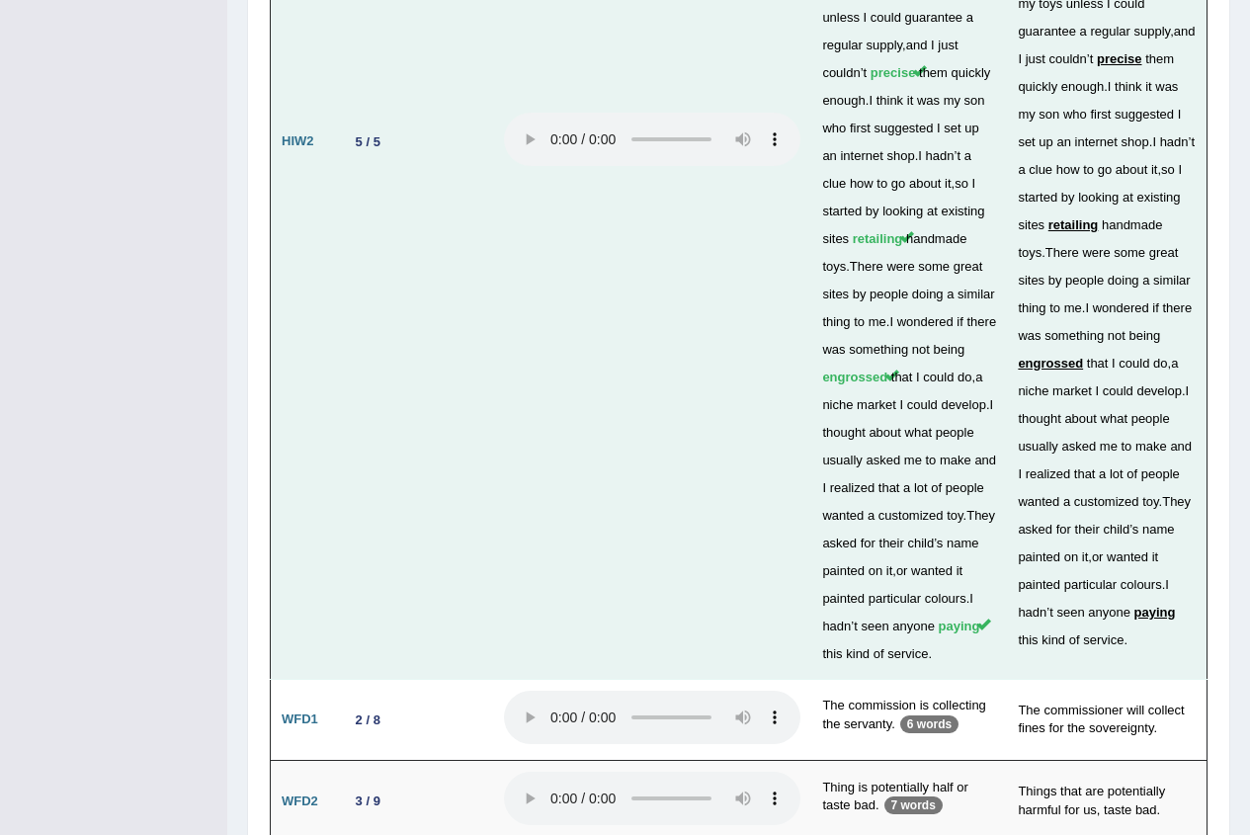
scroll to position [6863, 0]
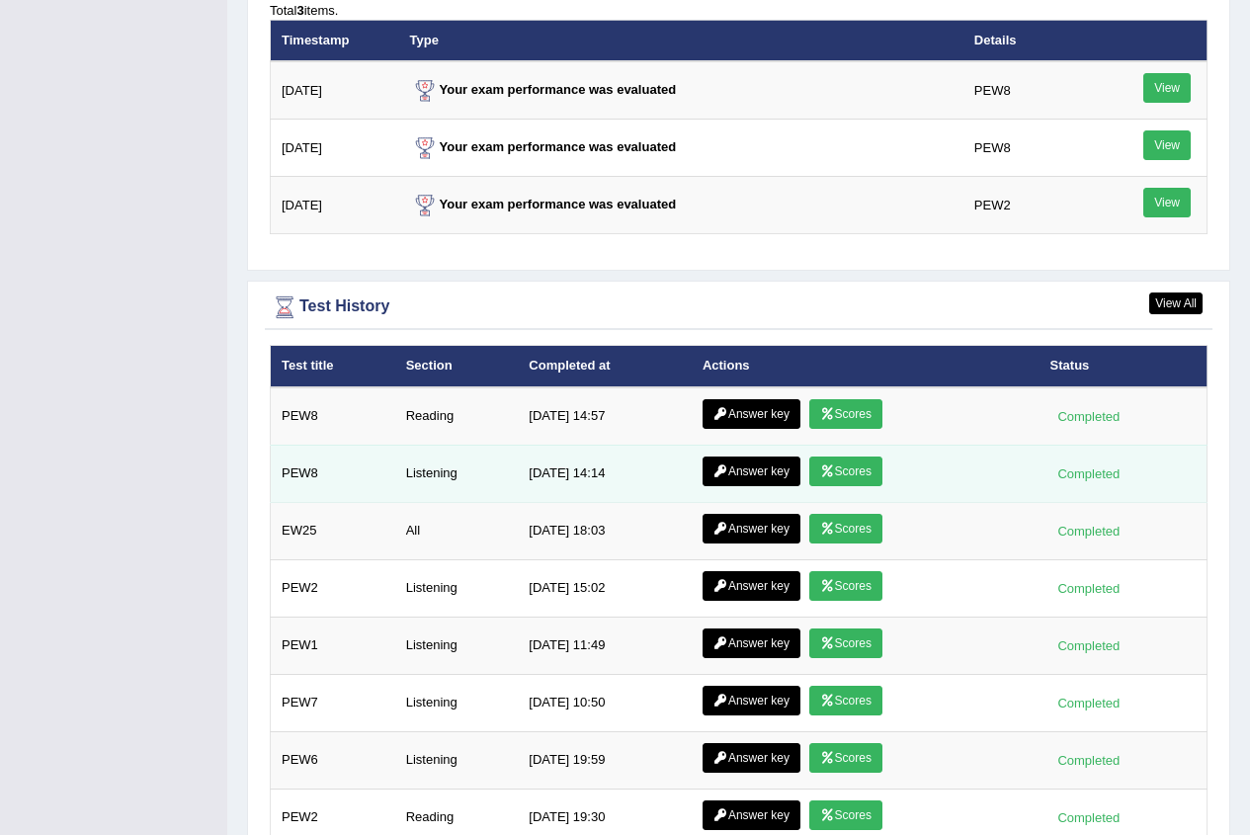
click at [751, 466] on link "Answer key" at bounding box center [752, 472] width 98 height 30
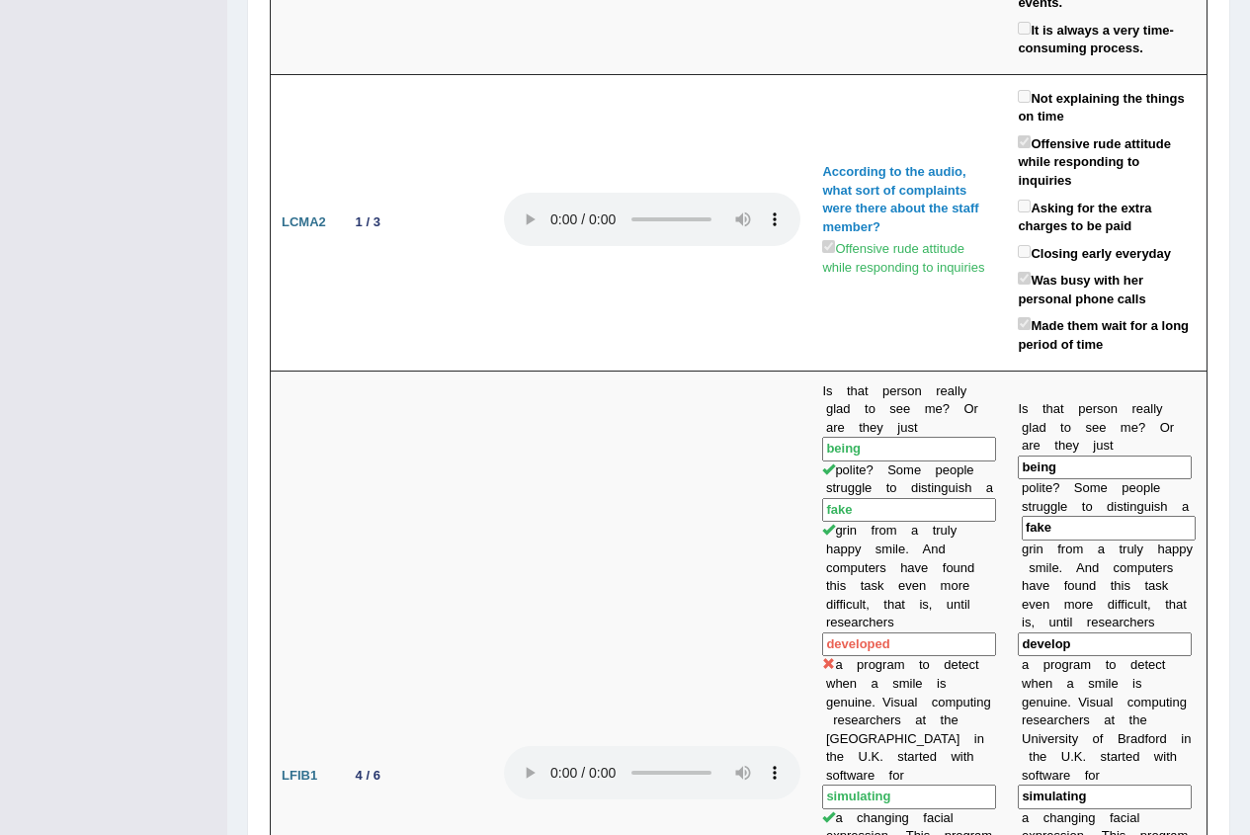
scroll to position [1483, 0]
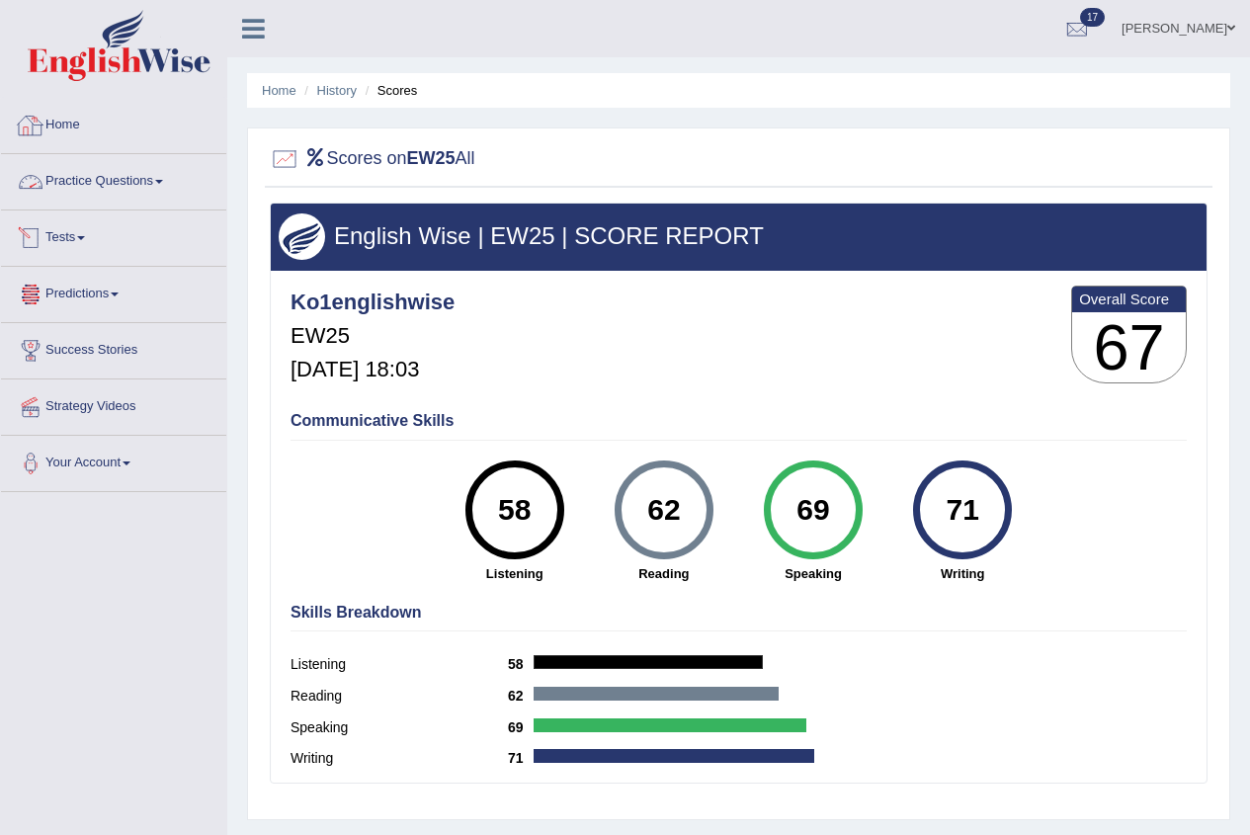
click at [59, 127] on link "Home" at bounding box center [113, 122] width 225 height 49
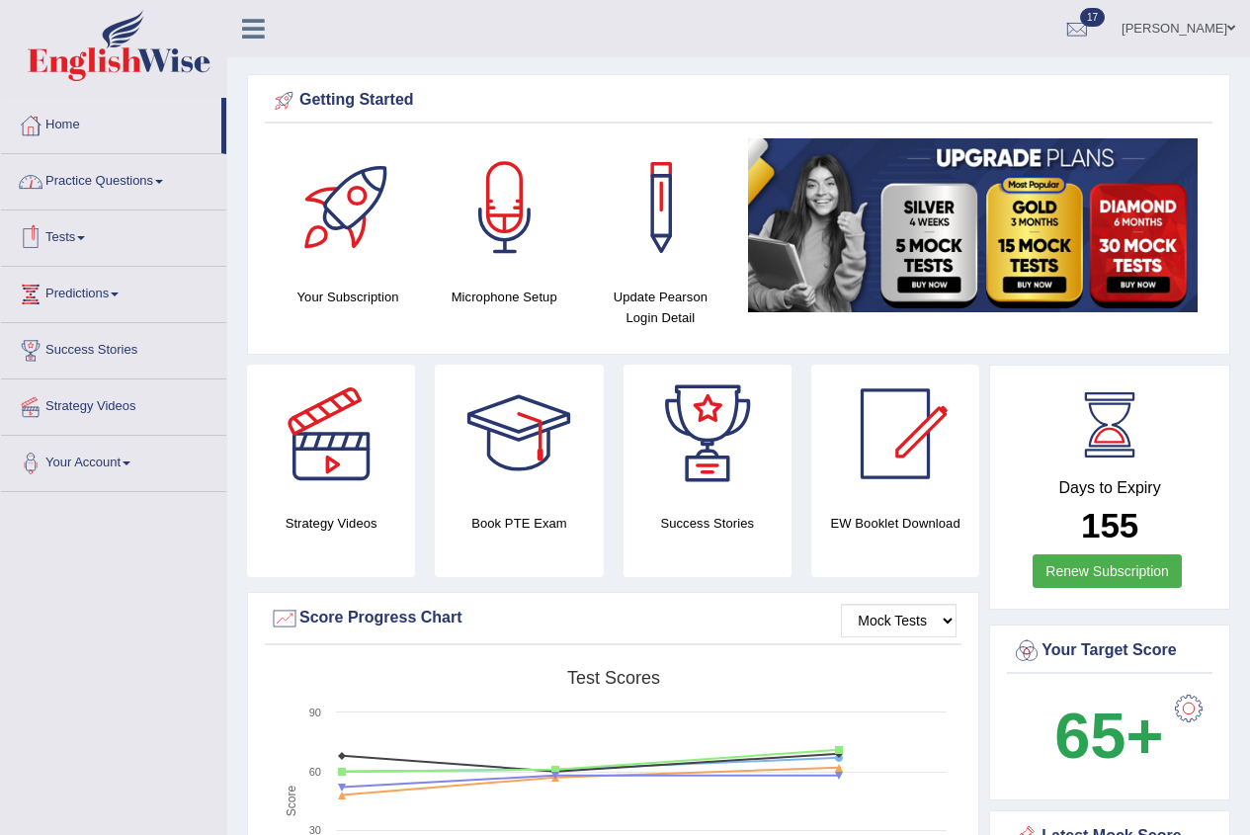
click at [142, 183] on link "Practice Questions" at bounding box center [113, 178] width 225 height 49
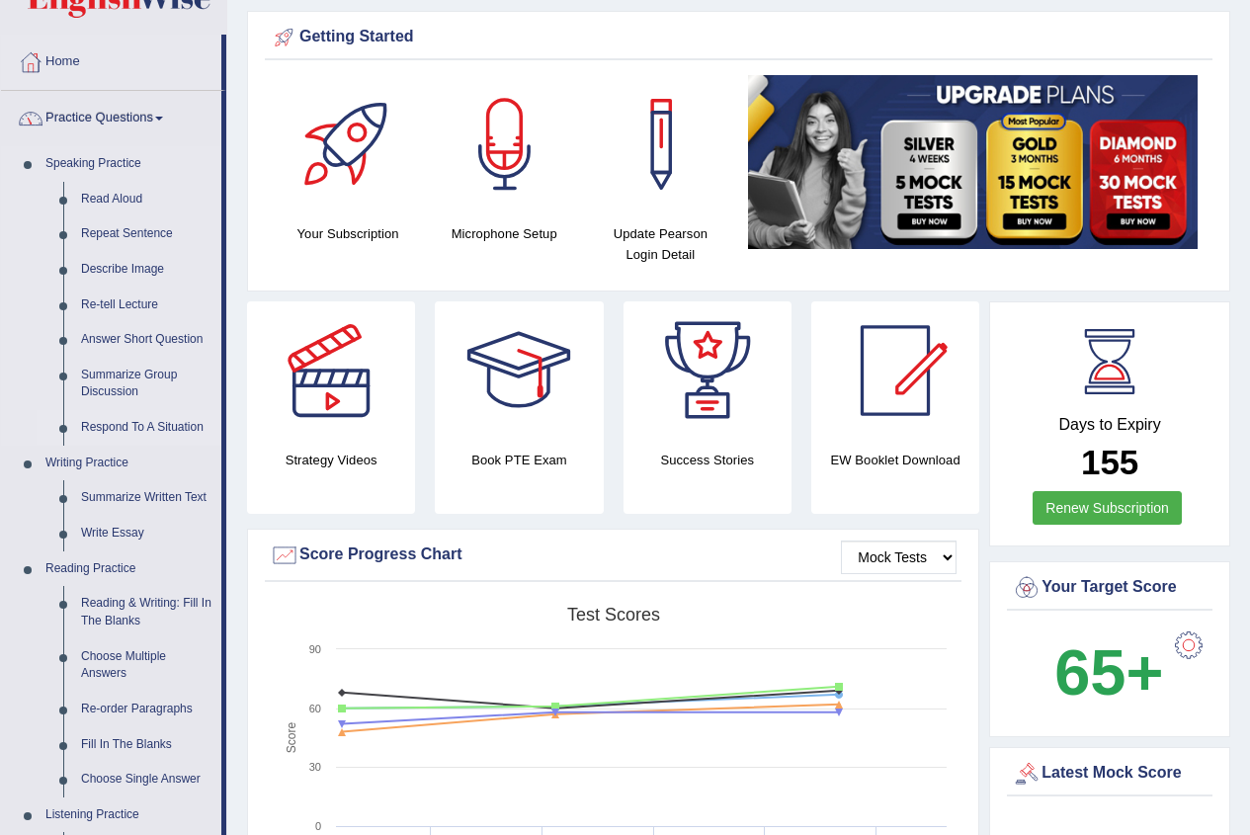
scroll to position [99, 0]
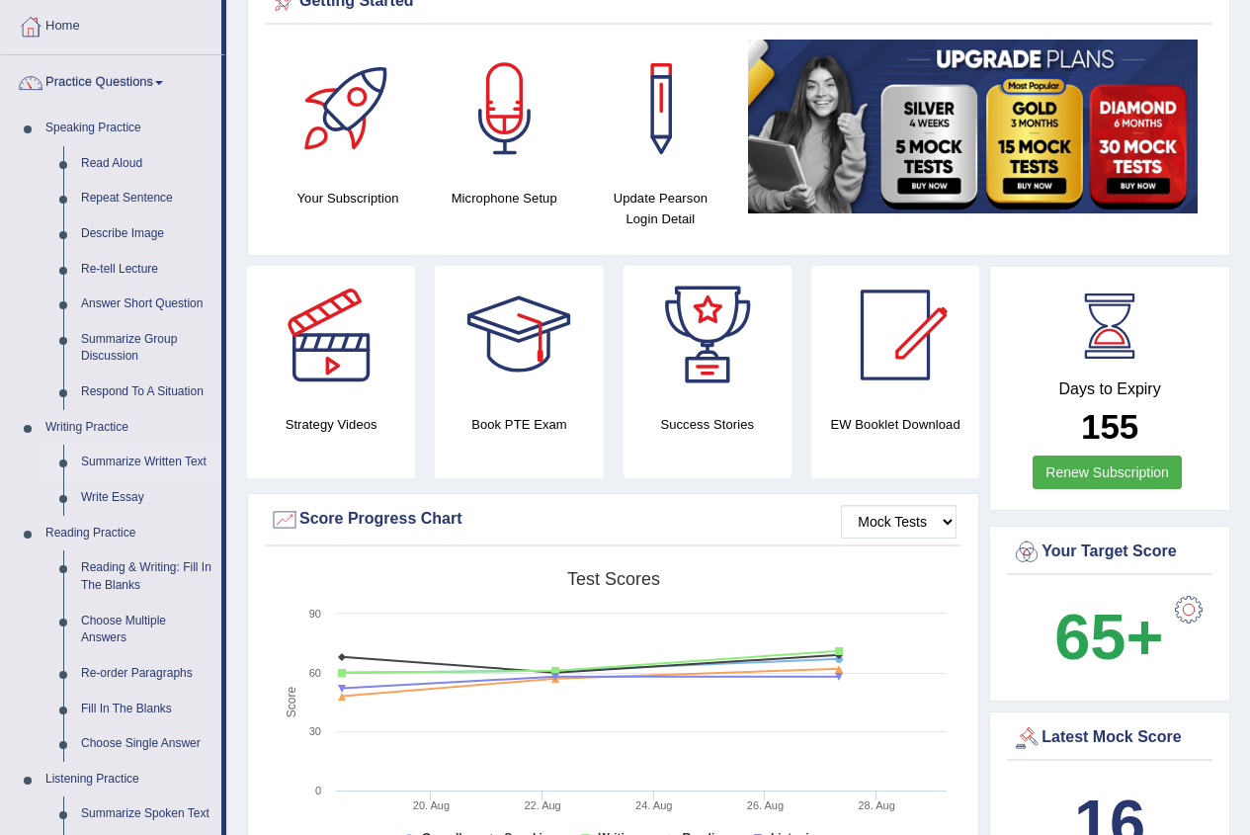
click at [119, 455] on link "Summarize Written Text" at bounding box center [146, 463] width 149 height 36
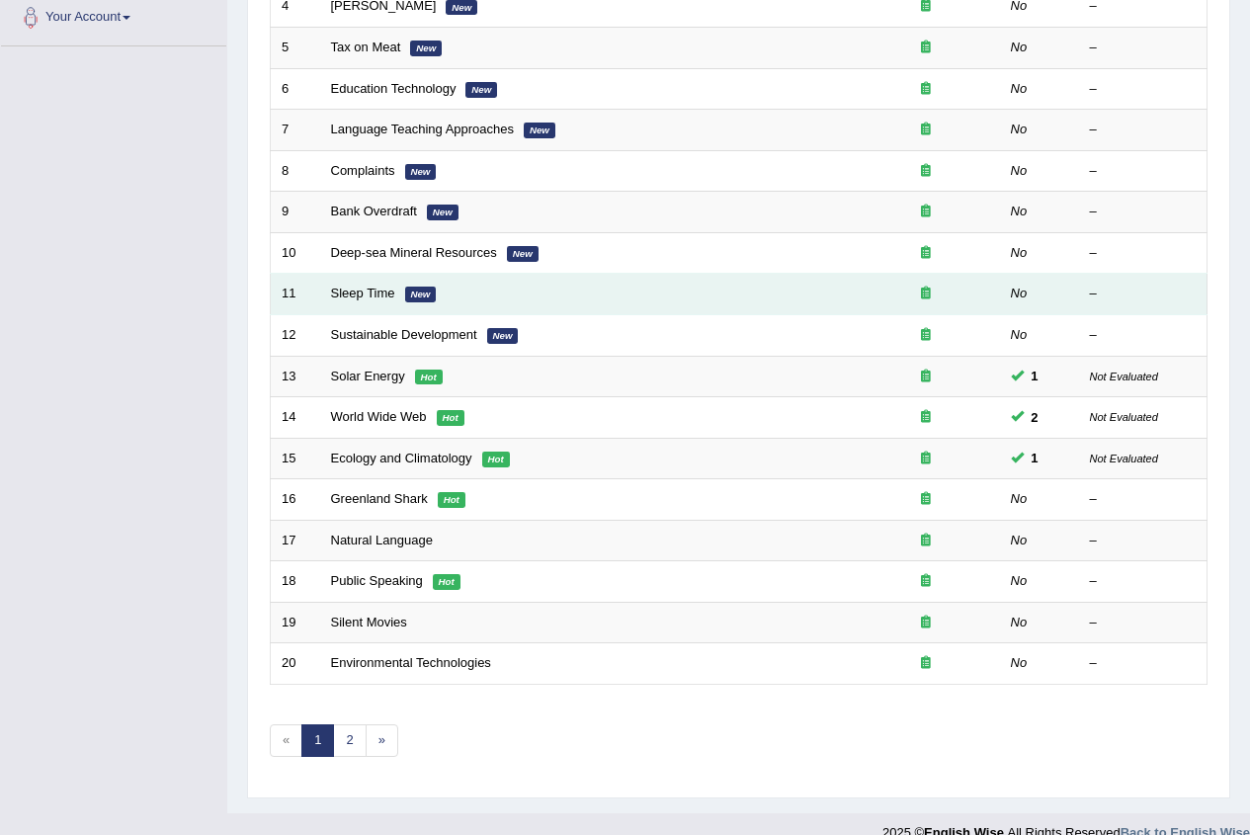
scroll to position [473, 0]
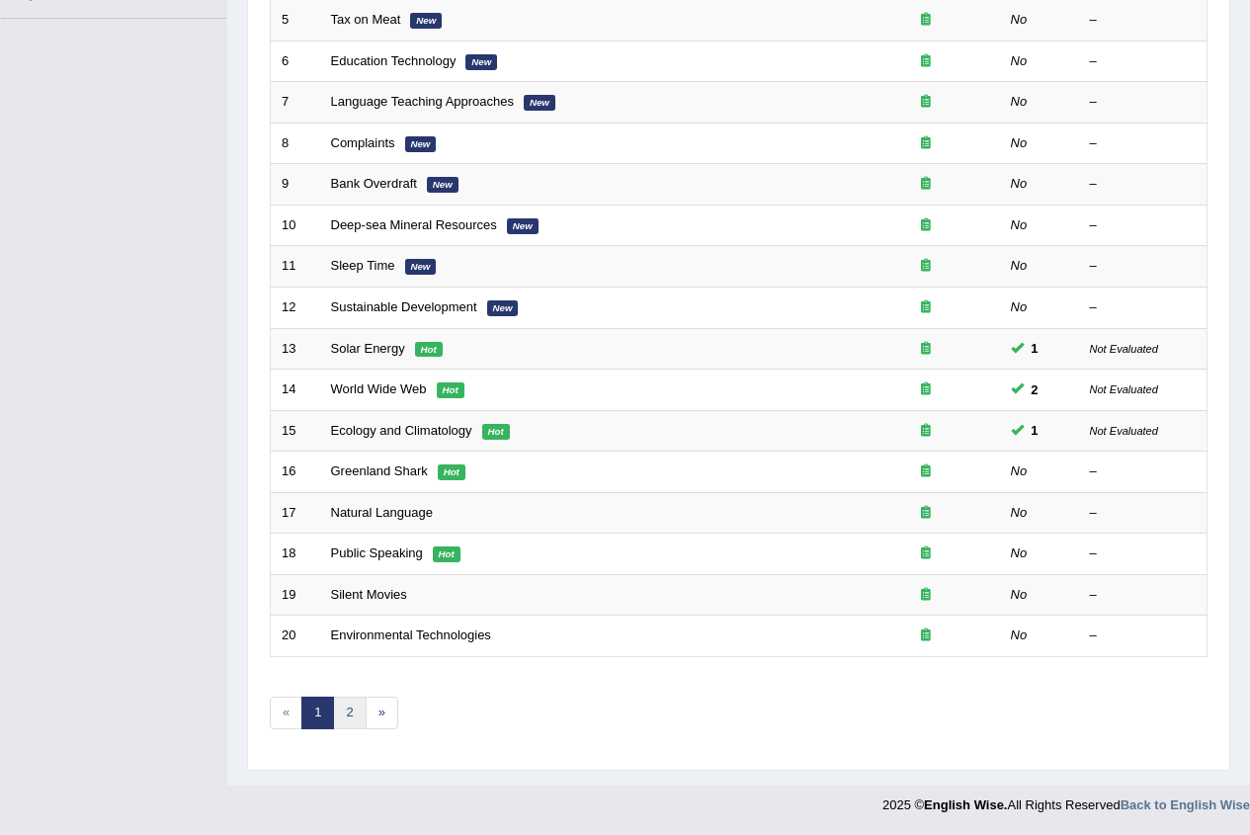
click at [338, 711] on link "2" at bounding box center [349, 713] width 33 height 33
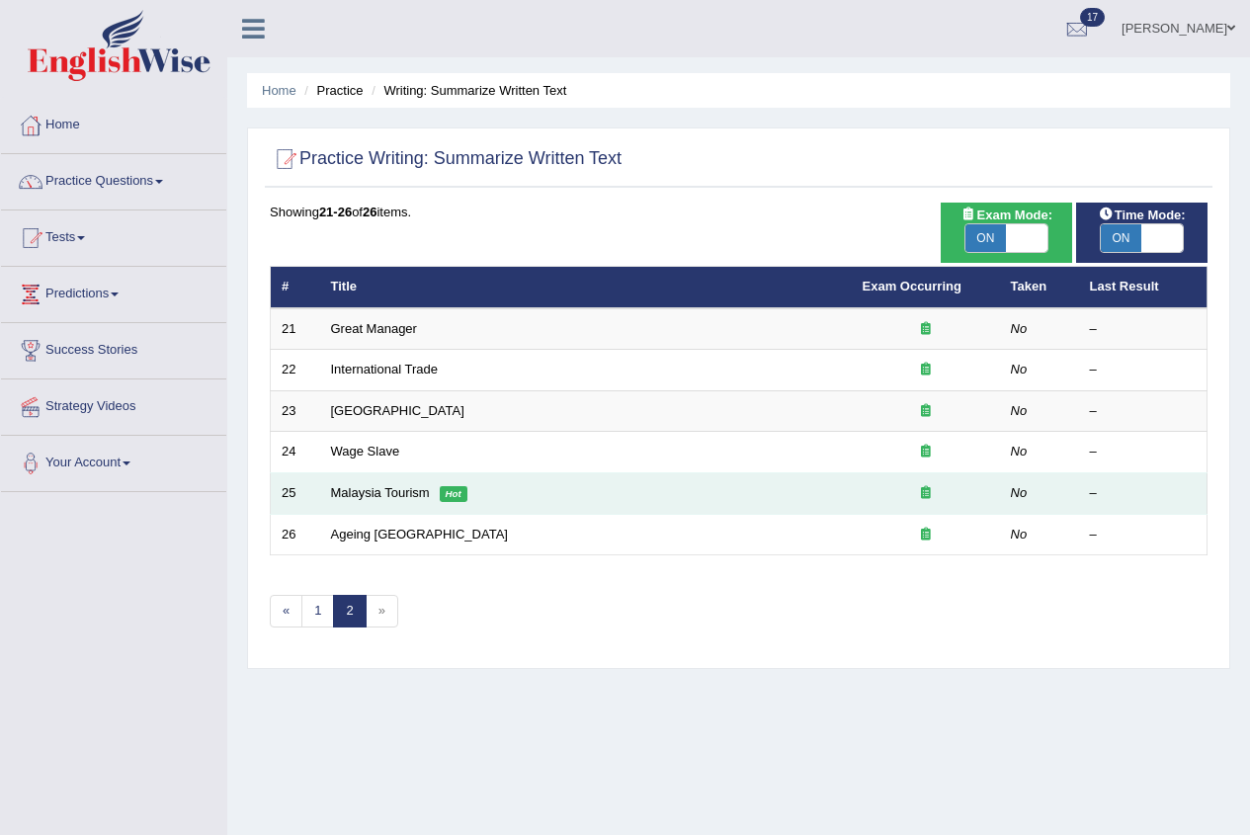
click at [376, 505] on td "Malaysia Tourism Hot" at bounding box center [586, 494] width 532 height 42
click at [420, 490] on link "Malaysia Tourism" at bounding box center [380, 492] width 99 height 15
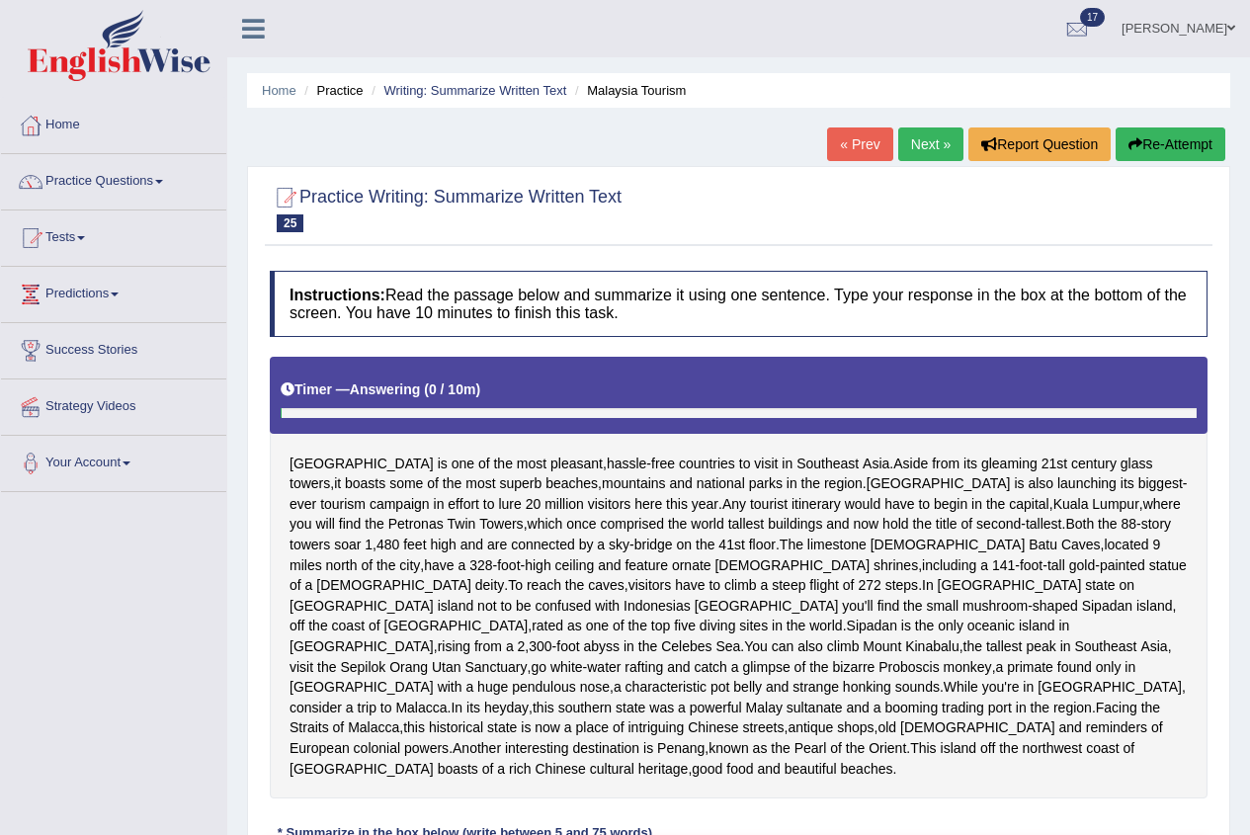
scroll to position [198, 0]
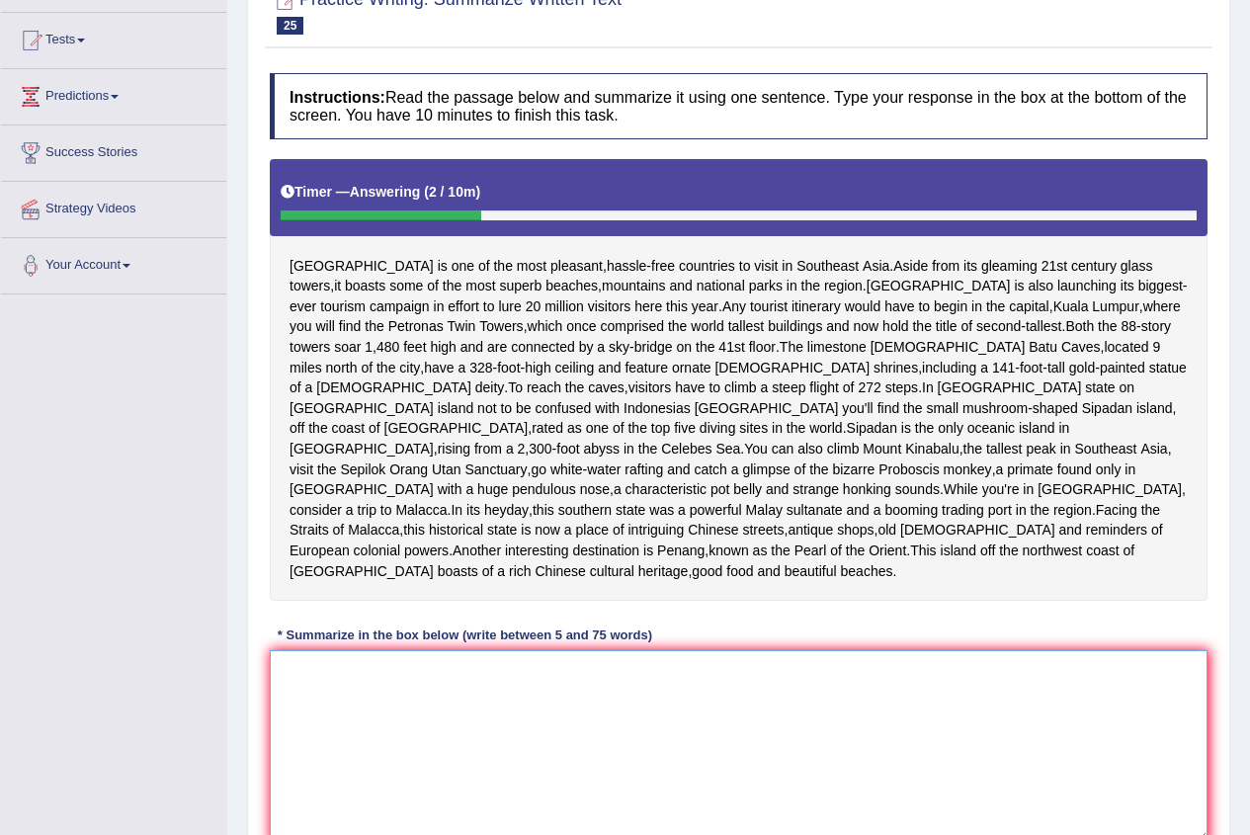
click at [543, 785] on textarea at bounding box center [739, 746] width 938 height 192
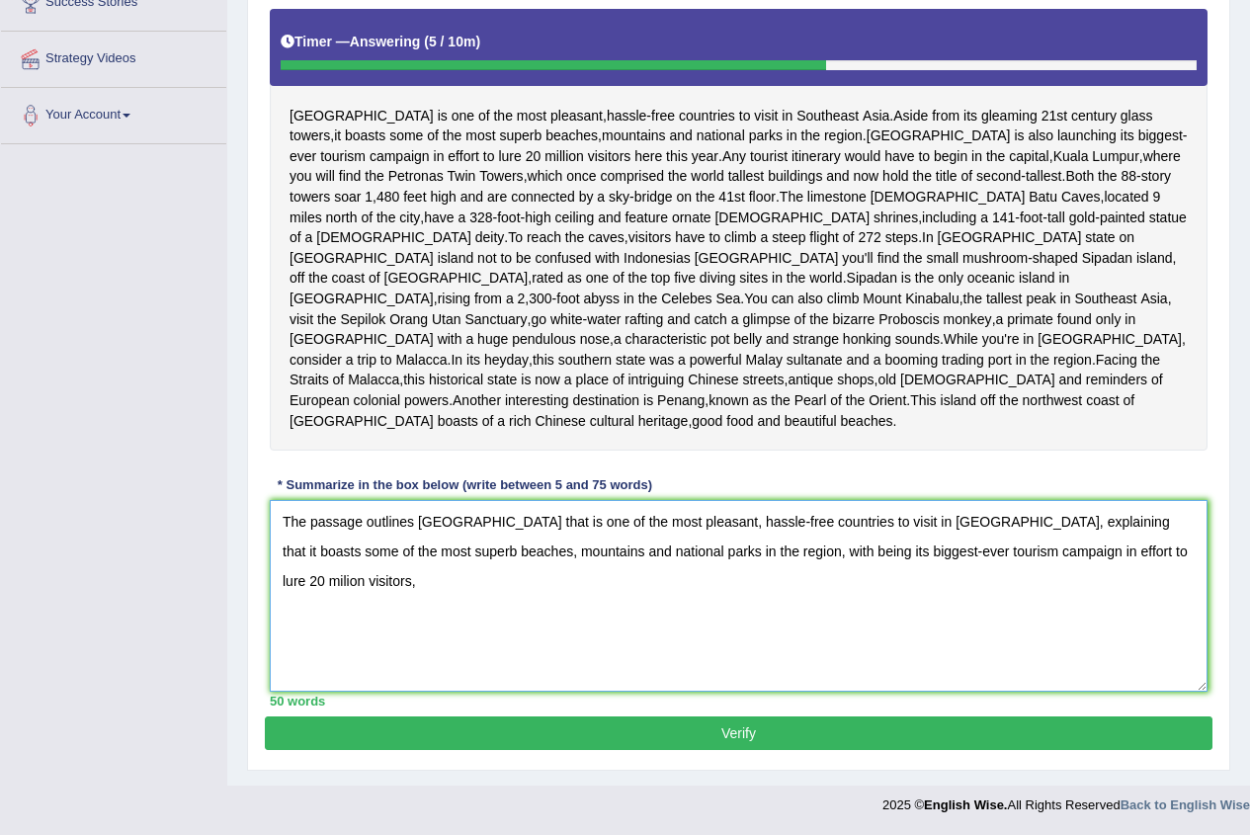
scroll to position [388, 0]
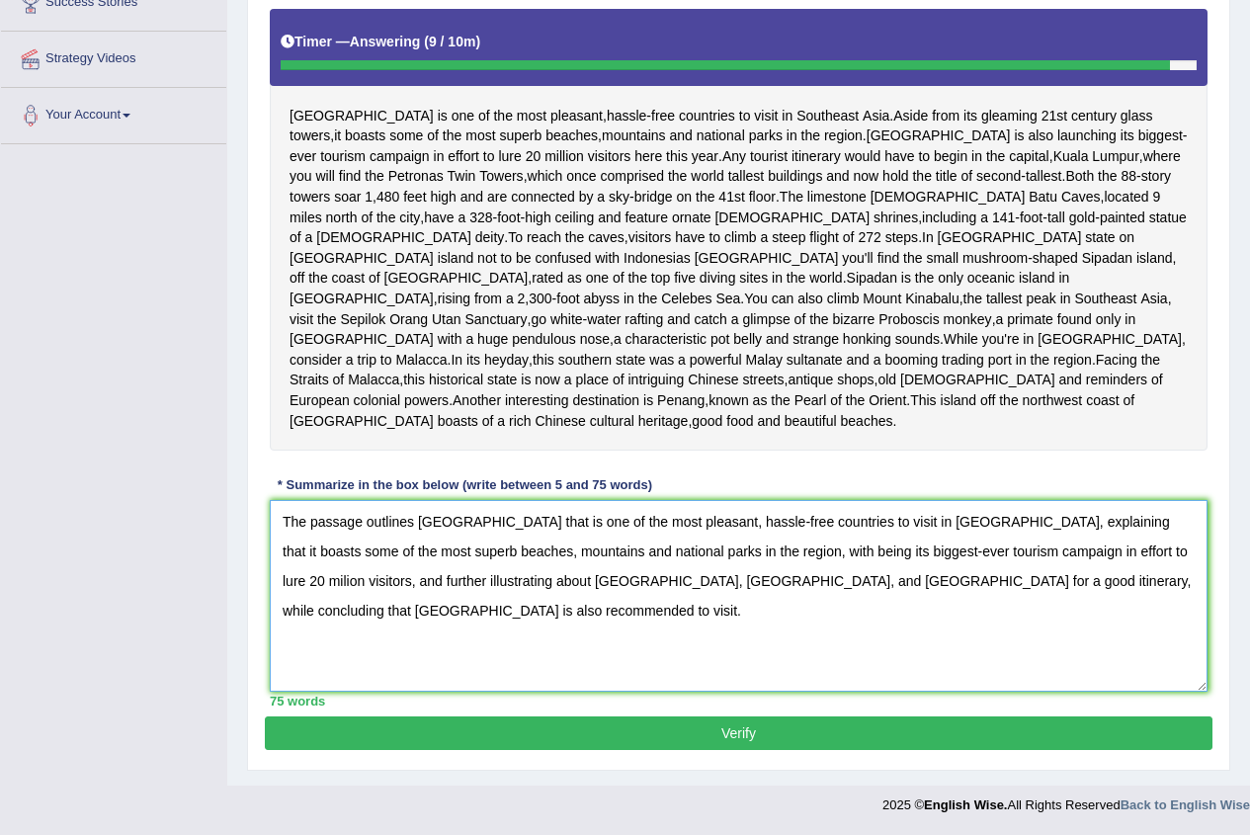
type textarea "The passage outlines Malaysia that is one of the most pleasant, hassle-free cou…"
click at [404, 724] on button "Verify" at bounding box center [739, 734] width 948 height 34
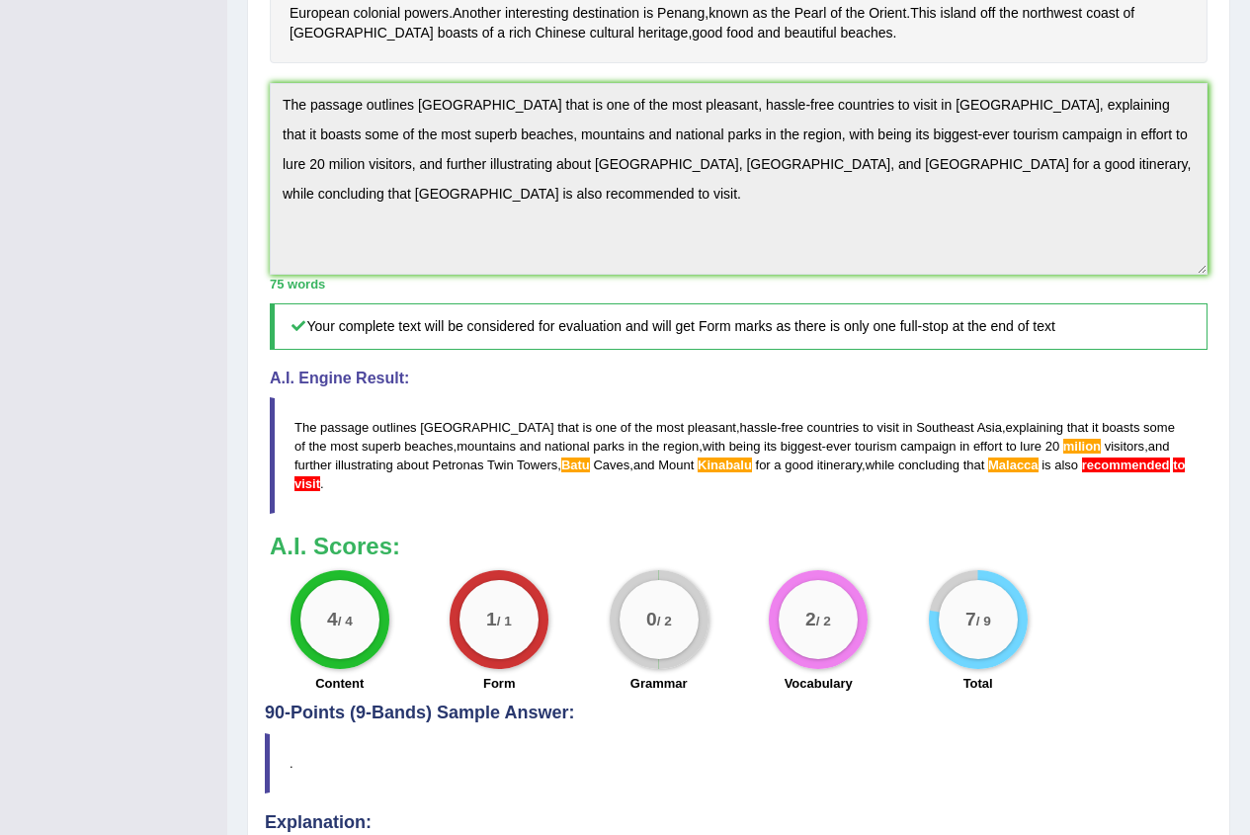
scroll to position [646, 0]
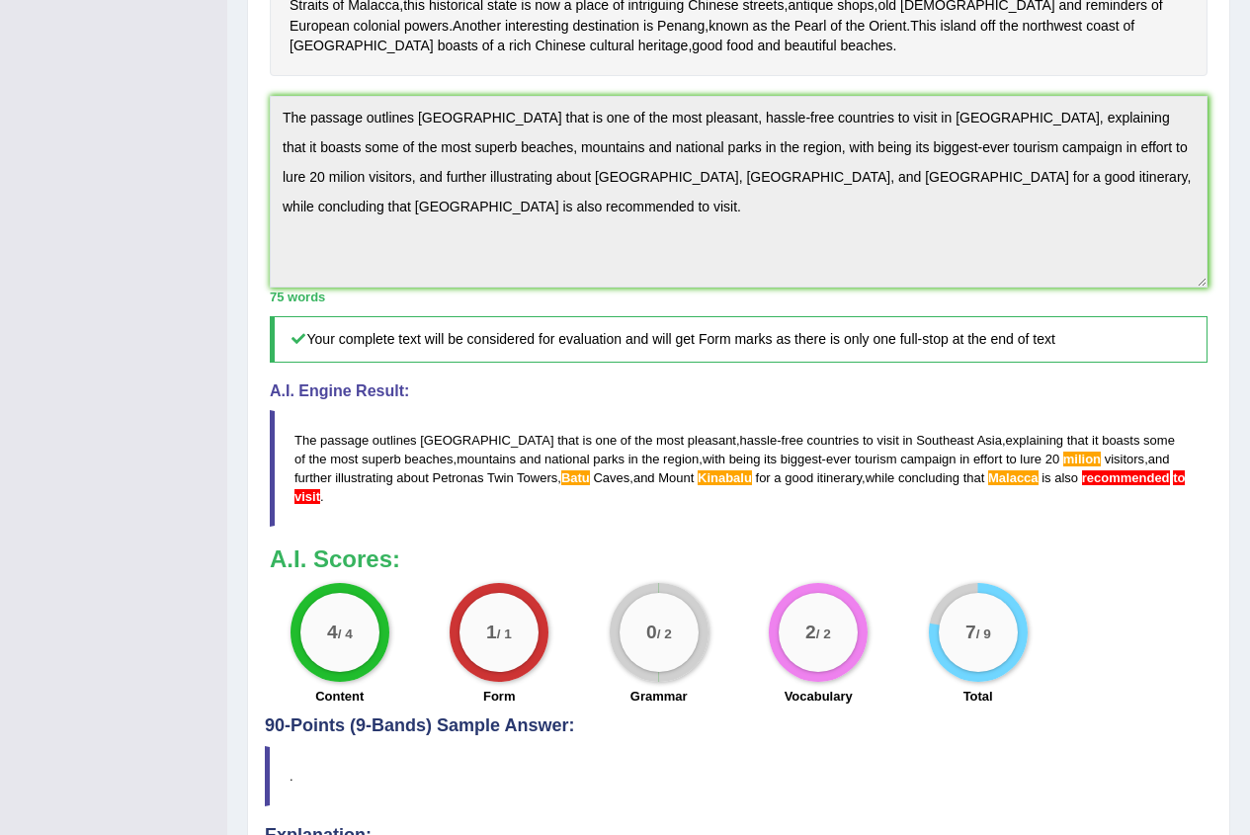
drag, startPoint x: 1181, startPoint y: 542, endPoint x: 290, endPoint y: 473, distance: 894.3
click at [290, 473] on blockquote "The passage outlines Malaysia that is one of the most pleasant , hassle - free …" at bounding box center [739, 468] width 938 height 117
drag, startPoint x: 291, startPoint y: 473, endPoint x: 1012, endPoint y: 613, distance: 735.1
click at [1010, 616] on div "Instructions: Read the passage below and summarize it using one sentence. Type …" at bounding box center [739, 165] width 948 height 1102
click at [260, 164] on div "Practice Writing: Summarize Written Text 25 Malaysia Tourism Instructions: Read…" at bounding box center [739, 233] width 984 height 1427
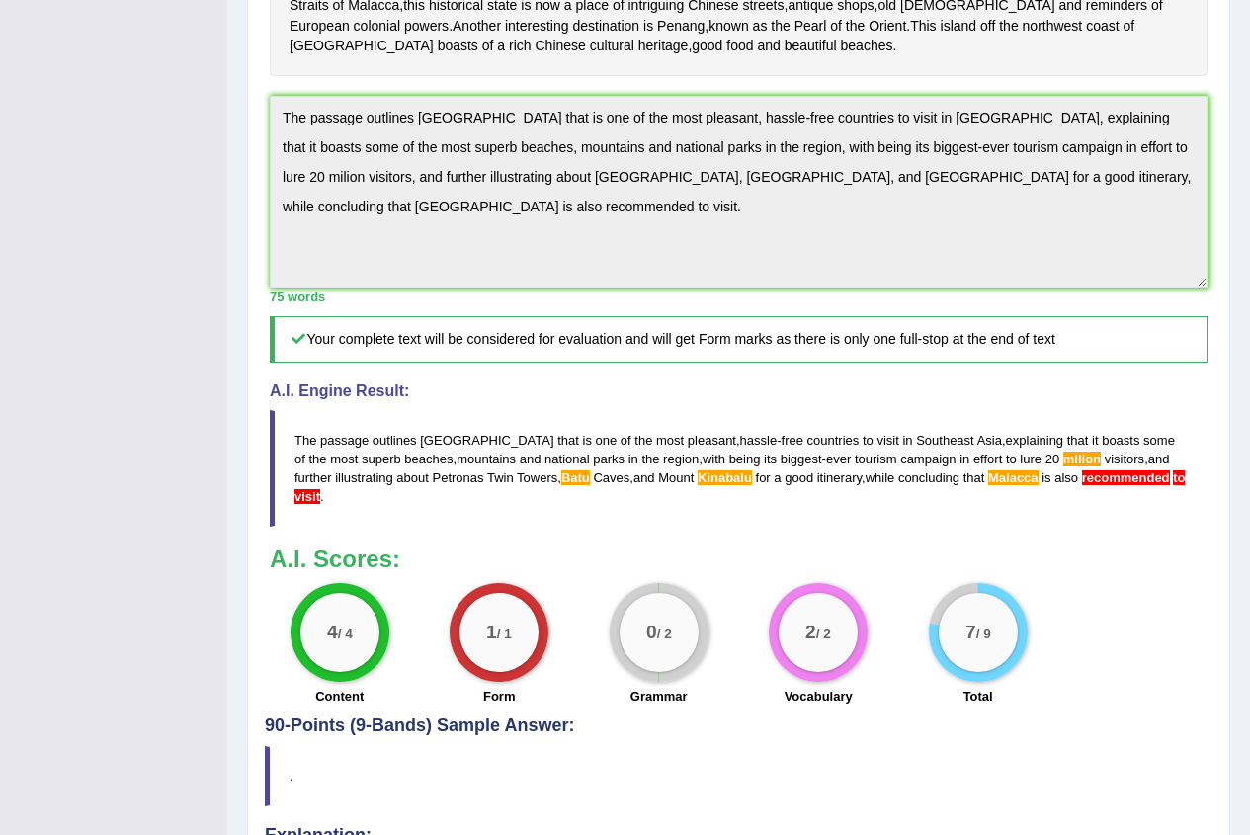
click at [122, 231] on div "Toggle navigation Home Practice Questions Speaking Practice Read Aloud Repeat S…" at bounding box center [625, 178] width 1250 height 1648
click at [117, 216] on div "Toggle navigation Home Practice Questions Speaking Practice Read Aloud Repeat S…" at bounding box center [625, 178] width 1250 height 1648
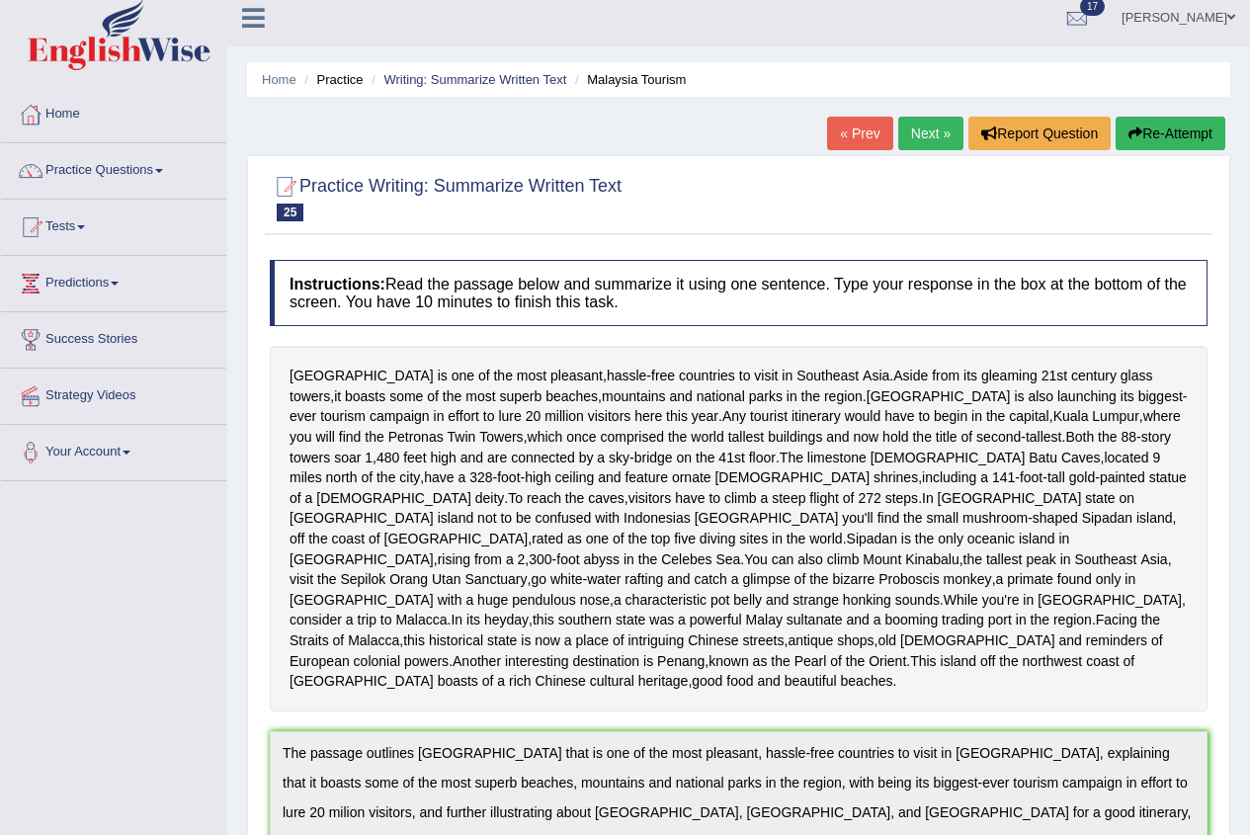
scroll to position [0, 0]
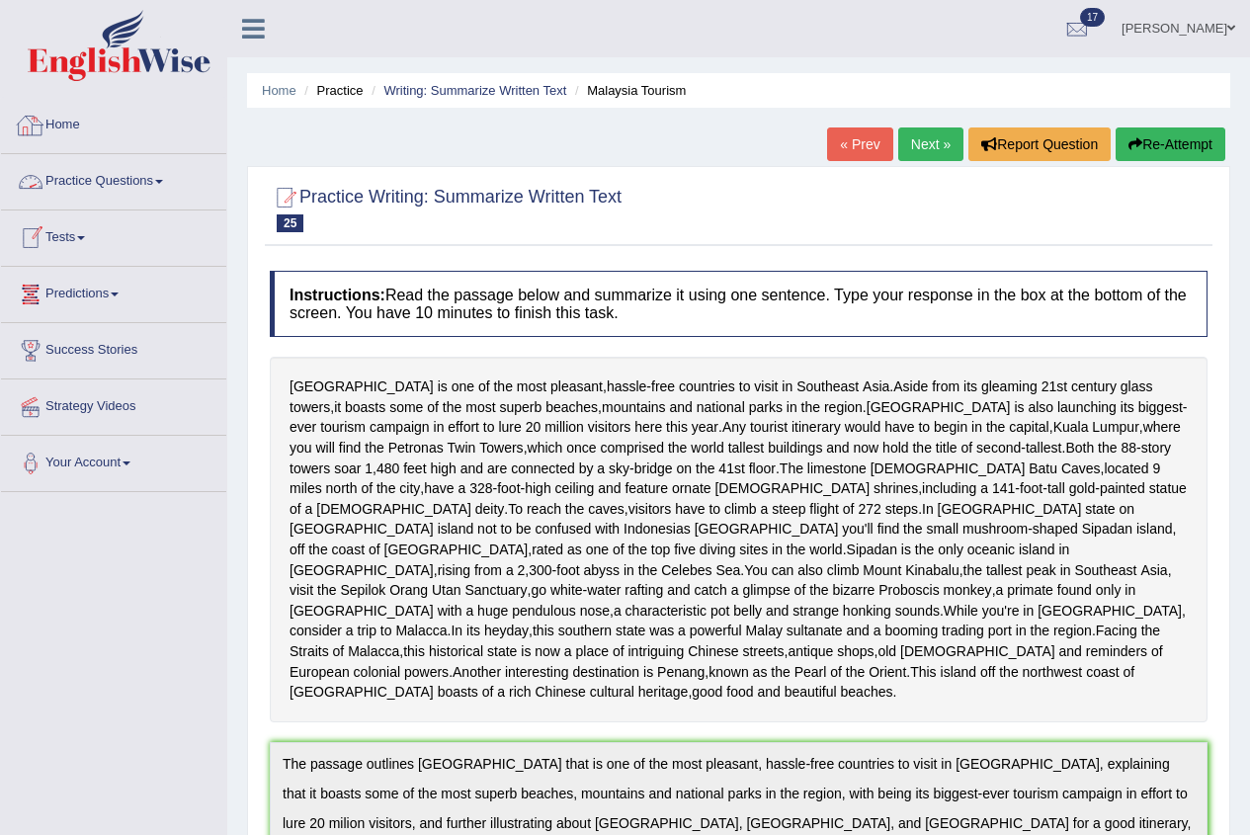
click at [76, 135] on link "Home" at bounding box center [113, 122] width 225 height 49
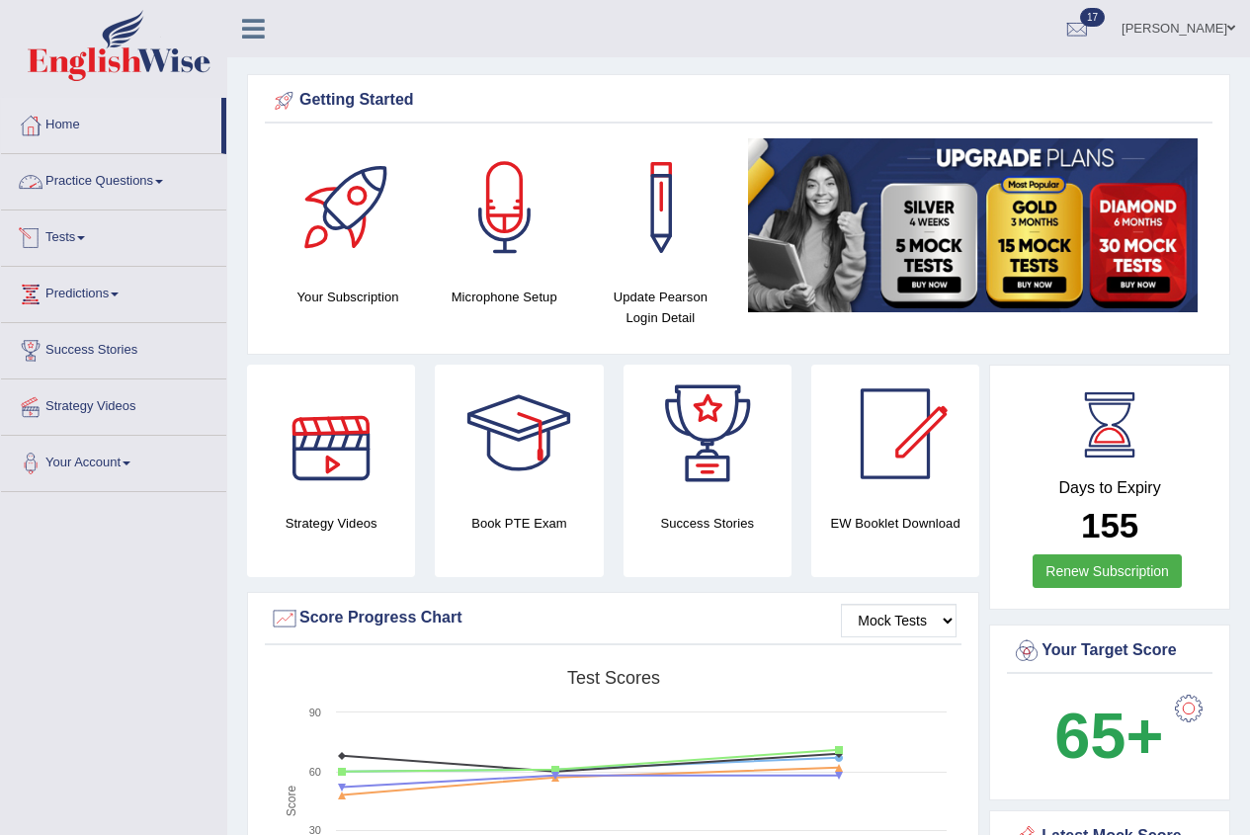
click at [129, 182] on link "Practice Questions" at bounding box center [113, 178] width 225 height 49
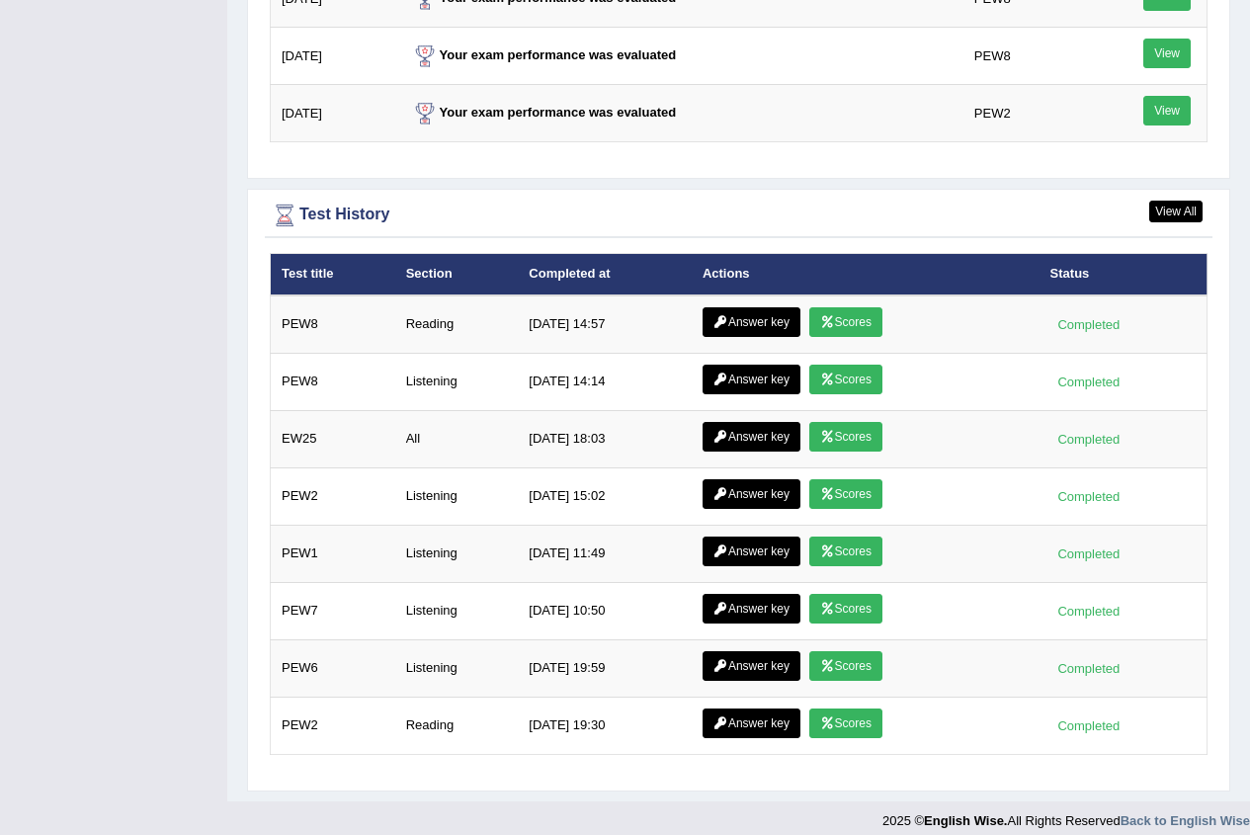
scroll to position [2570, 0]
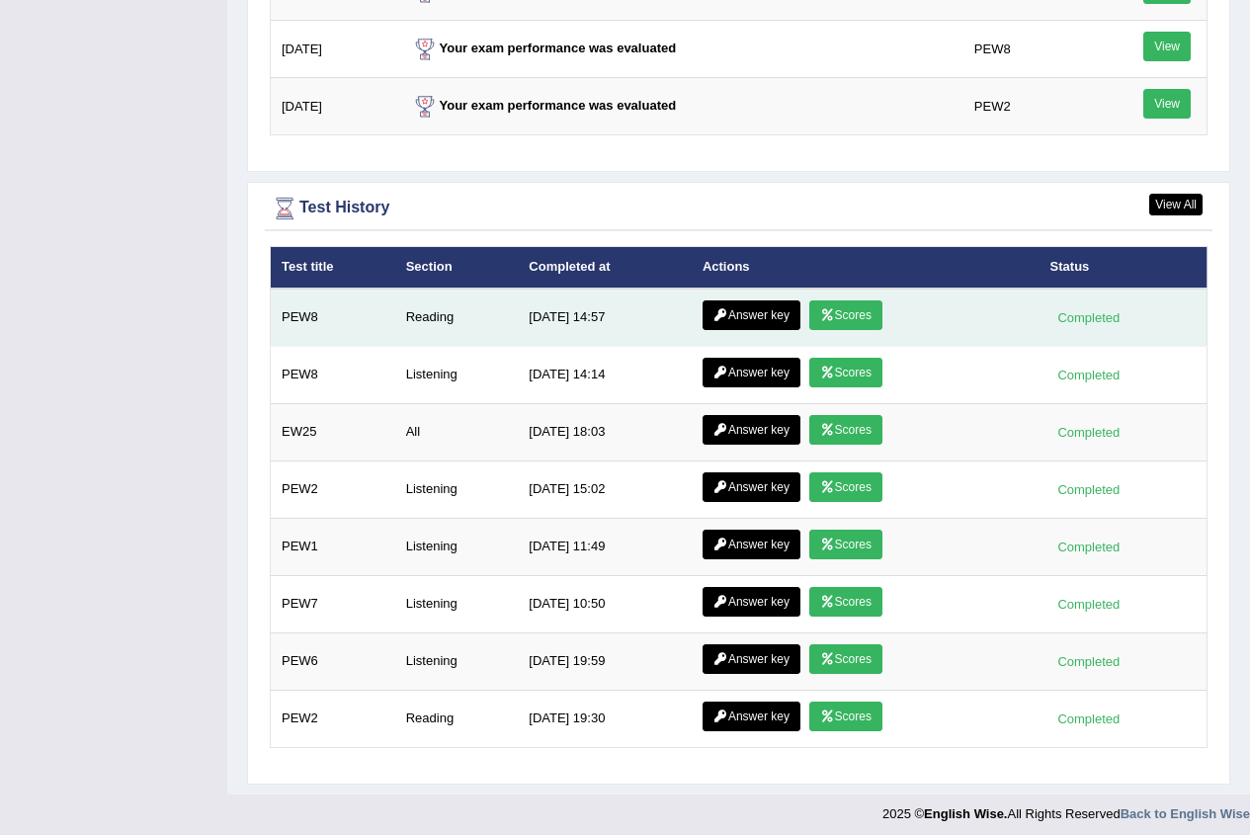
click at [837, 321] on link "Scores" at bounding box center [846, 316] width 73 height 30
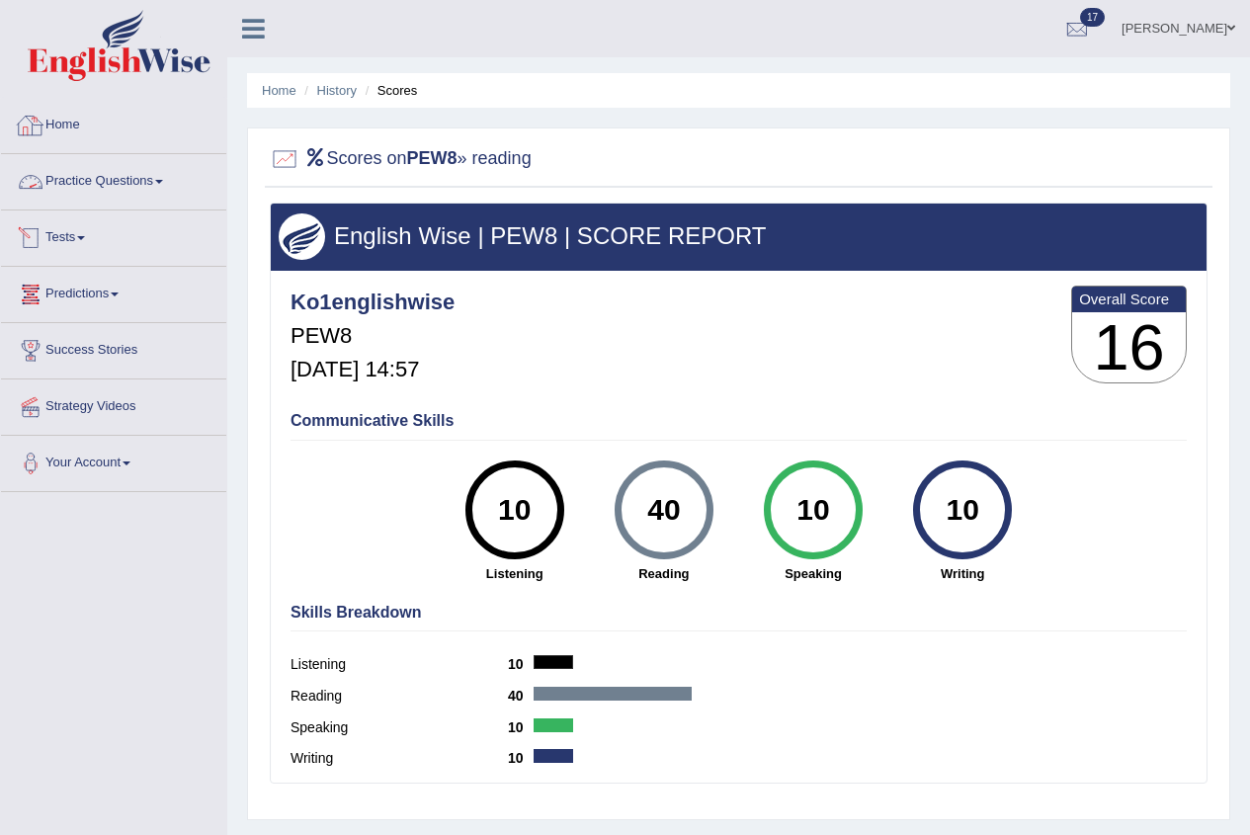
click at [73, 124] on link "Home" at bounding box center [113, 122] width 225 height 49
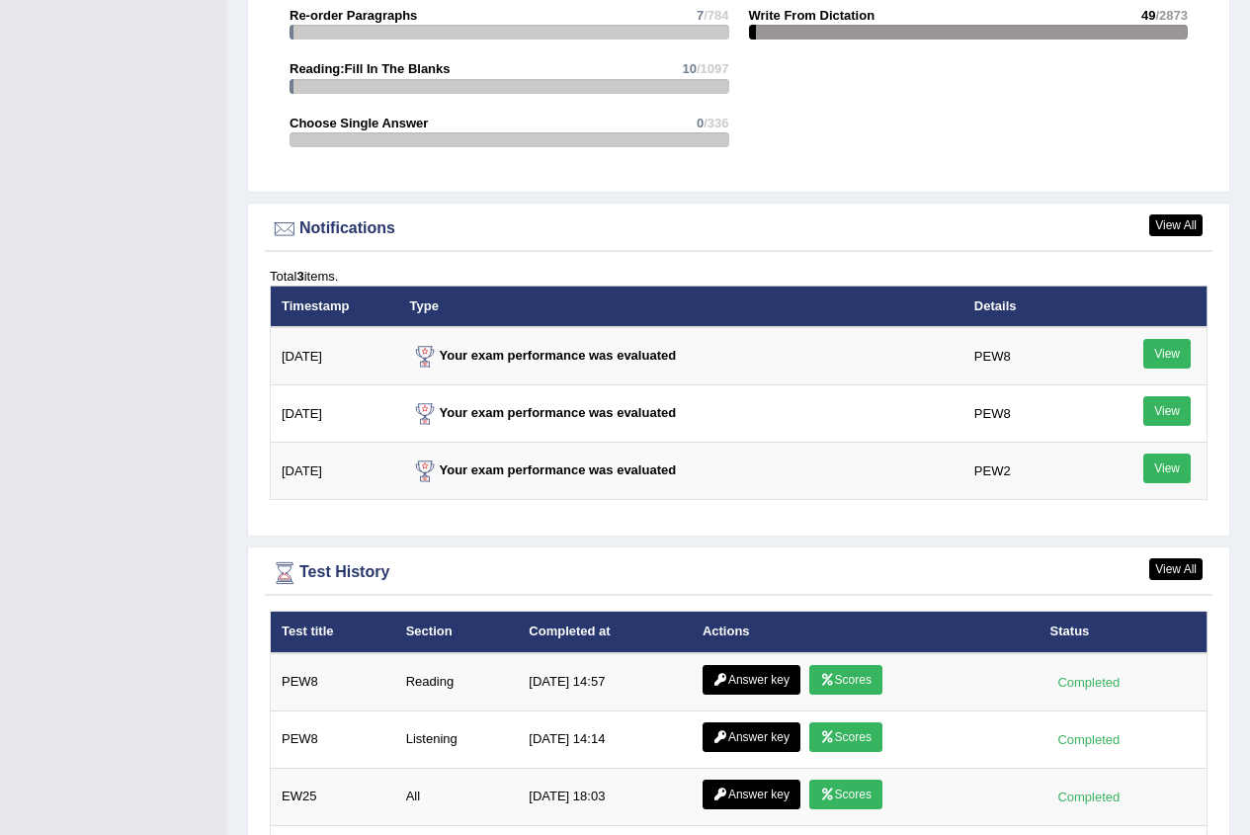
scroll to position [2274, 0]
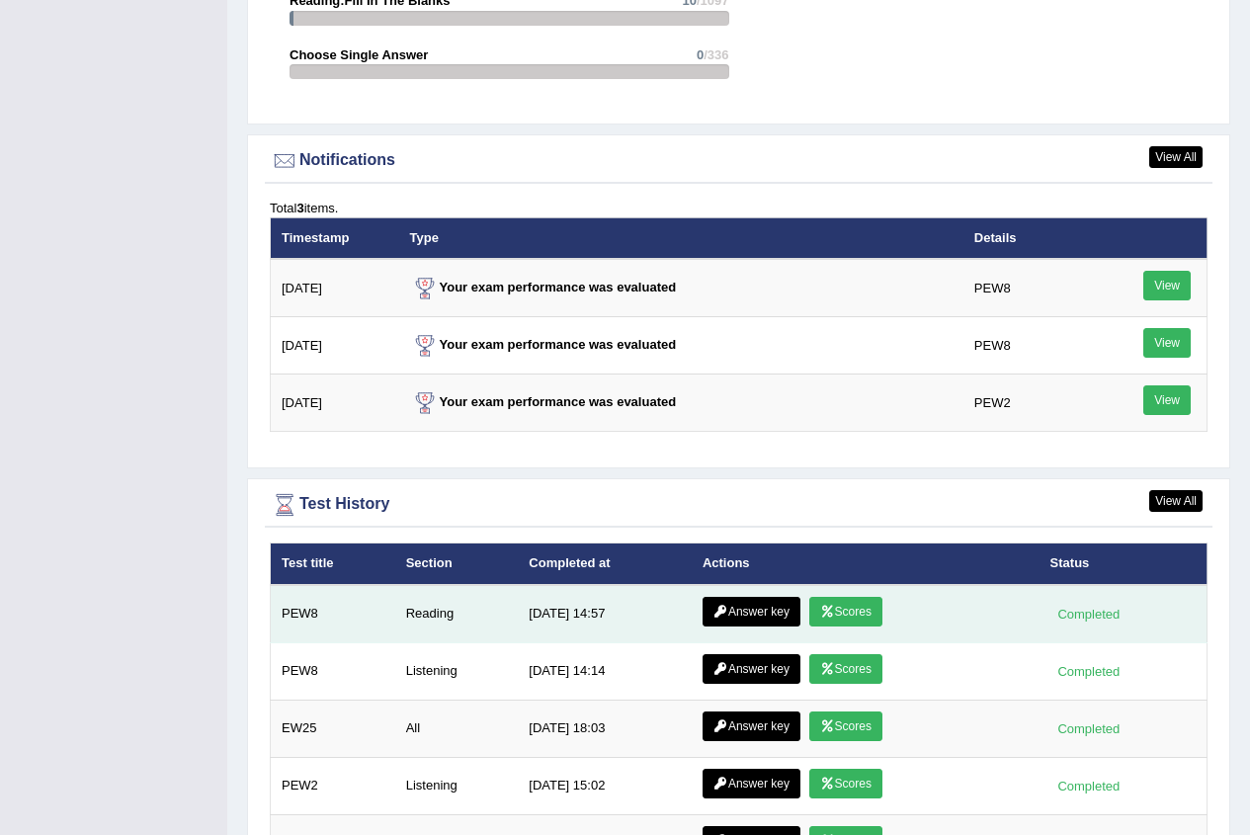
click at [820, 608] on icon at bounding box center [827, 612] width 15 height 12
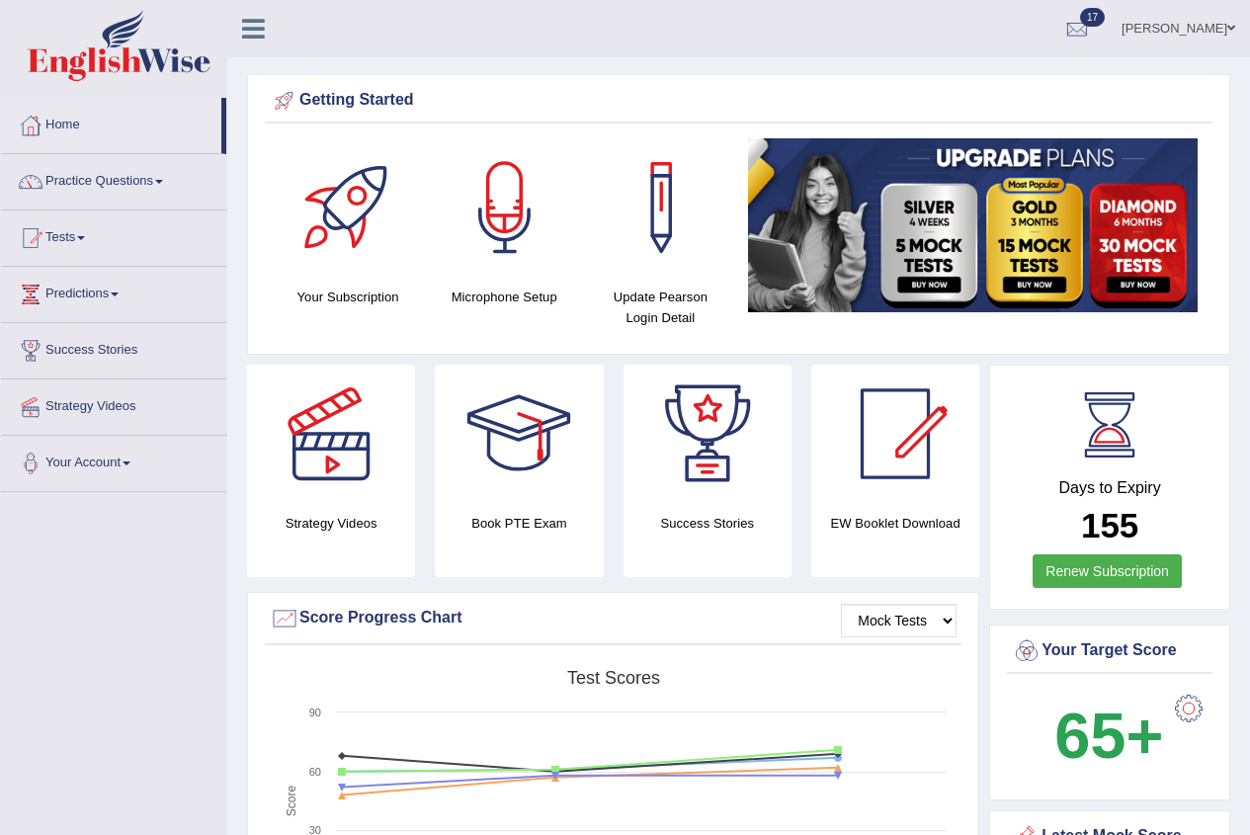
click at [99, 178] on link "Practice Questions" at bounding box center [113, 178] width 225 height 49
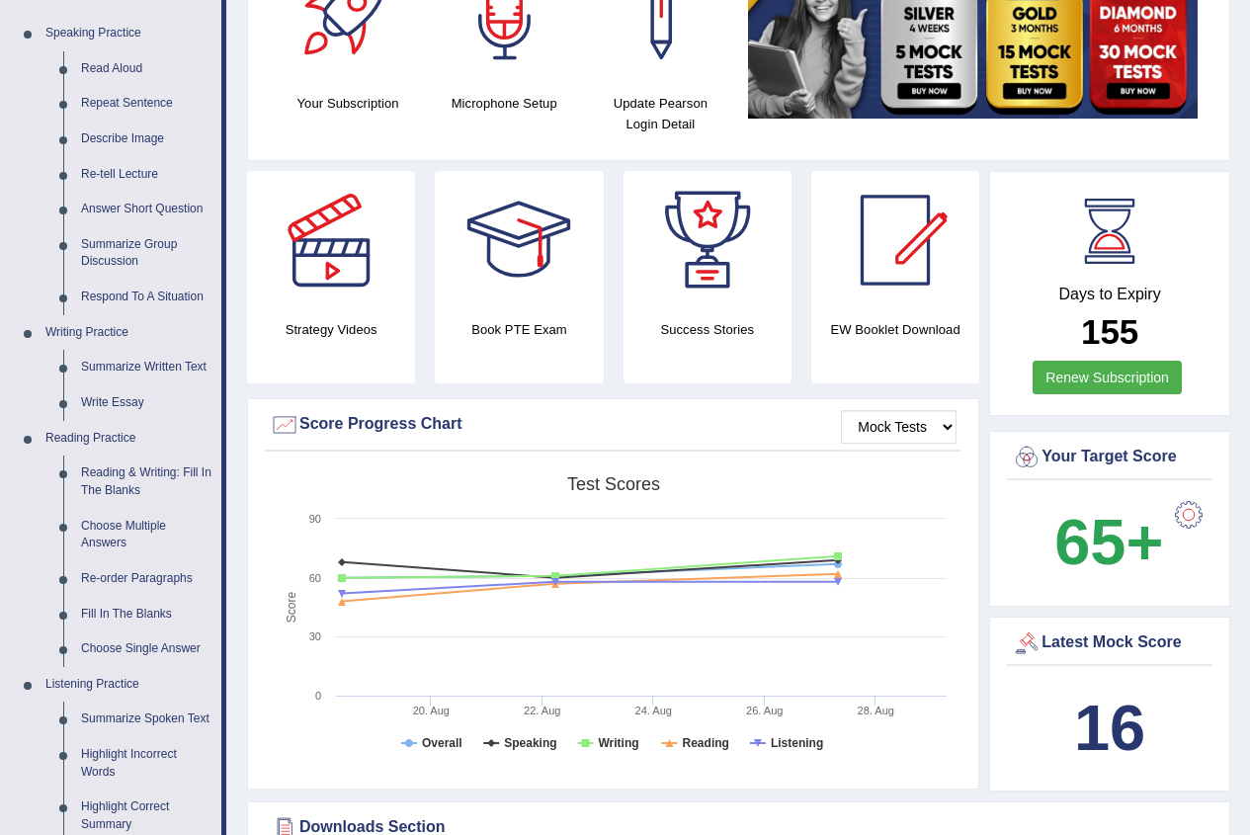
scroll to position [198, 0]
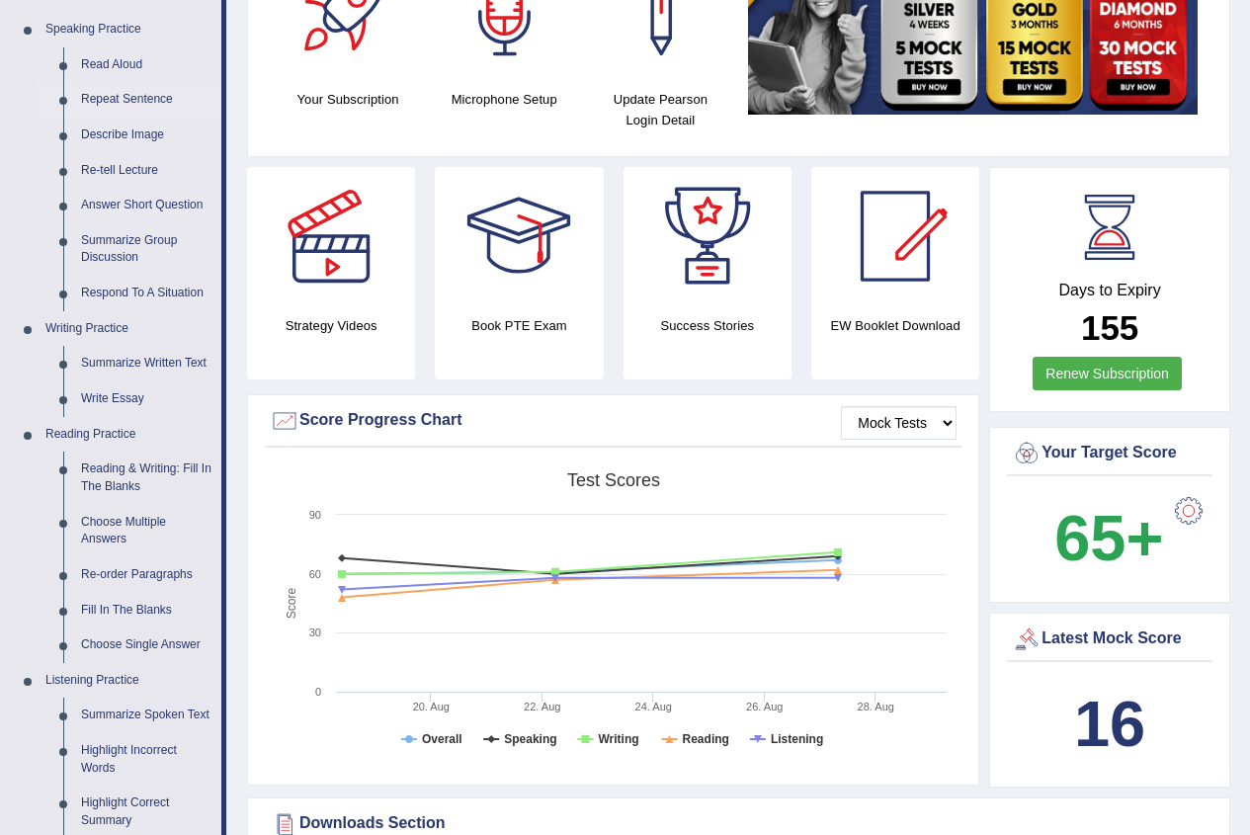
click at [129, 96] on link "Repeat Sentence" at bounding box center [146, 100] width 149 height 36
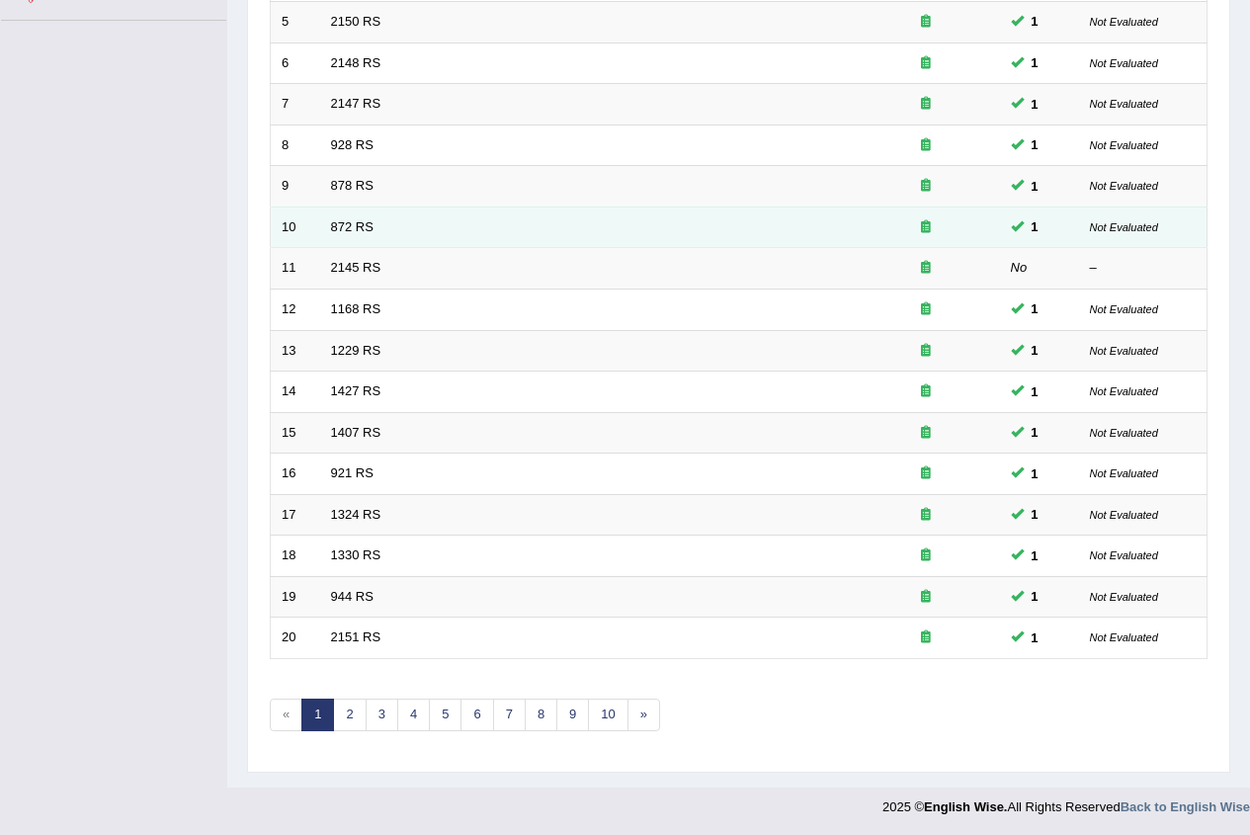
scroll to position [473, 0]
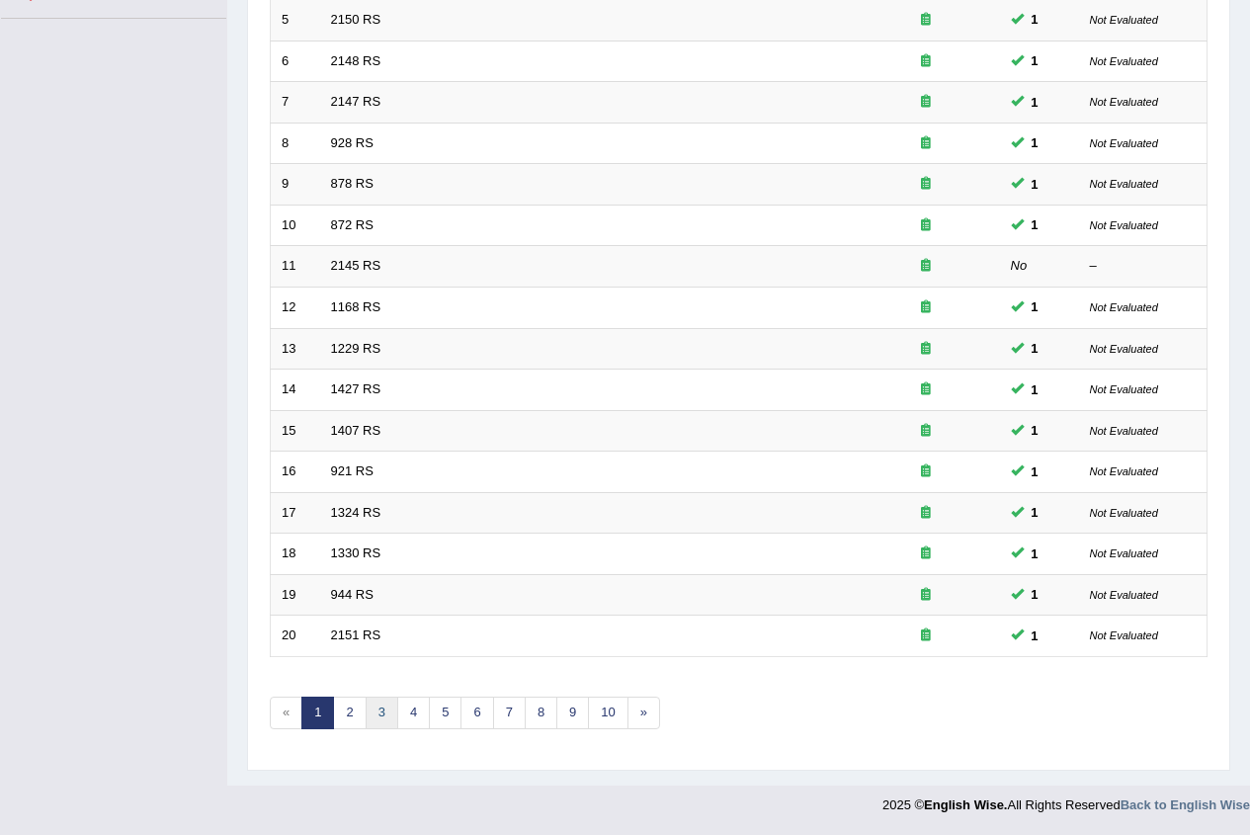
click at [390, 706] on link "3" at bounding box center [382, 713] width 33 height 33
click at [441, 704] on link "5" at bounding box center [445, 713] width 33 height 33
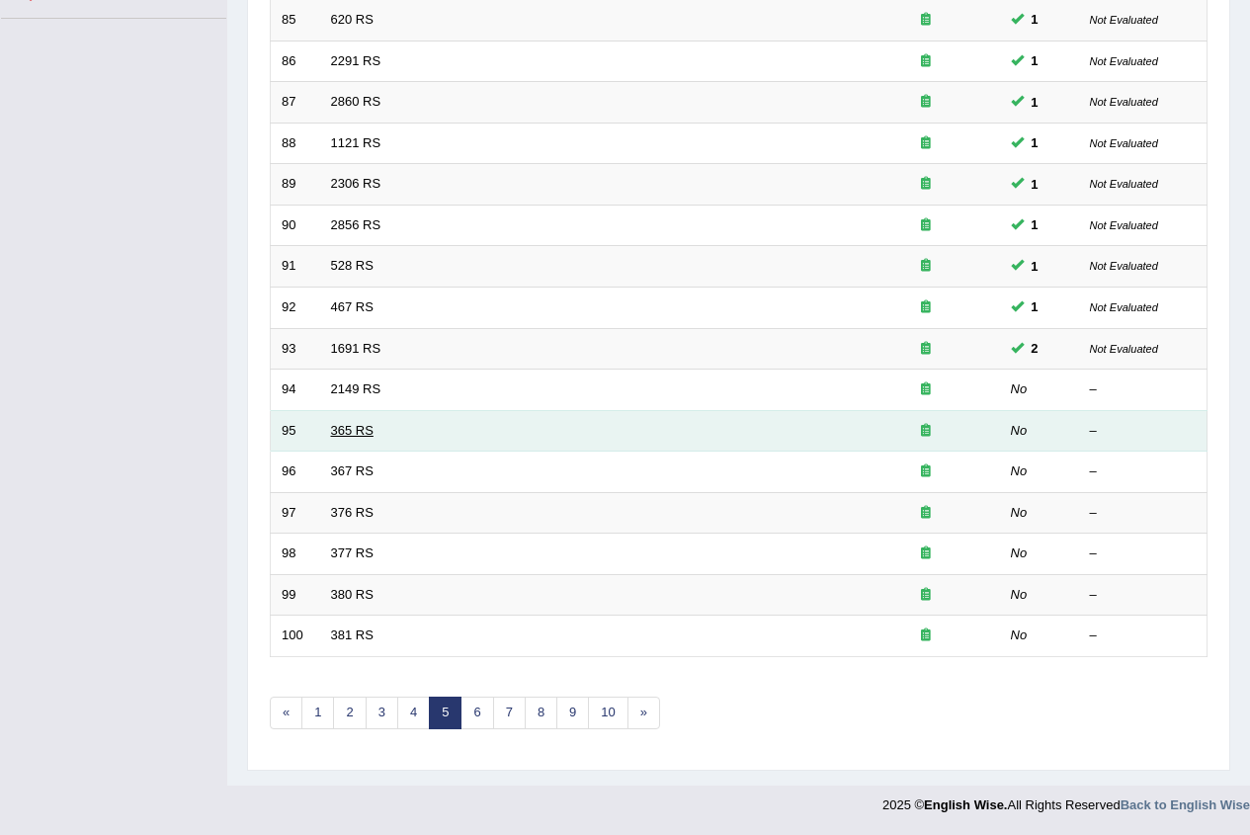
click at [339, 434] on link "365 RS" at bounding box center [352, 430] width 43 height 15
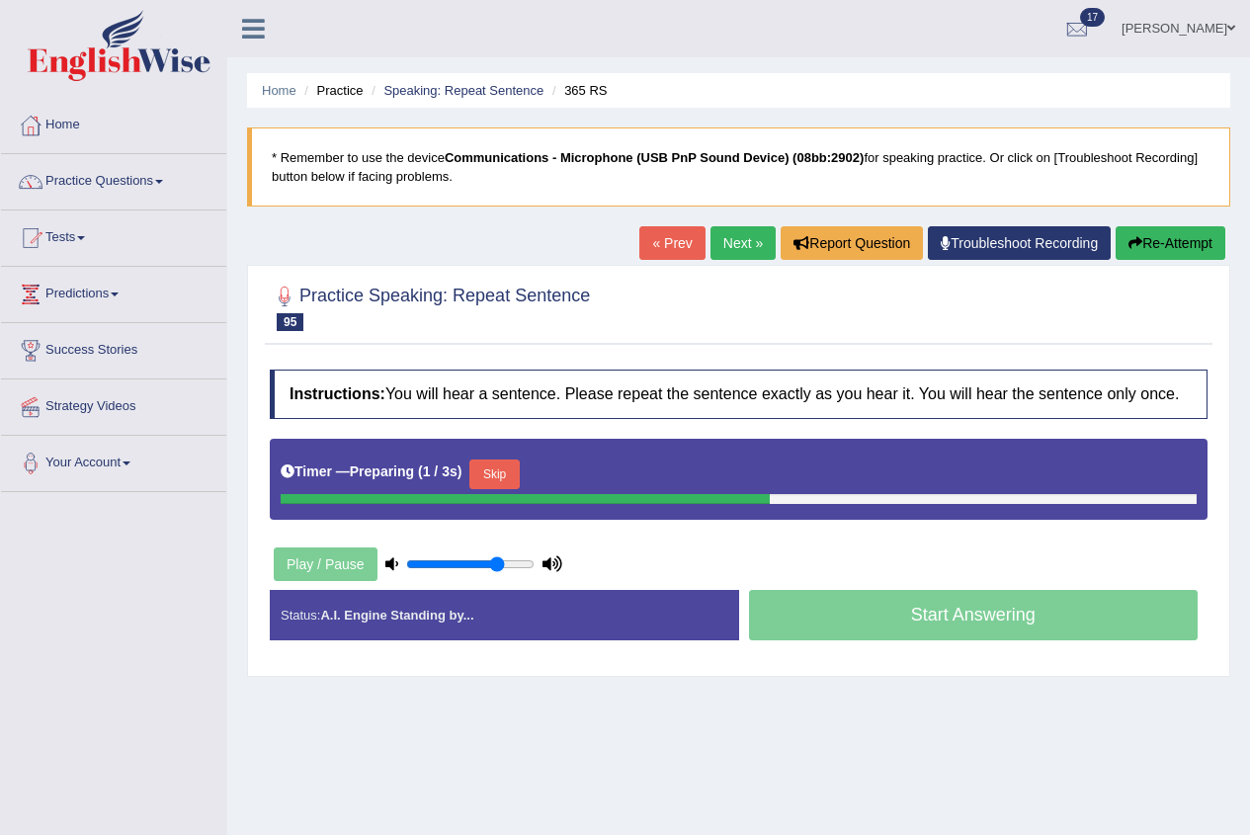
click at [485, 464] on button "Skip" at bounding box center [494, 475] width 49 height 30
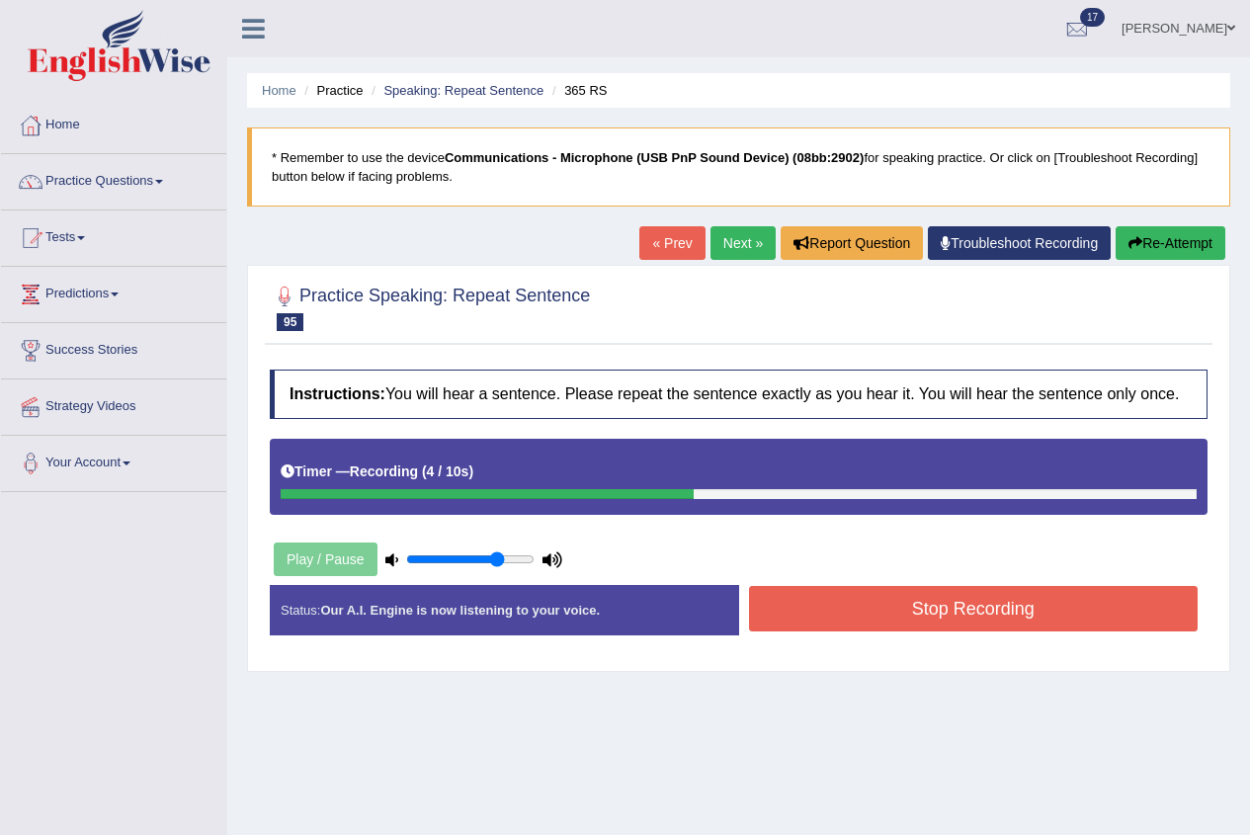
click at [891, 617] on button "Stop Recording" at bounding box center [974, 608] width 450 height 45
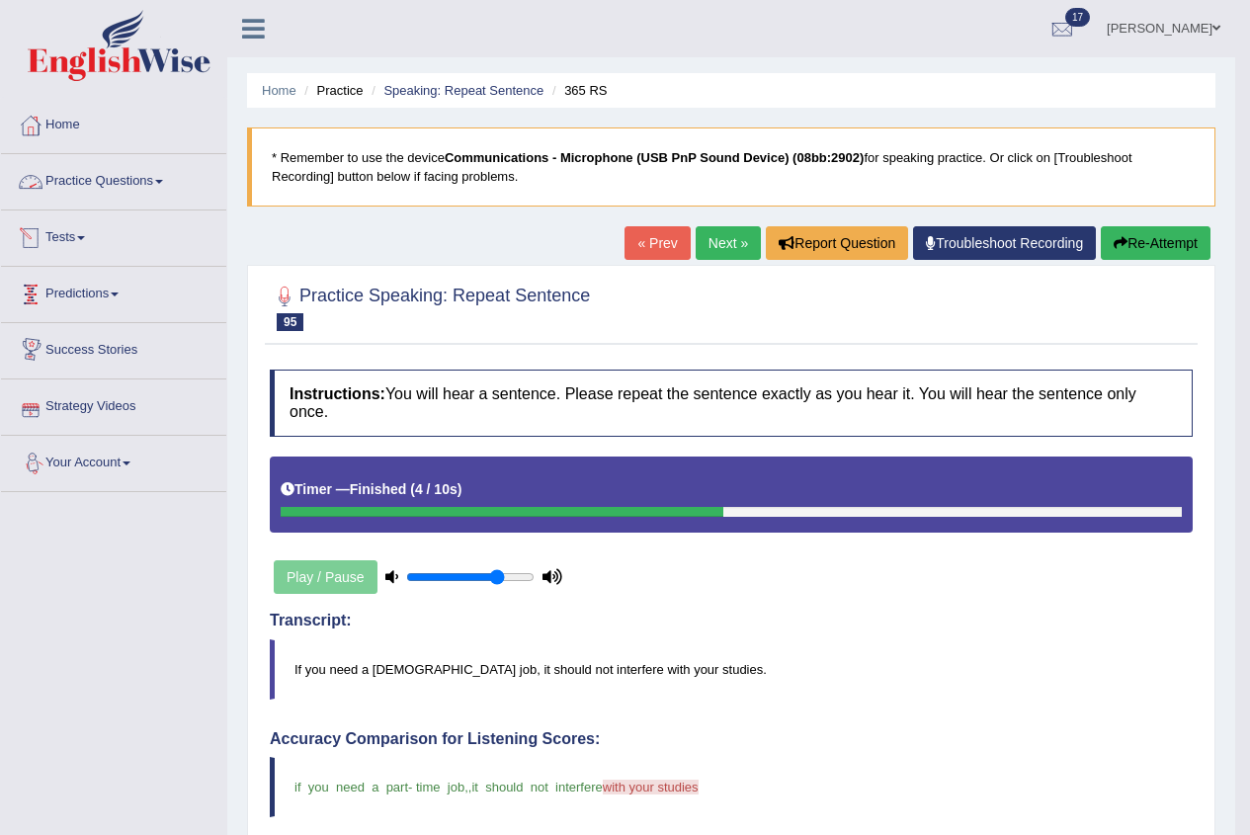
click at [112, 182] on link "Practice Questions" at bounding box center [113, 178] width 225 height 49
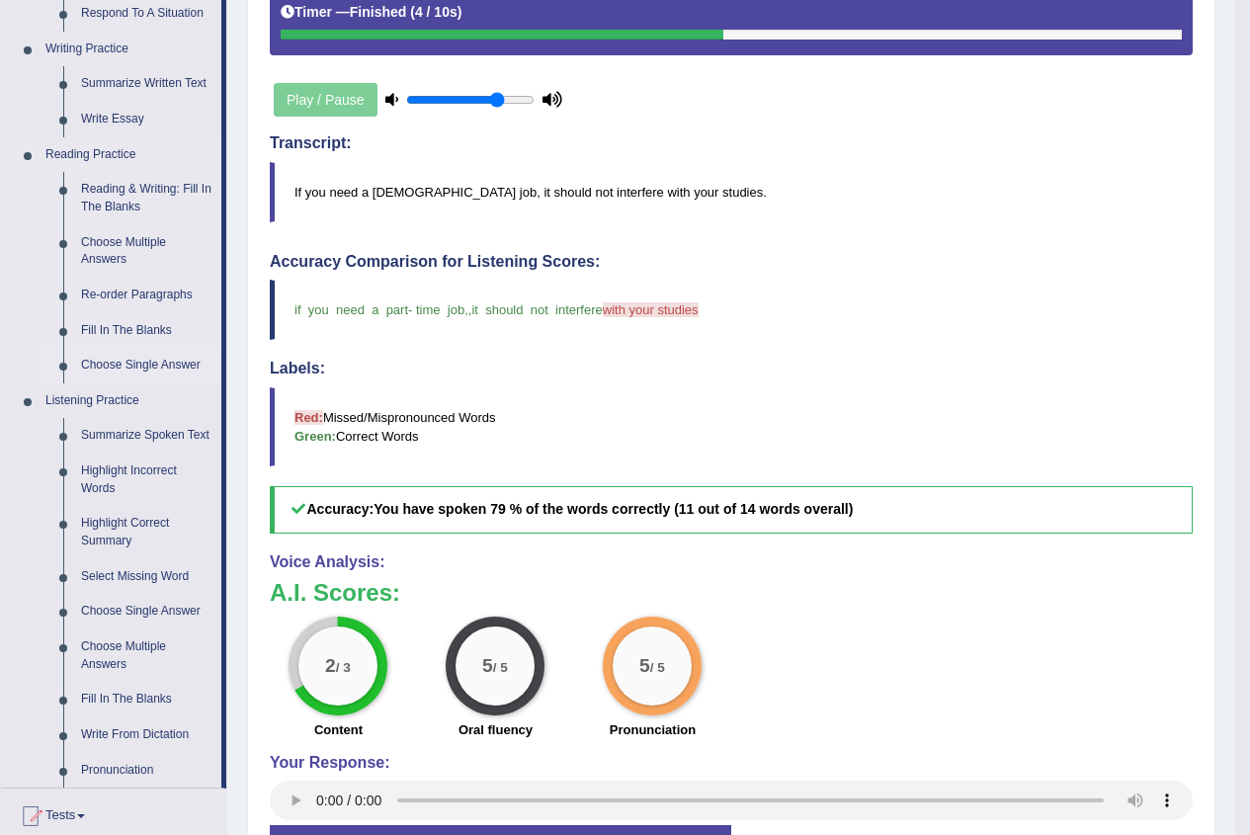
scroll to position [692, 0]
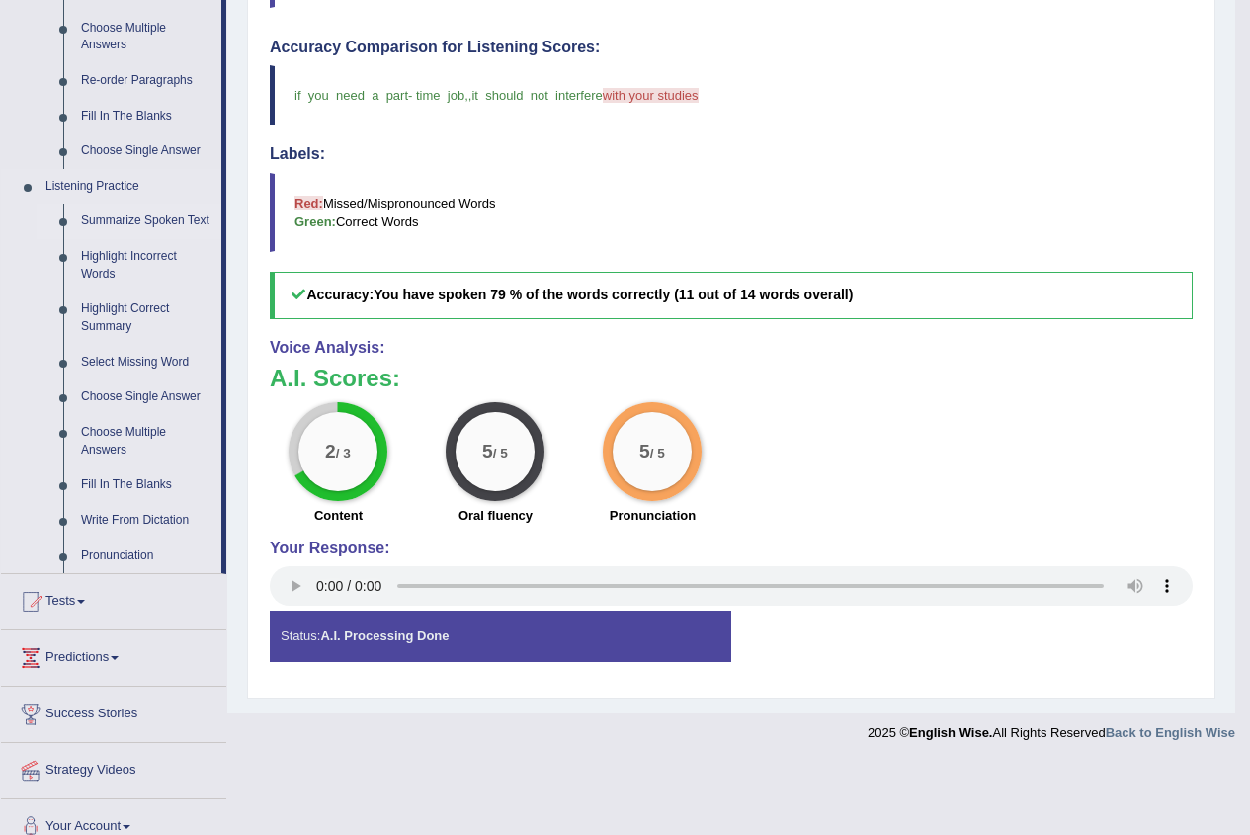
click at [135, 219] on link "Summarize Spoken Text" at bounding box center [146, 222] width 149 height 36
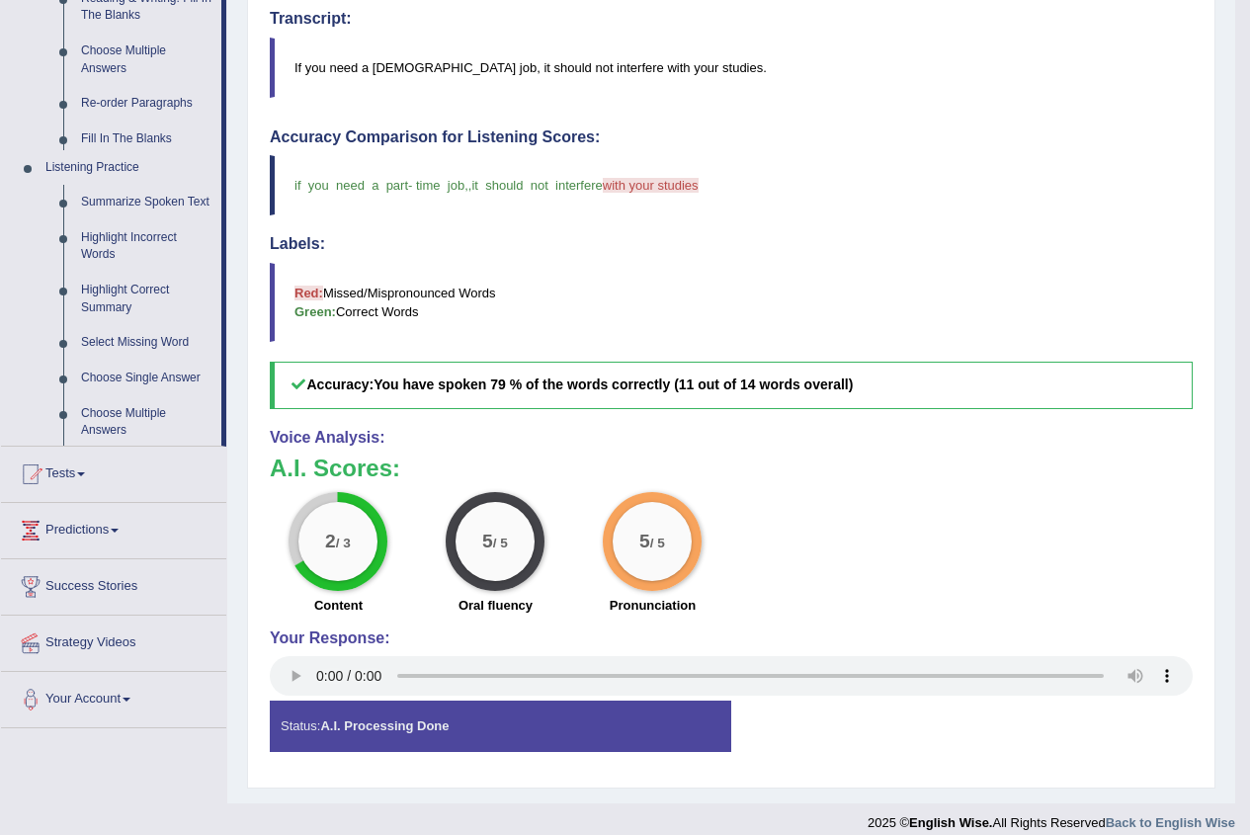
scroll to position [241, 0]
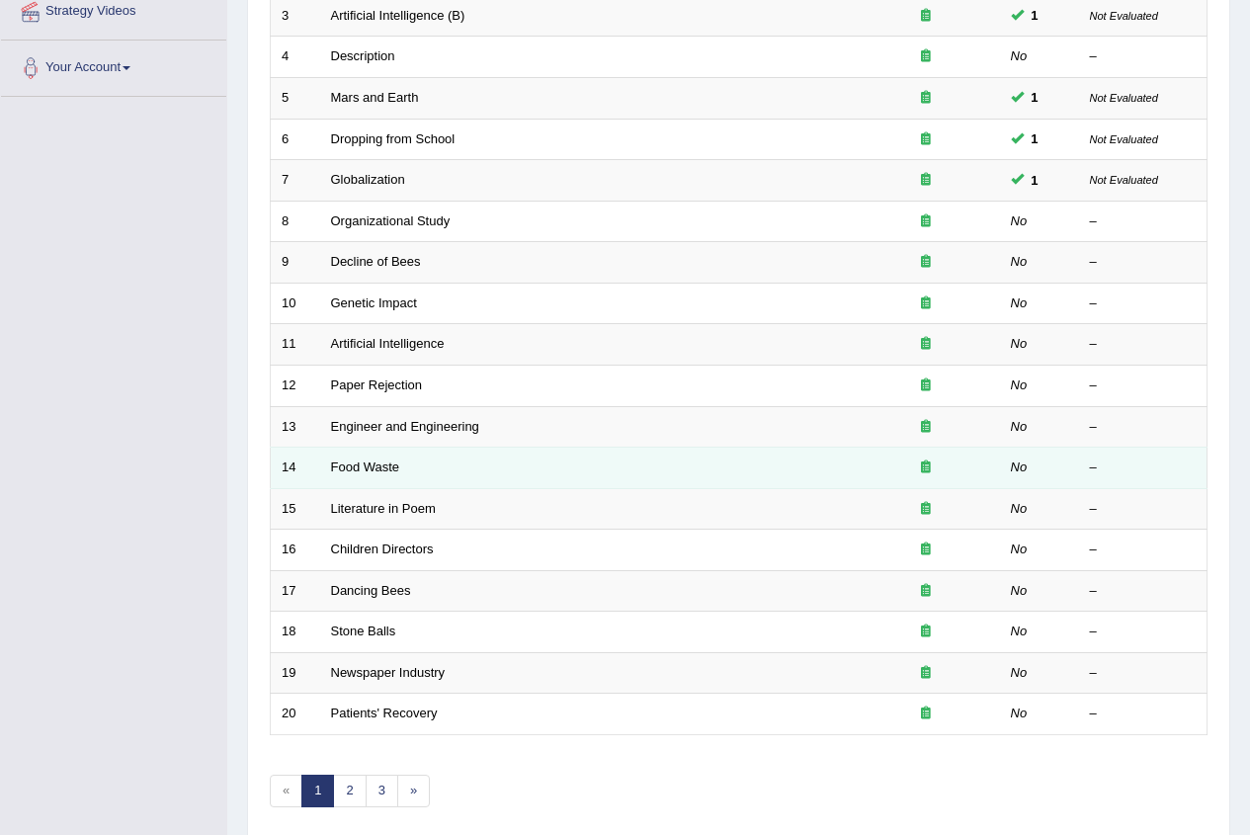
scroll to position [473, 0]
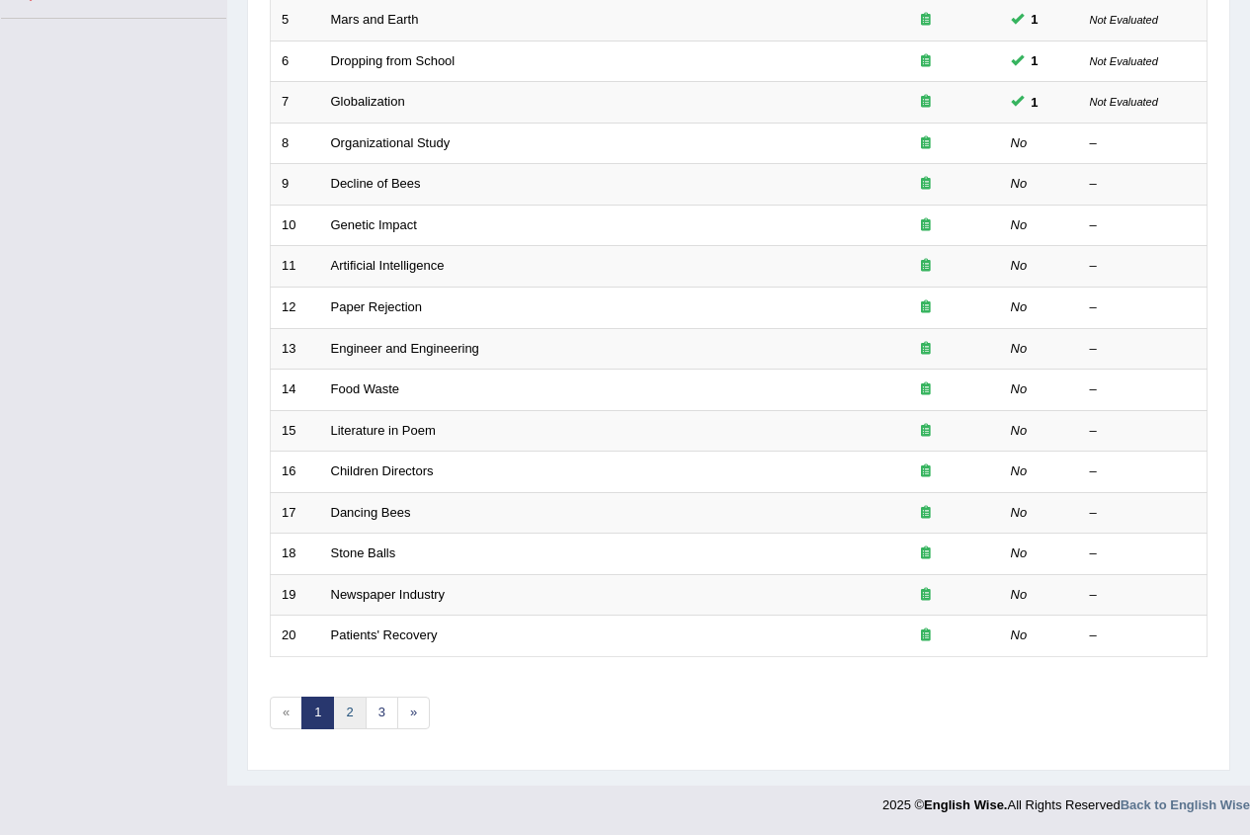
click at [349, 727] on link "2" at bounding box center [349, 713] width 33 height 33
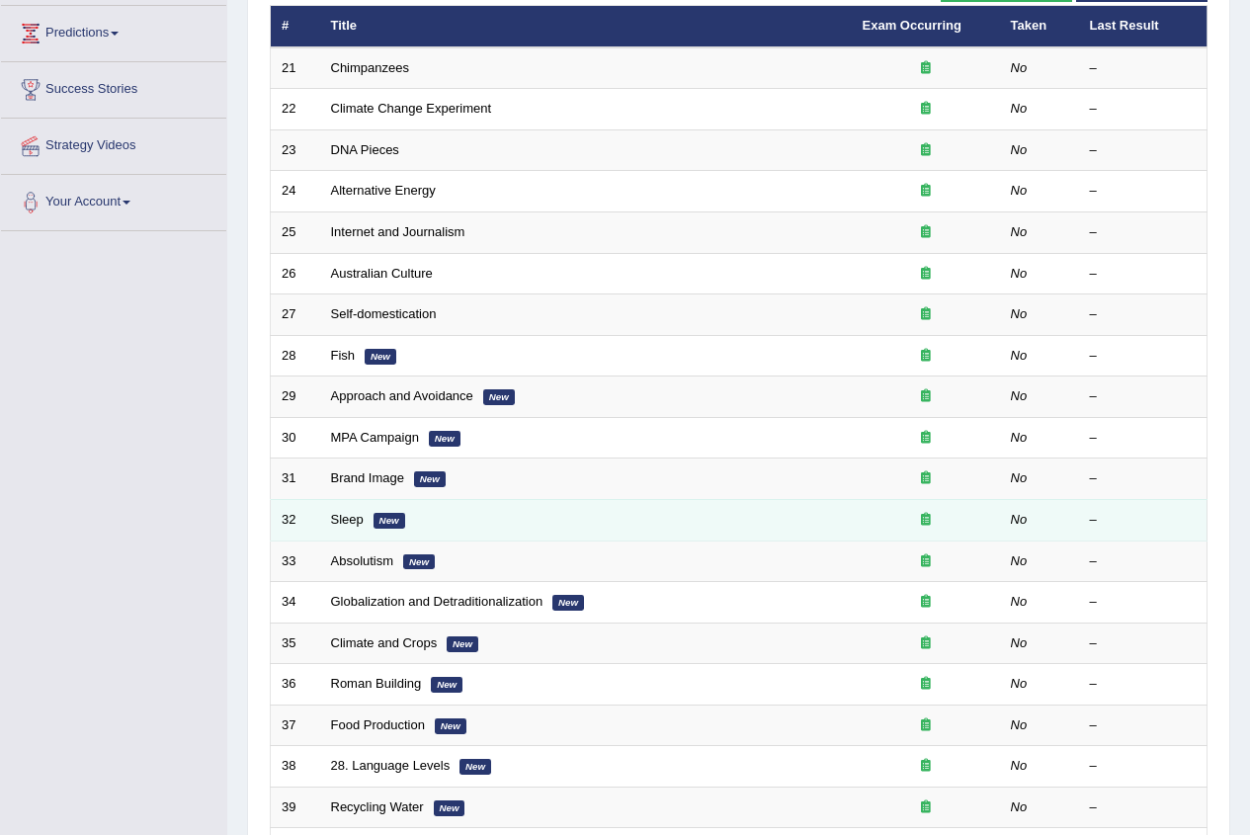
scroll to position [297, 0]
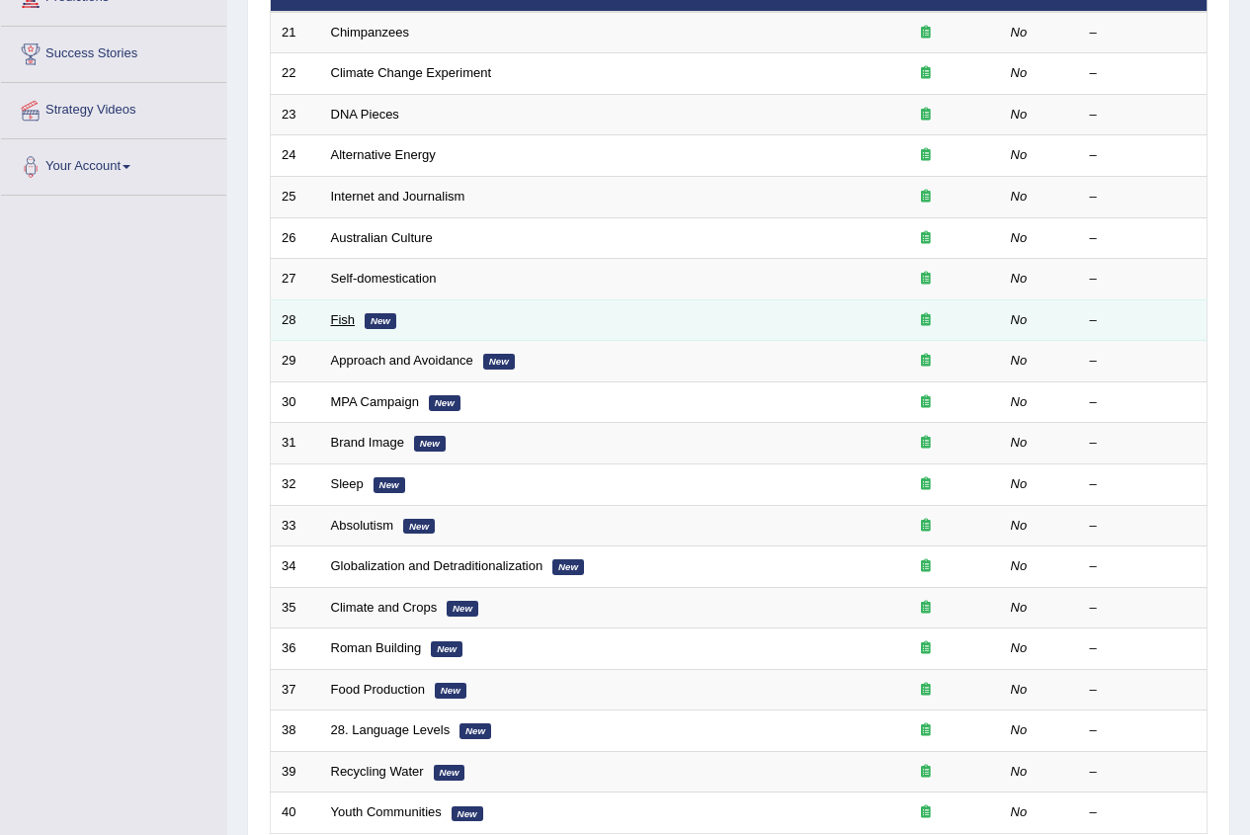
click at [335, 320] on link "Fish" at bounding box center [343, 319] width 25 height 15
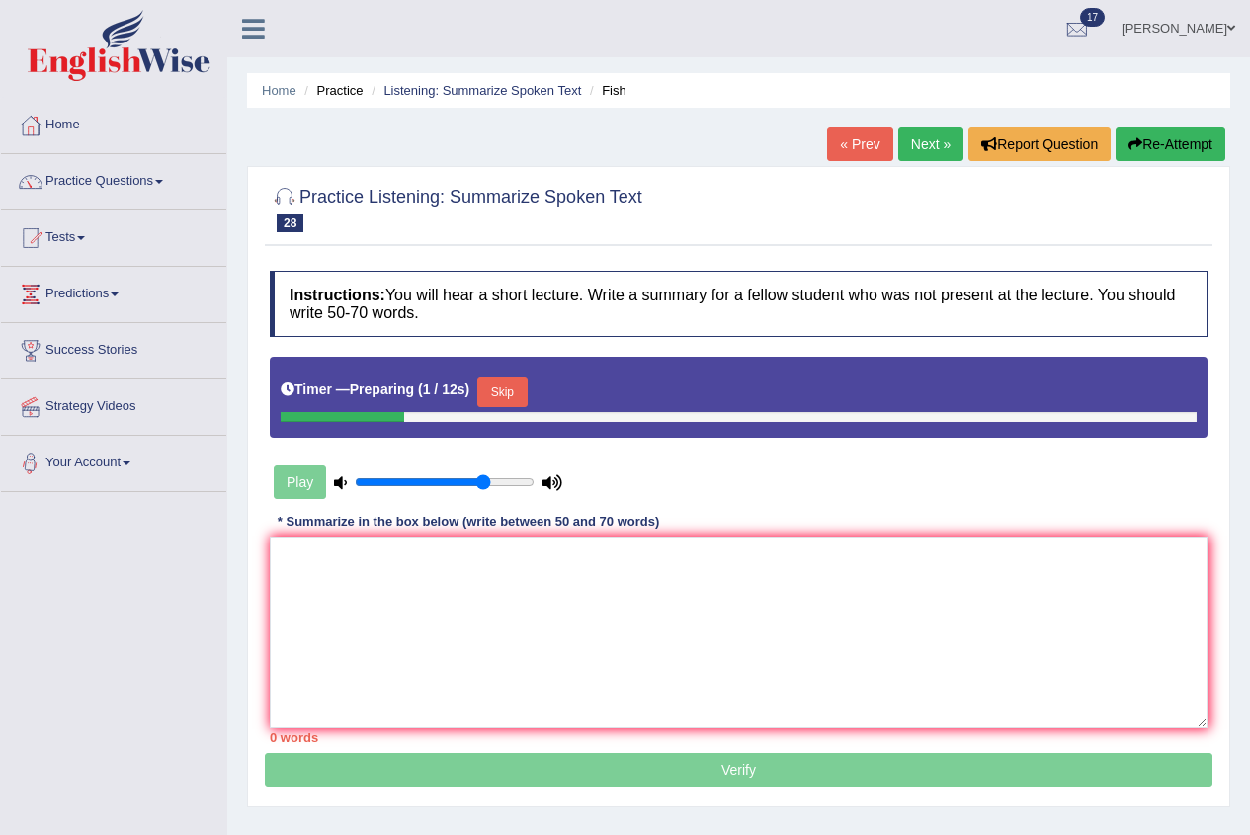
click at [500, 391] on button "Skip" at bounding box center [501, 393] width 49 height 30
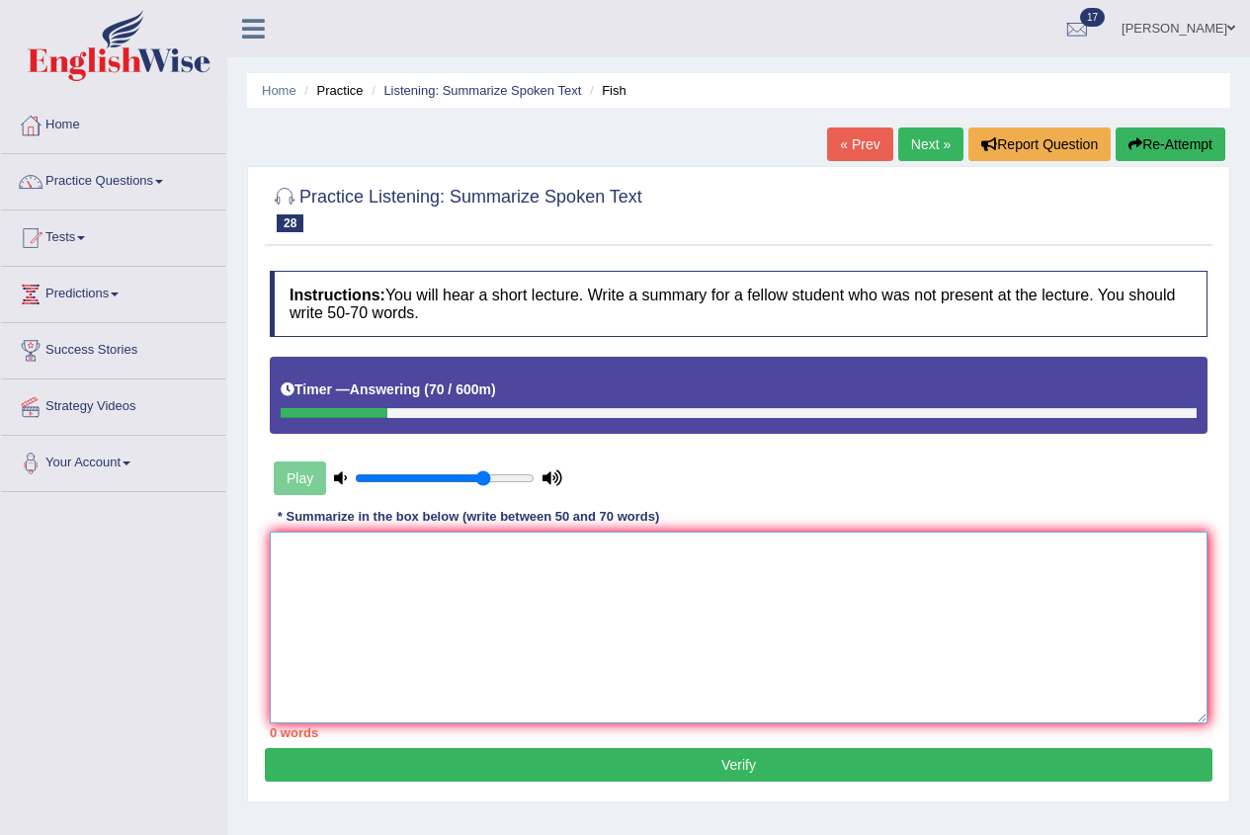
click at [500, 677] on textarea at bounding box center [739, 628] width 938 height 192
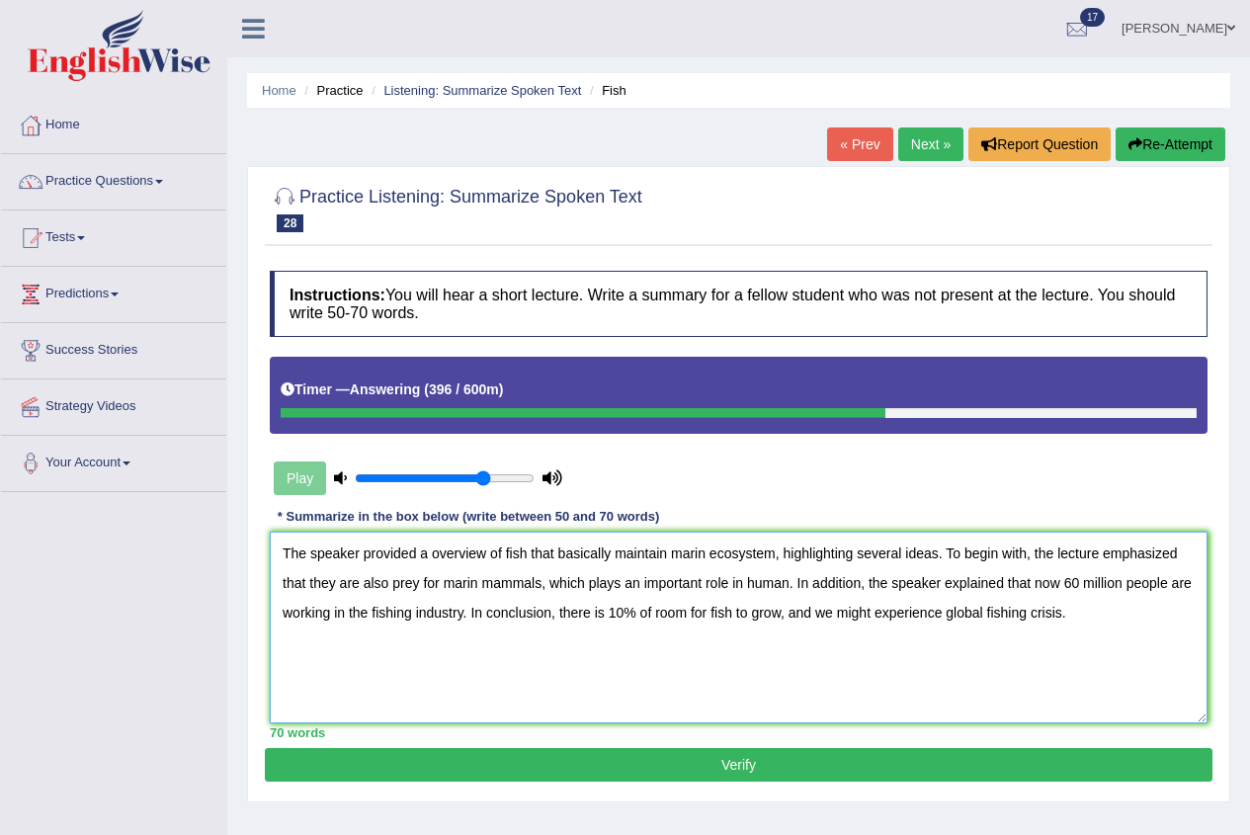
click at [1026, 552] on textarea "The speaker provided a overview of fish that basically maintain marin ecosystem…" at bounding box center [739, 628] width 938 height 192
type textarea "The speaker provided a overview of fish that basically maintain marin ecosystem…"
click at [769, 775] on button "Verify" at bounding box center [739, 765] width 948 height 34
